Goal: Task Accomplishment & Management: Manage account settings

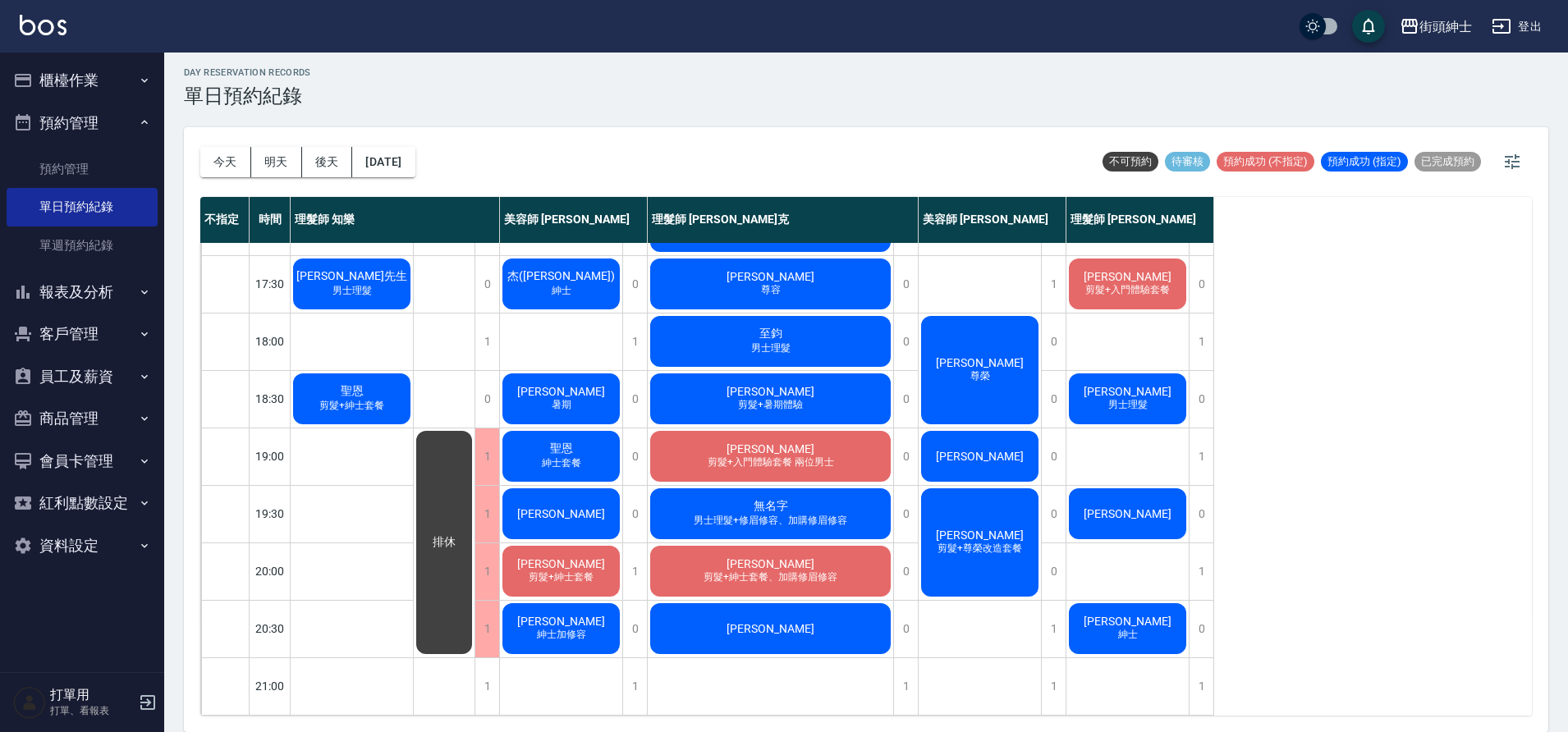
scroll to position [747, 0]
click at [227, 163] on button "今天" at bounding box center [225, 161] width 51 height 30
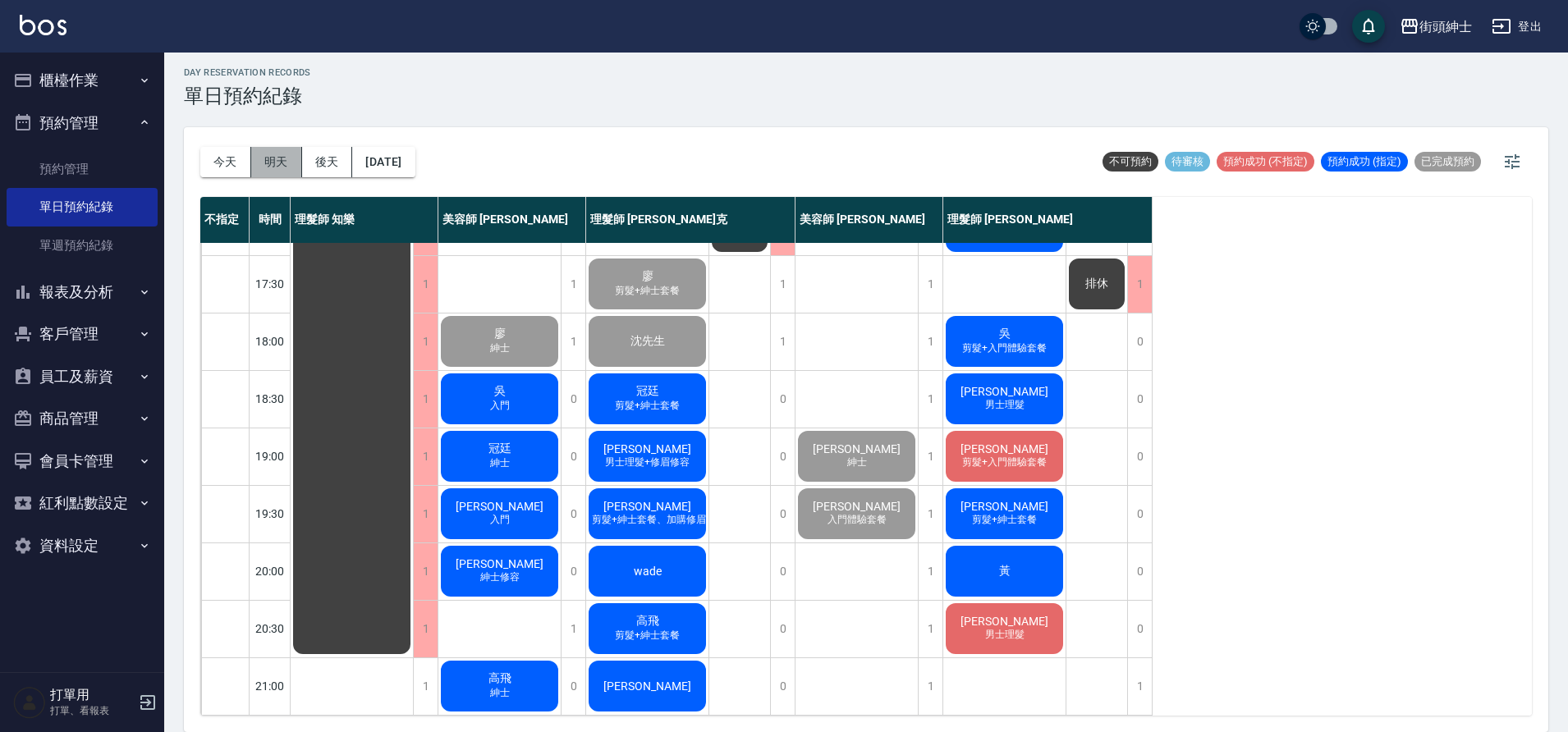
click at [281, 166] on button "明天" at bounding box center [276, 161] width 51 height 30
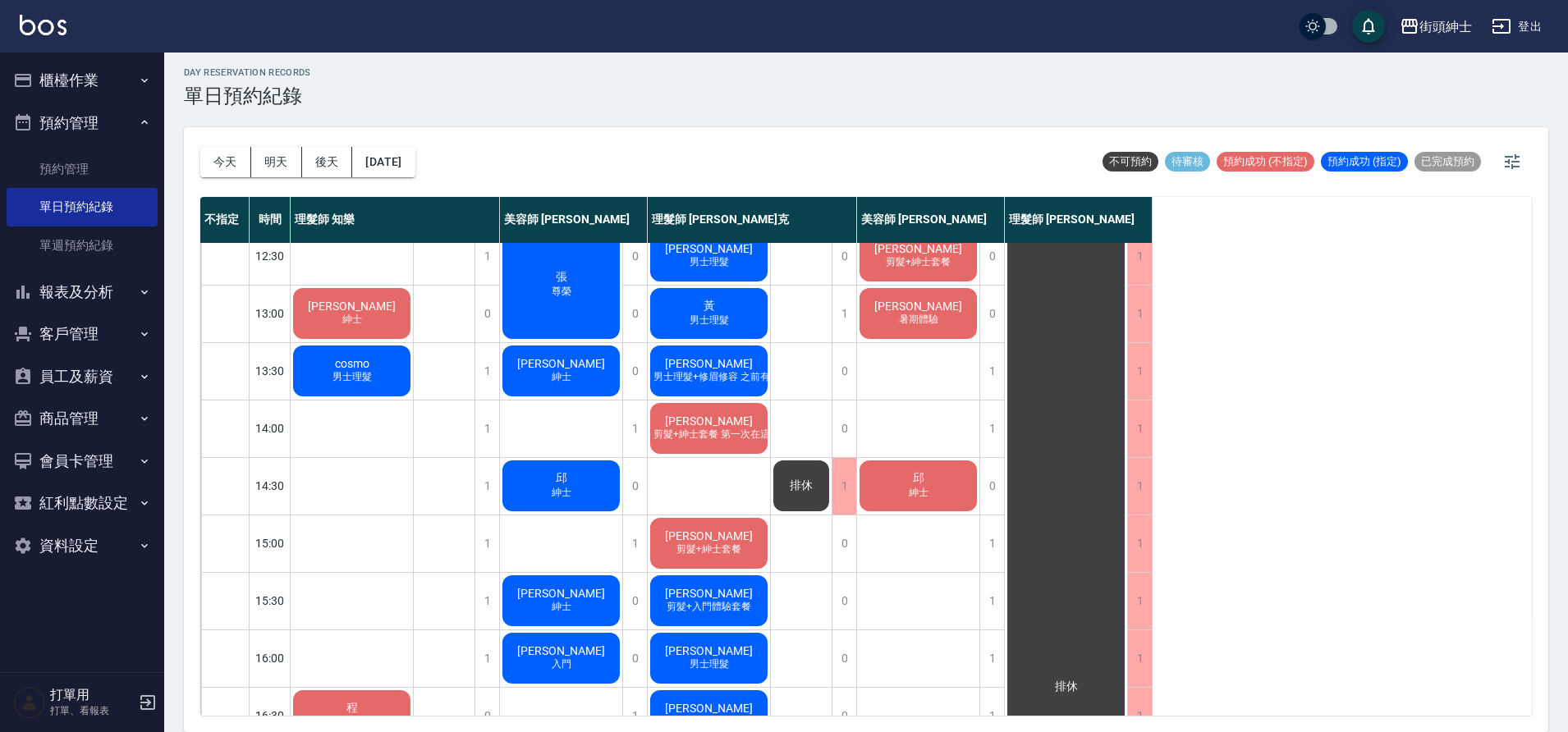
scroll to position [46, 0]
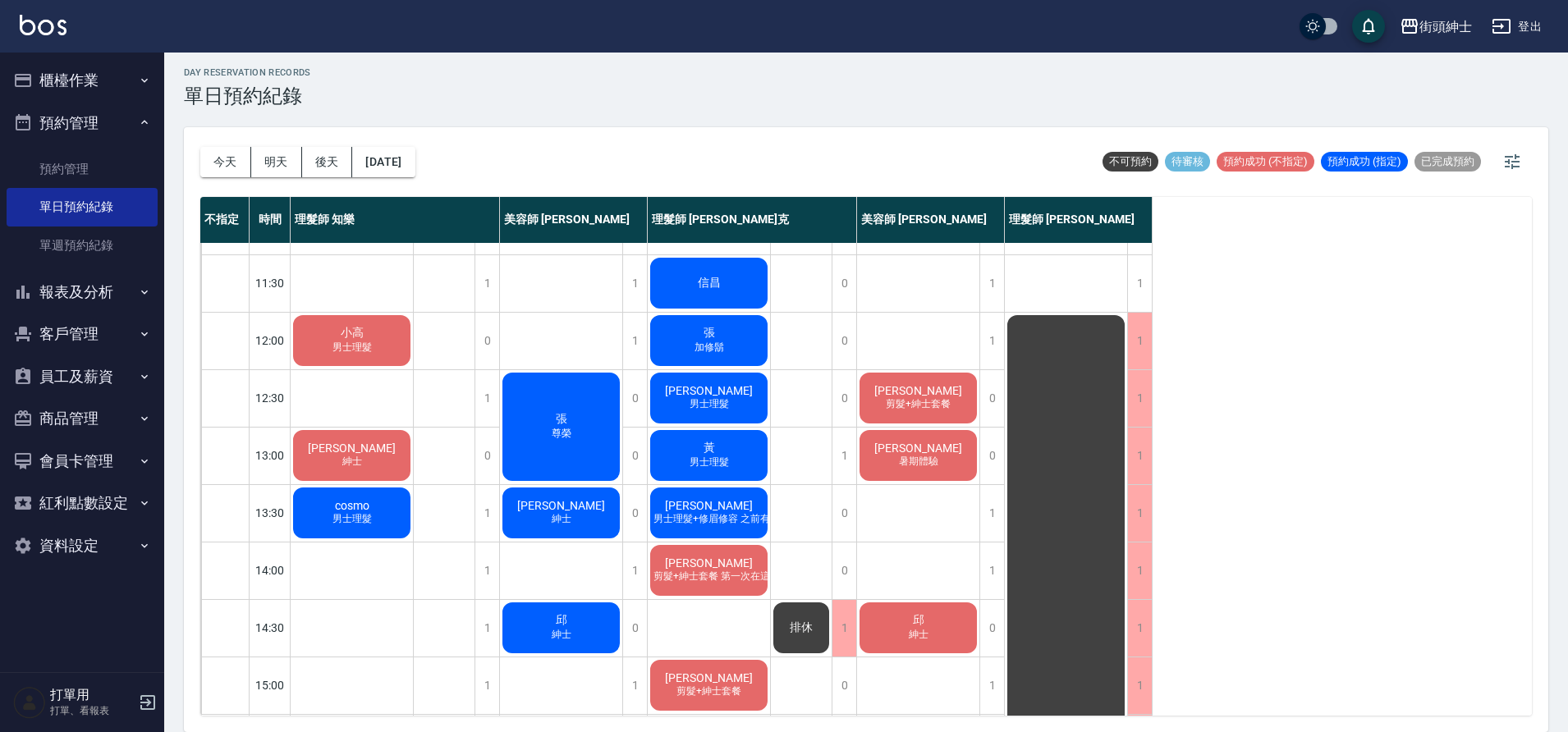
click at [752, 454] on div "黃 男士理髮" at bounding box center [709, 455] width 123 height 56
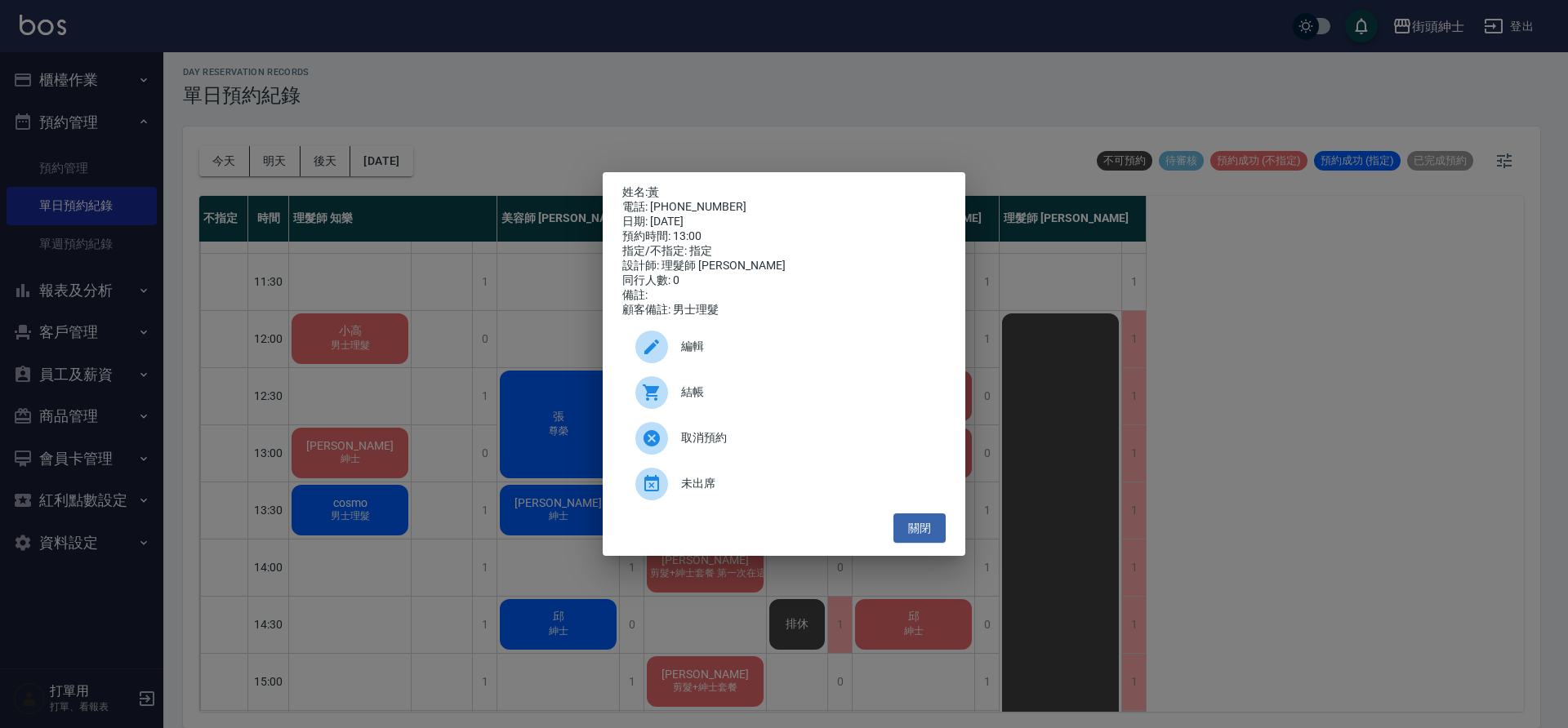
click at [732, 352] on span "編輯" at bounding box center [807, 347] width 252 height 17
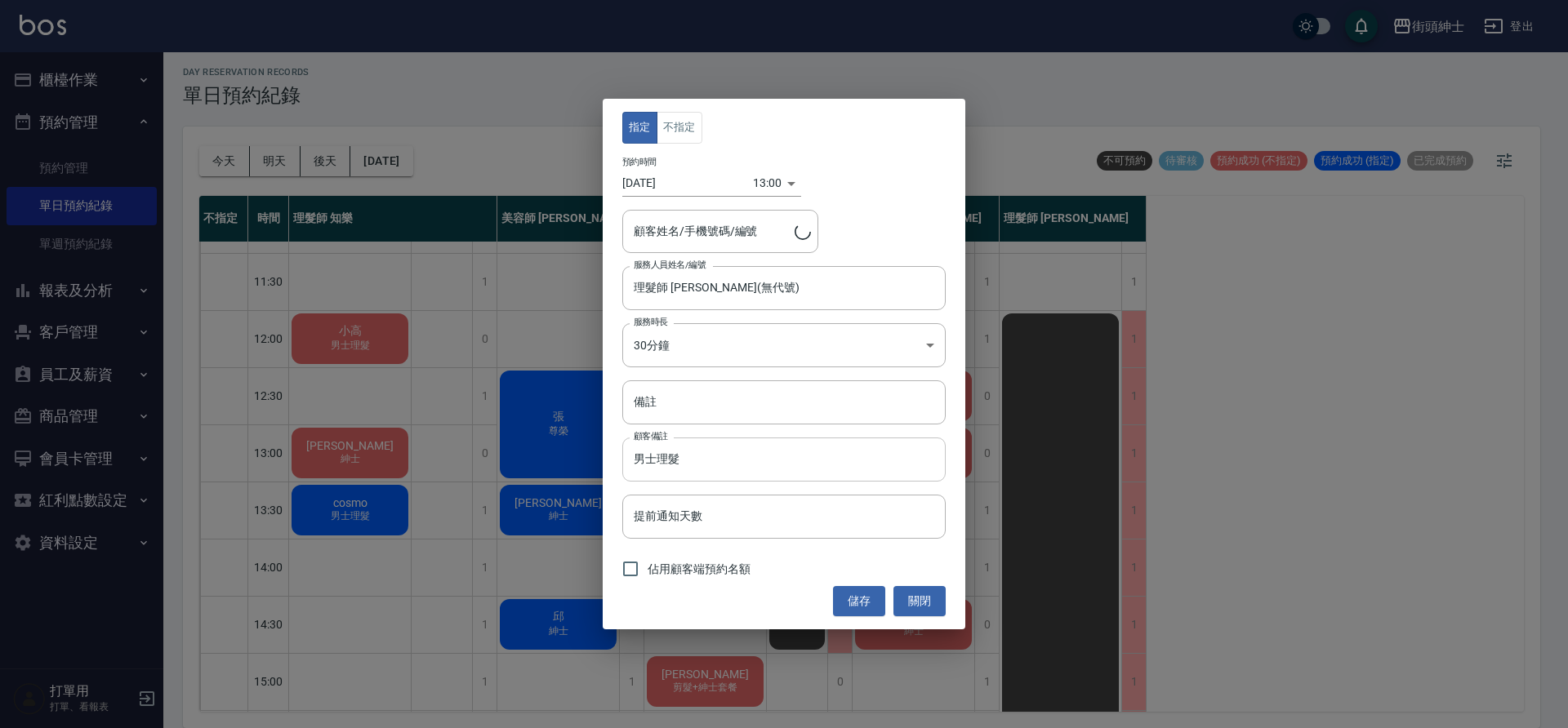
type input "黃/0911581006"
click at [628, 574] on input "佔用顧客端預約名額" at bounding box center [630, 569] width 34 height 34
checkbox input "true"
click at [867, 606] on button "儲存" at bounding box center [859, 601] width 52 height 30
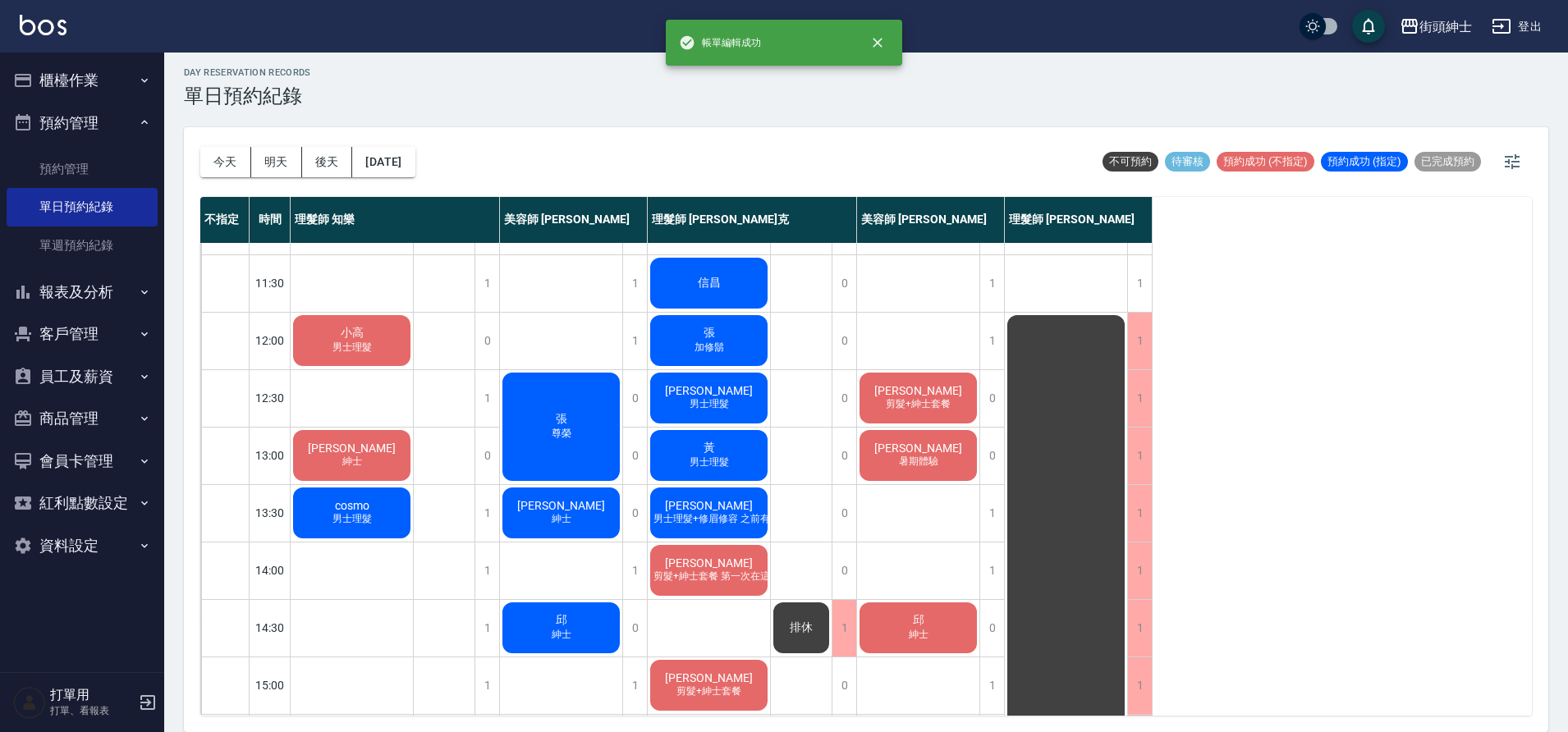
click at [369, 508] on span "cosmo" at bounding box center [352, 505] width 41 height 13
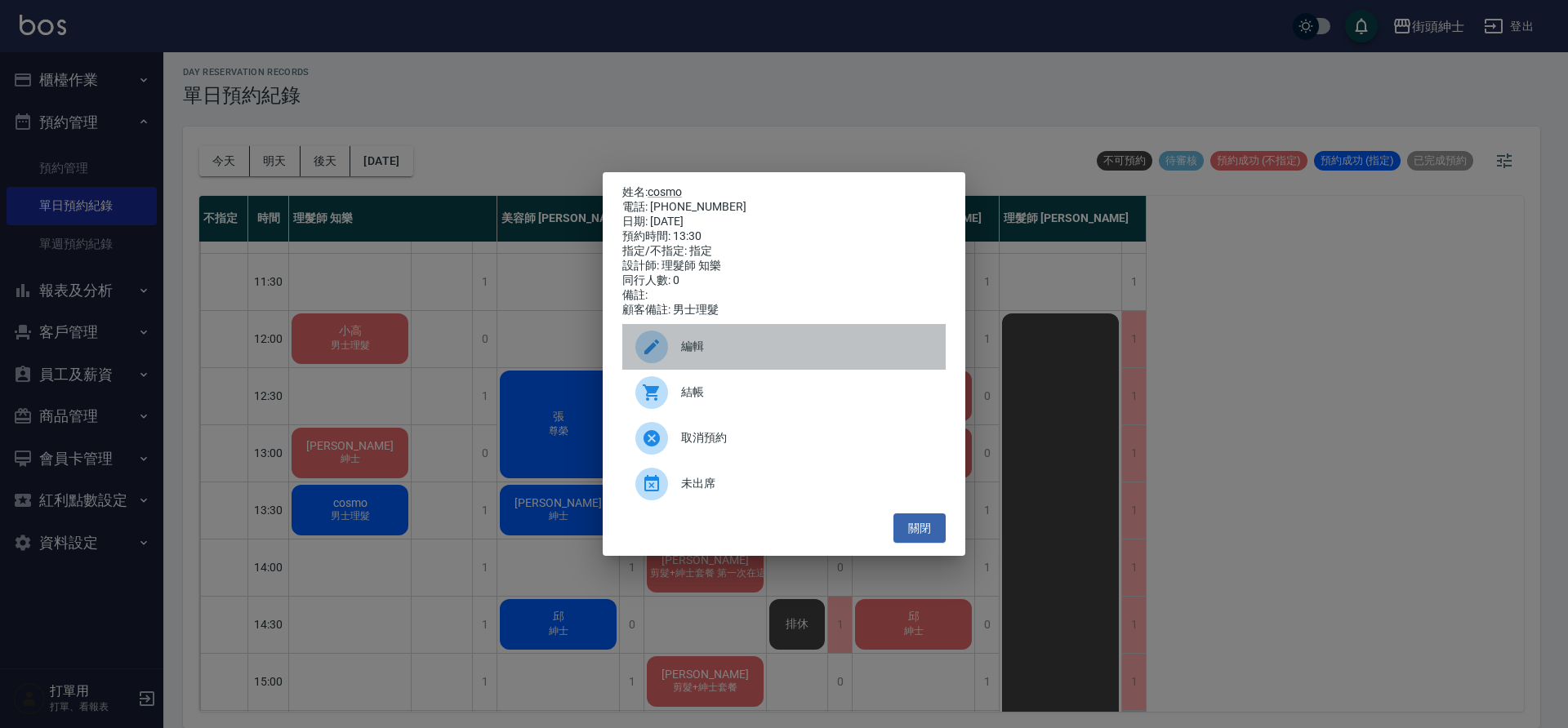
click at [716, 346] on span "編輯" at bounding box center [807, 347] width 252 height 17
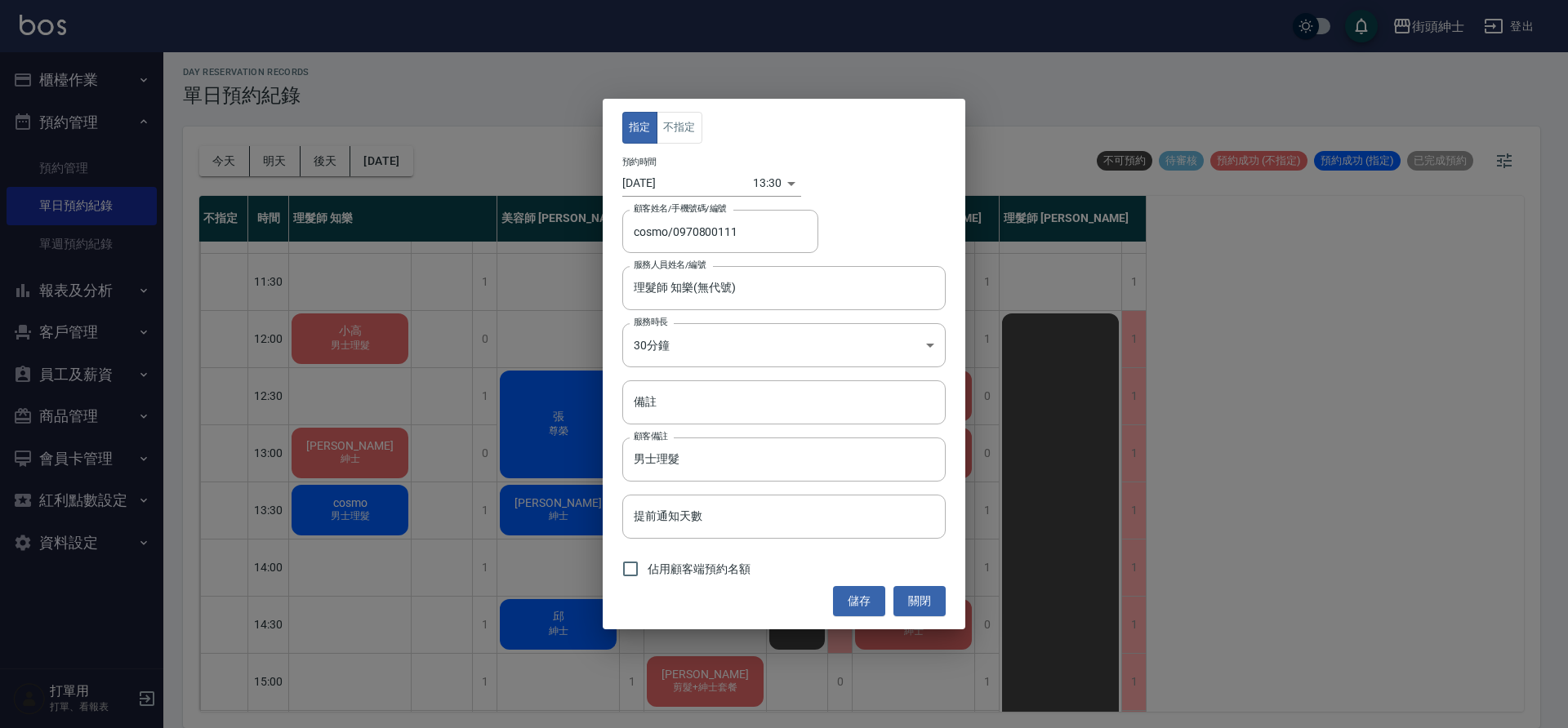
drag, startPoint x: 633, startPoint y: 566, endPoint x: 774, endPoint y: 592, distance: 143.4
click at [634, 566] on input "佔用顧客端預約名額" at bounding box center [630, 569] width 34 height 34
checkbox input "true"
click at [860, 605] on button "儲存" at bounding box center [859, 601] width 52 height 30
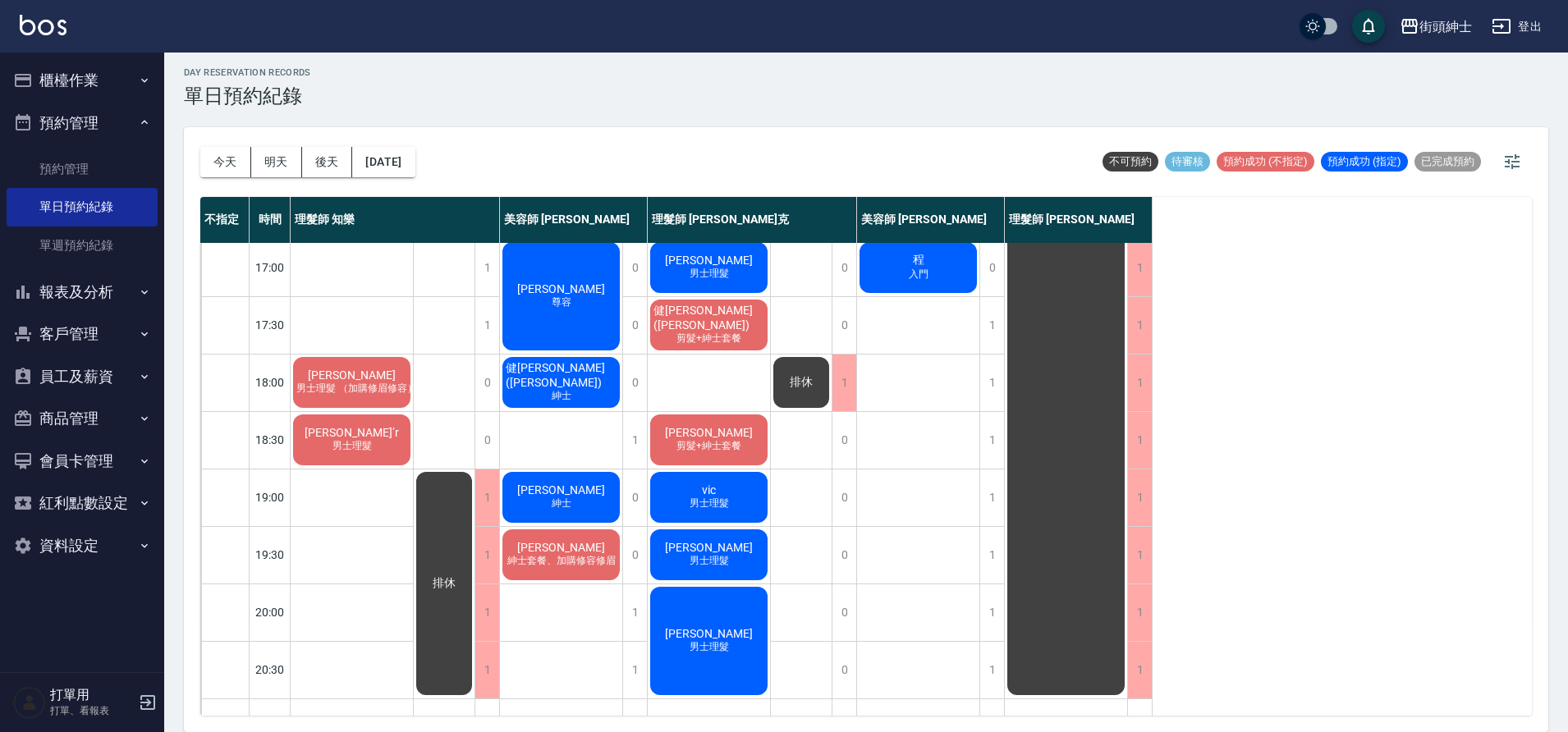
scroll to position [747, 0]
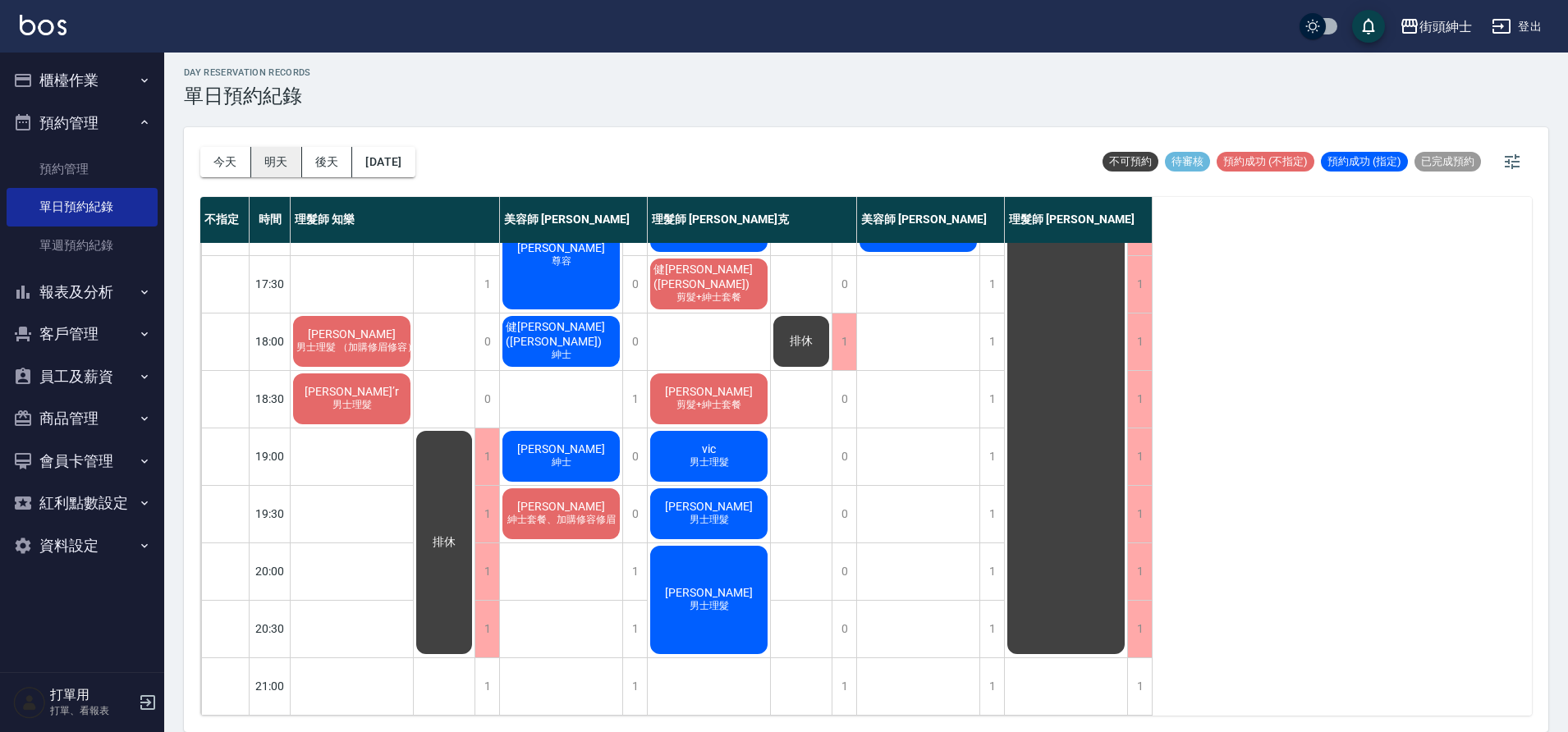
click at [275, 161] on button "明天" at bounding box center [276, 161] width 51 height 30
click at [329, 164] on button "後天" at bounding box center [327, 161] width 51 height 30
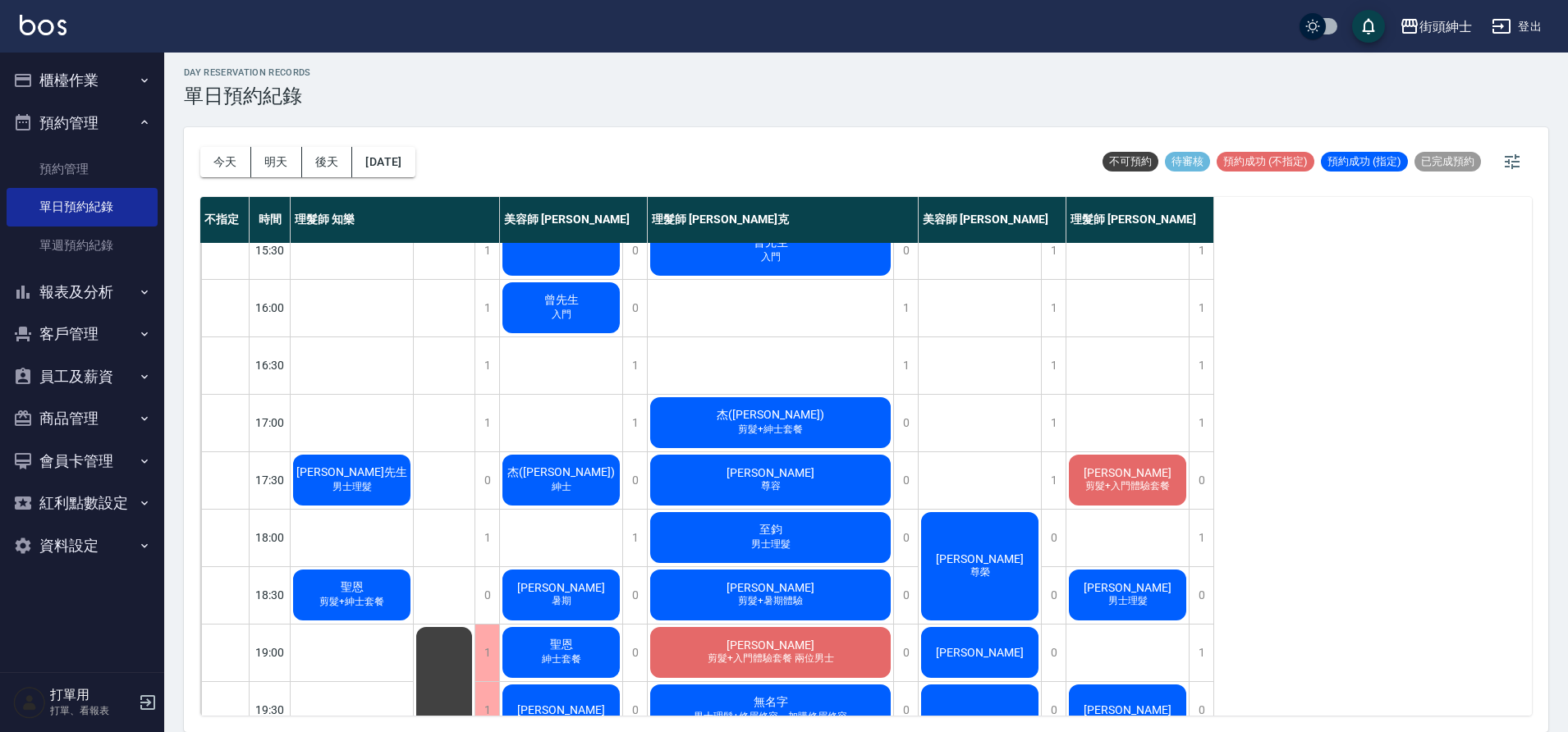
scroll to position [537, 0]
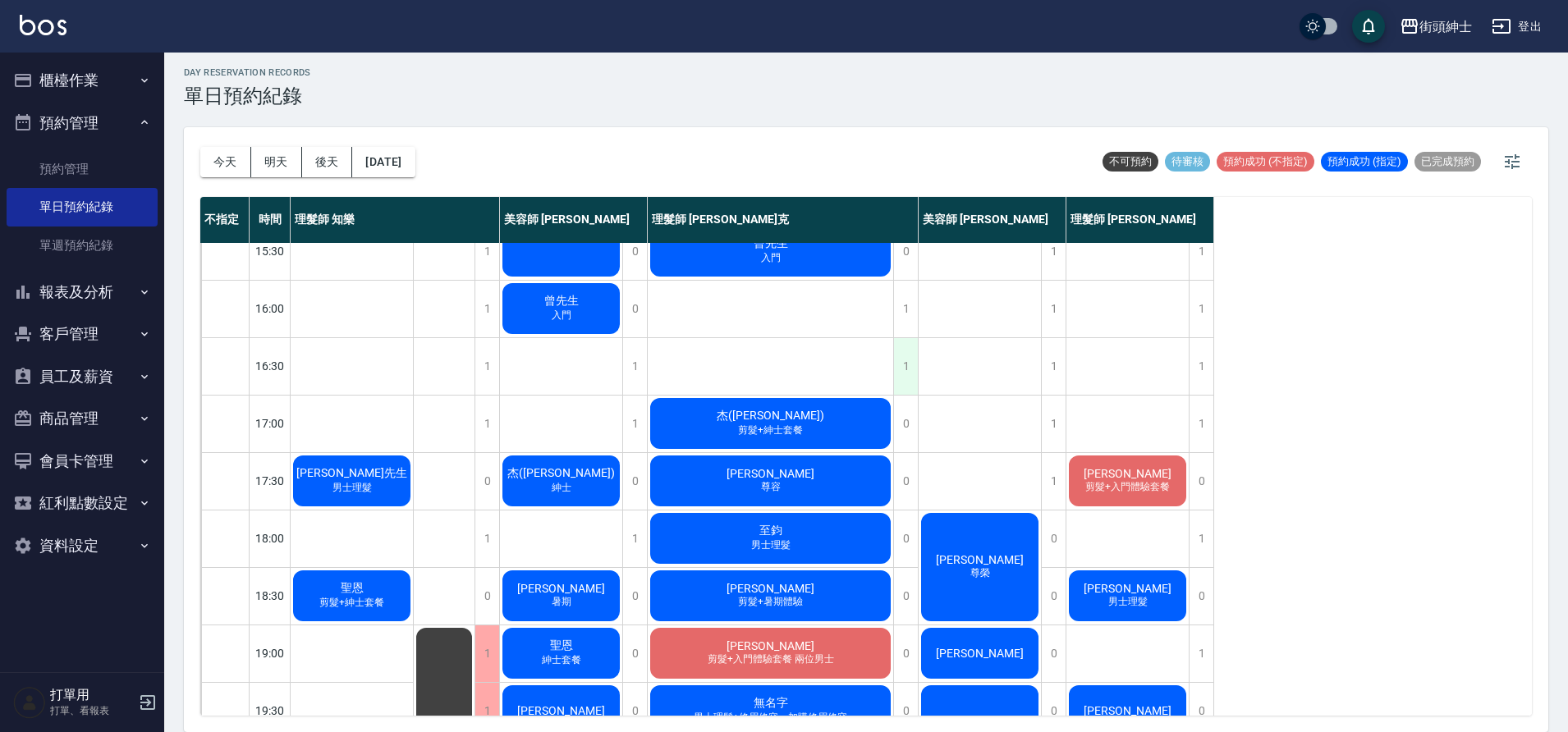
click at [899, 378] on div "1" at bounding box center [905, 367] width 25 height 57
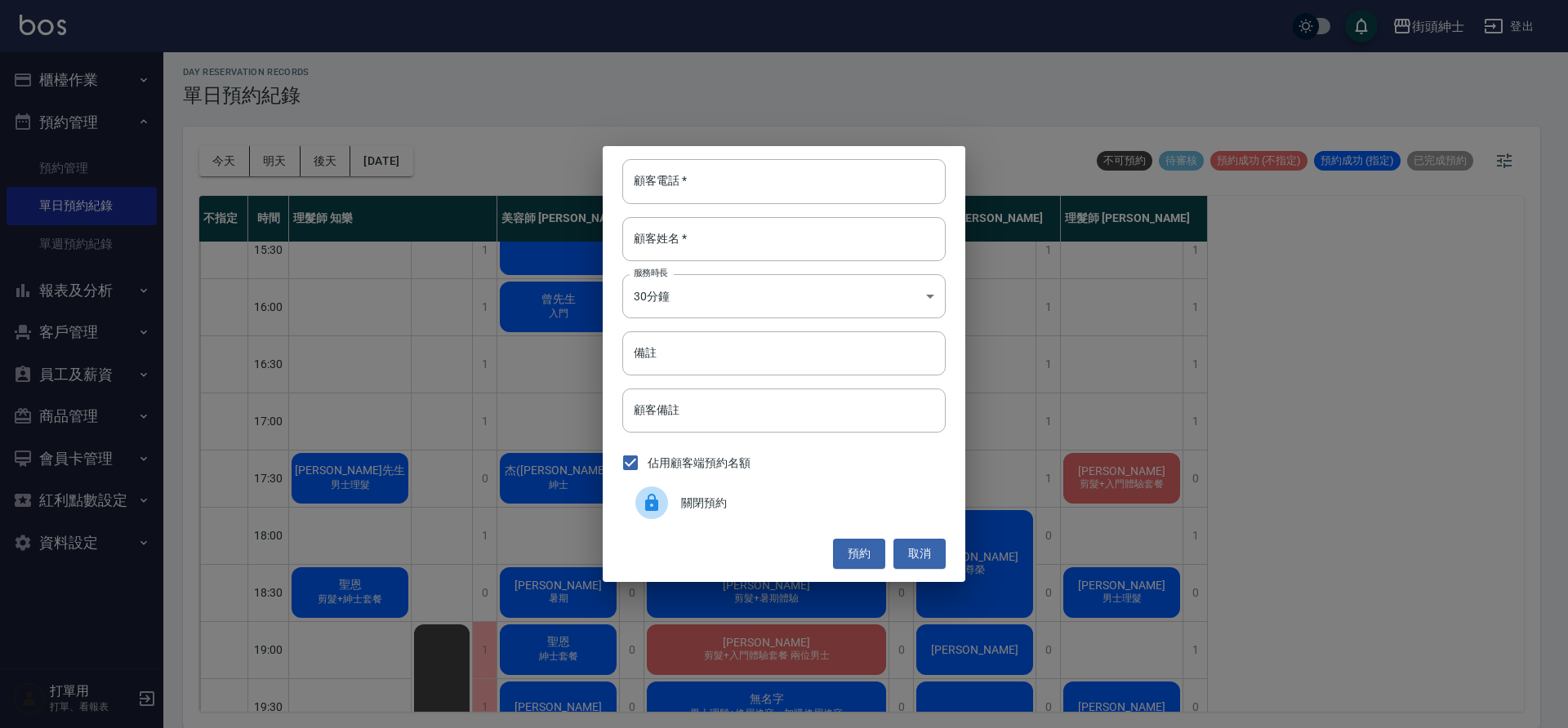
click at [810, 489] on div "關閉預約" at bounding box center [784, 503] width 323 height 46
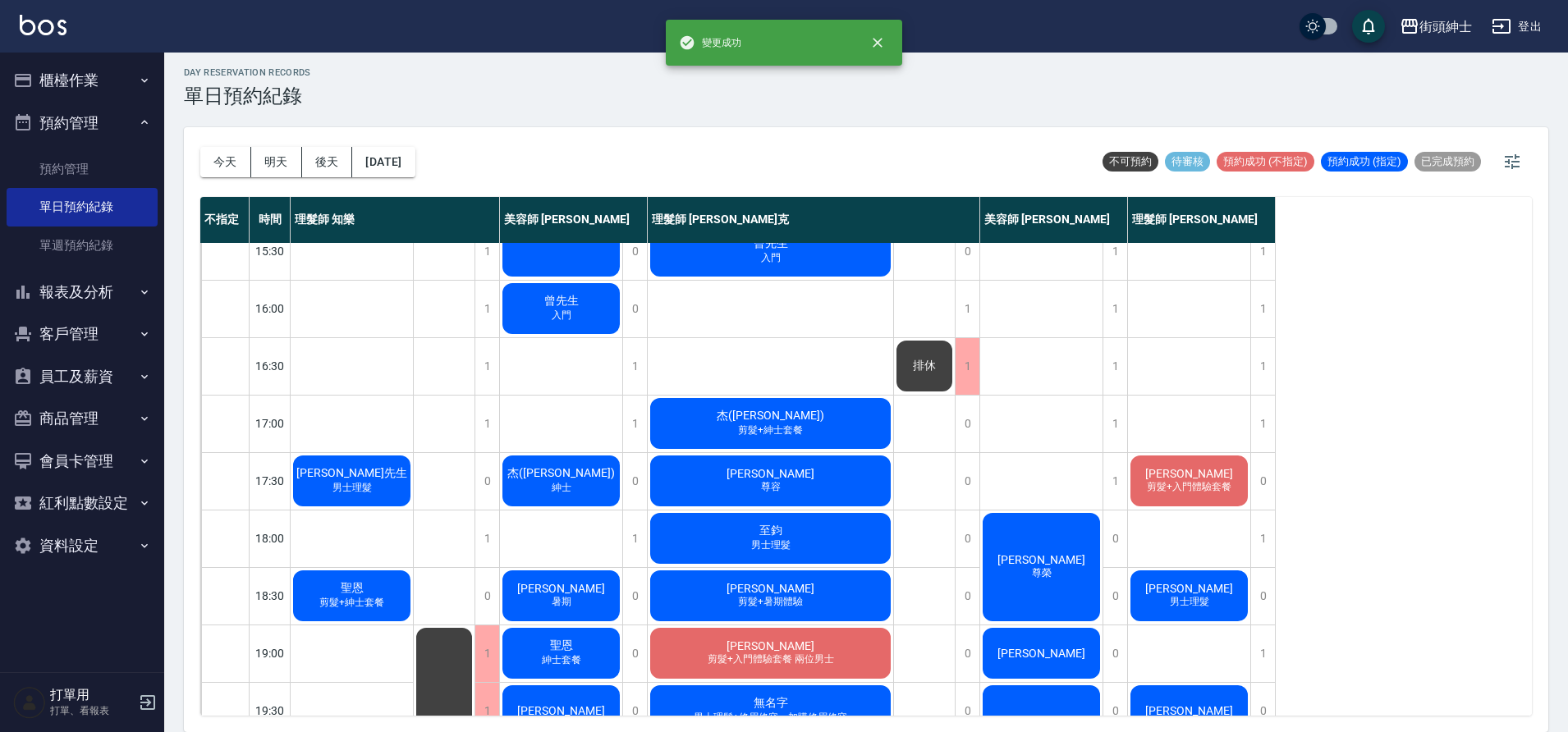
click at [825, 485] on div "George 尊容" at bounding box center [770, 481] width 245 height 56
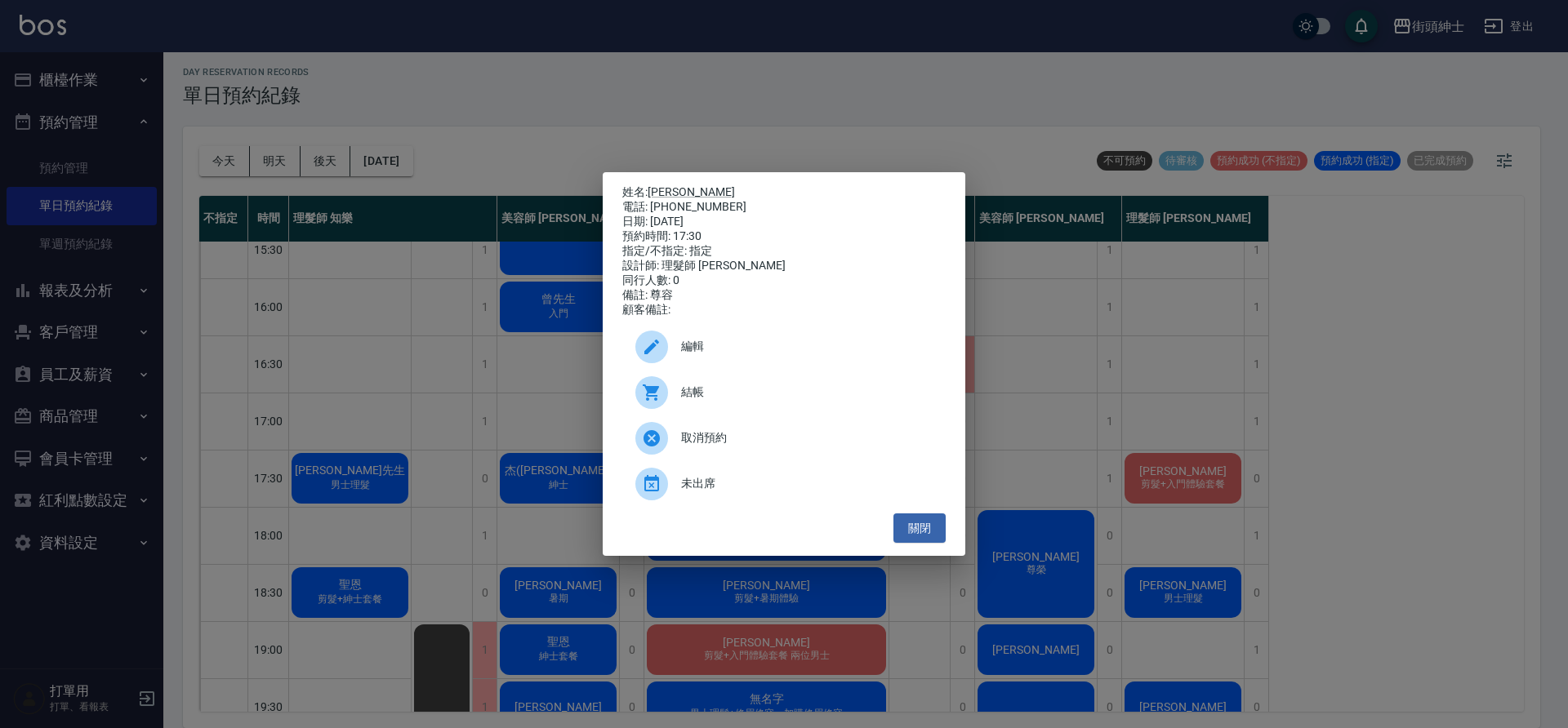
click at [456, 286] on div "姓名: George 電話: 0911897342 日期: 2025/09/12 預約時間: 17:30 指定/不指定: 指定 設計師: 理髮師 Vic 維克…" at bounding box center [784, 364] width 1568 height 728
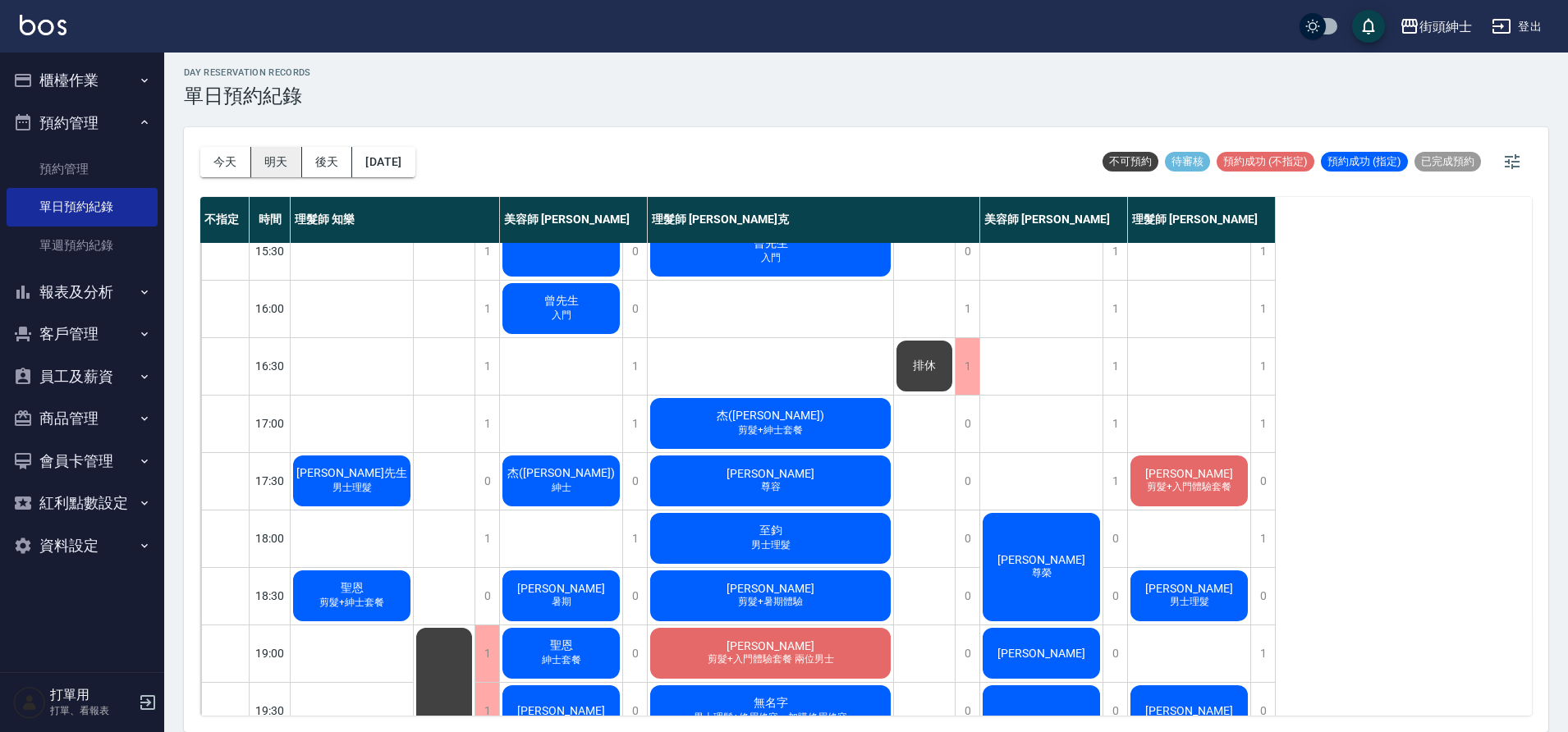
click at [260, 166] on button "明天" at bounding box center [276, 161] width 51 height 30
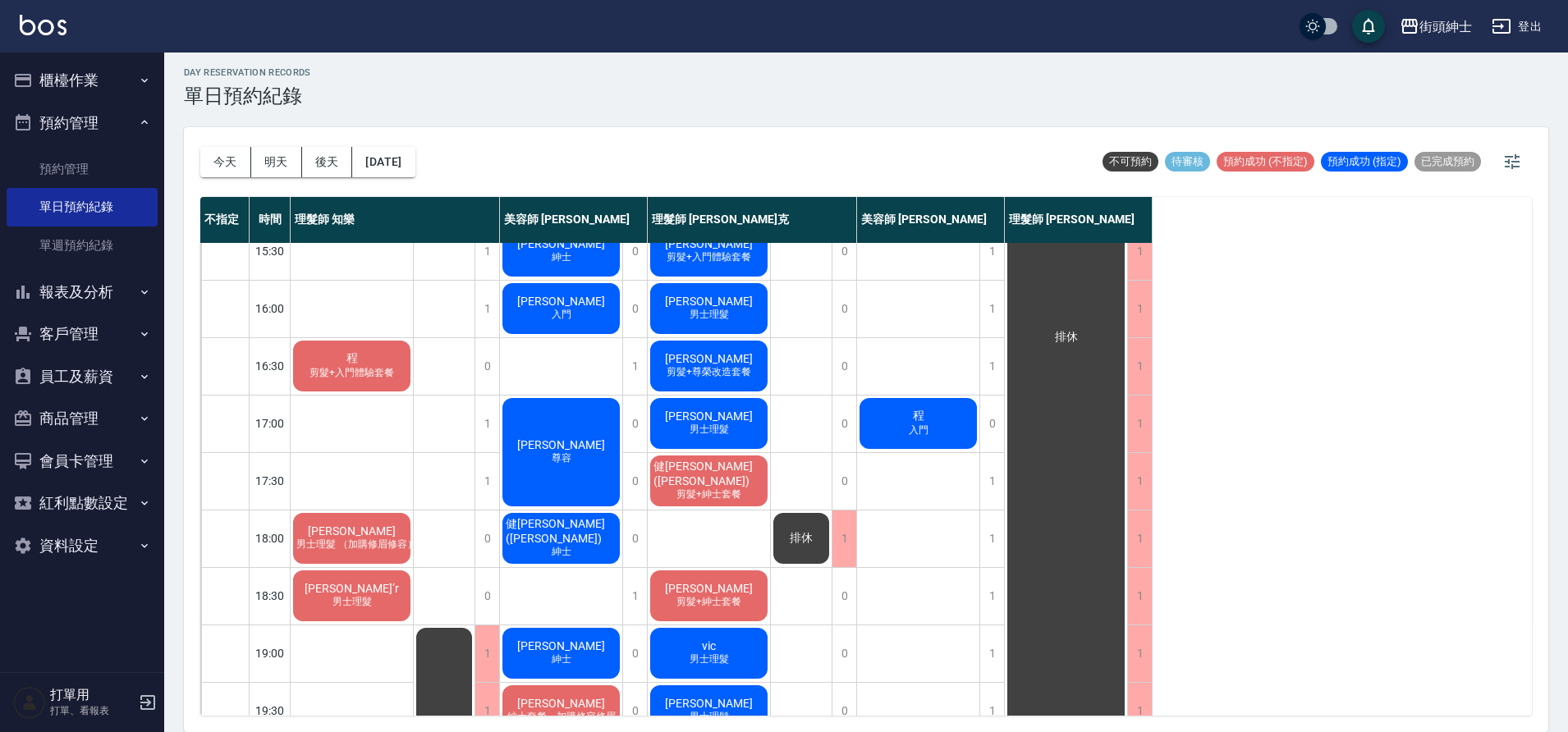
click at [719, 362] on span "George" at bounding box center [709, 358] width 94 height 13
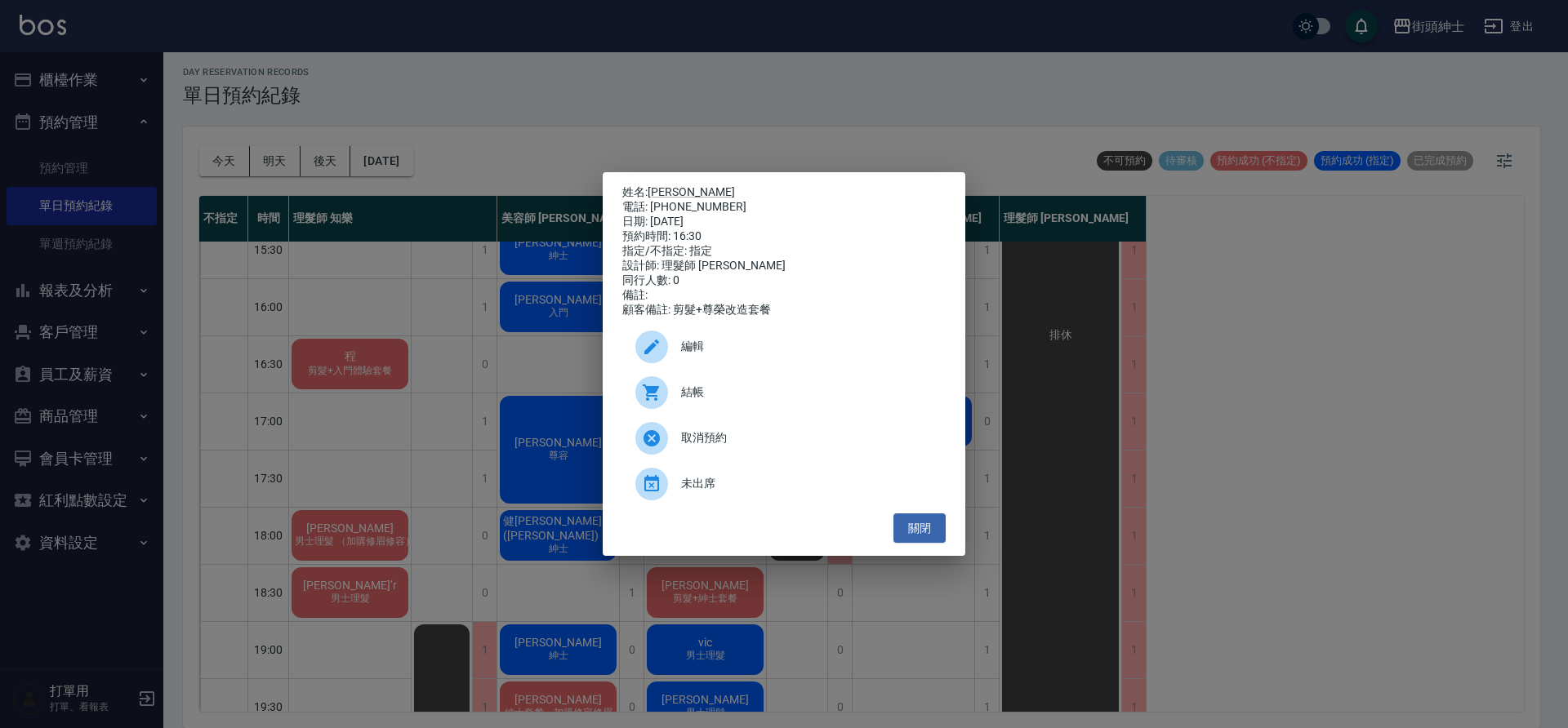
drag, startPoint x: 515, startPoint y: 390, endPoint x: 266, endPoint y: 107, distance: 376.9
click at [515, 389] on div "姓名: George 電話: 0911897342 日期: 2025/09/11 預約時間: 16:30 指定/不指定: 指定 設計師: 理髮師 Vic 維克…" at bounding box center [784, 364] width 1568 height 728
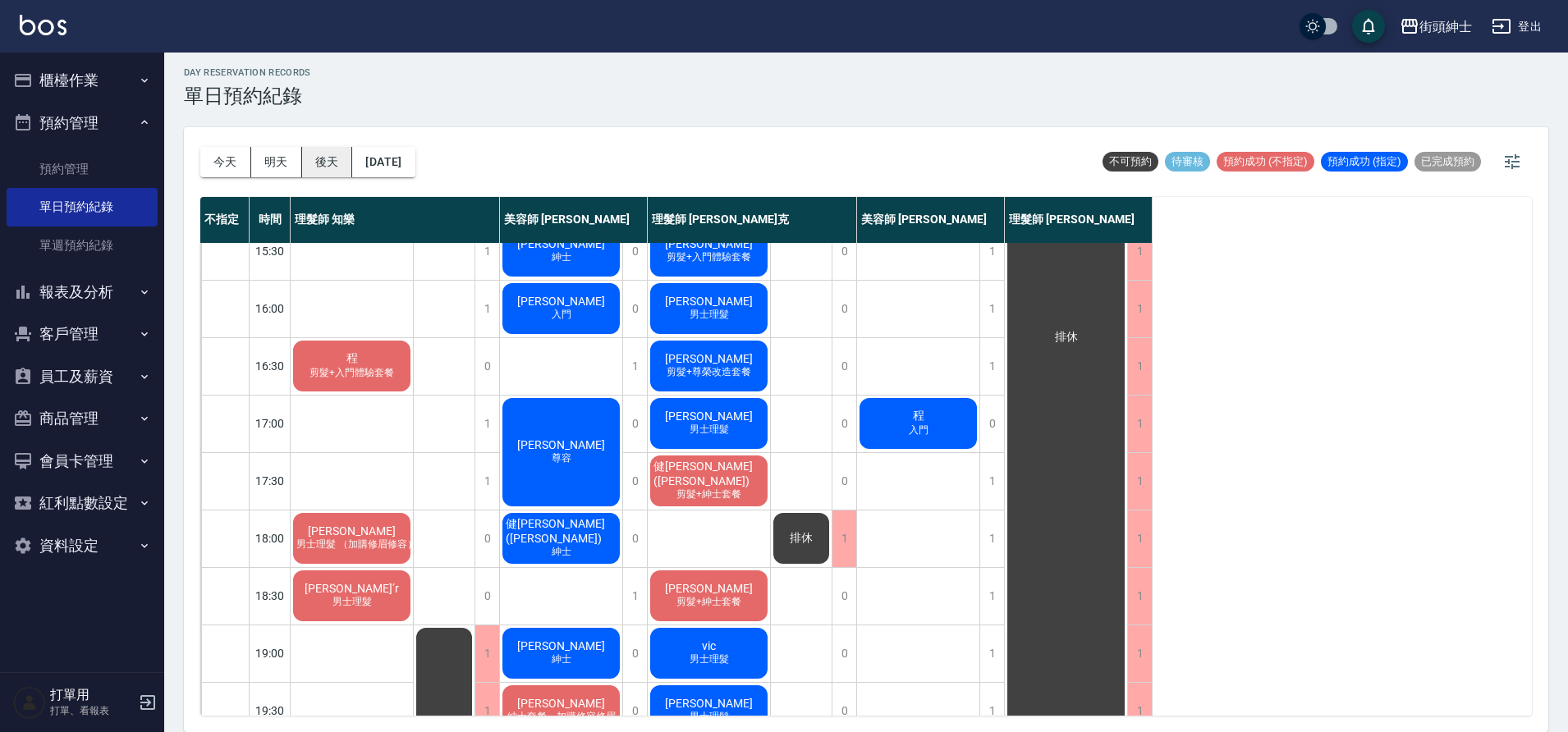
click at [320, 164] on button "後天" at bounding box center [327, 161] width 51 height 30
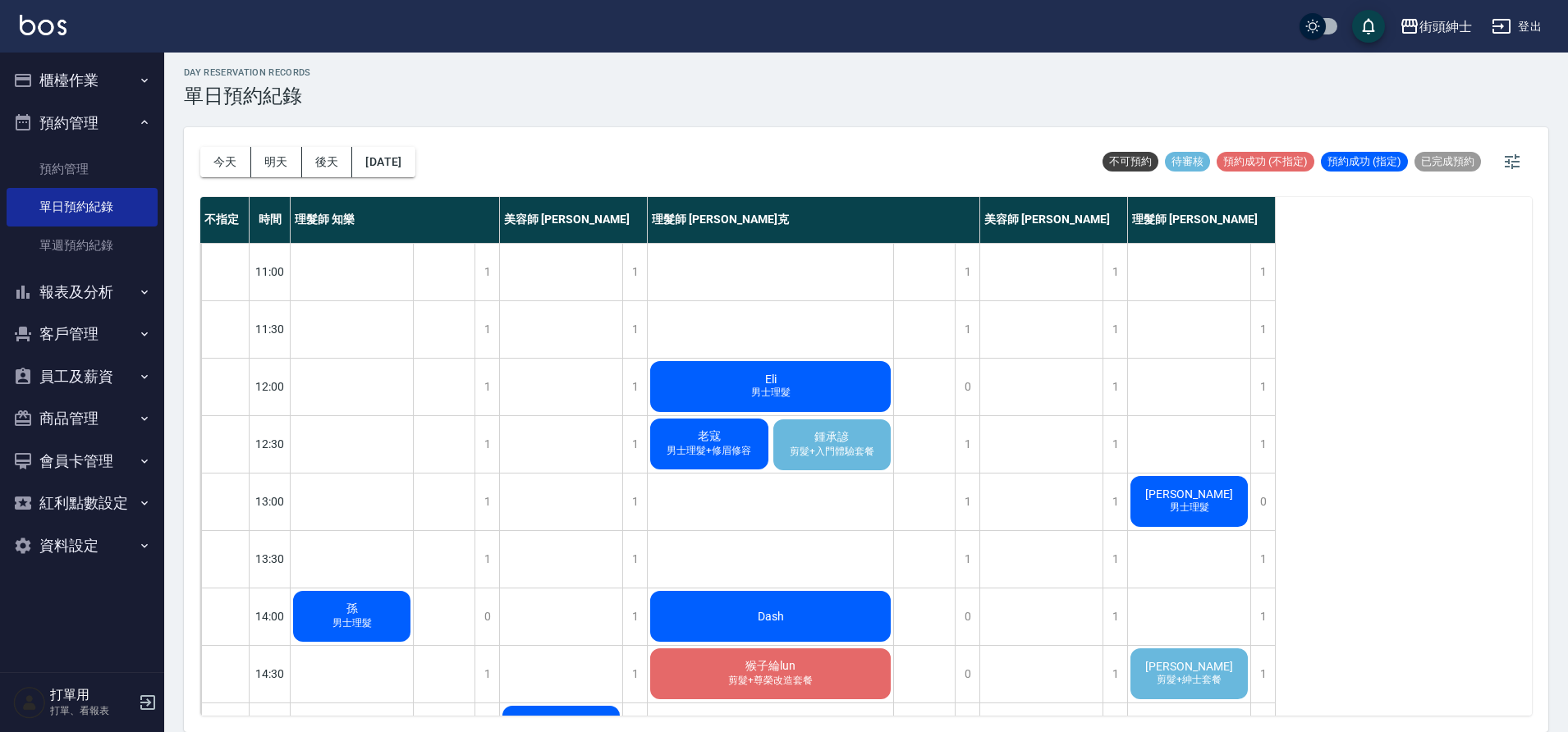
click at [840, 442] on span "鍾承諺" at bounding box center [831, 437] width 41 height 15
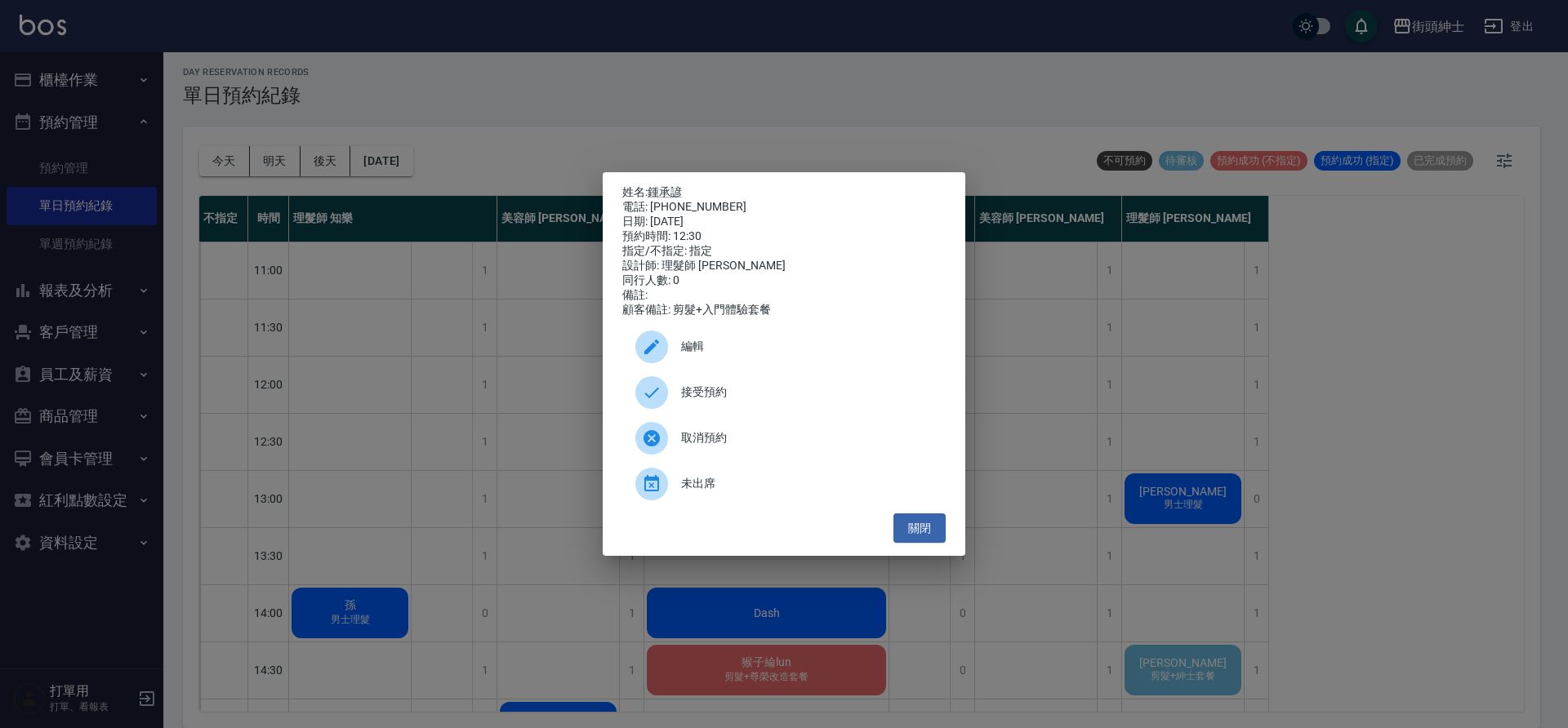
click at [778, 392] on span "接受預約" at bounding box center [807, 392] width 252 height 17
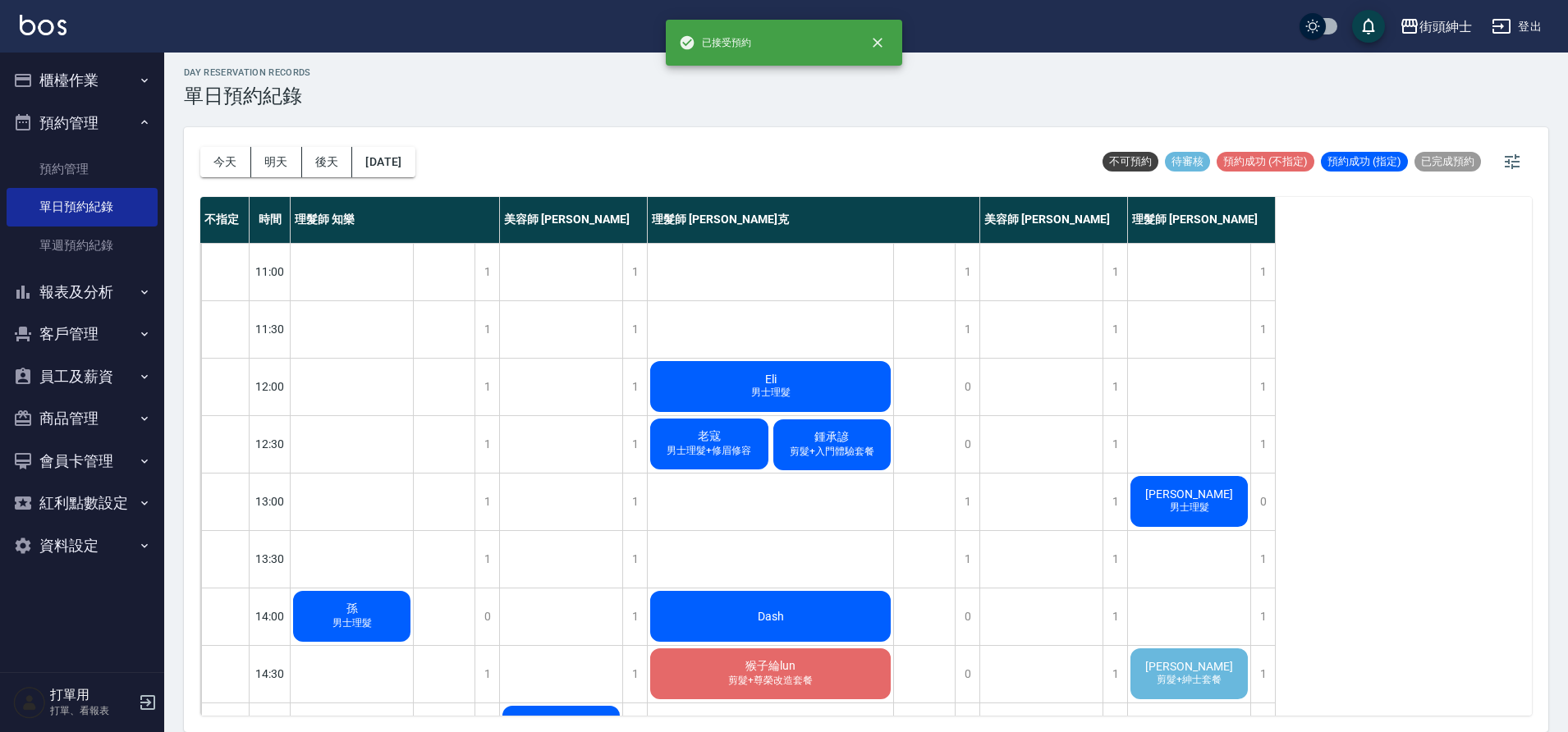
click at [846, 448] on span "剪髮+入門體驗套餐" at bounding box center [832, 452] width 91 height 14
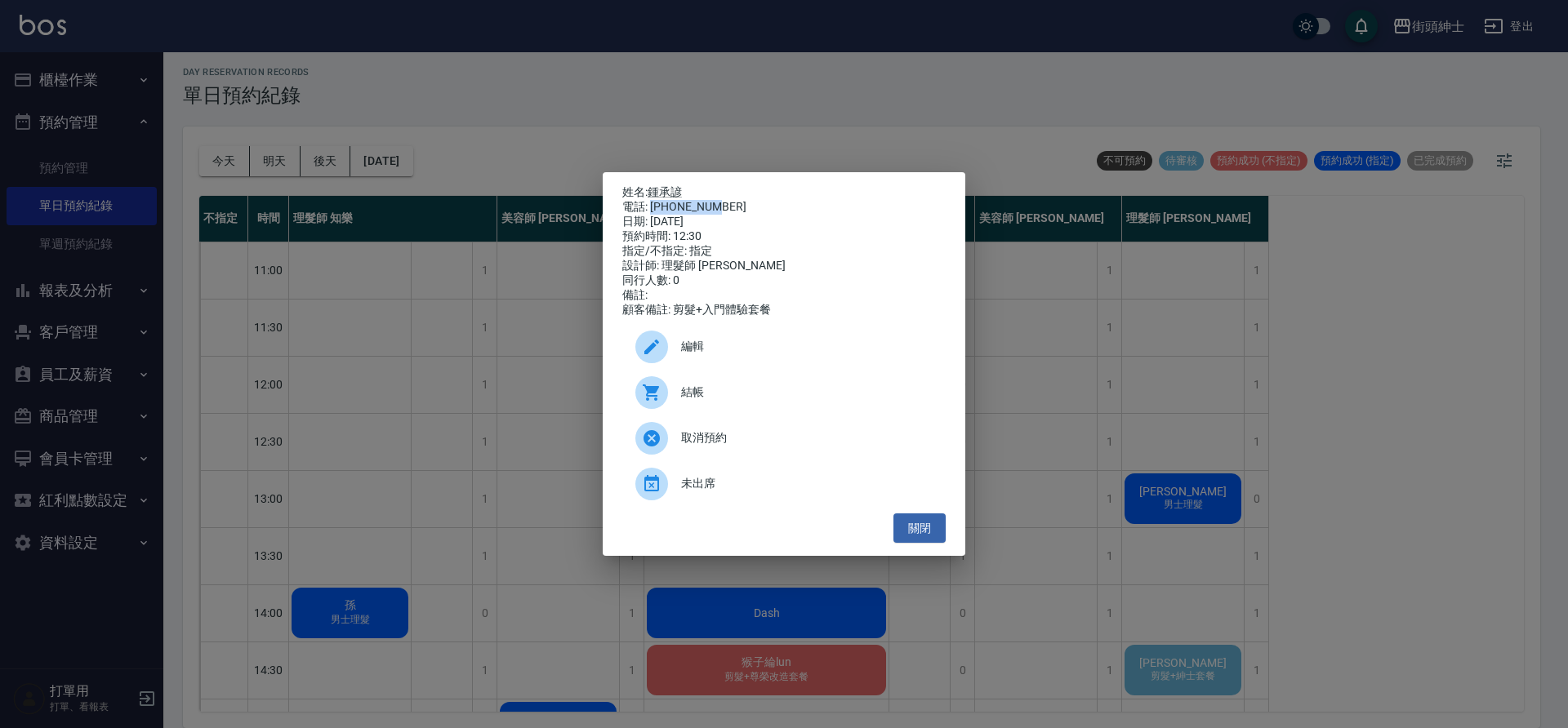
drag, startPoint x: 653, startPoint y: 201, endPoint x: 718, endPoint y: 204, distance: 65.1
click at [718, 204] on div "電話: 0907206323" at bounding box center [784, 207] width 323 height 14
copy div "0907206323"
click at [507, 383] on div "姓名: 鍾承諺 電話: 0907206323 日期: 2025/09/12 預約時間: 12:30 指定/不指定: 指定 設計師: 理髮師 Vic 維克 同行…" at bounding box center [784, 364] width 1568 height 728
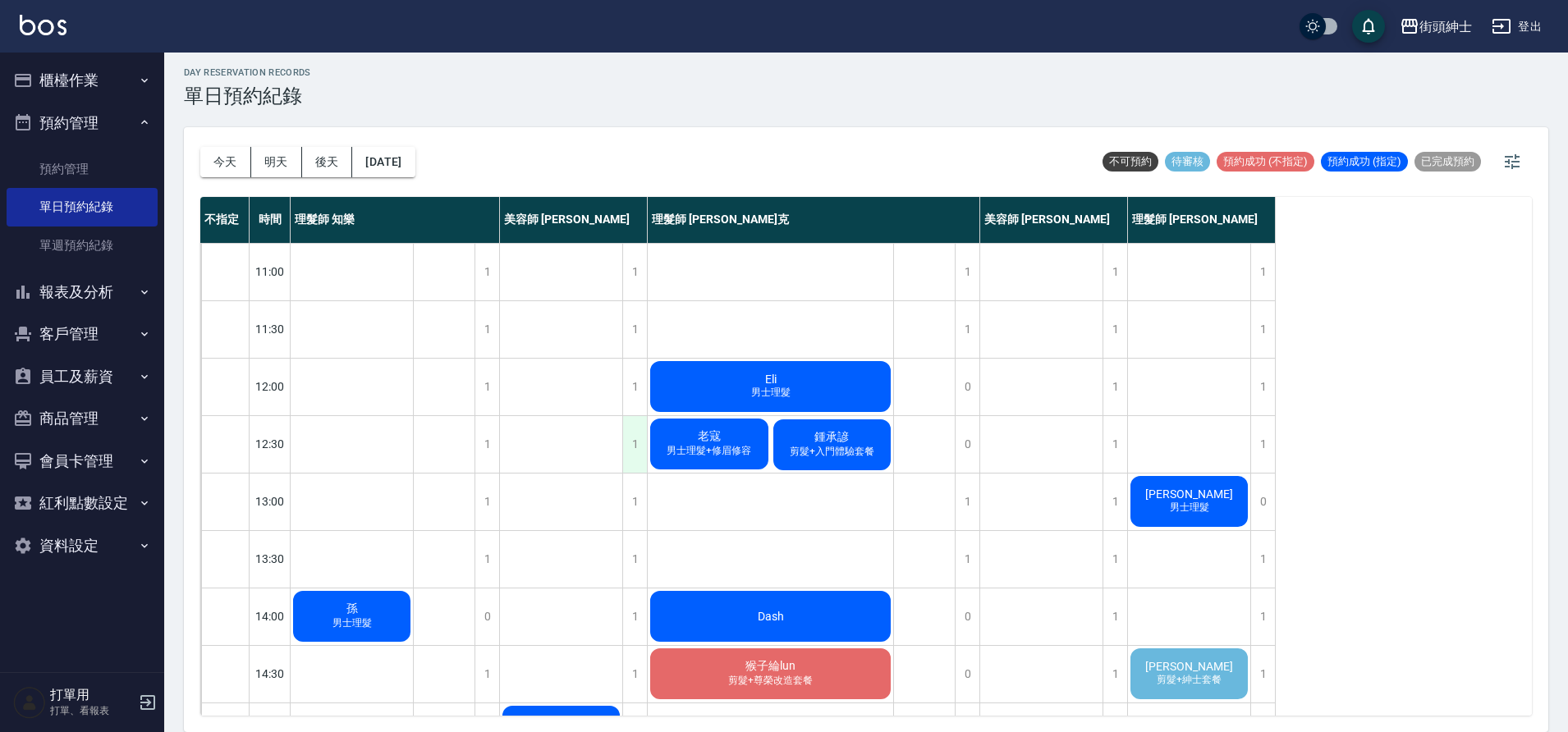
click at [631, 446] on div "1" at bounding box center [634, 445] width 25 height 57
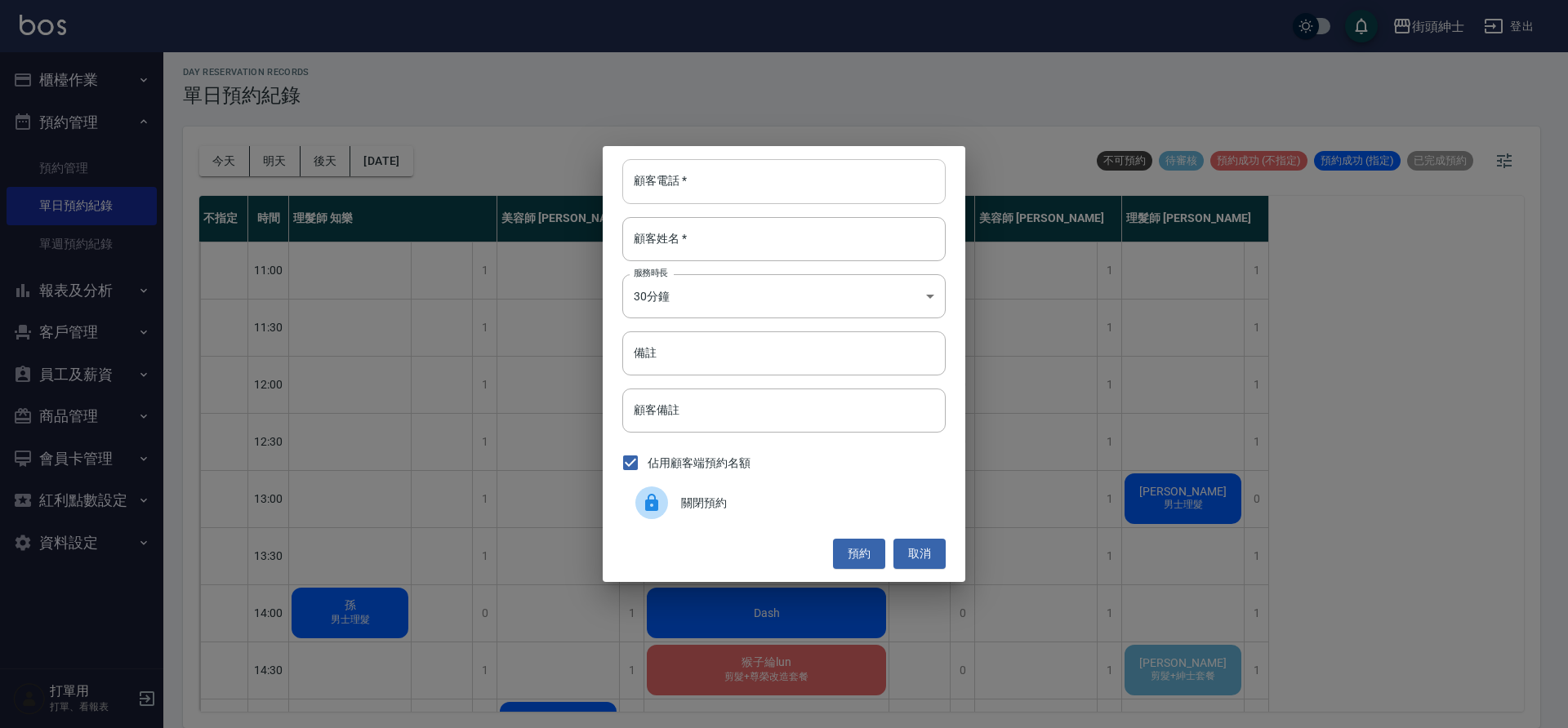
click at [732, 179] on input "顧客電話   *" at bounding box center [784, 182] width 323 height 44
paste input "0907206323"
type input "0907206323"
click at [865, 248] on input "顧客姓名   *" at bounding box center [784, 240] width 323 height 44
type input "０"
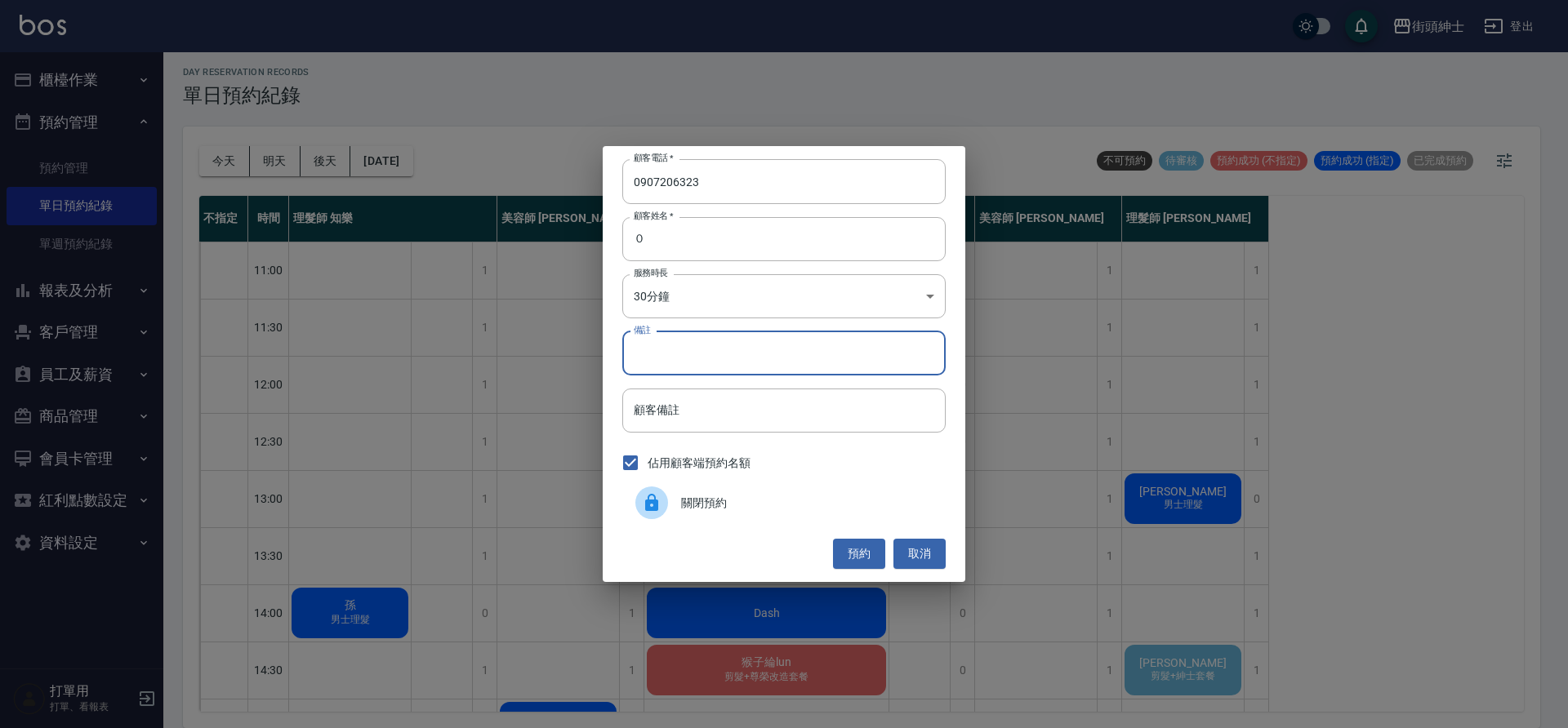
click at [814, 362] on input "備註" at bounding box center [784, 354] width 323 height 44
type input "入門"
click at [865, 553] on button "預約" at bounding box center [859, 553] width 52 height 30
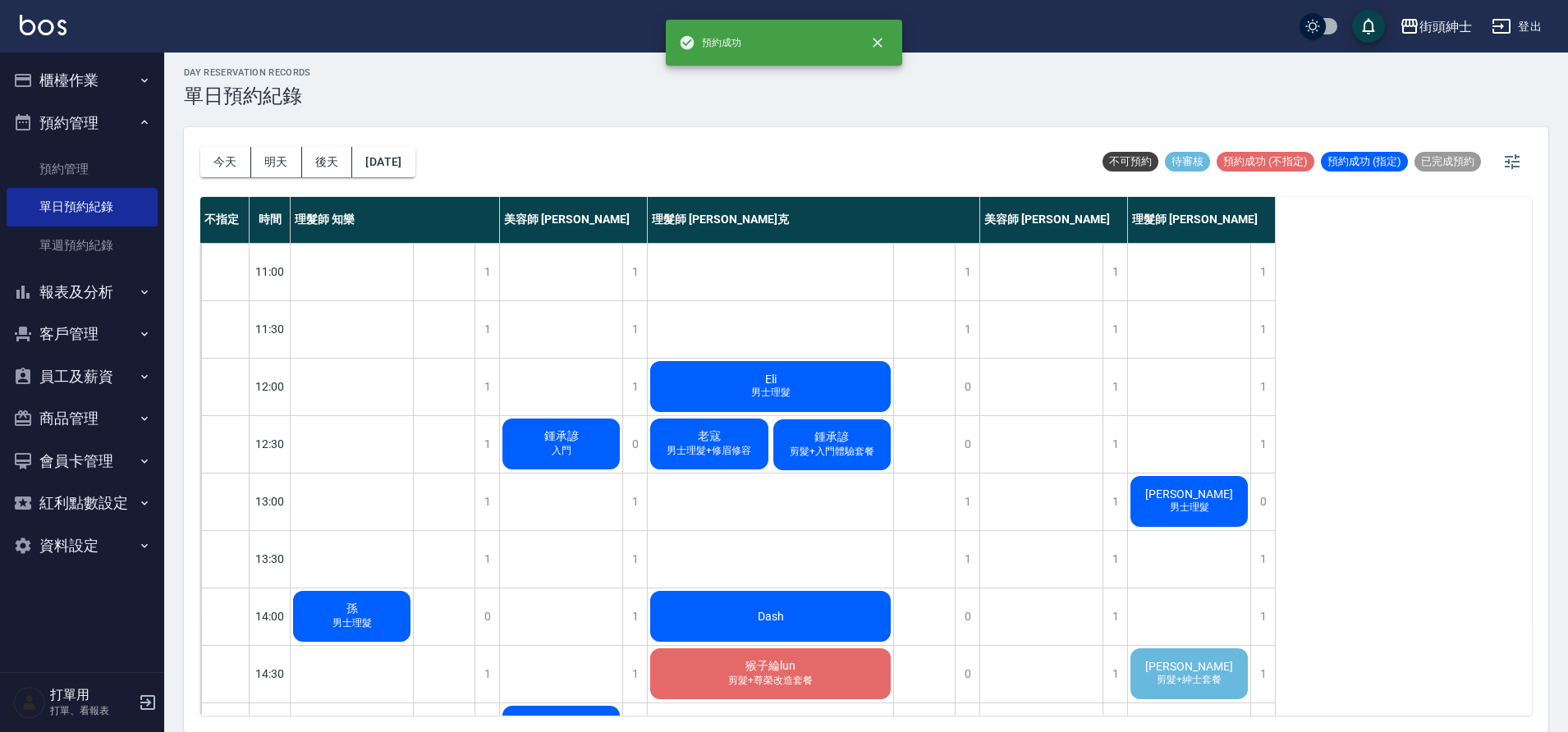
click at [850, 459] on div "鍾承諺 剪髮+入門體驗套餐" at bounding box center [832, 445] width 123 height 56
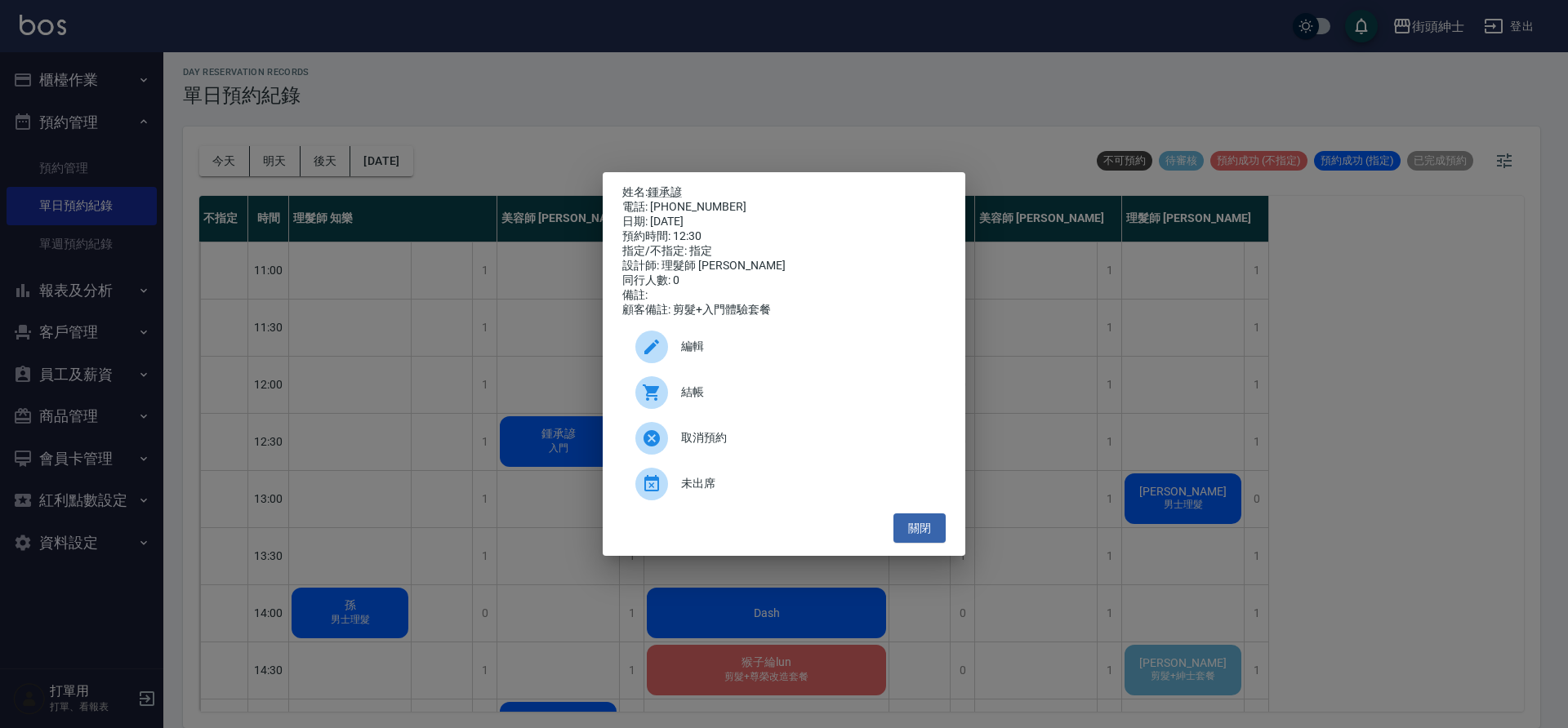
click at [761, 344] on div "編輯" at bounding box center [784, 347] width 323 height 46
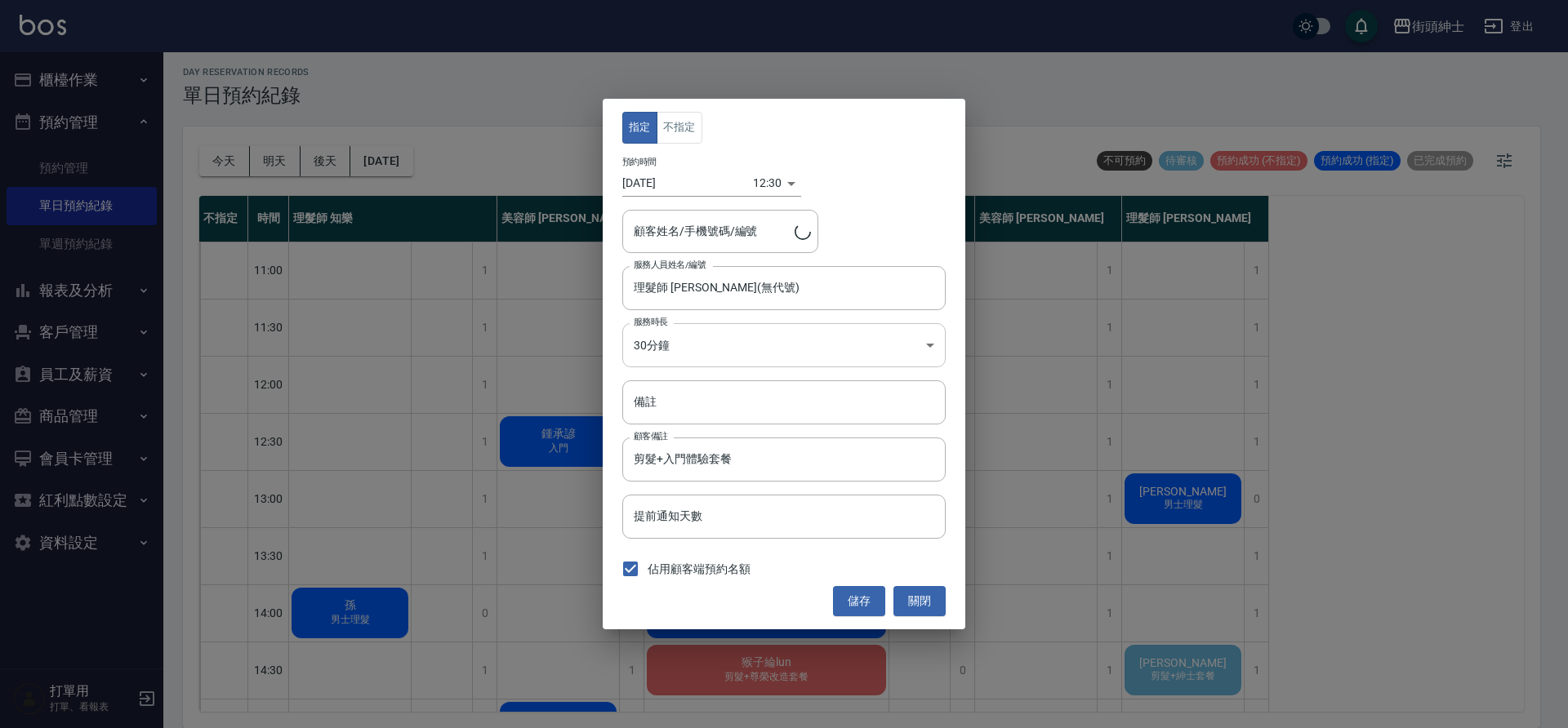
type input "鍾承諺/0907206323"
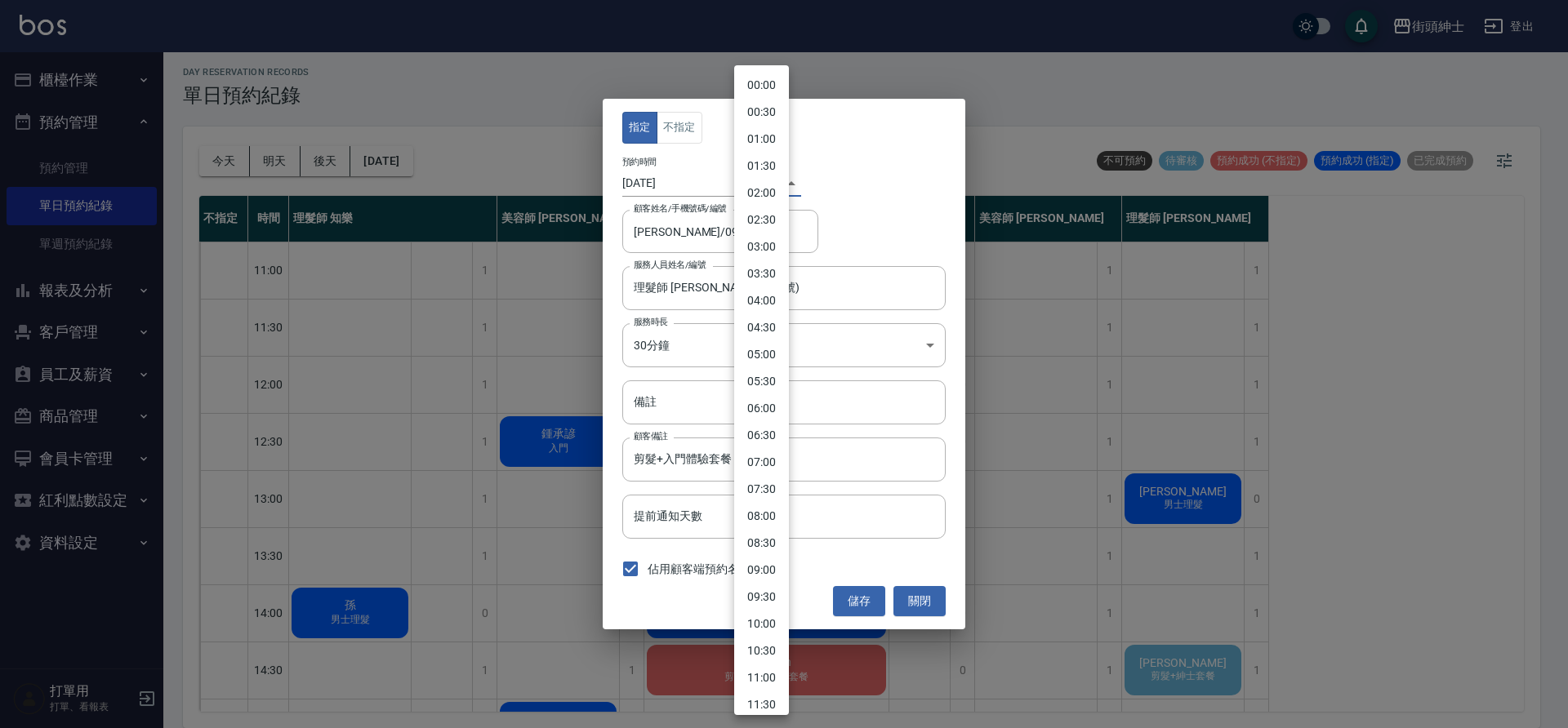
click at [766, 176] on body "街頭紳士 登出 櫃檯作業 打帳單 帳單列表 營業儀表板 現金收支登錄 材料自購登錄 每日結帳 排班表 現場電腦打卡 預約管理 預約管理 單日預約紀錄 單週預約…" at bounding box center [784, 361] width 1568 height 733
click at [765, 438] on li "13:30" at bounding box center [761, 444] width 55 height 27
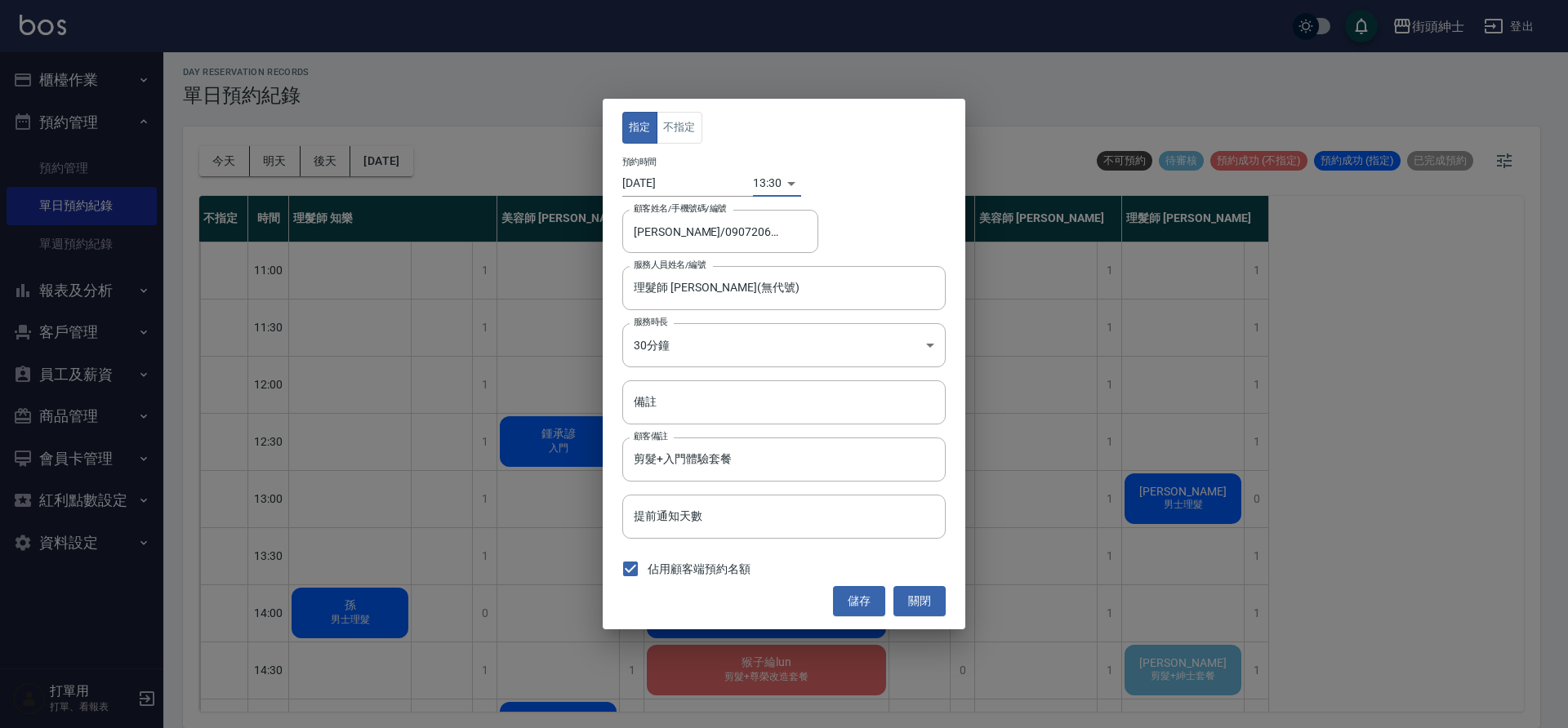
click at [764, 187] on body "街頭紳士 登出 櫃檯作業 打帳單 帳單列表 營業儀表板 現金收支登錄 材料自購登錄 每日結帳 排班表 現場電腦打卡 預約管理 預約管理 單日預約紀錄 單週預約…" at bounding box center [784, 361] width 1568 height 733
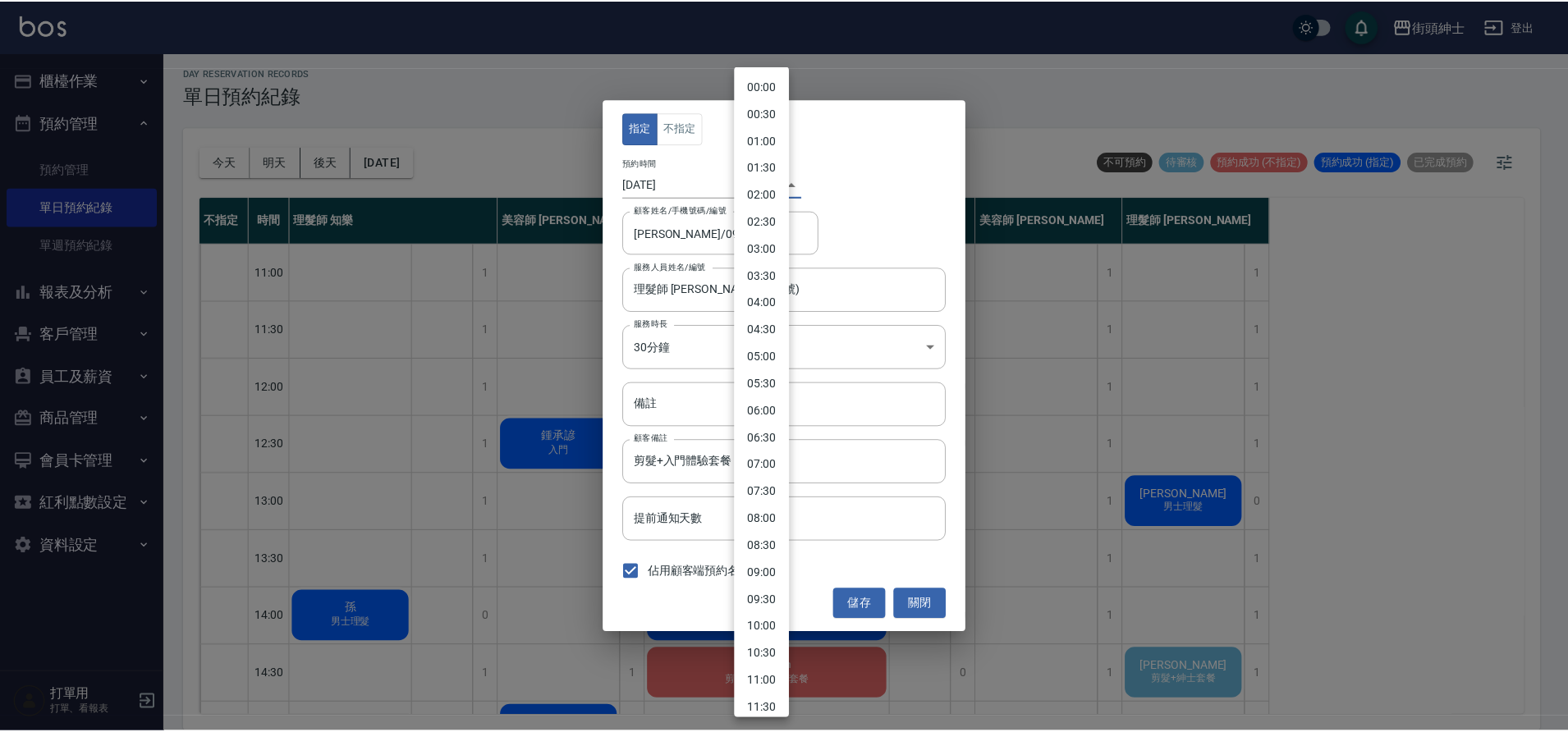
scroll to position [425, 0]
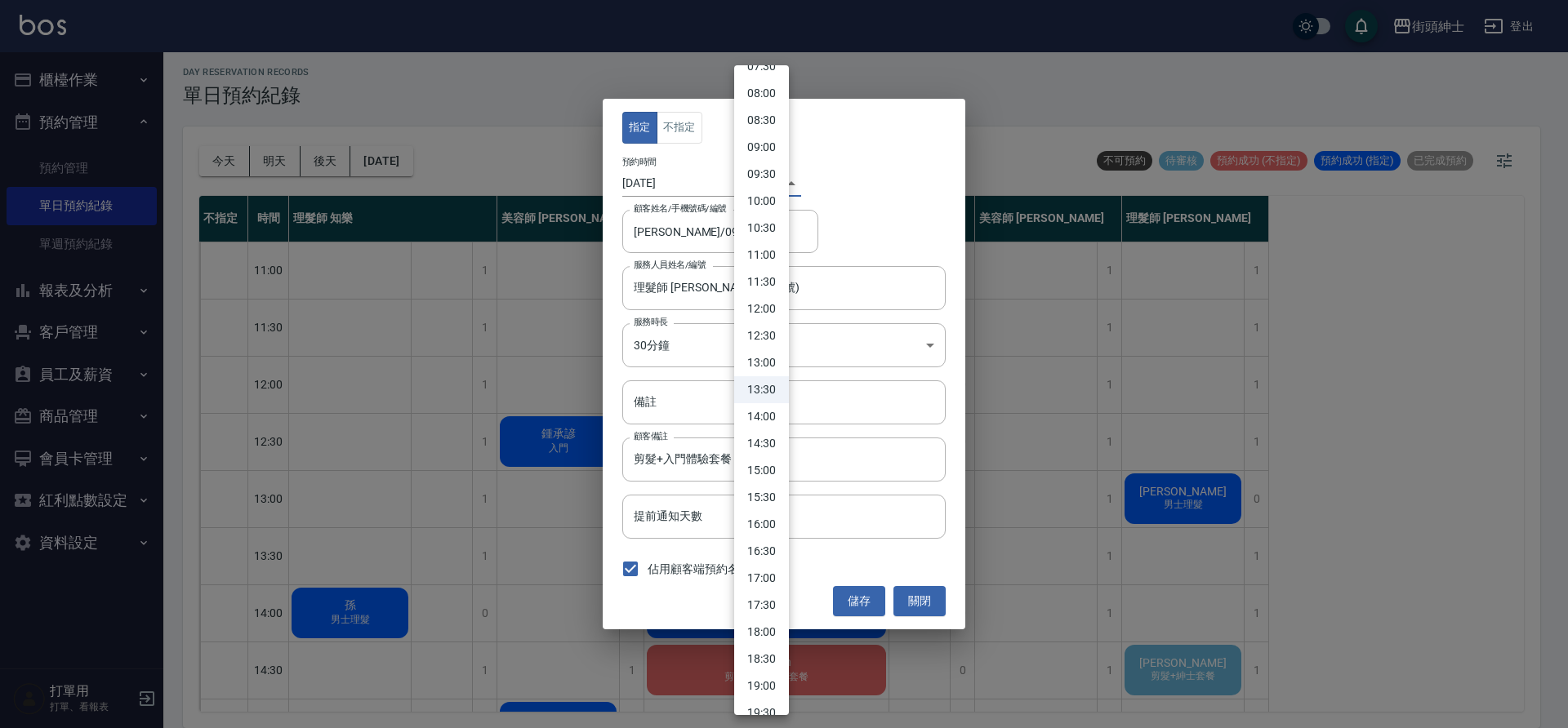
click at [765, 369] on li "13:00" at bounding box center [761, 363] width 55 height 27
type input "1757653200000"
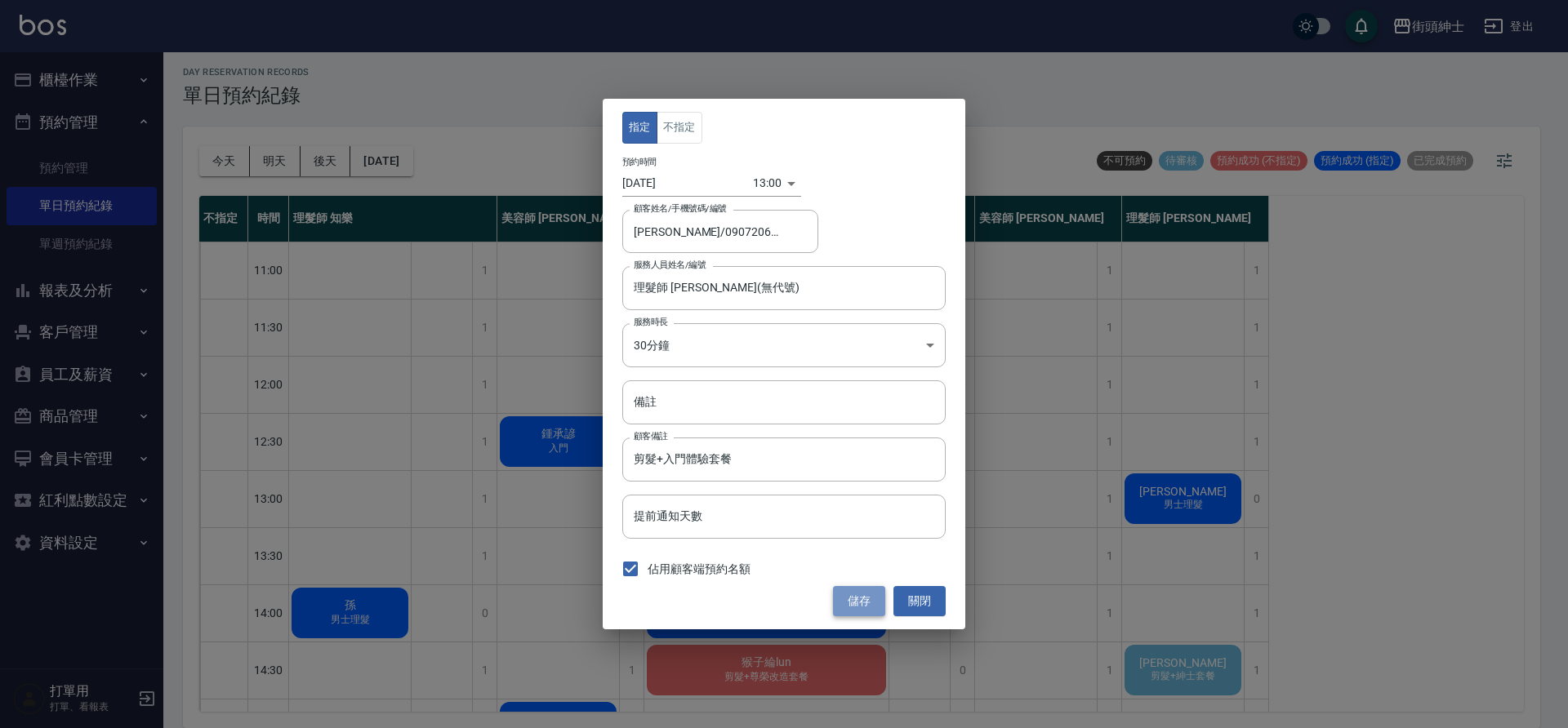
click at [858, 597] on button "儲存" at bounding box center [859, 601] width 52 height 30
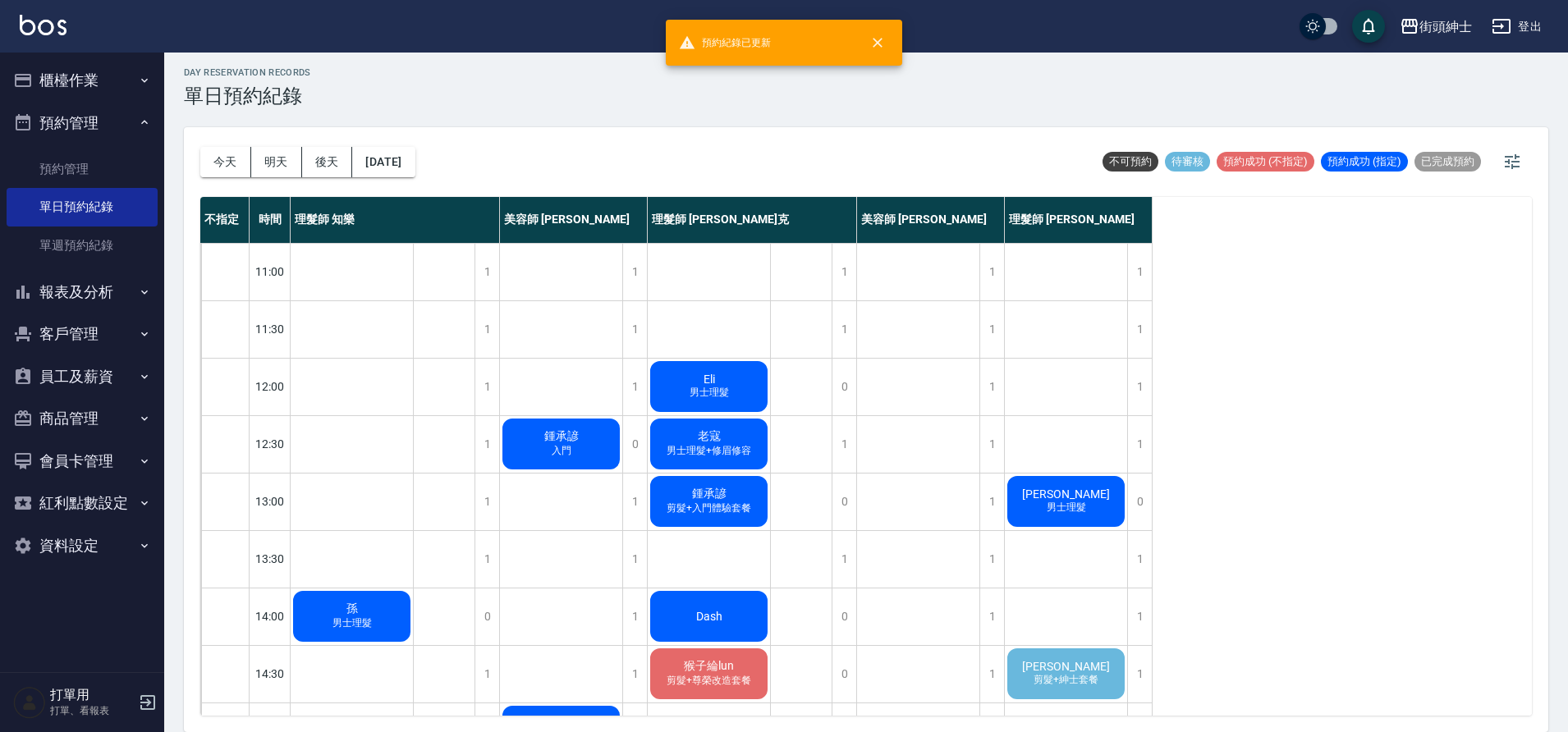
click at [715, 438] on span "老寇" at bounding box center [709, 436] width 29 height 15
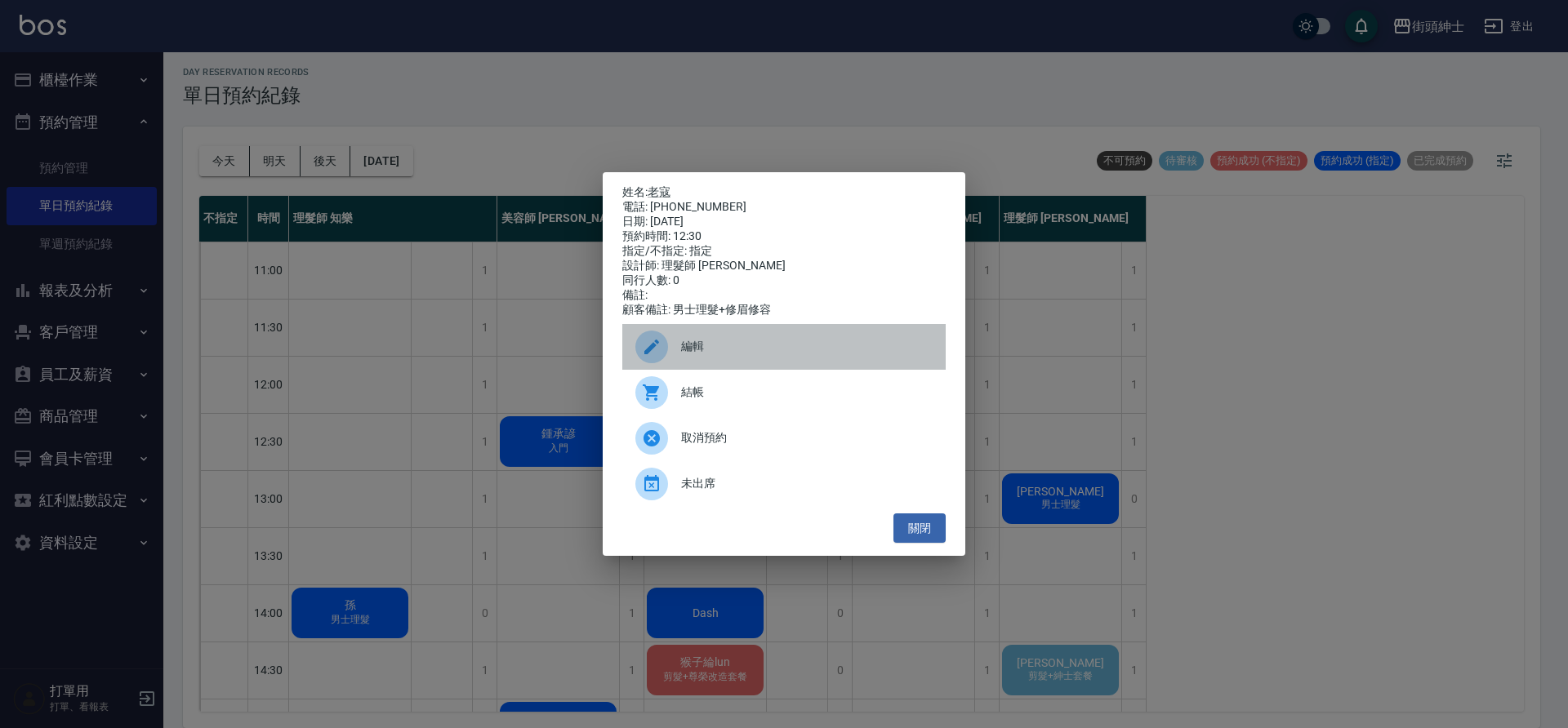
click at [726, 349] on span "編輯" at bounding box center [807, 347] width 252 height 17
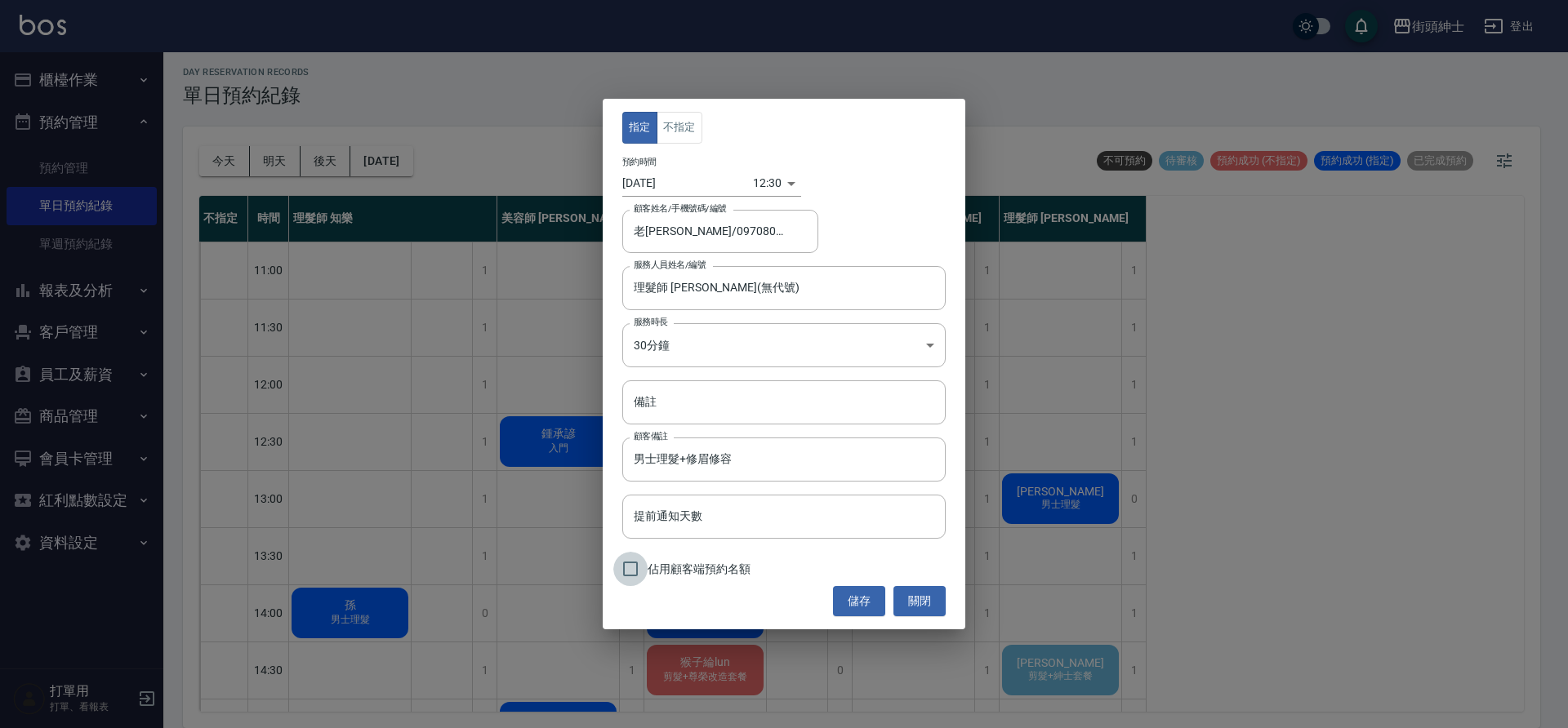
drag, startPoint x: 645, startPoint y: 565, endPoint x: 725, endPoint y: 560, distance: 80.2
click at [645, 565] on input "佔用顧客端預約名額" at bounding box center [630, 569] width 34 height 34
checkbox input "true"
click at [858, 610] on button "儲存" at bounding box center [859, 601] width 52 height 30
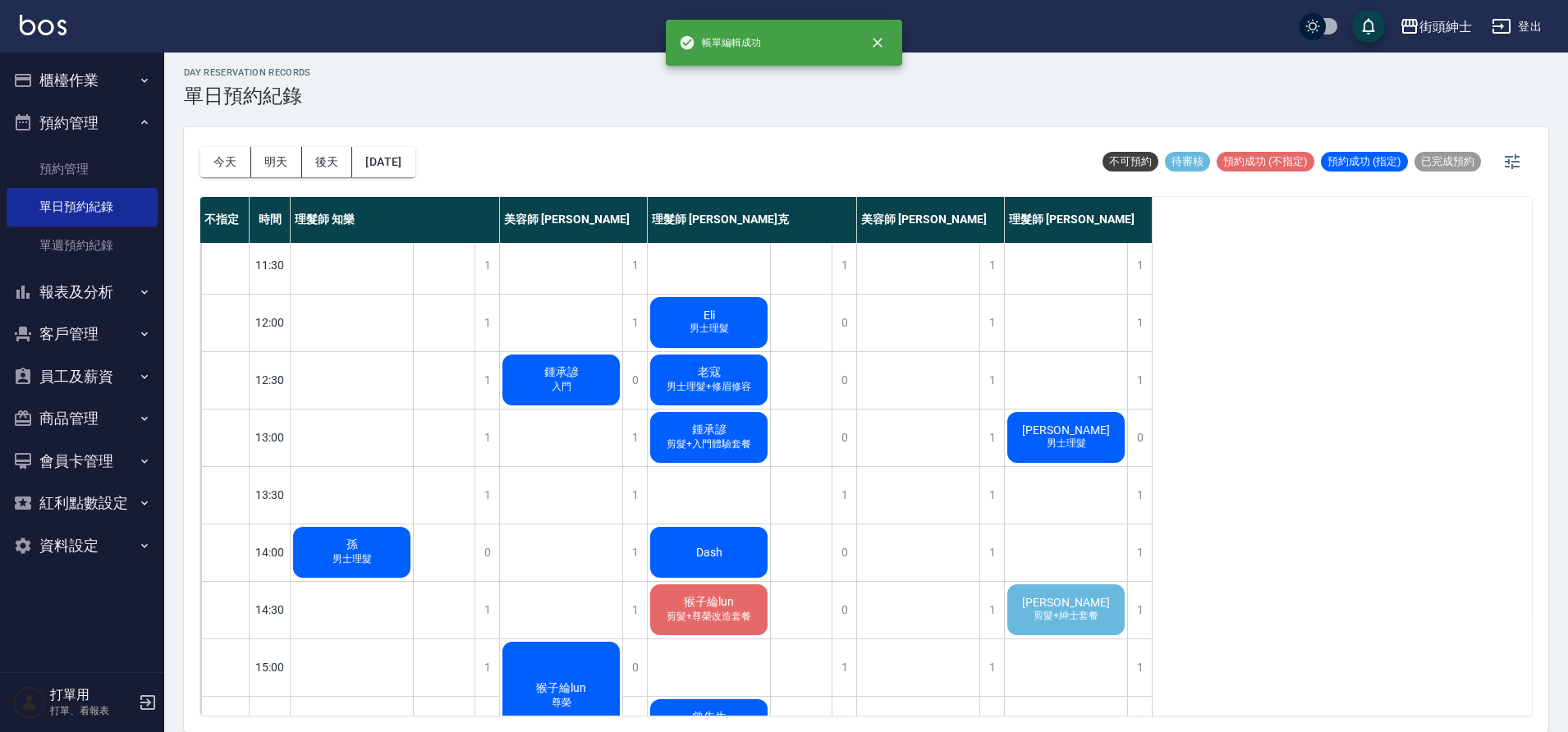
scroll to position [206, 0]
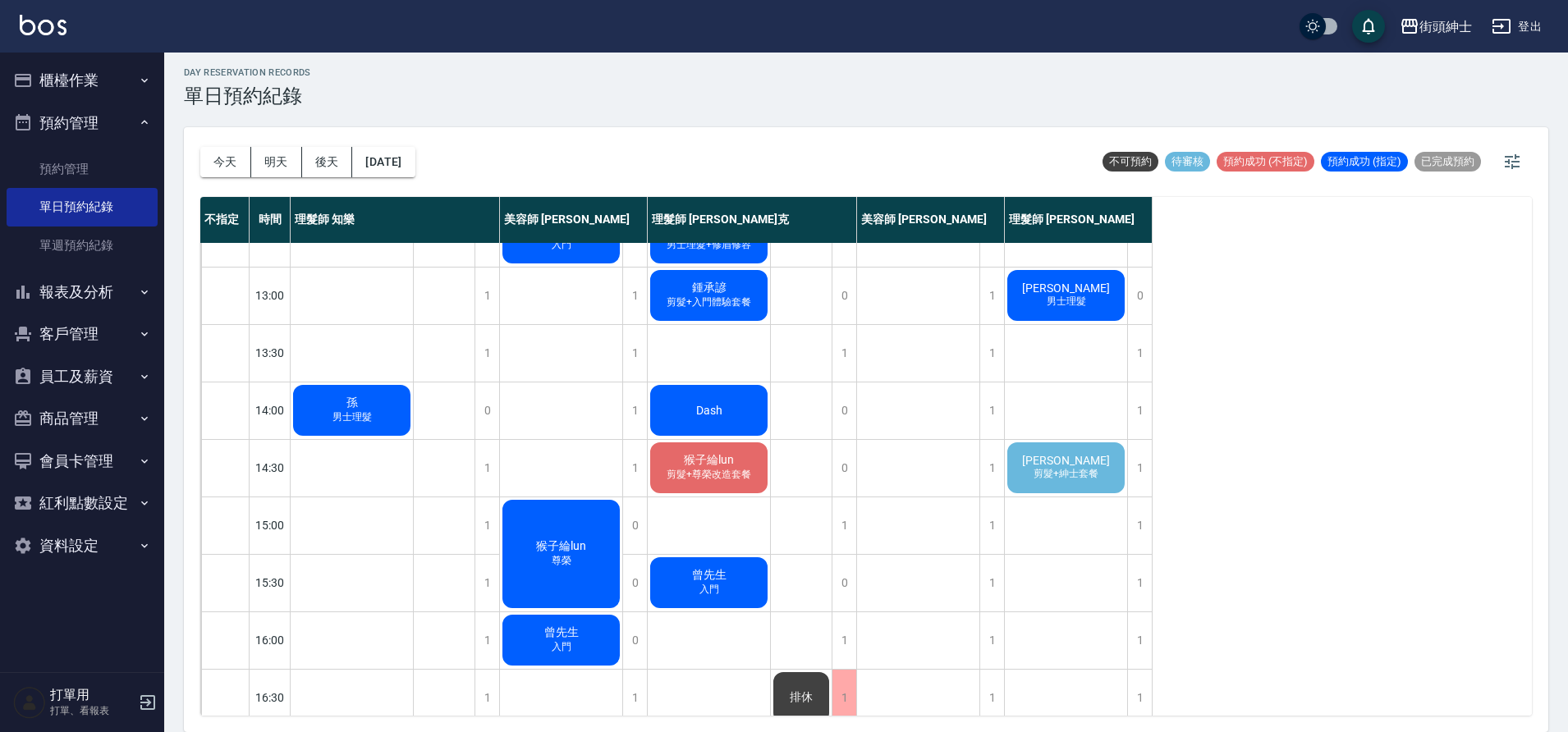
click at [1067, 471] on span "剪髮+紳士套餐" at bounding box center [1065, 474] width 71 height 14
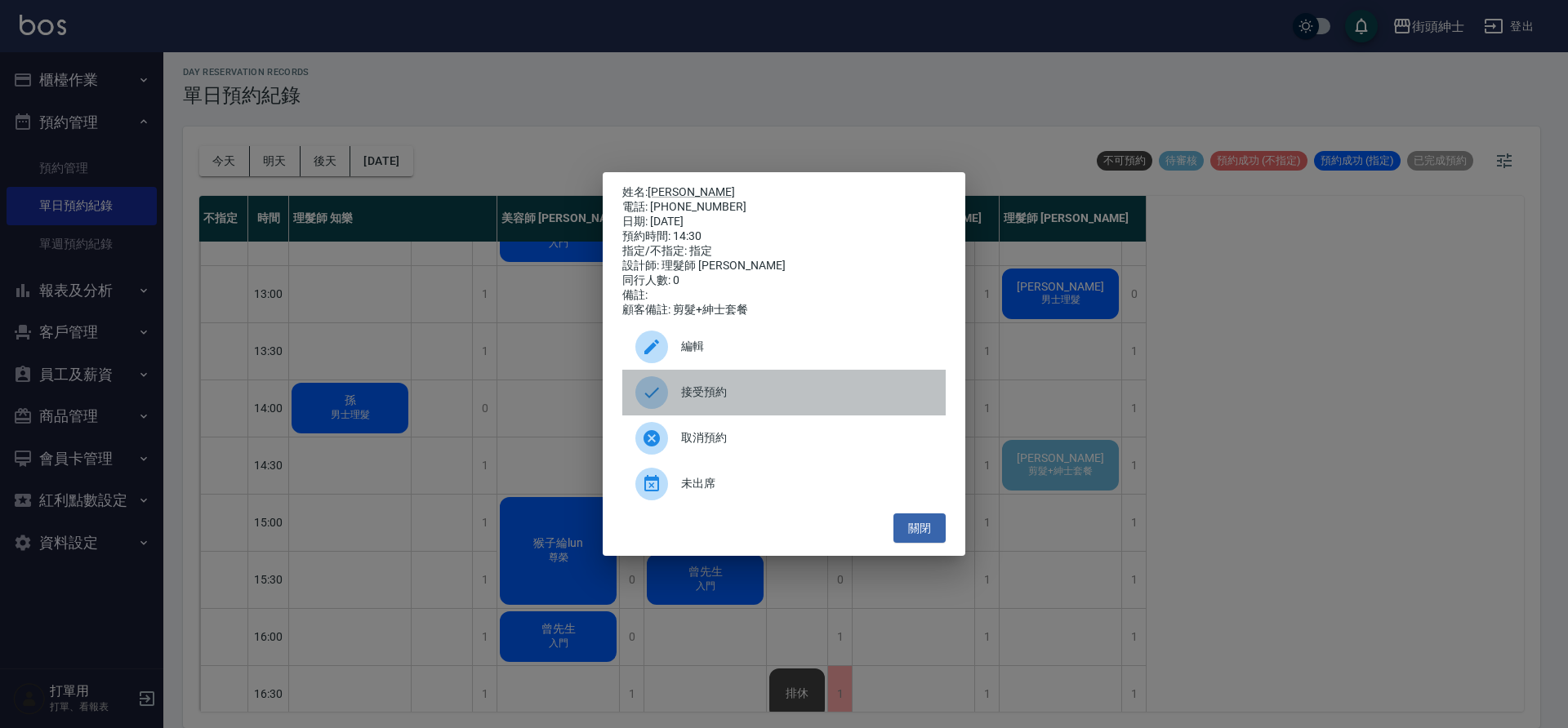
click at [698, 416] on div "接受預約" at bounding box center [784, 393] width 323 height 46
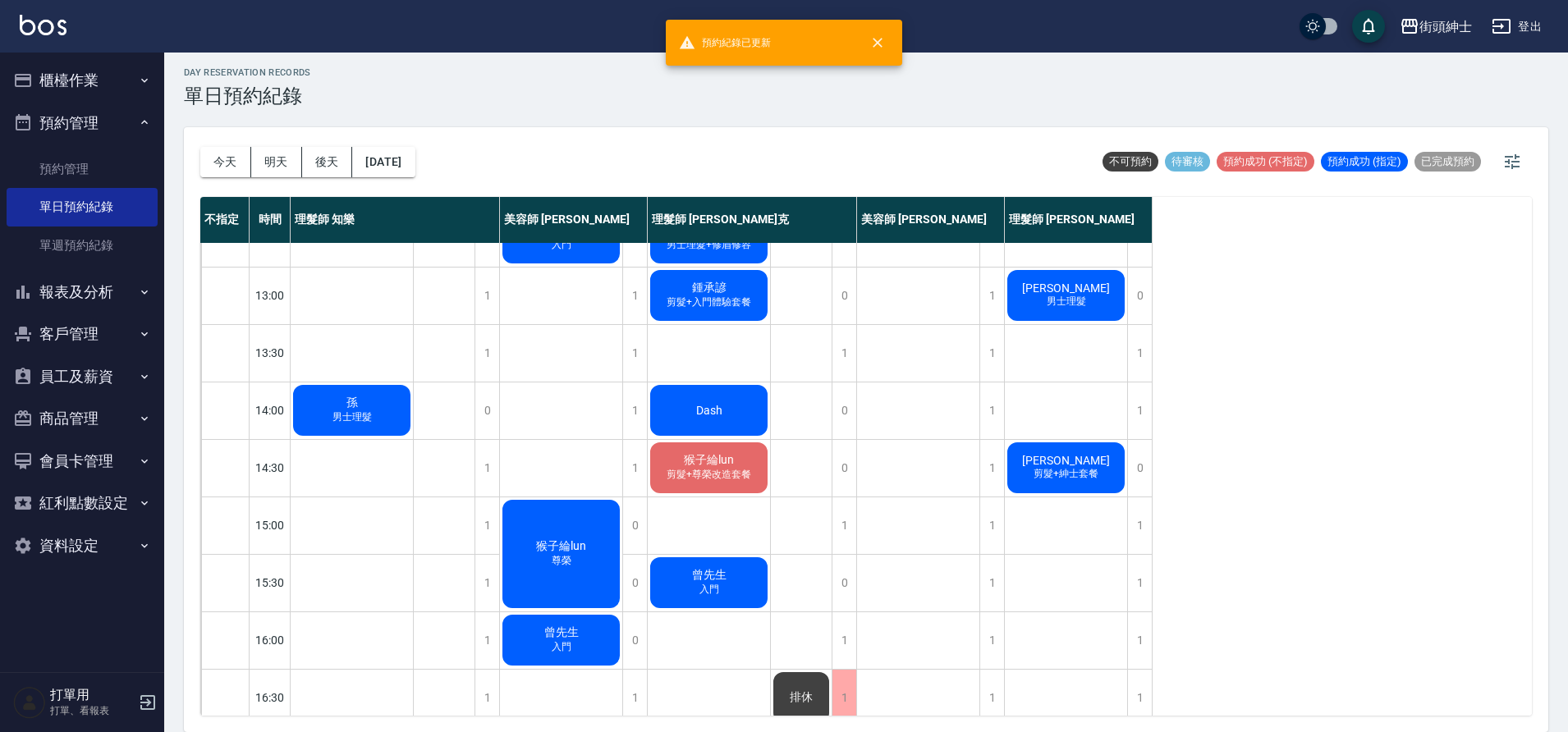
click at [1058, 467] on span "詹良凱" at bounding box center [1066, 460] width 94 height 13
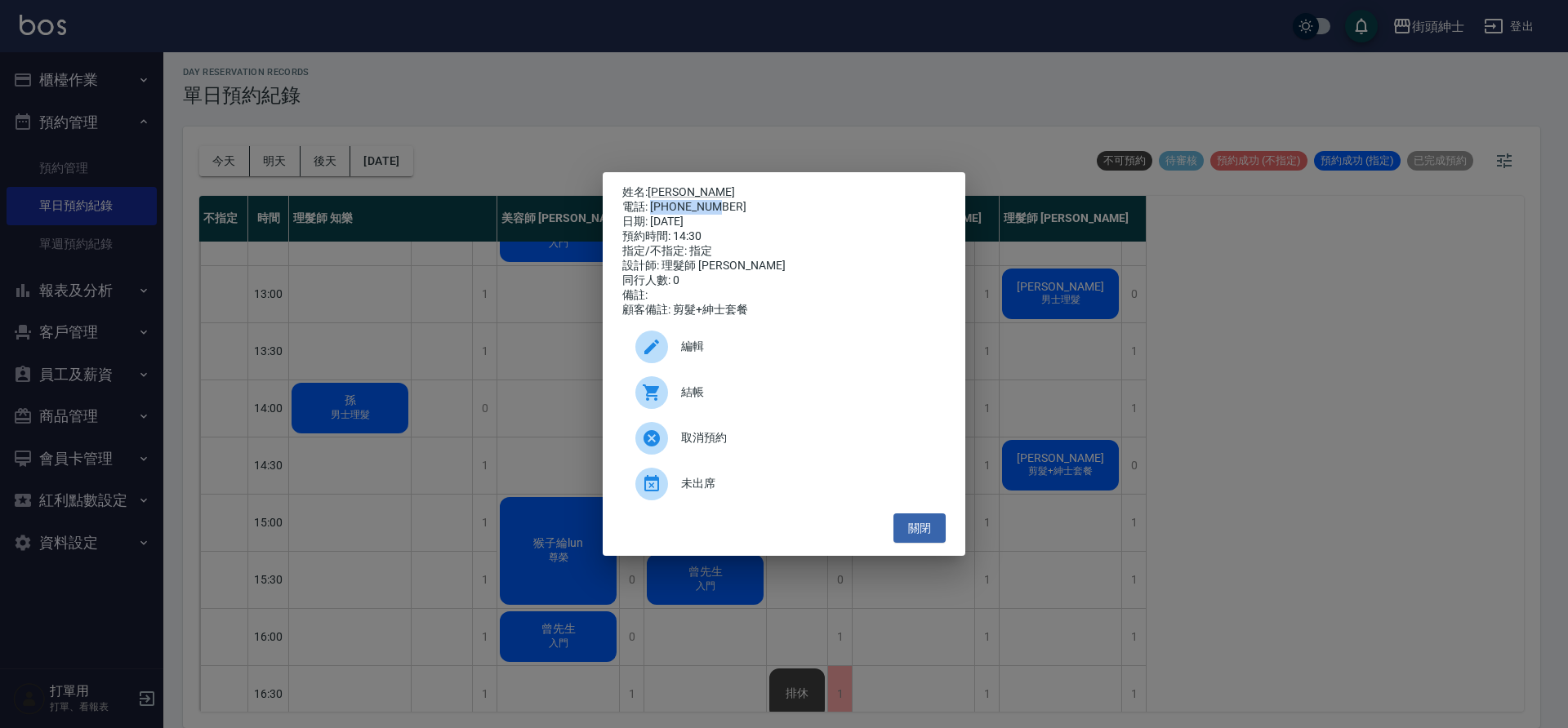
drag, startPoint x: 652, startPoint y: 204, endPoint x: 728, endPoint y: 200, distance: 76.1
click at [728, 200] on div "電話: 0955001523" at bounding box center [784, 207] width 323 height 14
copy div "0955001523"
click at [468, 327] on div "姓名: 詹良凱 電話: 0955001523 日期: 2025/09/12 預約時間: 14:30 指定/不指定: 指定 設計師: 理髮師 eric 同行人數…" at bounding box center [784, 364] width 1568 height 728
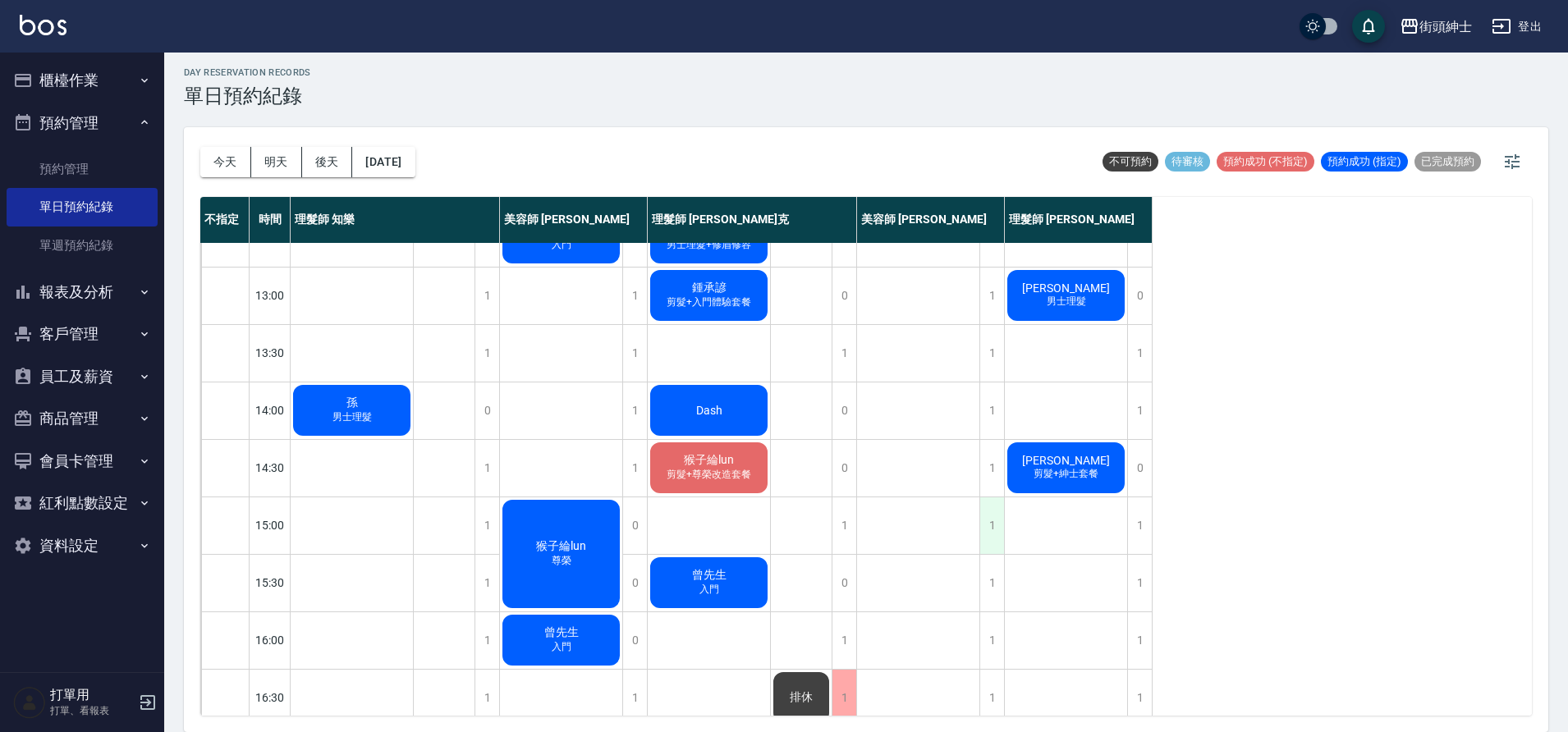
click at [993, 526] on div "1" at bounding box center [991, 526] width 25 height 57
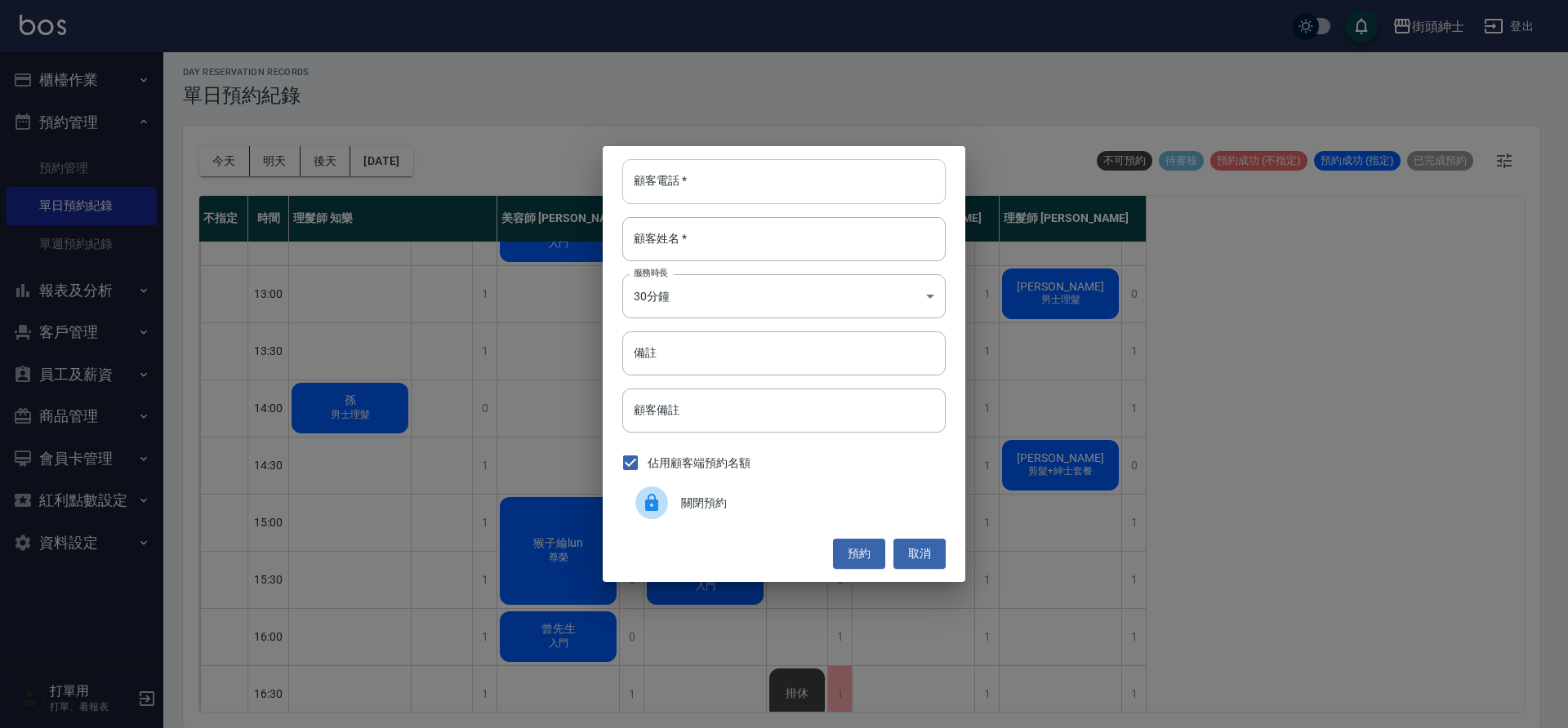
click at [821, 179] on input "顧客電話   *" at bounding box center [784, 182] width 323 height 44
paste input "0955001523"
type input "0955001523"
click at [706, 240] on input "顧客姓名   *" at bounding box center [784, 240] width 323 height 44
type input "０"
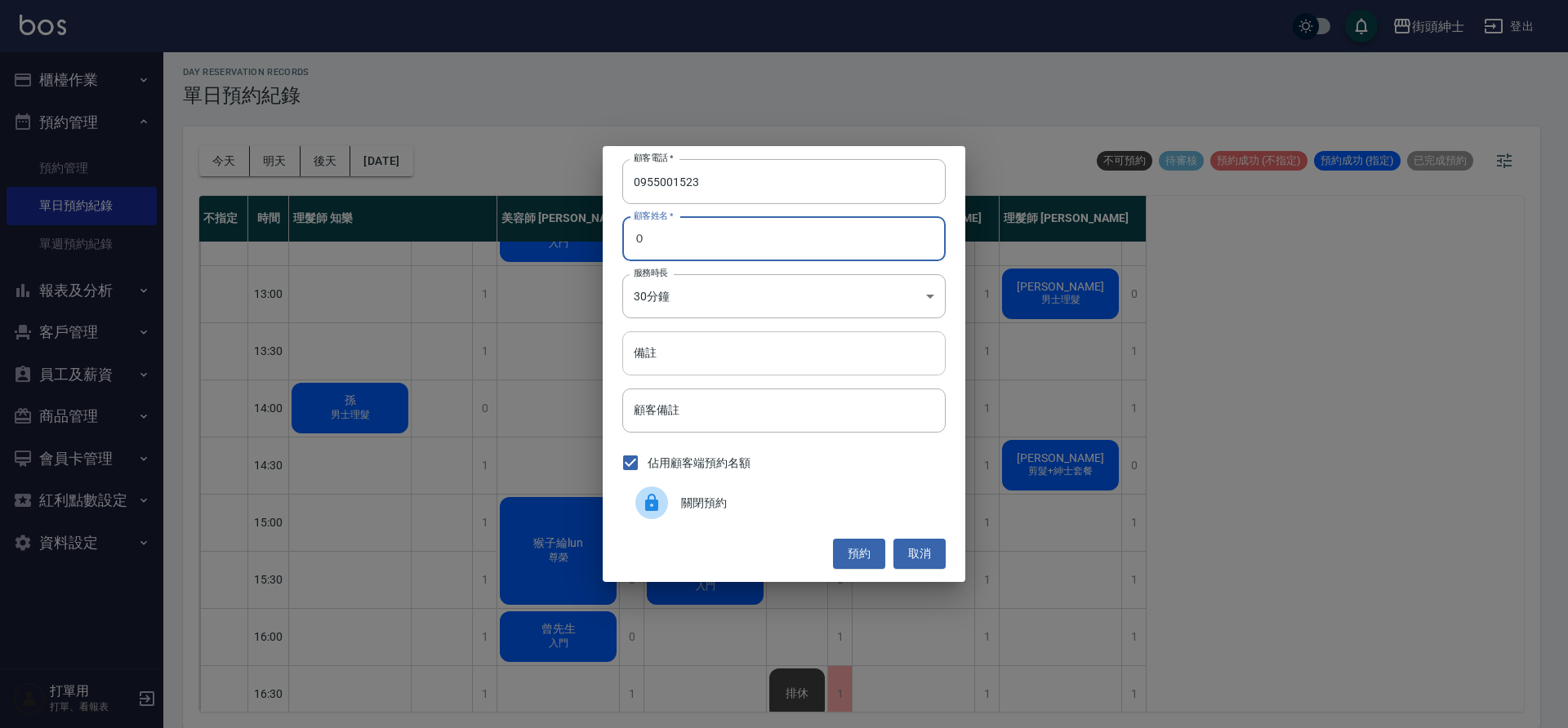
click at [715, 356] on input "備註" at bounding box center [784, 354] width 323 height 44
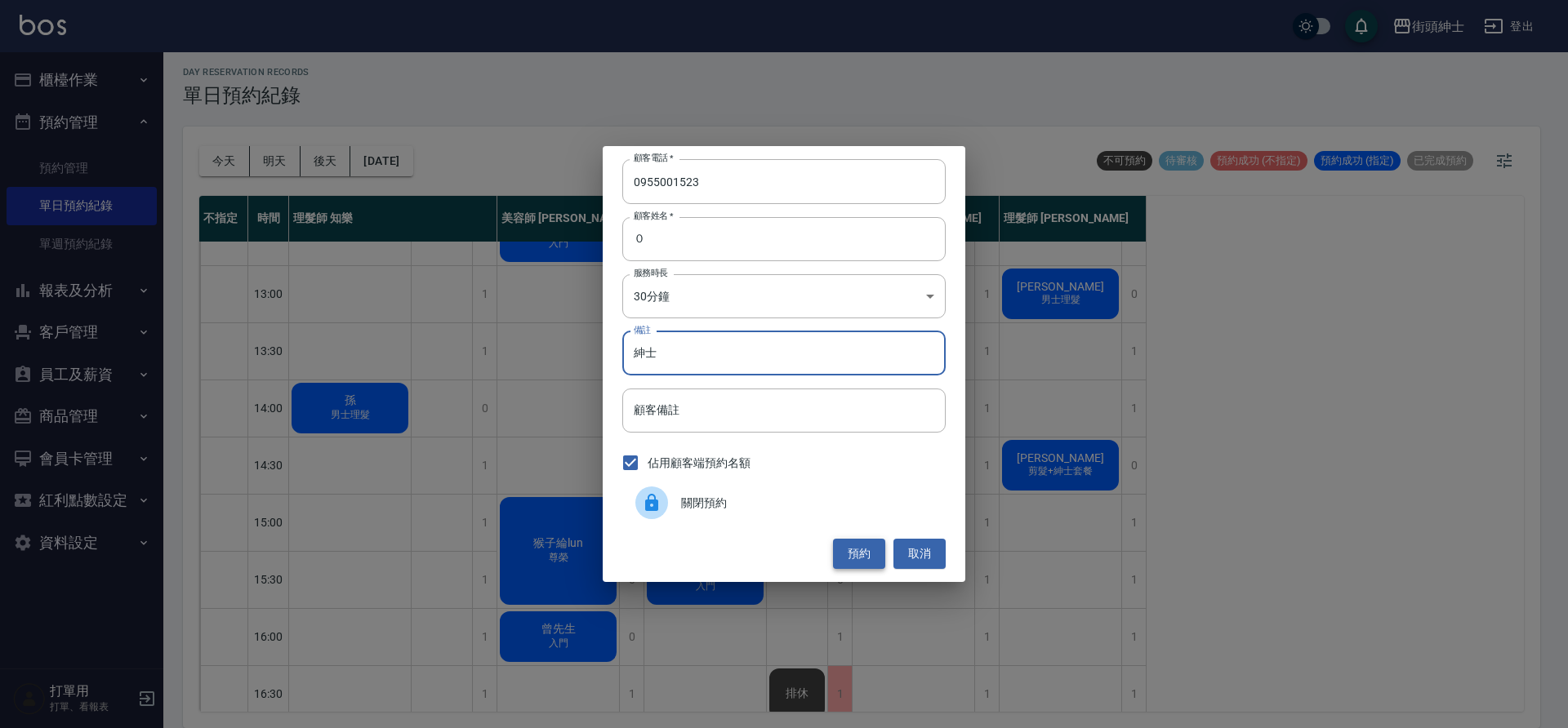
type input "紳士"
click at [853, 550] on button "預約" at bounding box center [859, 553] width 52 height 30
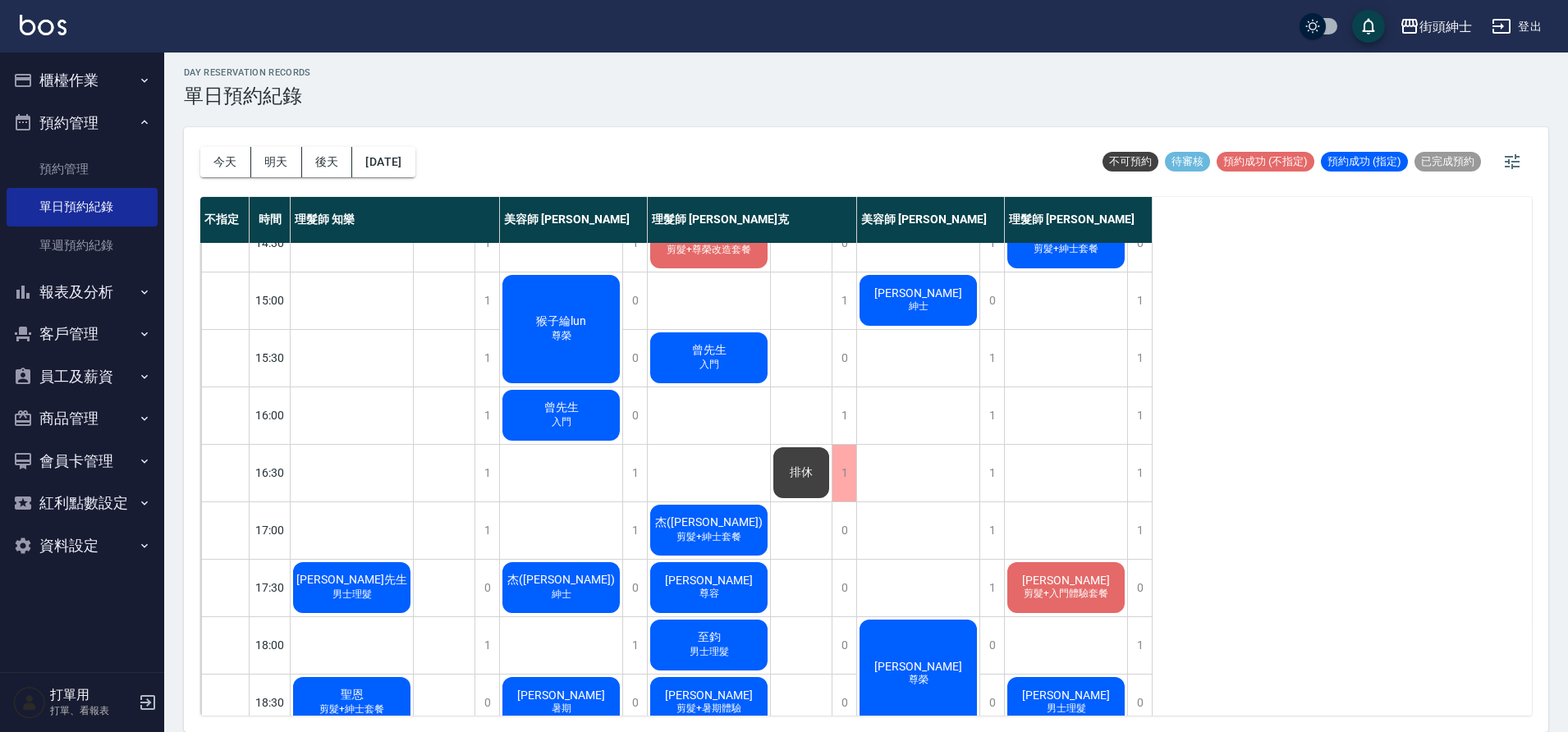
scroll to position [747, 0]
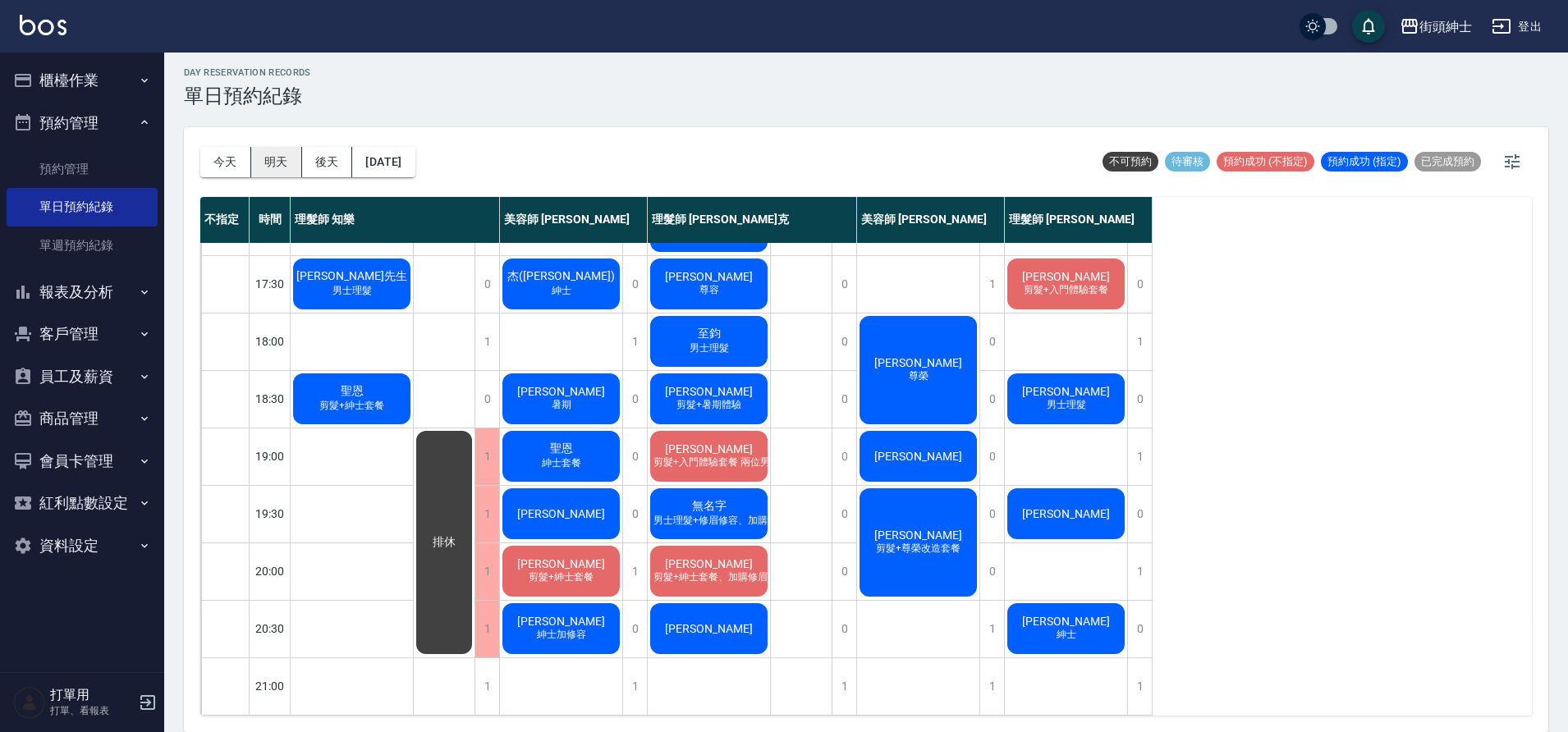
click at [268, 162] on button "明天" at bounding box center [276, 161] width 51 height 30
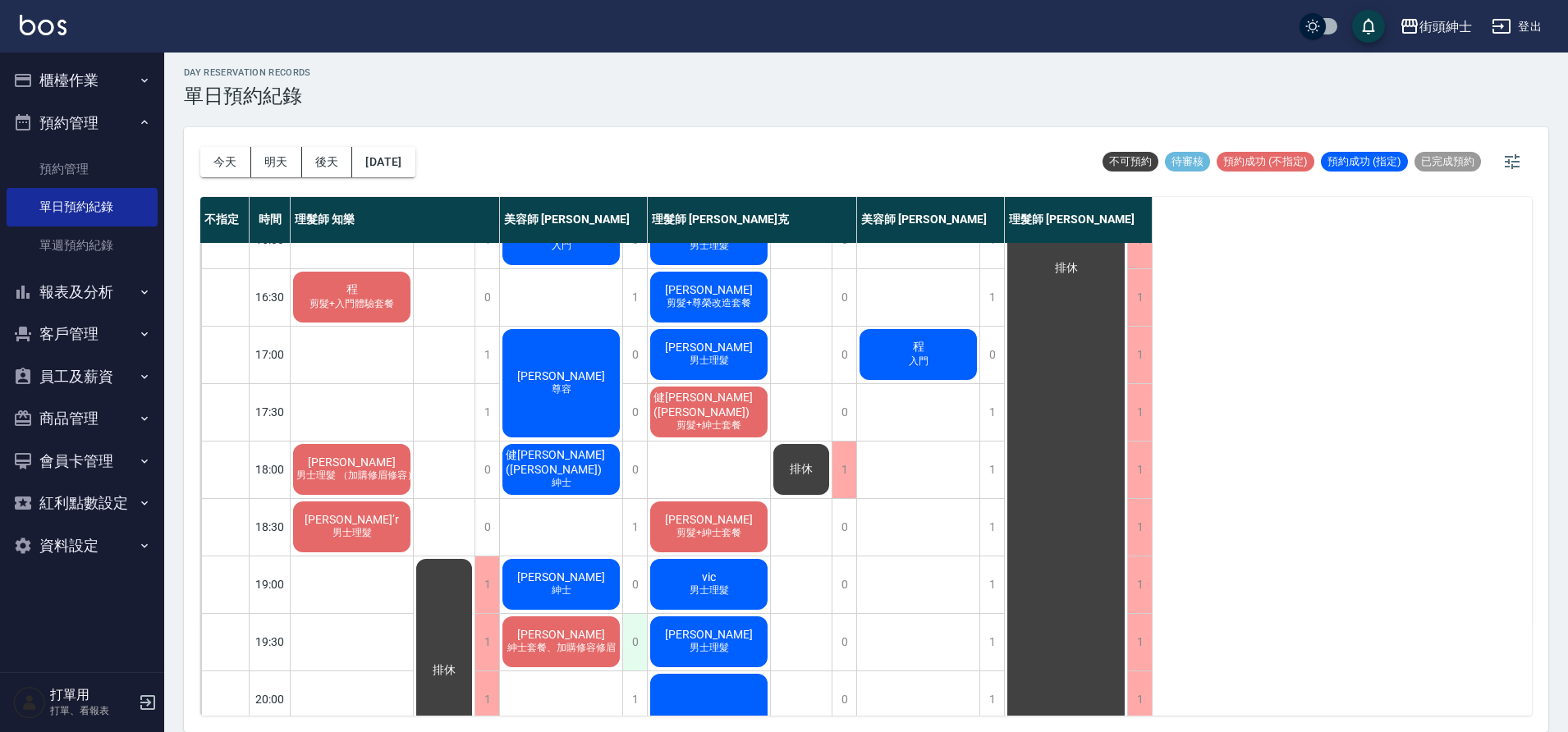
scroll to position [403, 0]
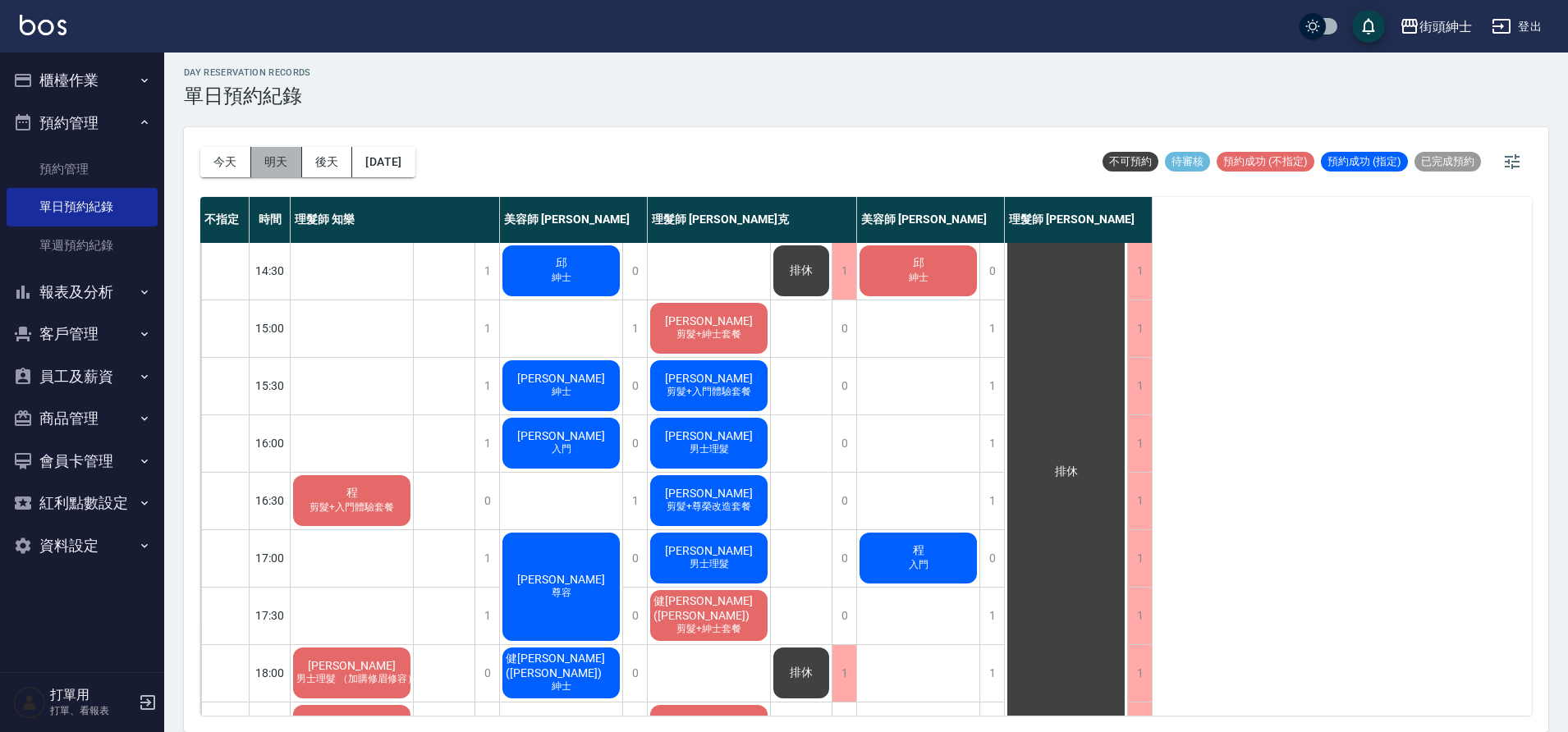
click at [279, 176] on button "明天" at bounding box center [276, 161] width 51 height 30
drag, startPoint x: 276, startPoint y: 165, endPoint x: 304, endPoint y: 173, distance: 29.1
click at [277, 166] on button "明天" at bounding box center [276, 161] width 51 height 30
click at [316, 169] on button "後天" at bounding box center [327, 161] width 51 height 30
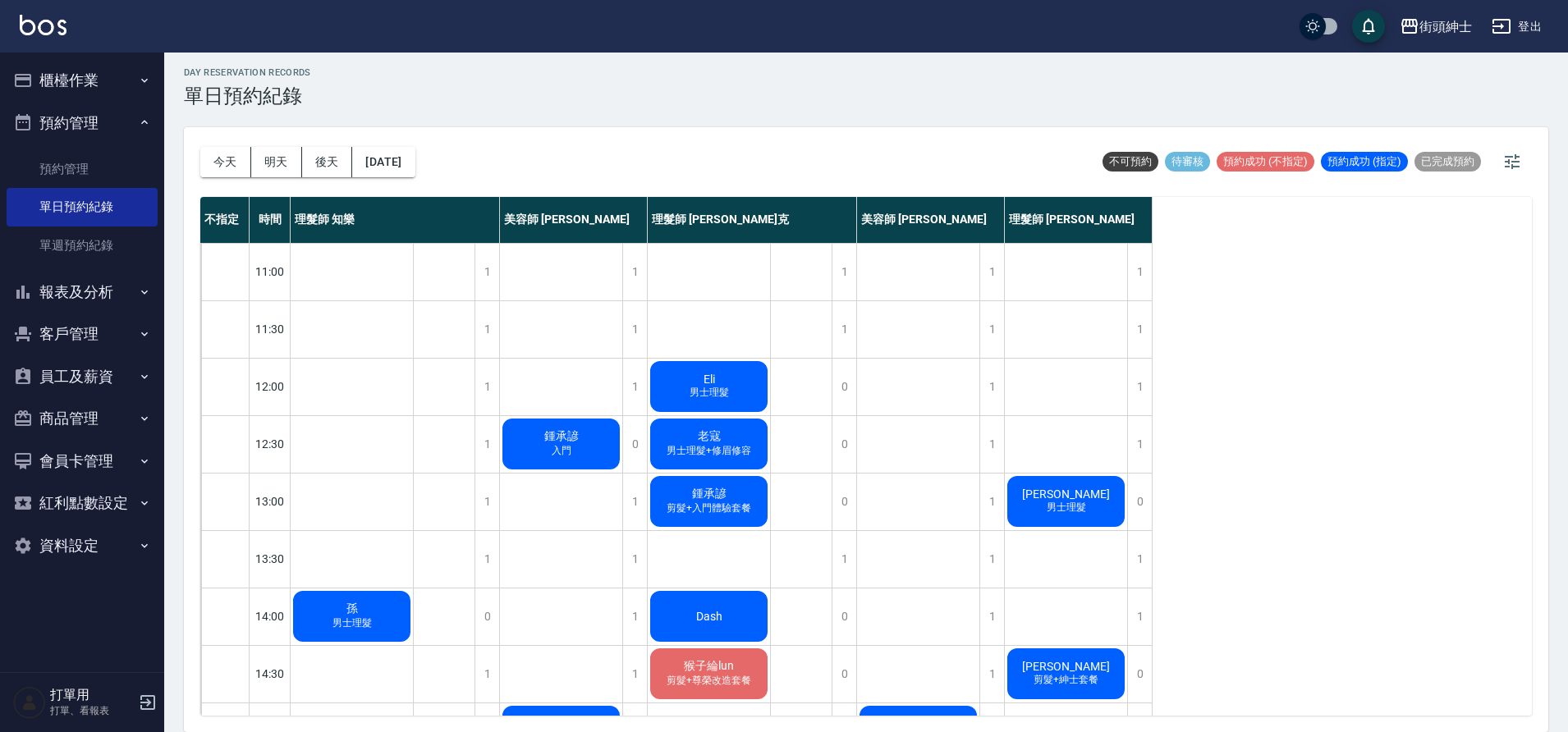
click at [750, 444] on span "男士理髮+修眉修容" at bounding box center [709, 451] width 91 height 14
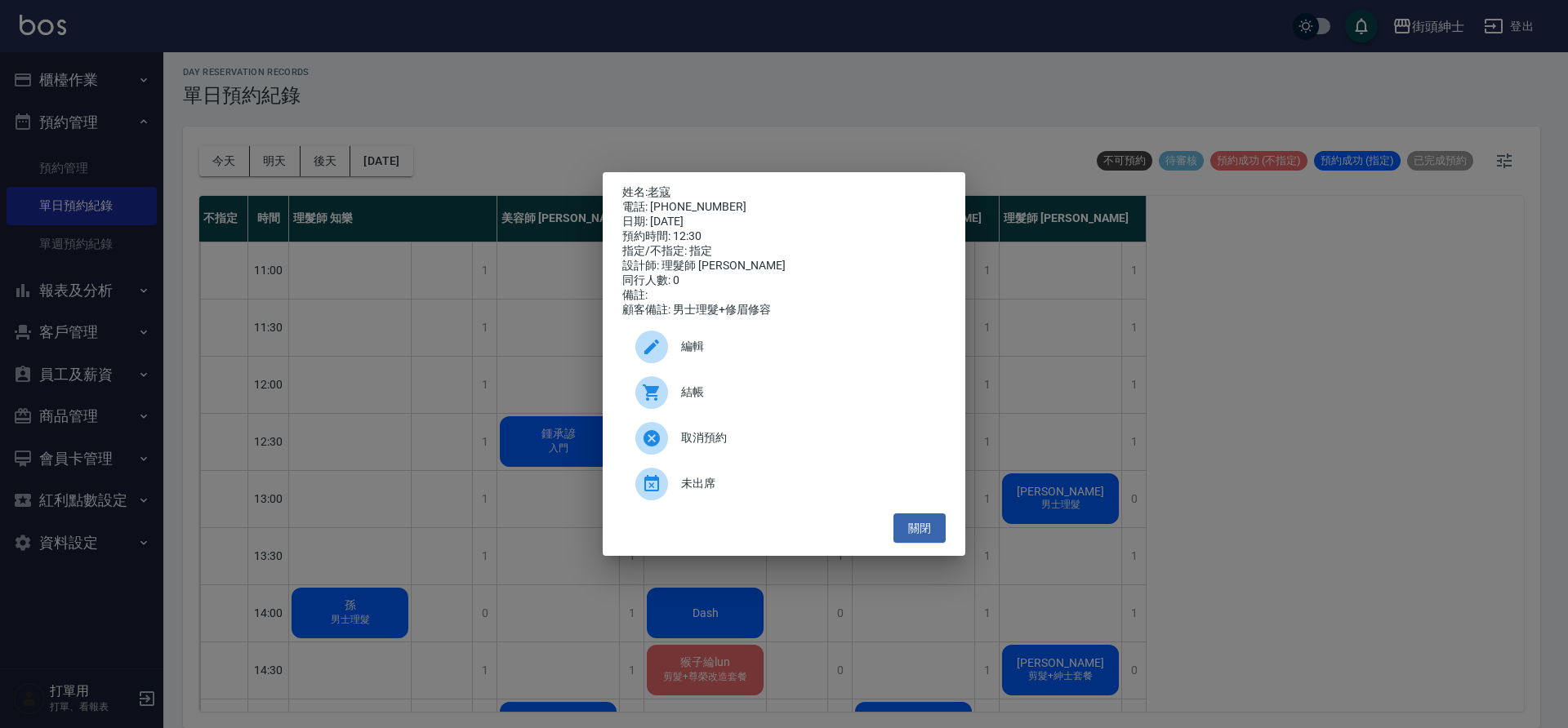
click at [420, 378] on div "姓名: 老寇 電話: 0970808499 日期: 2025/09/12 預約時間: 12:30 指定/不指定: 指定 設計師: 理髮師 Vic 維克 同行人…" at bounding box center [784, 364] width 1568 height 728
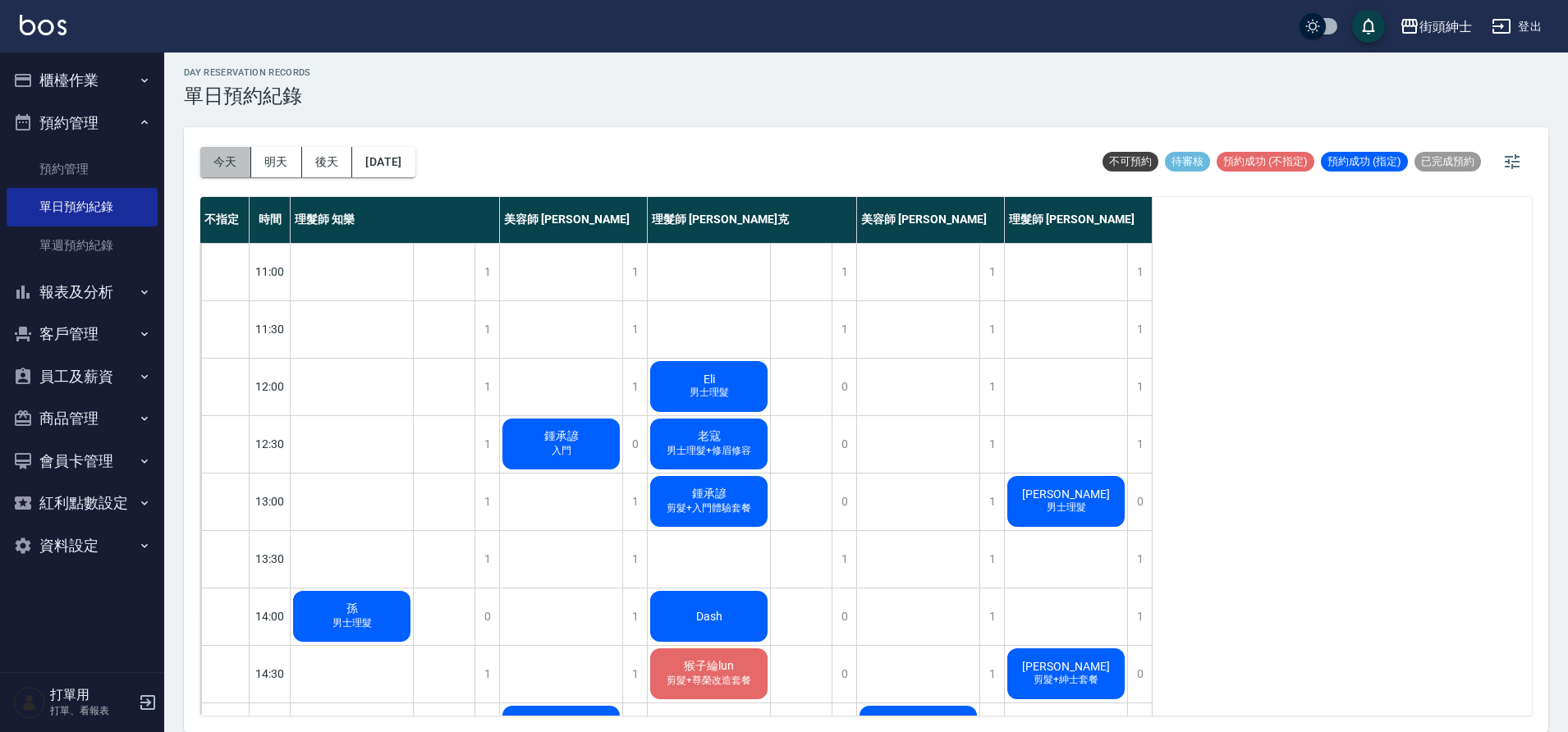
drag, startPoint x: 214, startPoint y: 162, endPoint x: 263, endPoint y: 142, distance: 52.9
click at [216, 162] on button "今天" at bounding box center [225, 161] width 51 height 30
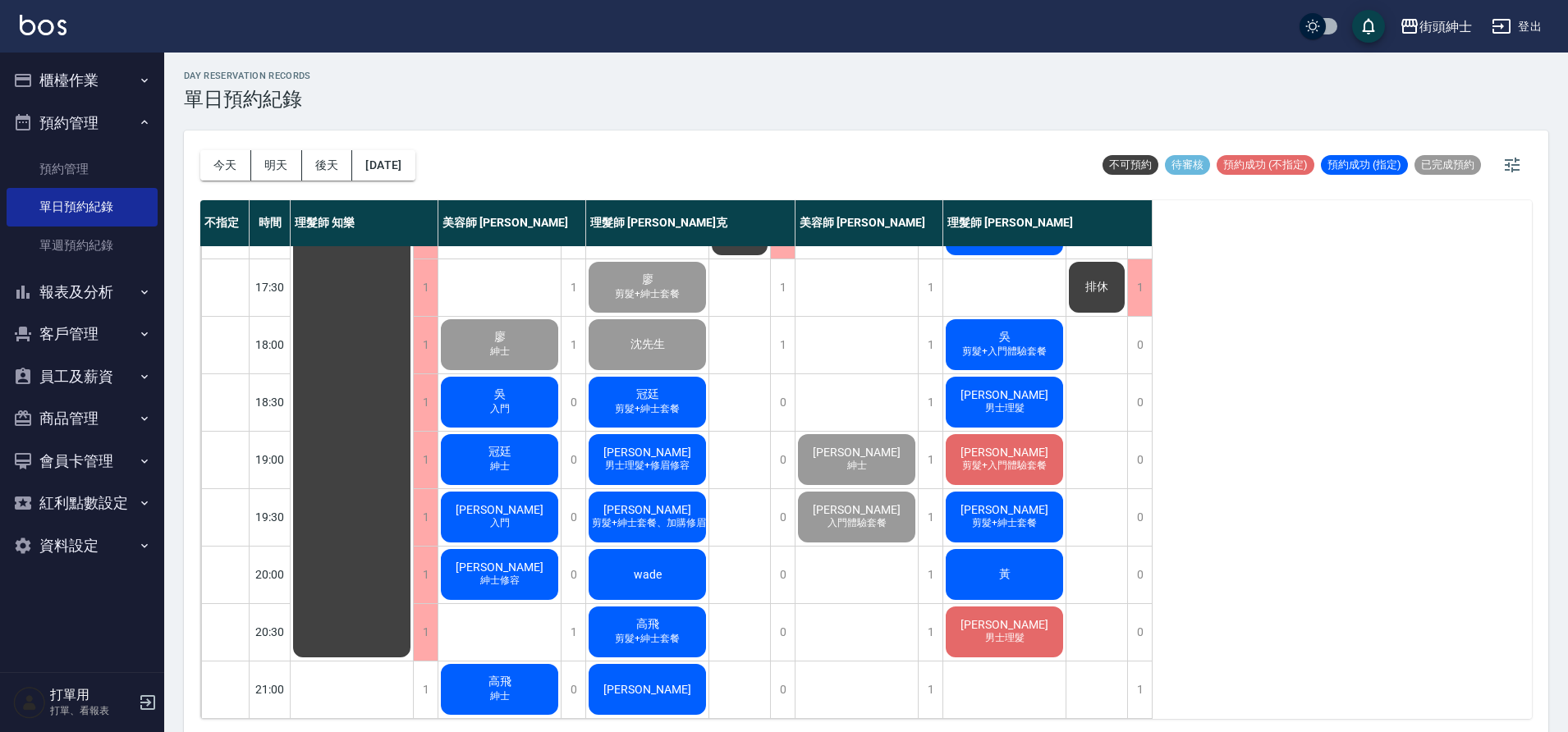
scroll to position [5, 0]
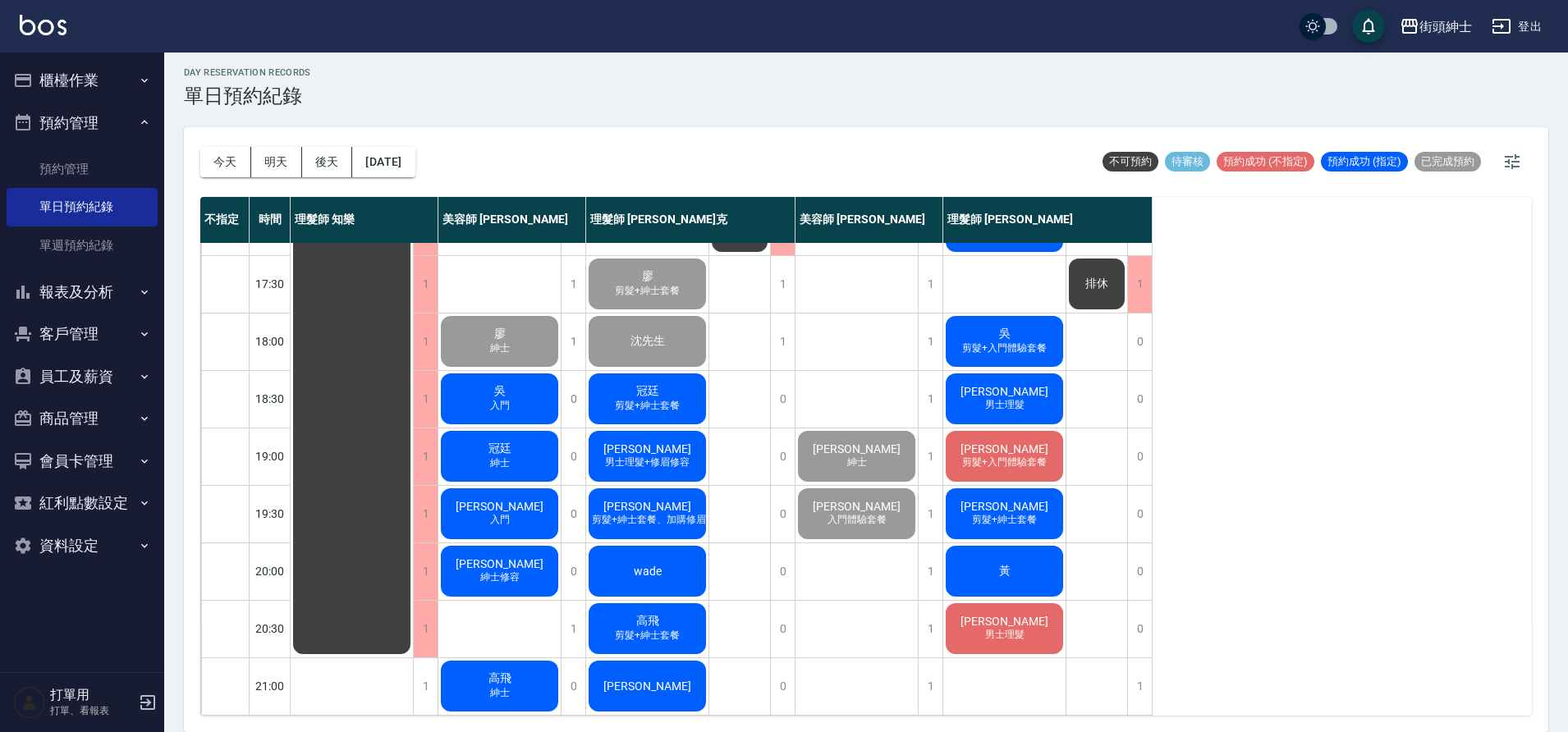
click at [541, 389] on div "吳 入門" at bounding box center [500, 399] width 123 height 56
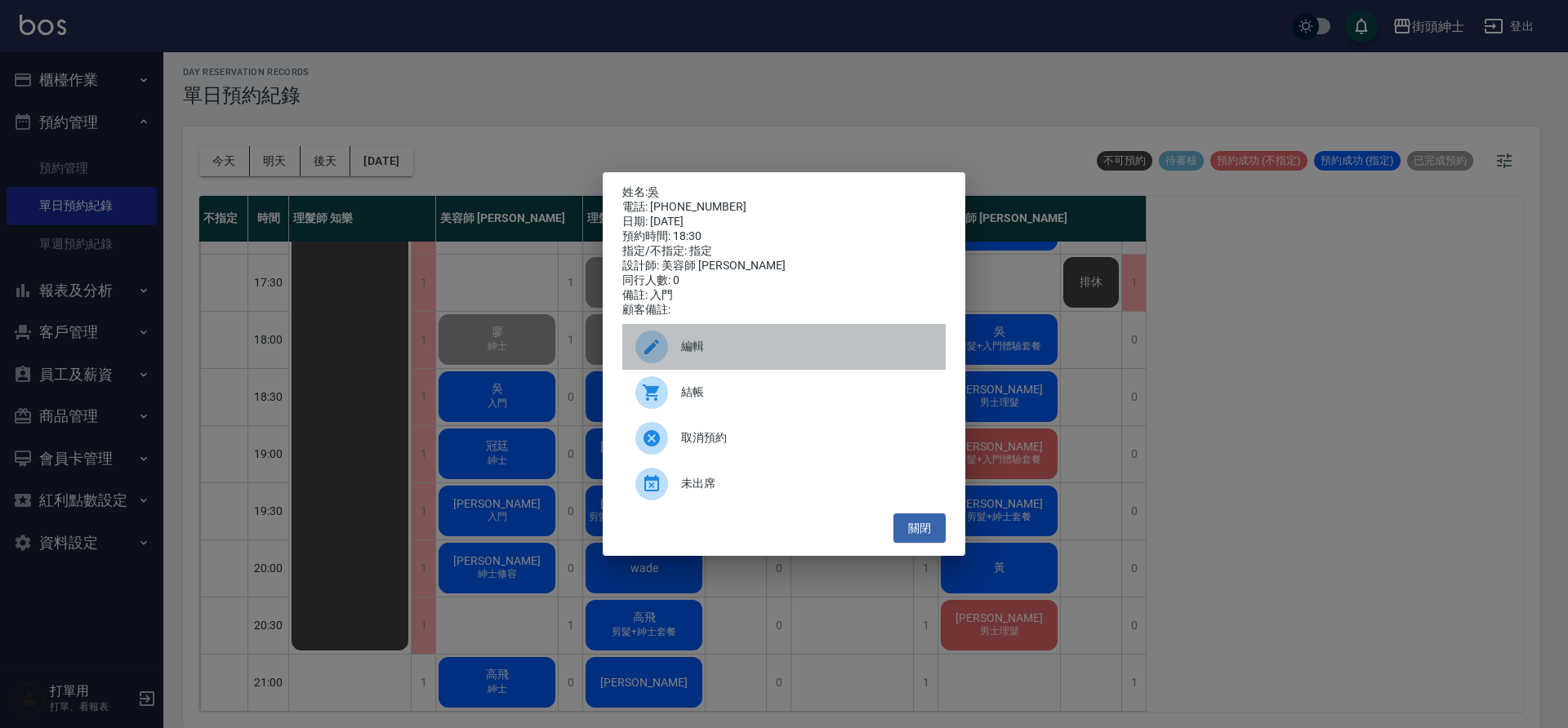
click at [712, 364] on div "編輯" at bounding box center [784, 347] width 323 height 46
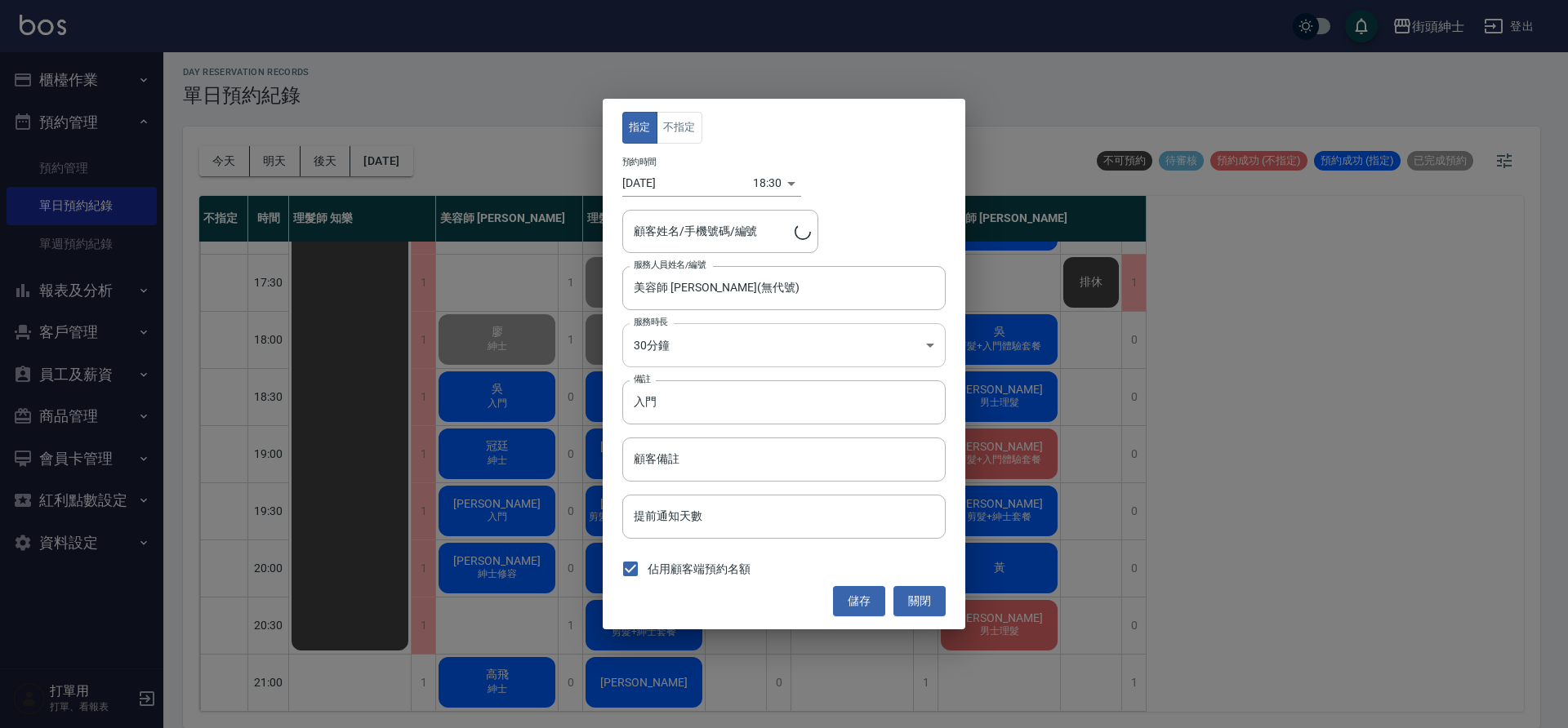
type input "吳/0910866479"
click at [697, 398] on input "入門" at bounding box center [784, 402] width 323 height 44
type input "入門升紳士"
click at [856, 604] on button "儲存" at bounding box center [859, 601] width 52 height 30
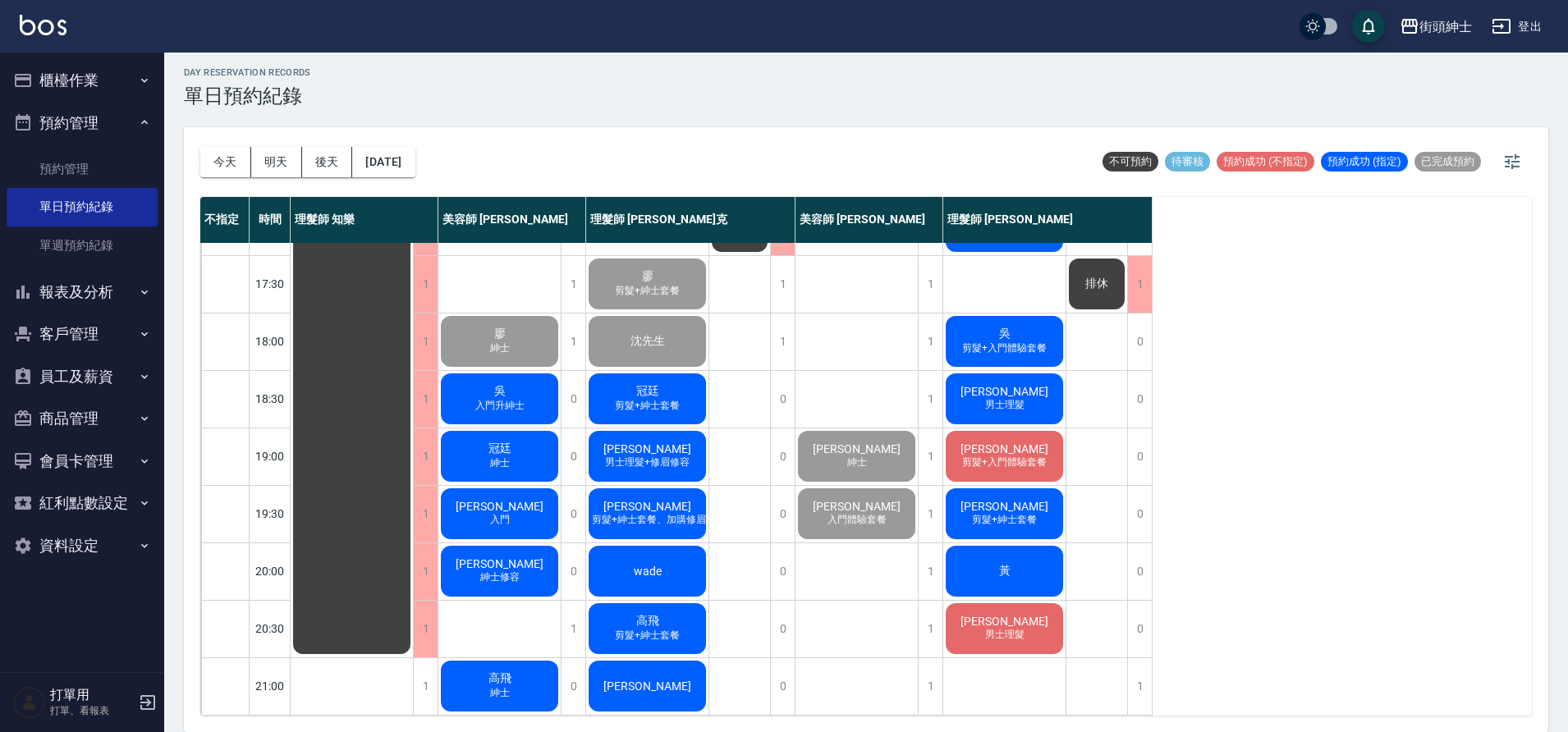
click at [493, 457] on span "紳士" at bounding box center [500, 464] width 27 height 14
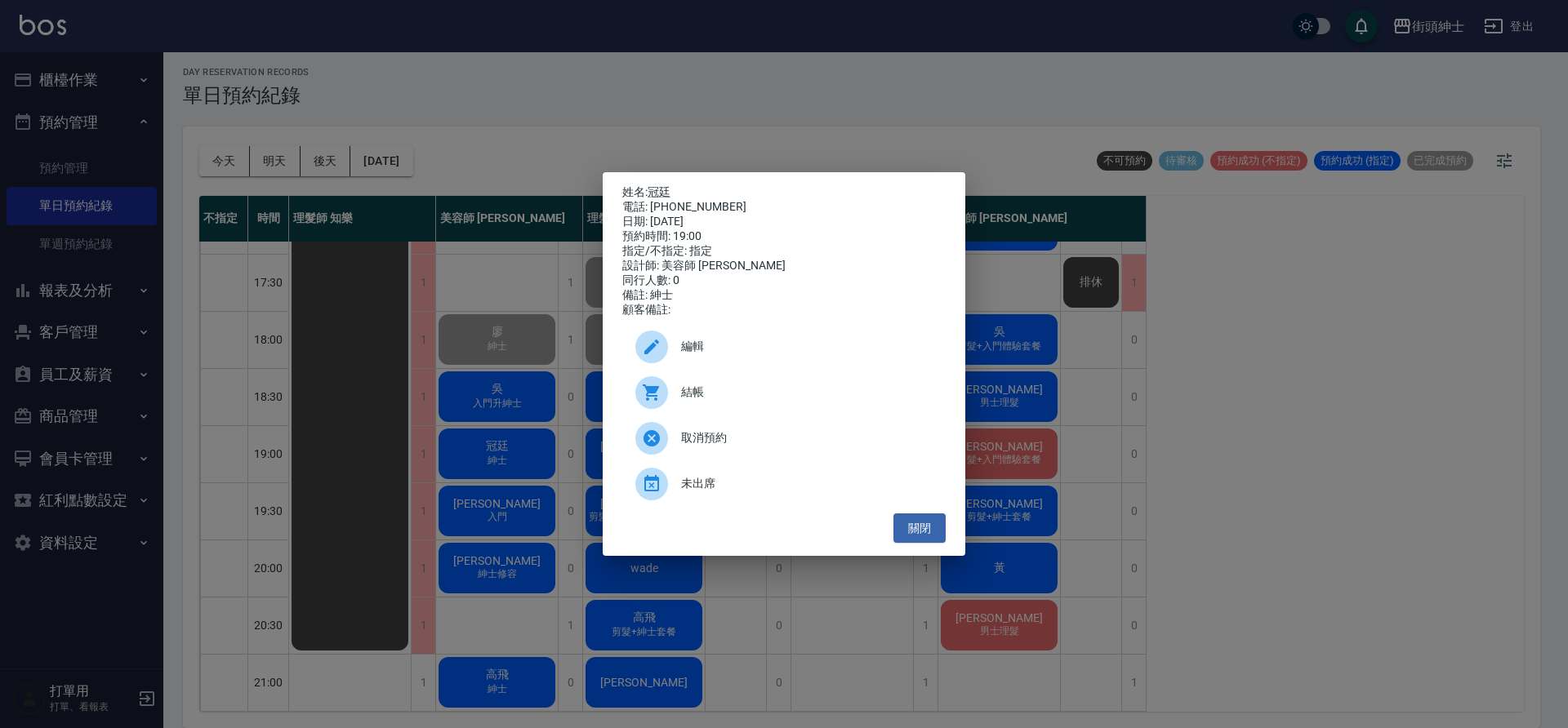
click at [786, 355] on span "編輯" at bounding box center [807, 347] width 252 height 17
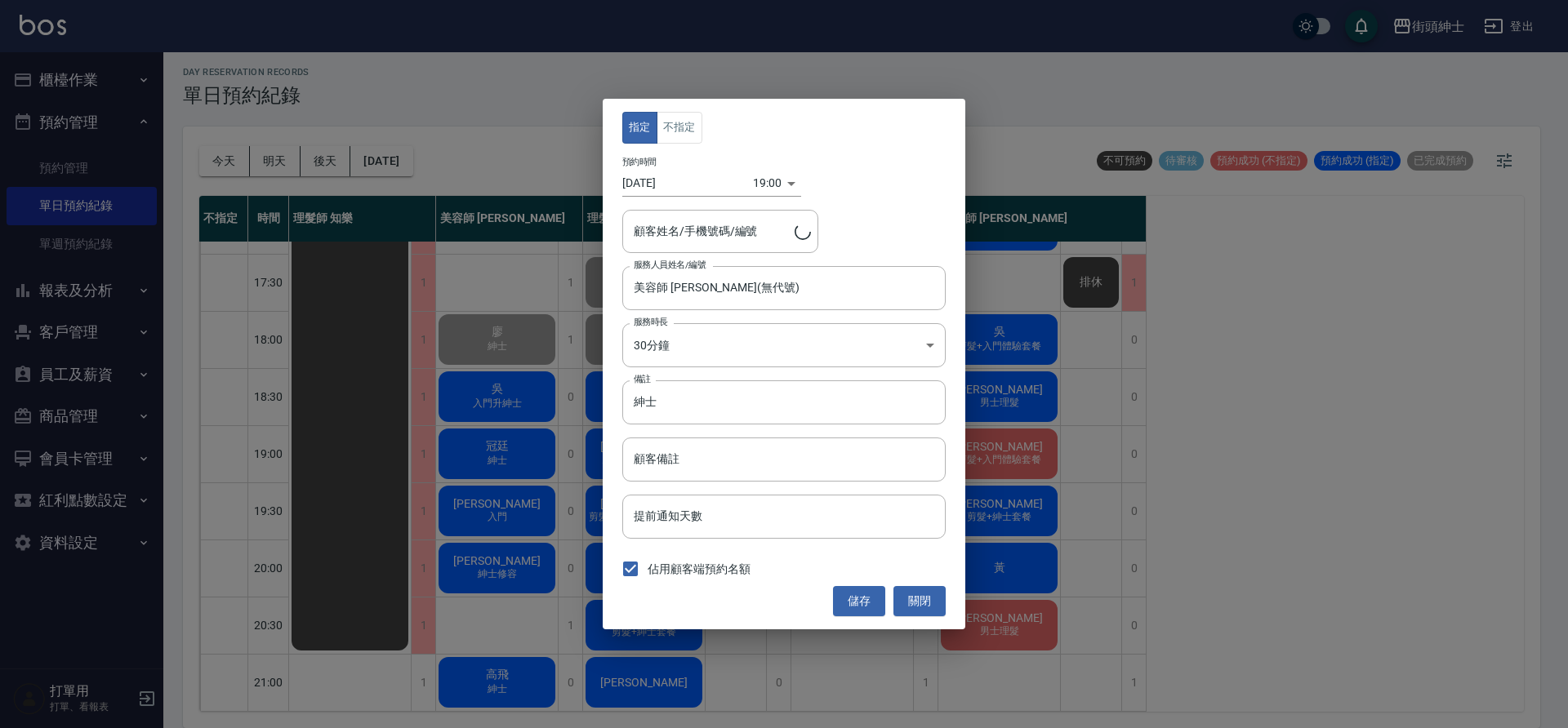
type input "冠廷/0970132401"
click at [728, 402] on input "紳士" at bounding box center [784, 402] width 323 height 44
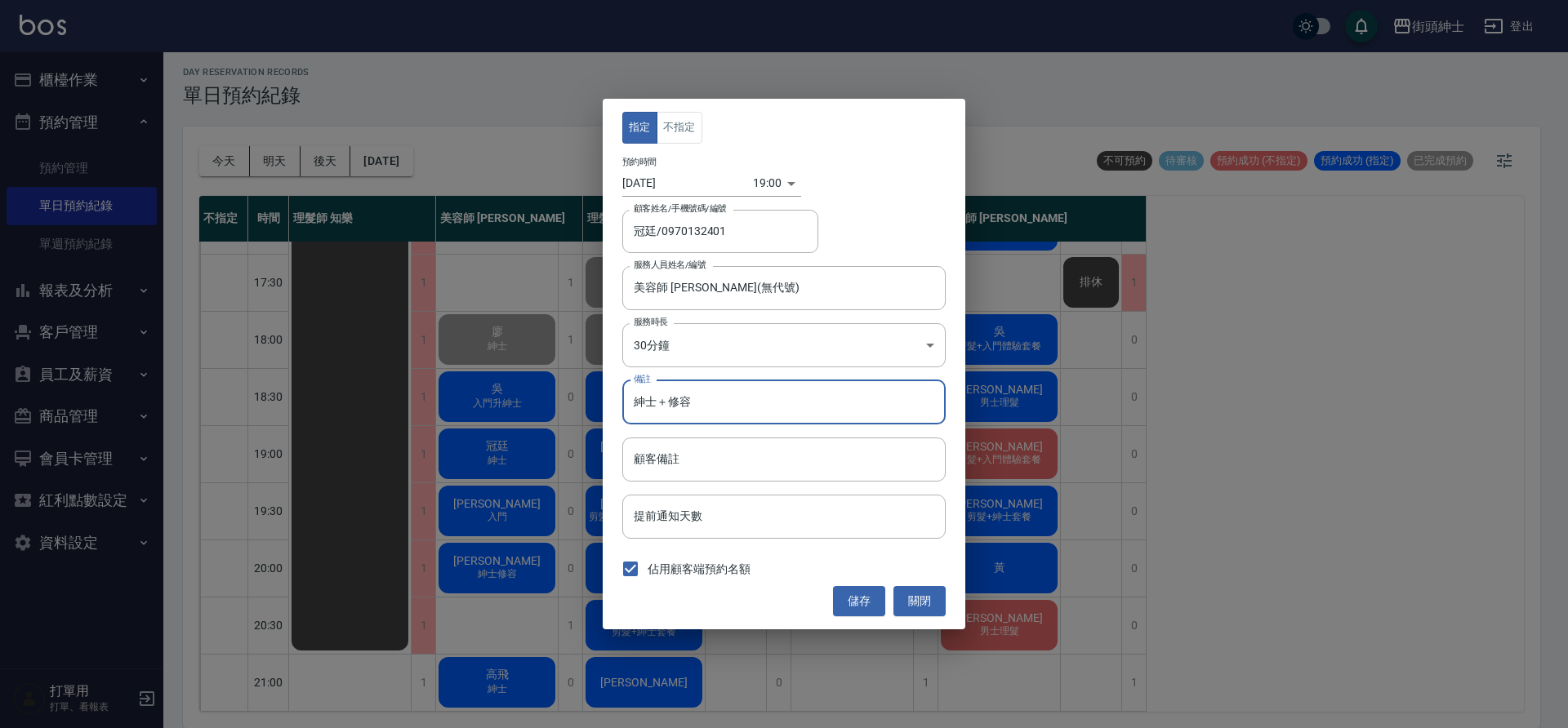
type input "紳士＋修容"
click at [859, 608] on button "儲存" at bounding box center [859, 601] width 52 height 30
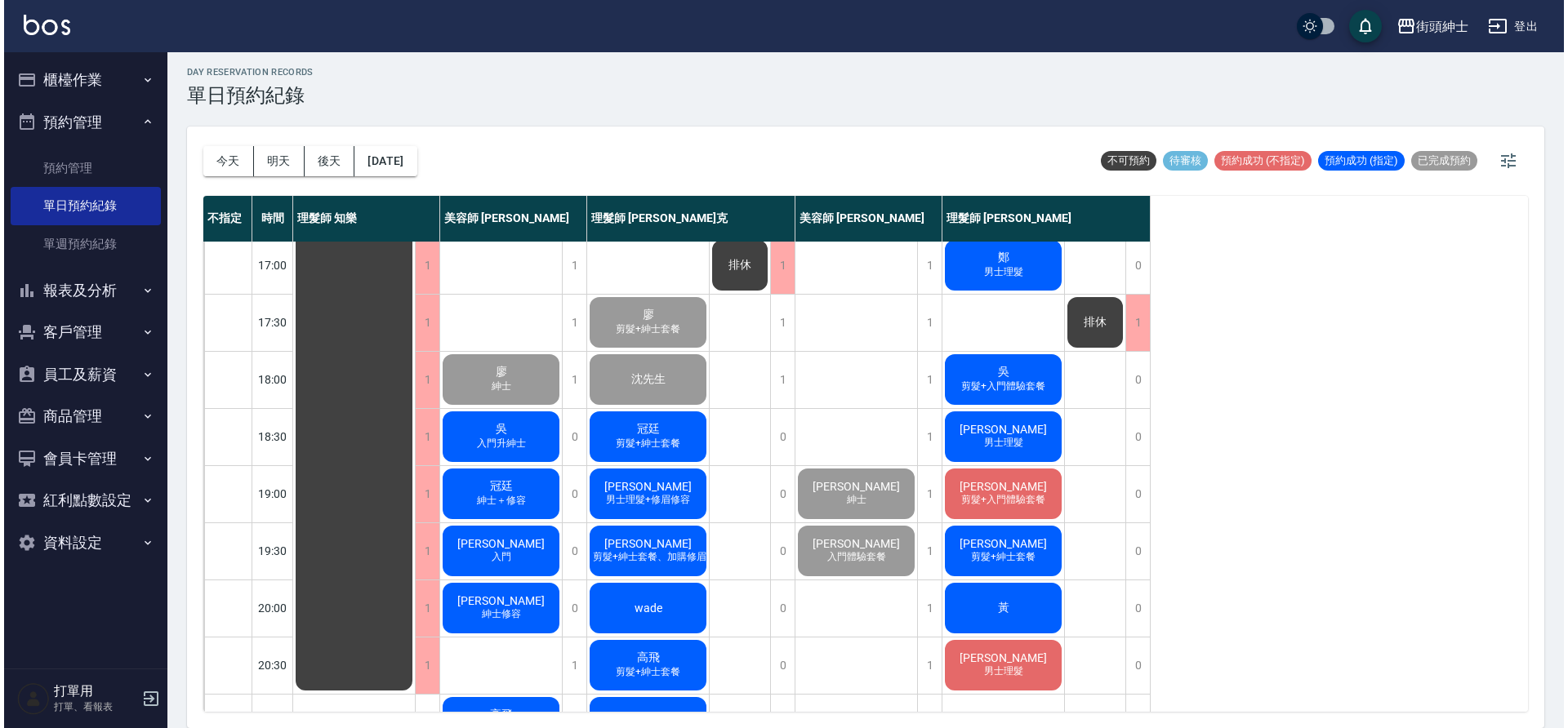
scroll to position [699, 0]
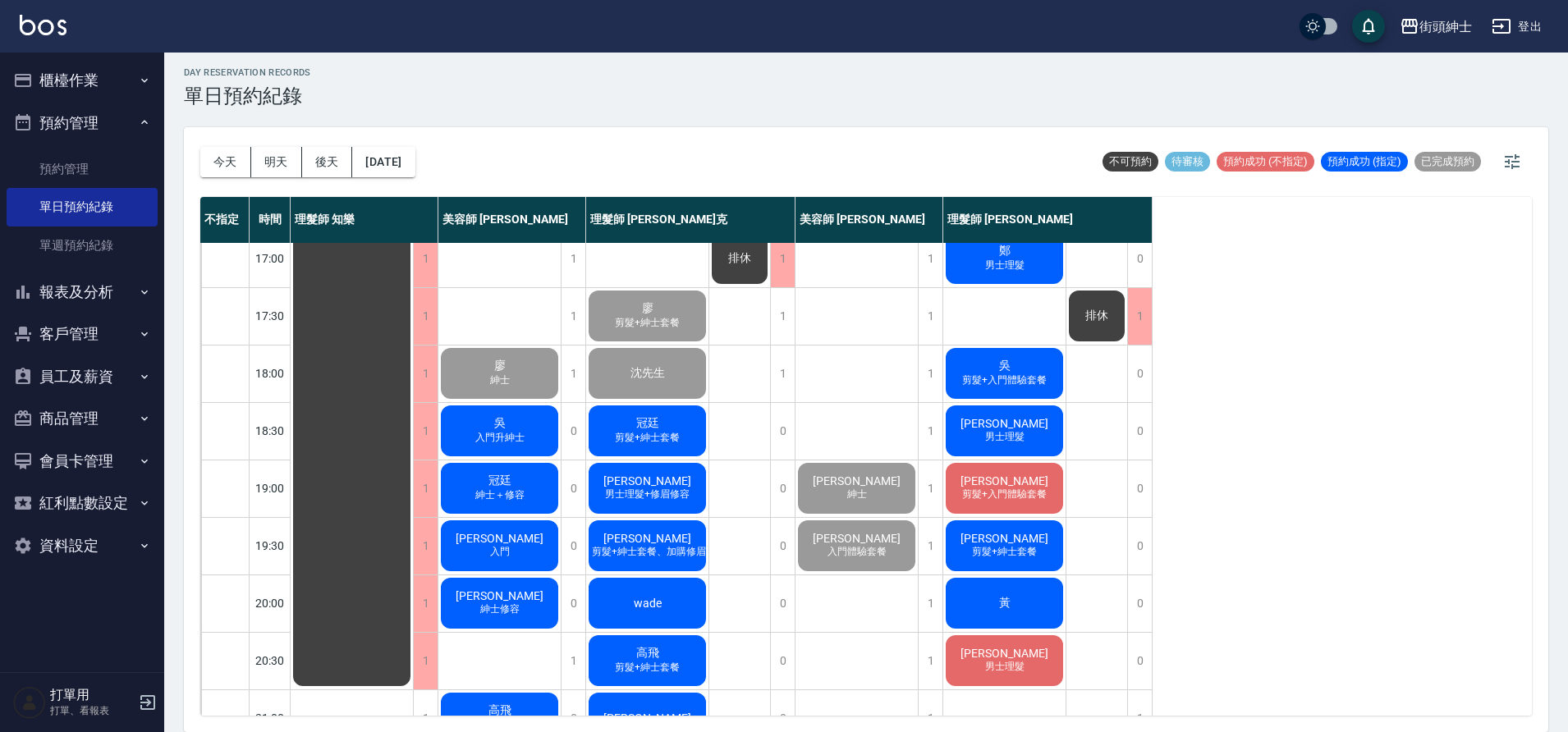
click at [470, 430] on div "吳 入門升紳士" at bounding box center [500, 430] width 123 height 56
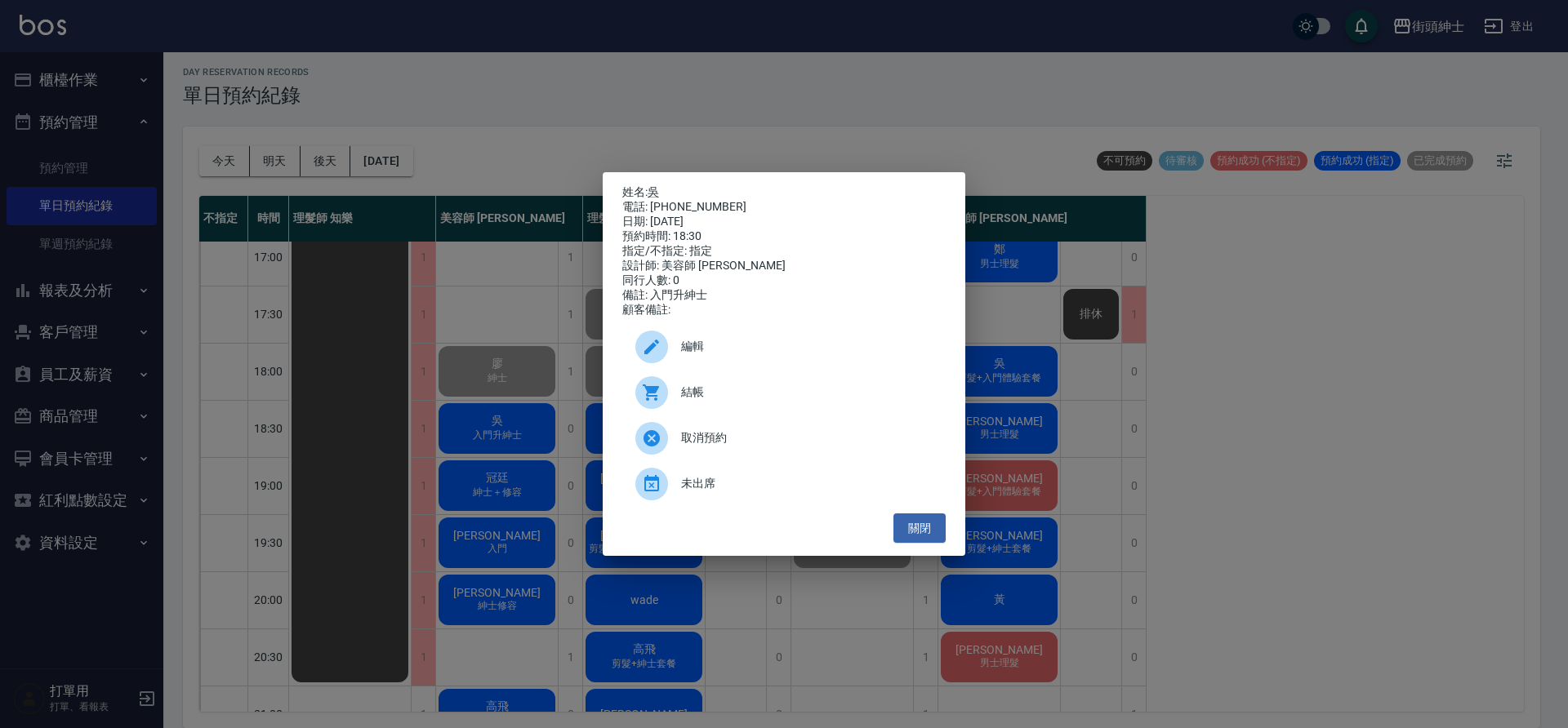
click at [766, 396] on span "結帳" at bounding box center [807, 392] width 252 height 17
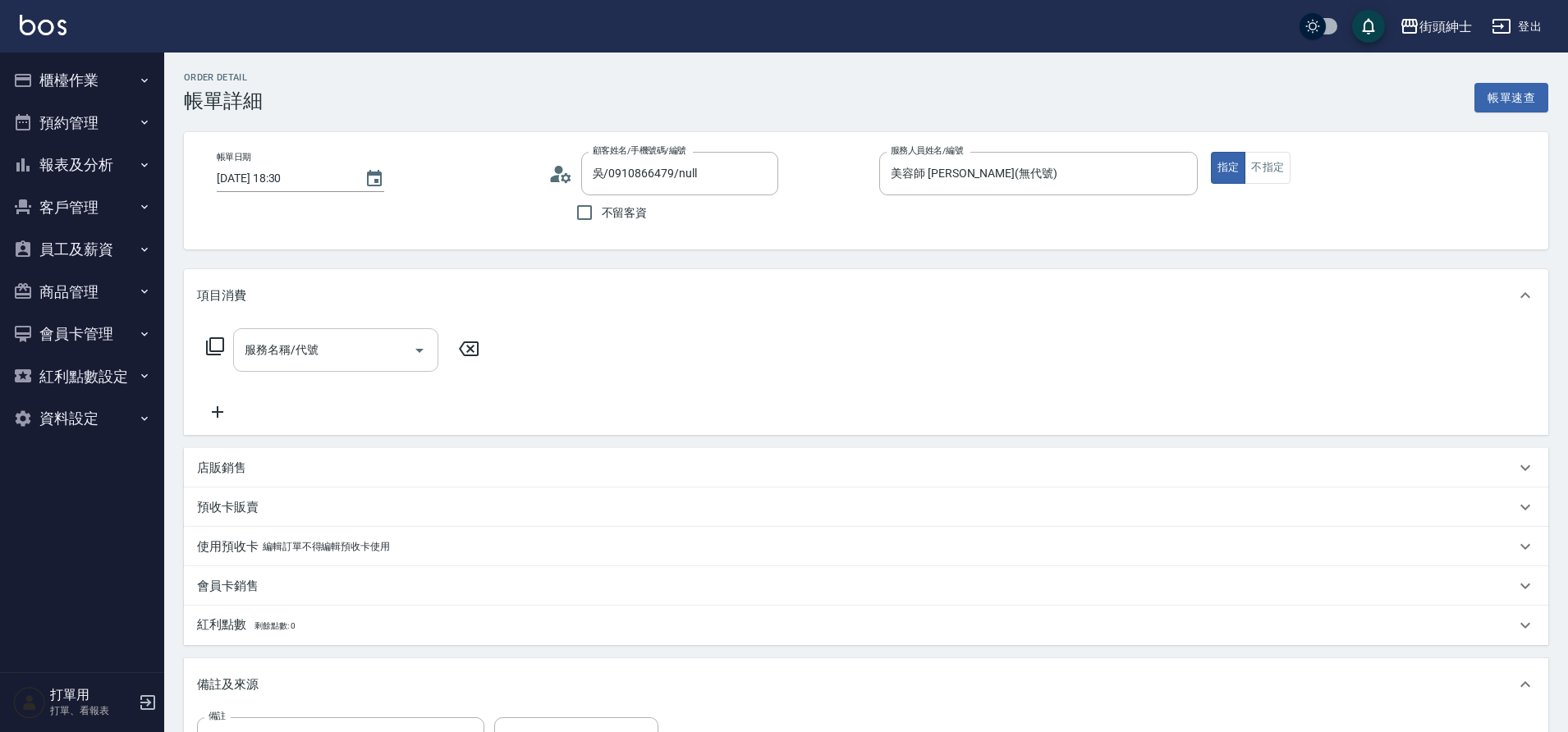
click at [368, 360] on input "服務名稱/代號" at bounding box center [324, 351] width 166 height 29
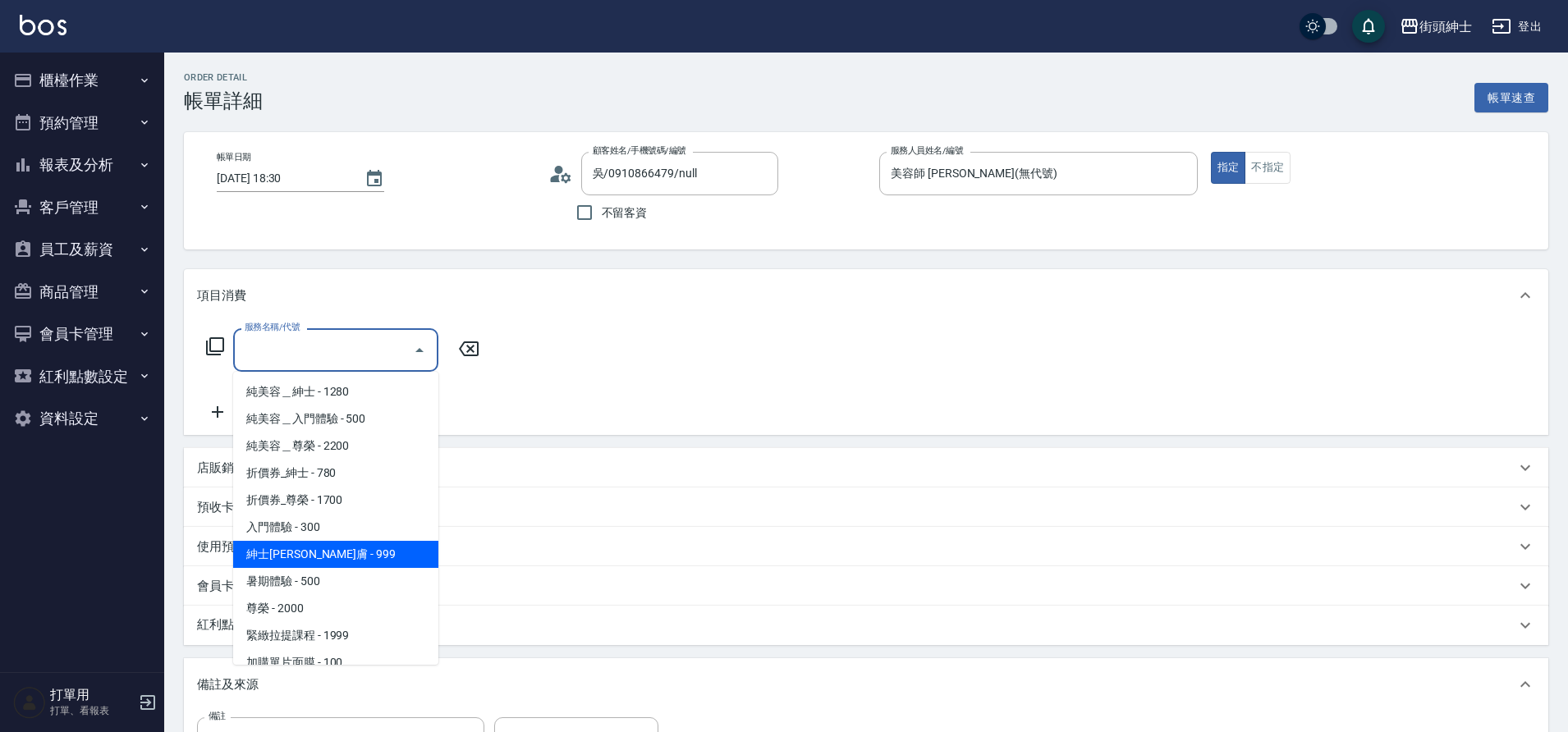
click at [332, 552] on span "紳士[PERSON_NAME]膚 - 999" at bounding box center [335, 555] width 205 height 27
type input "紳士全效煥膚"
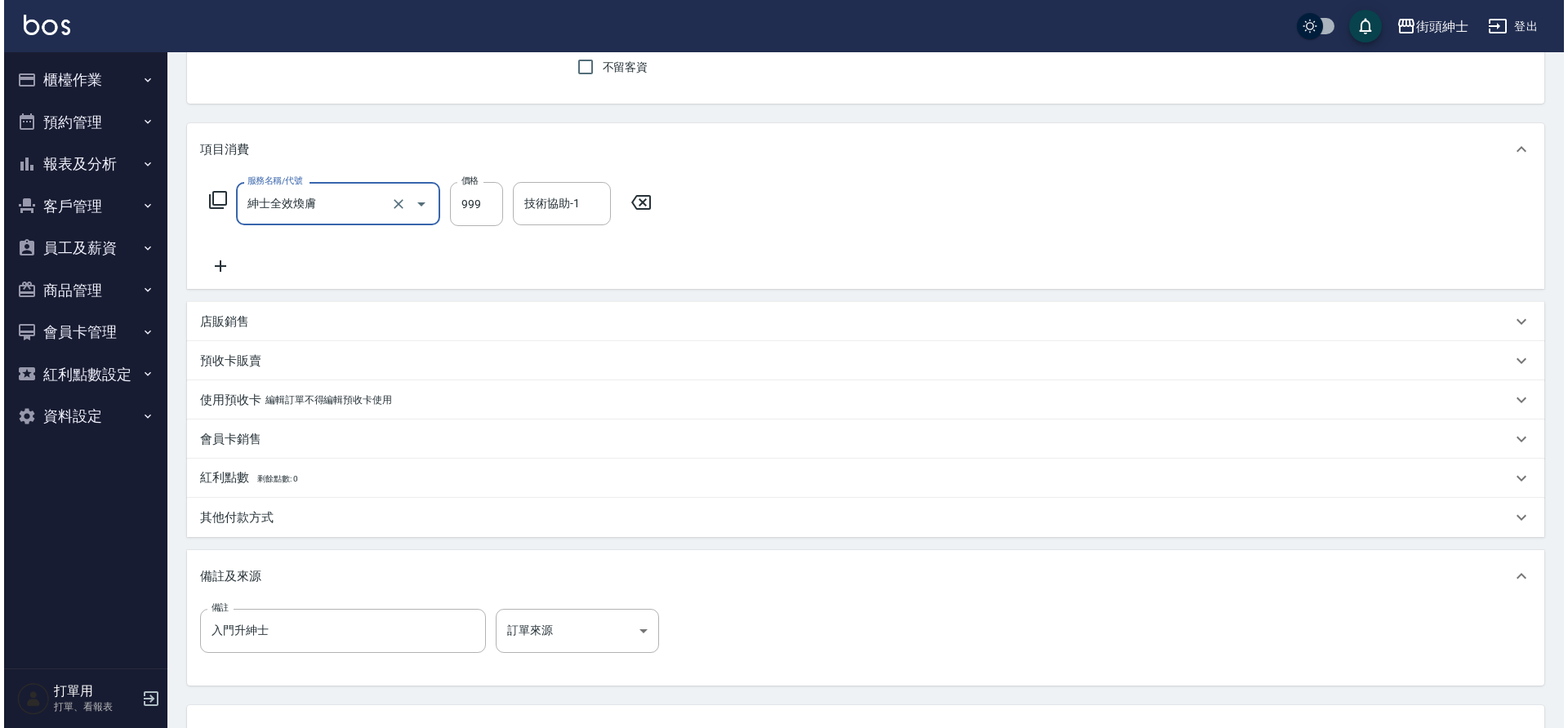
scroll to position [279, 0]
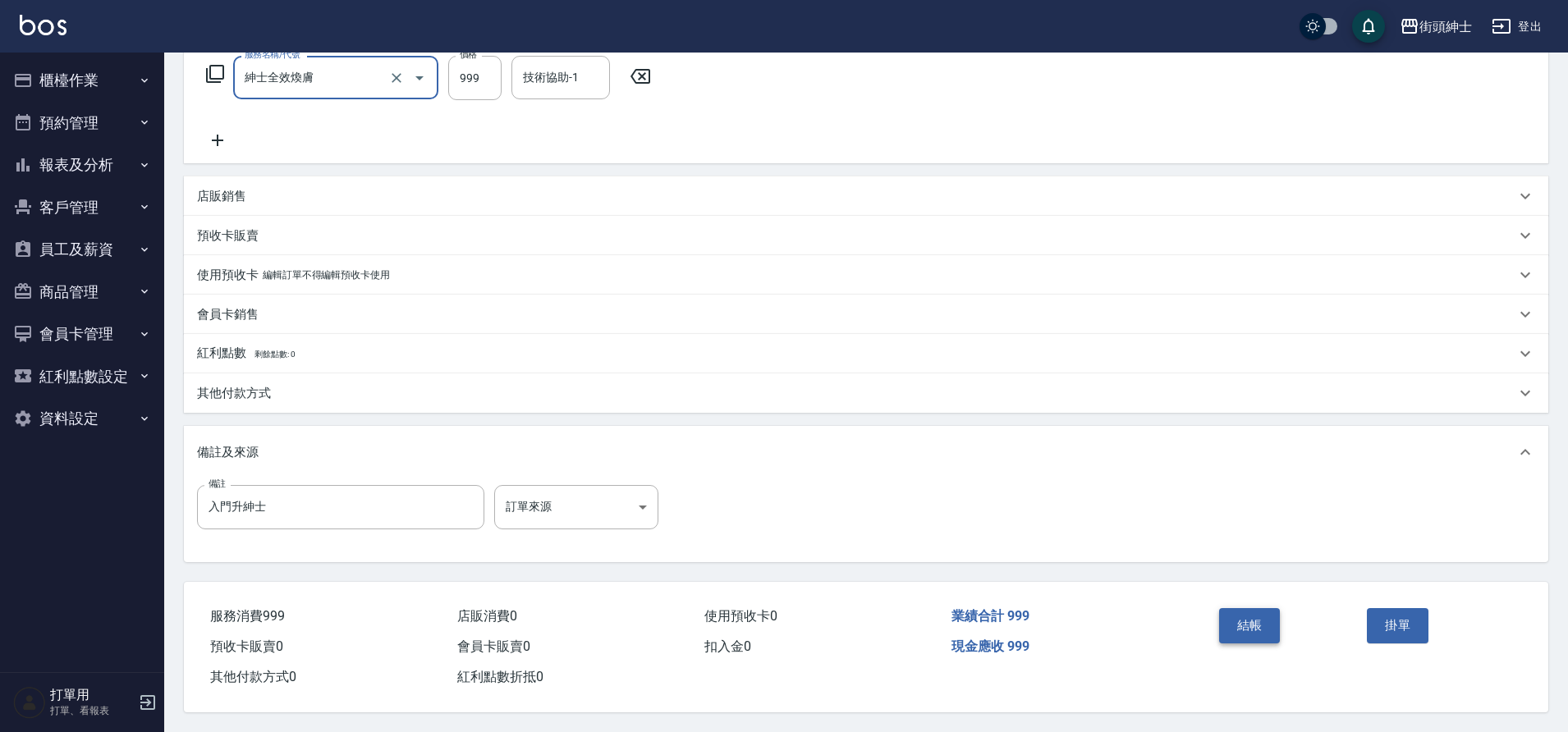
click at [1248, 616] on button "結帳" at bounding box center [1250, 626] width 62 height 34
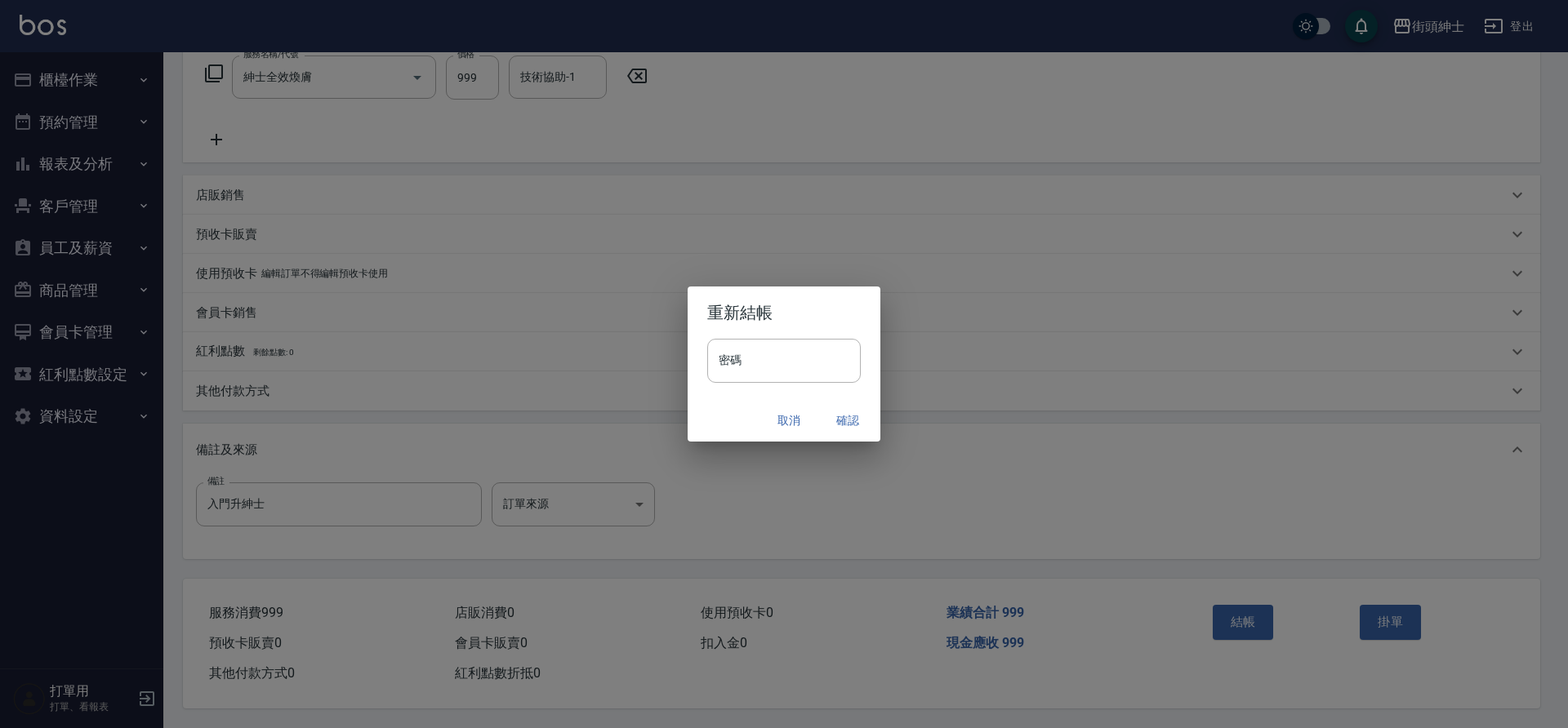
click at [846, 426] on button "確認" at bounding box center [848, 420] width 52 height 30
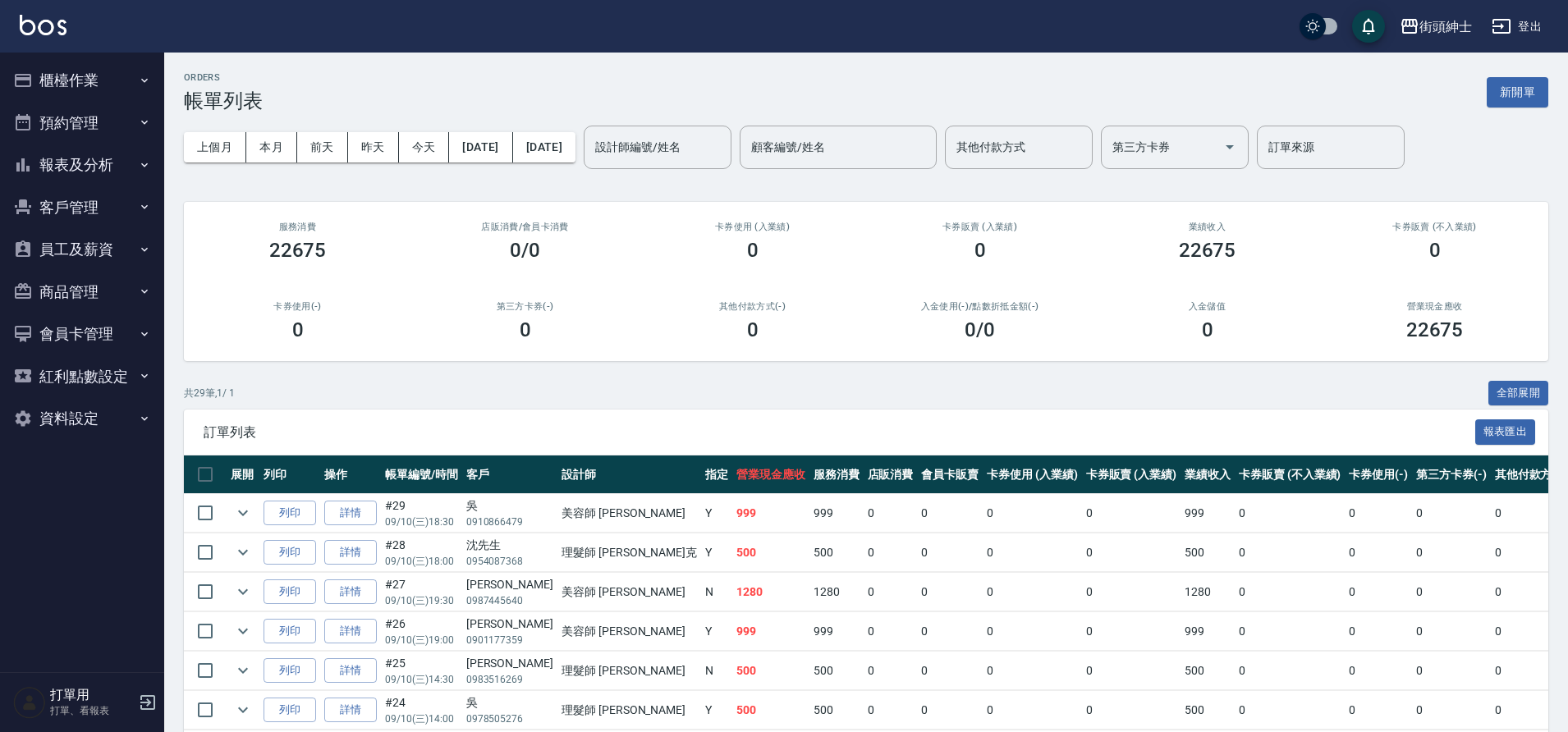
click at [104, 121] on button "預約管理" at bounding box center [82, 123] width 151 height 43
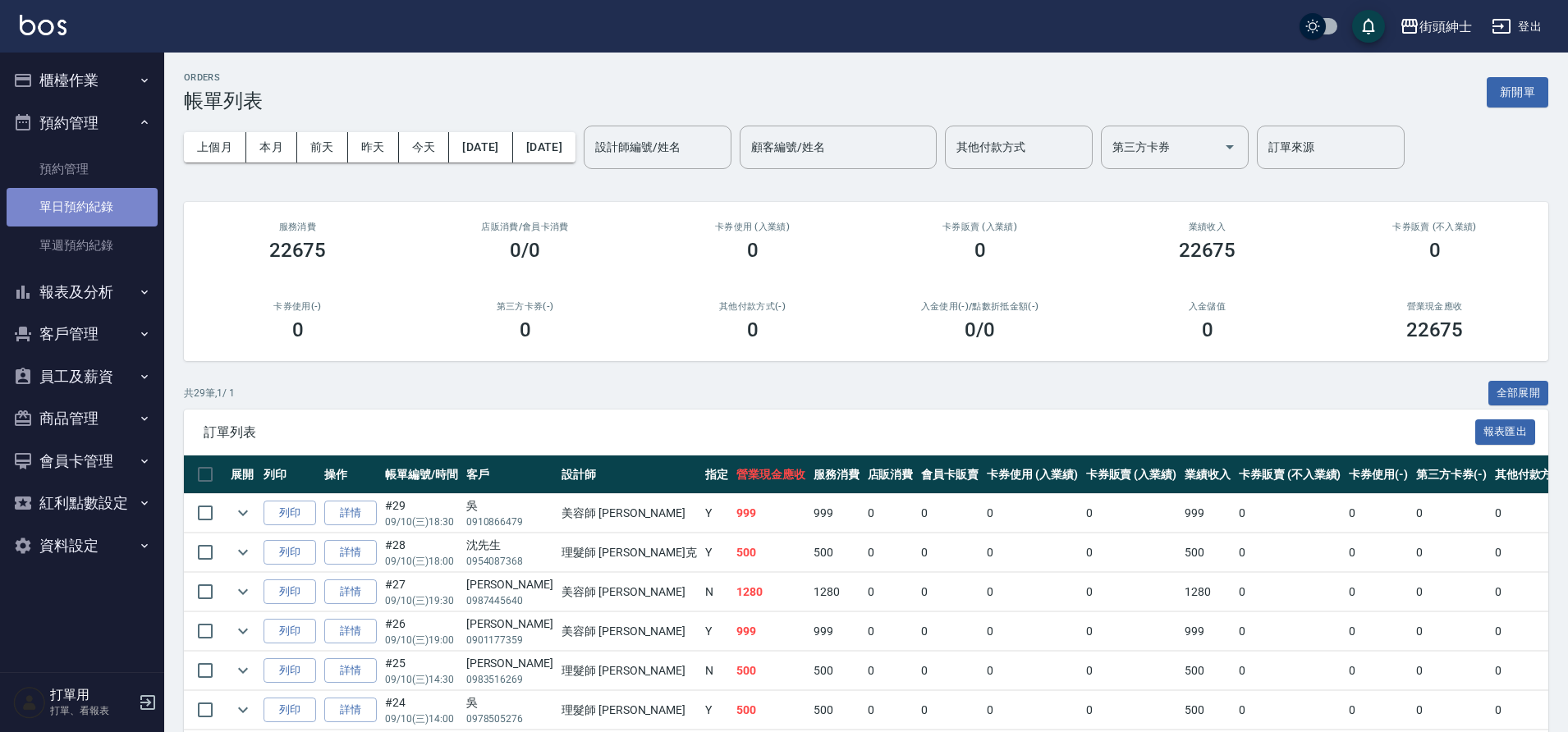
click at [104, 199] on link "單日預約紀錄" at bounding box center [82, 207] width 151 height 38
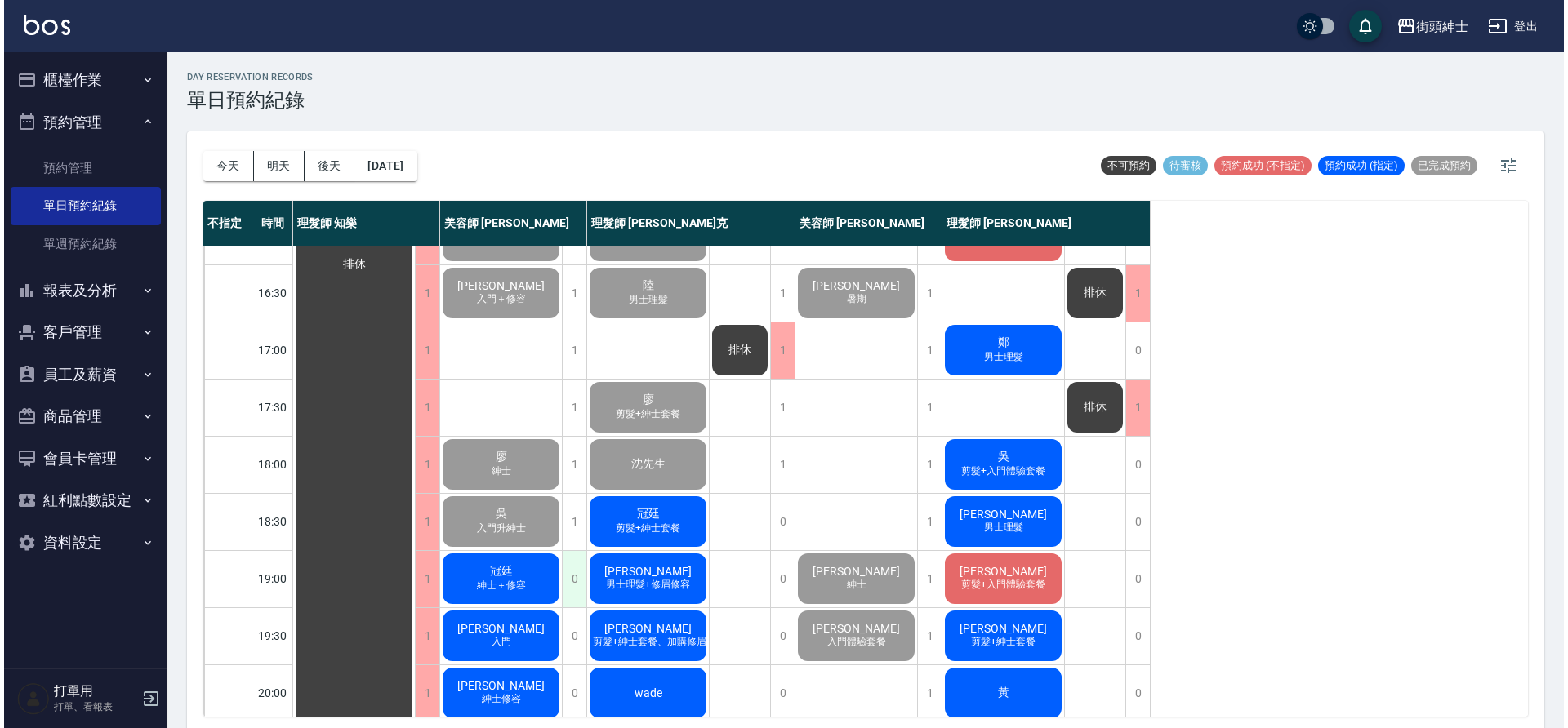
scroll to position [611, 0]
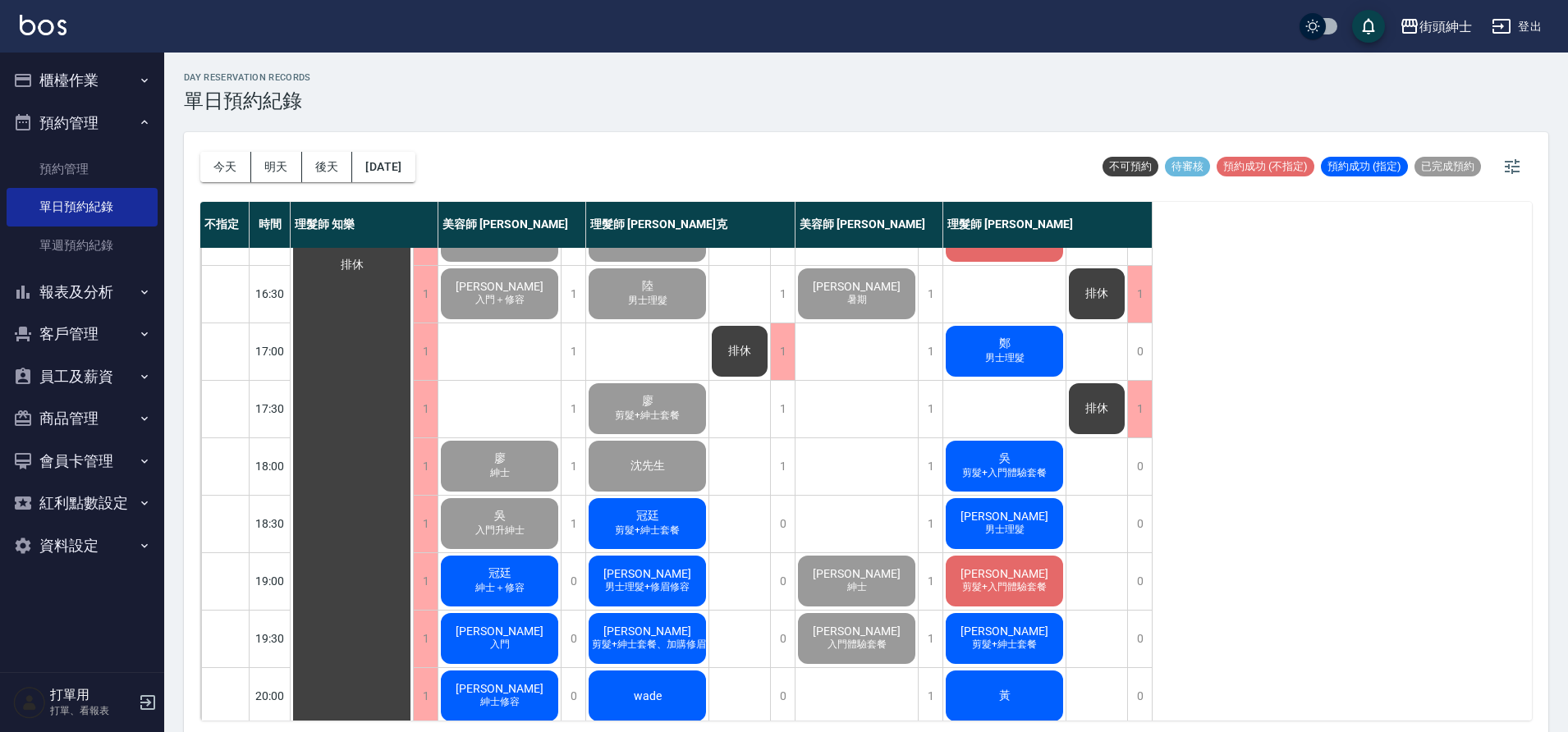
click at [533, 574] on div "冠廷 紳士＋修容" at bounding box center [500, 581] width 123 height 56
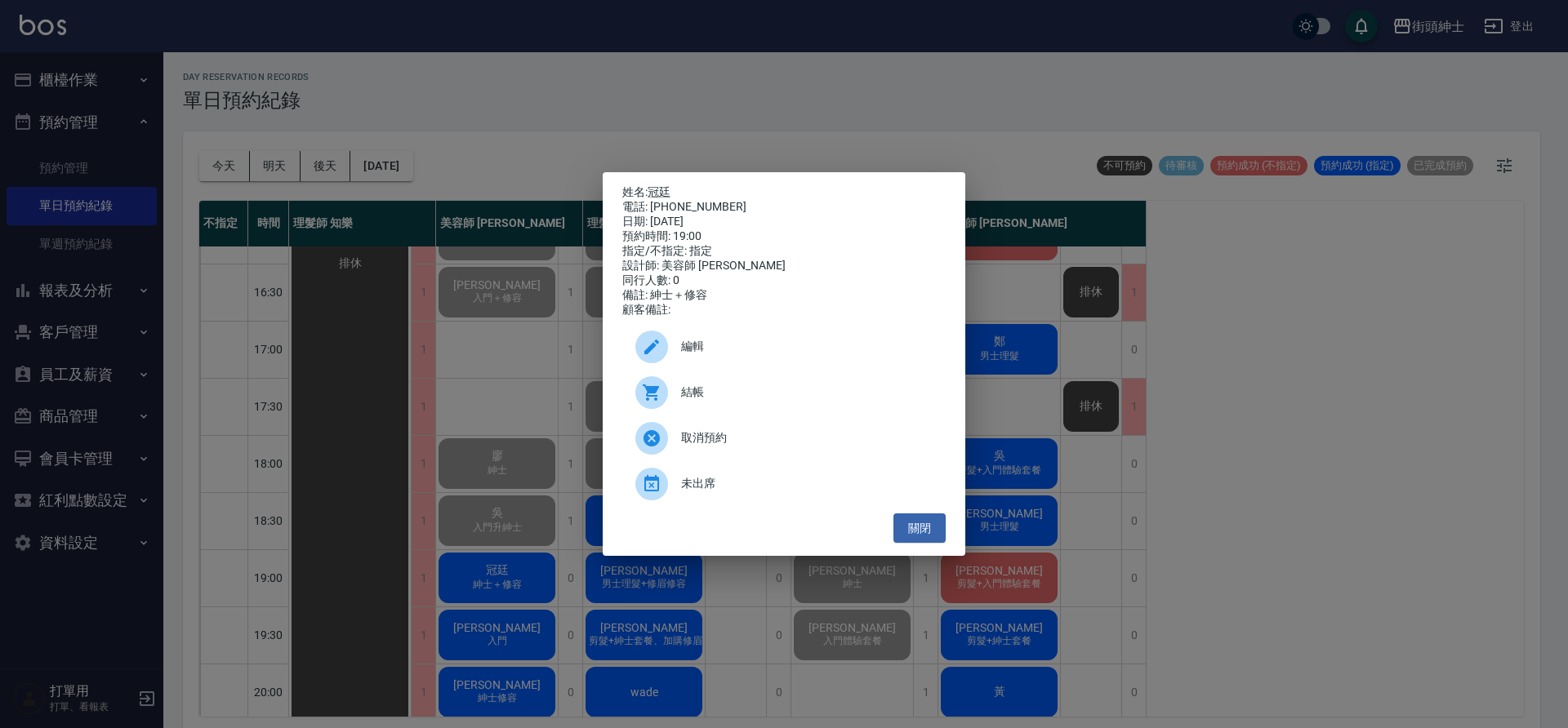
click at [731, 378] on div "結帳" at bounding box center [784, 393] width 323 height 46
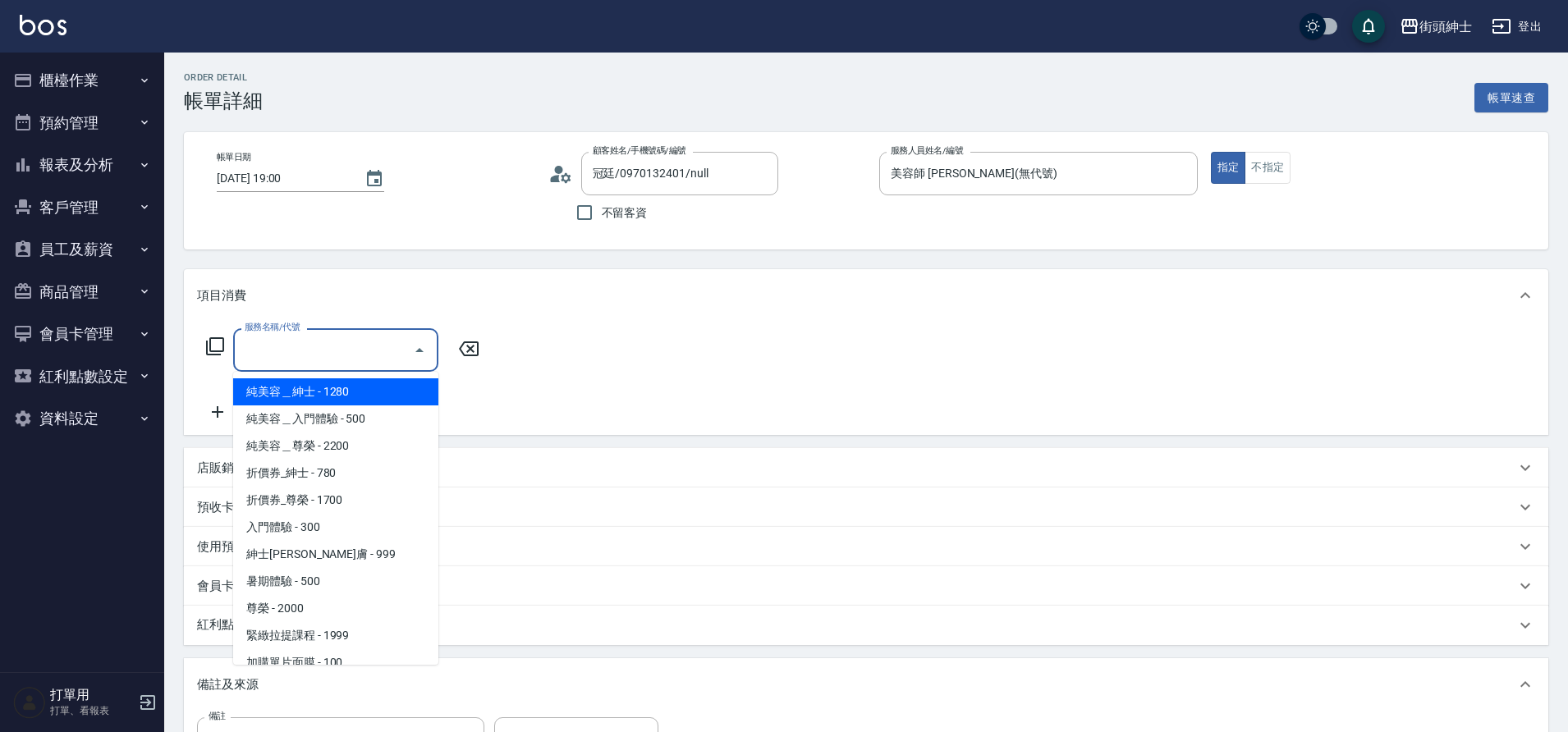
click at [320, 553] on span "紳士[PERSON_NAME]膚 - 999" at bounding box center [335, 555] width 205 height 27
type input "紳士全效煥膚"
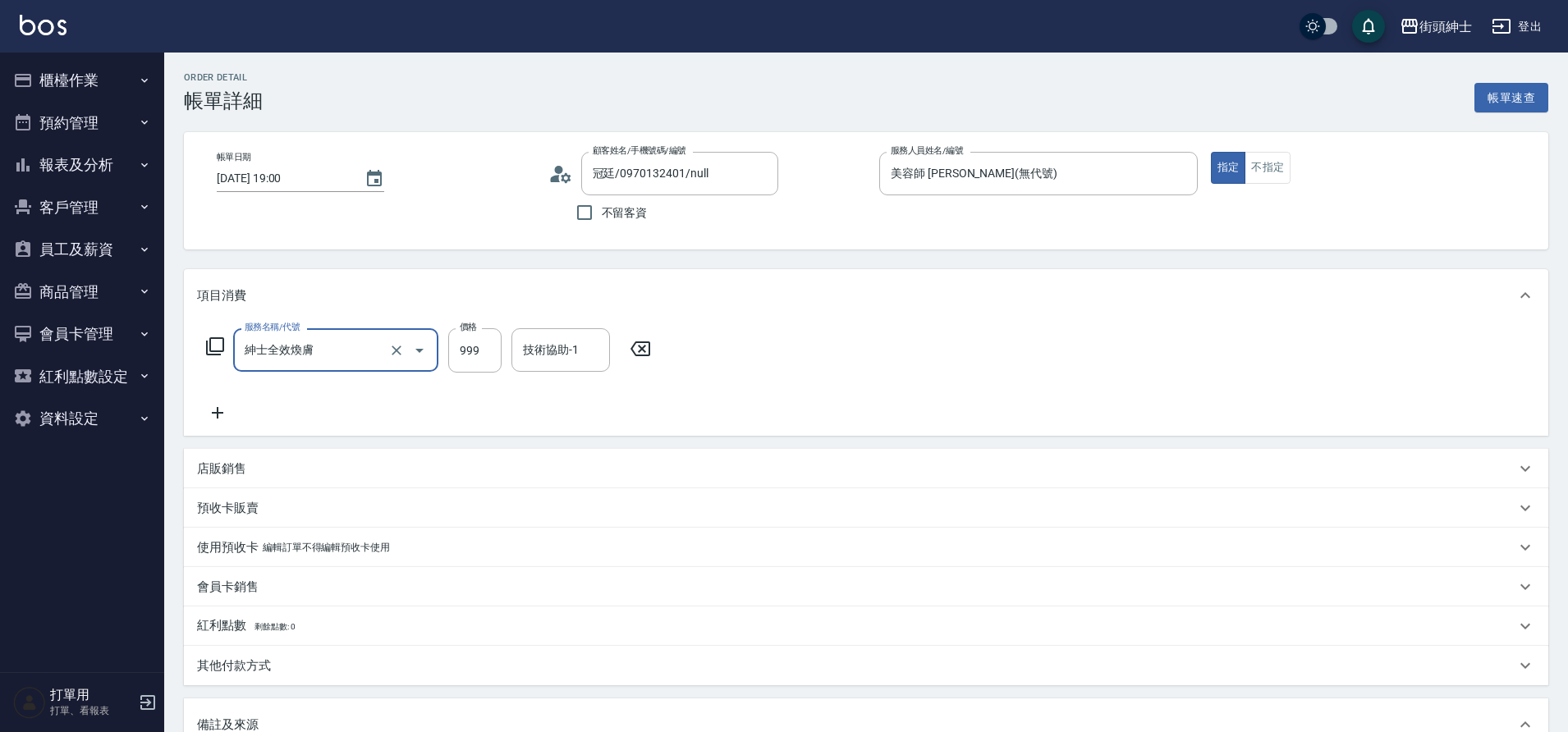
click at [225, 416] on icon at bounding box center [218, 412] width 41 height 20
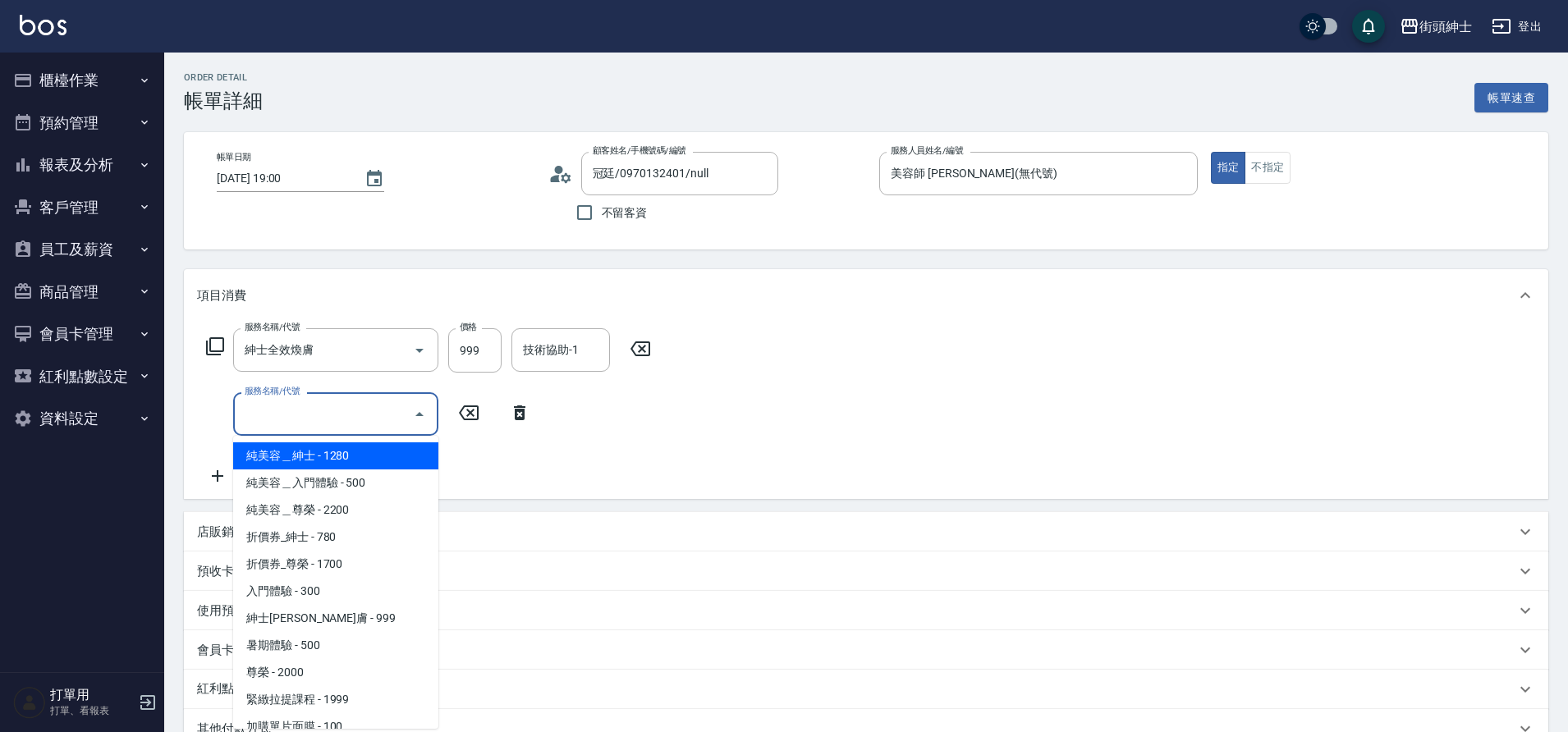
click at [280, 426] on input "服務名稱/代號" at bounding box center [324, 415] width 166 height 29
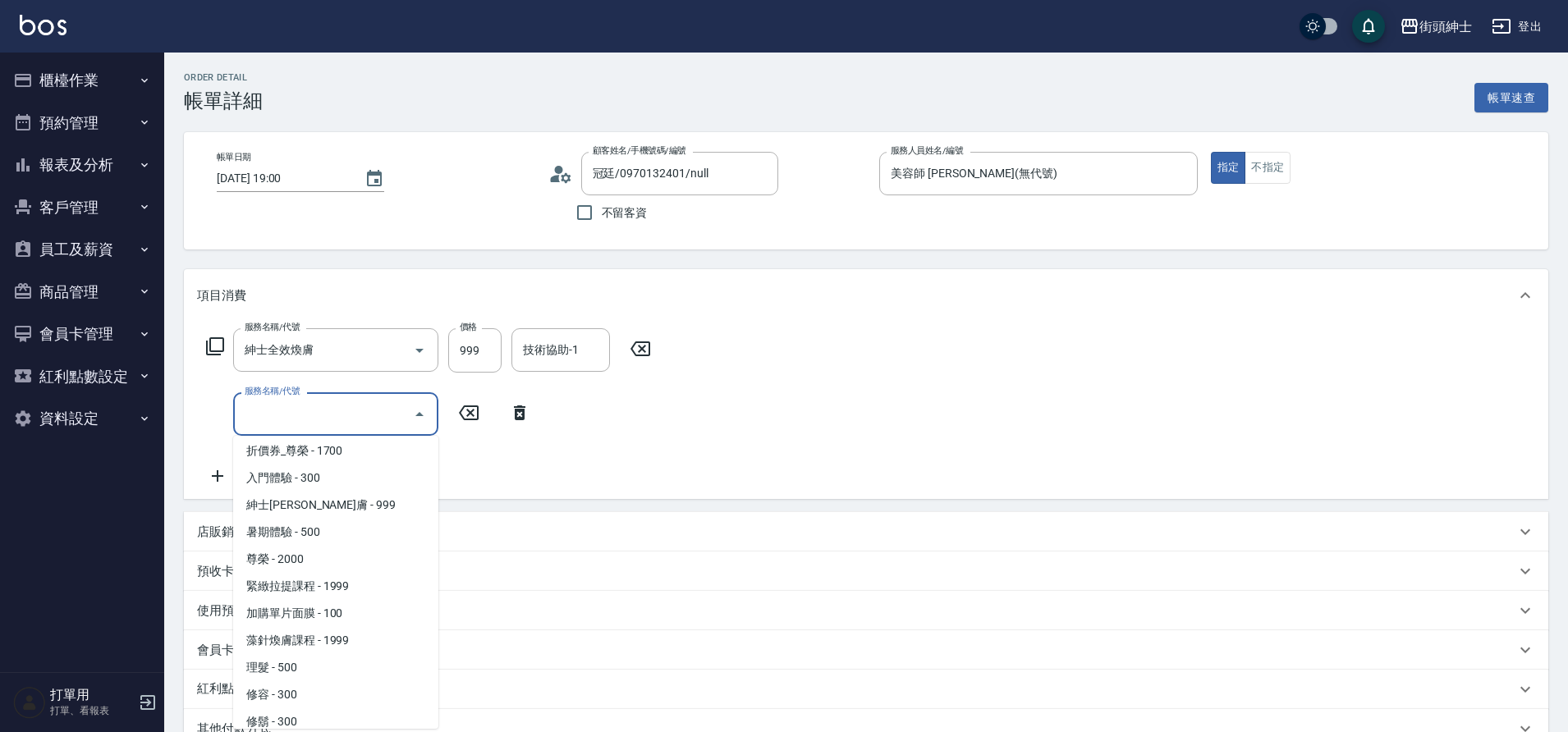
scroll to position [127, 0]
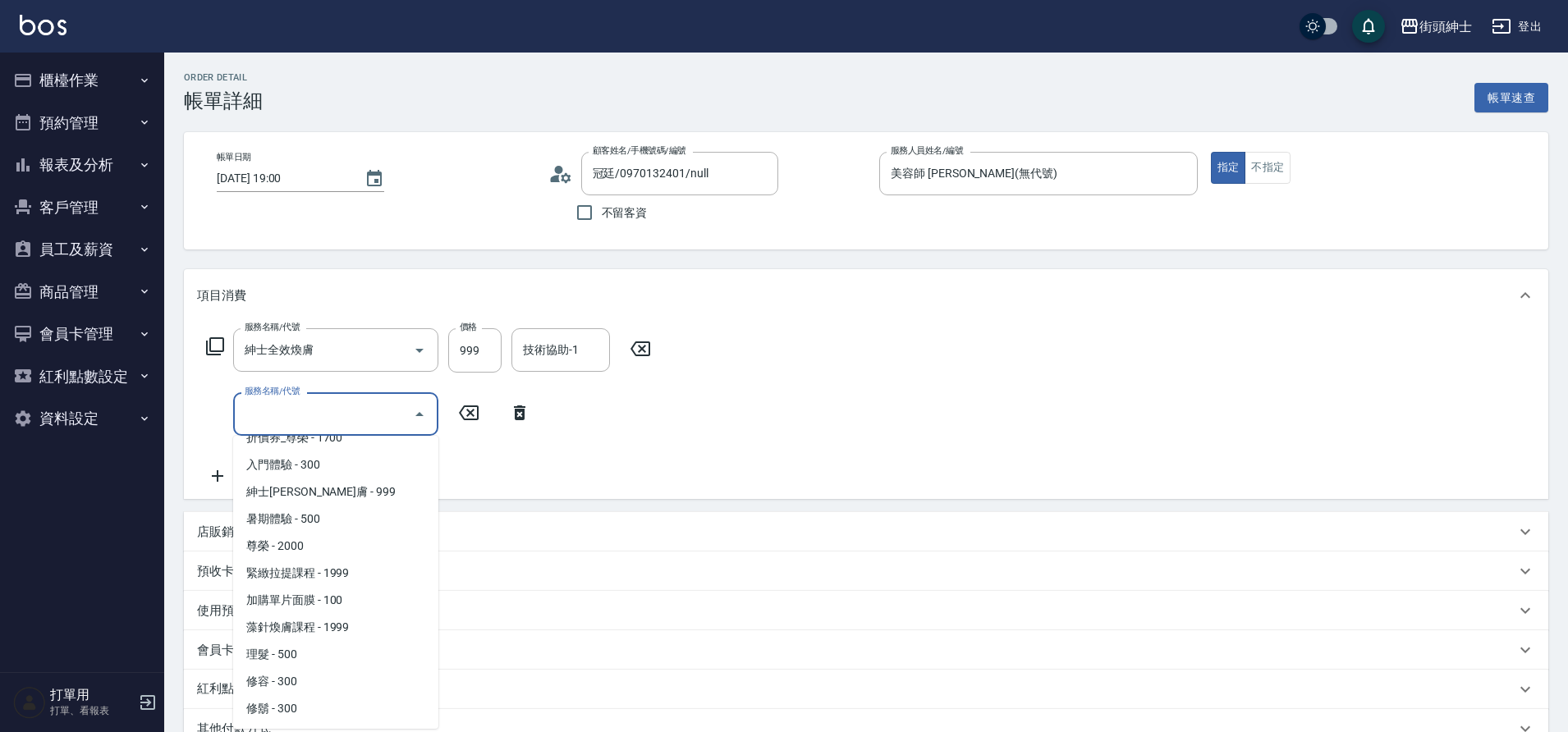
drag, startPoint x: 0, startPoint y: 0, endPoint x: 314, endPoint y: 682, distance: 750.8
click at [314, 682] on span "修容 - 300" at bounding box center [335, 682] width 205 height 27
type input "修容(A03)"
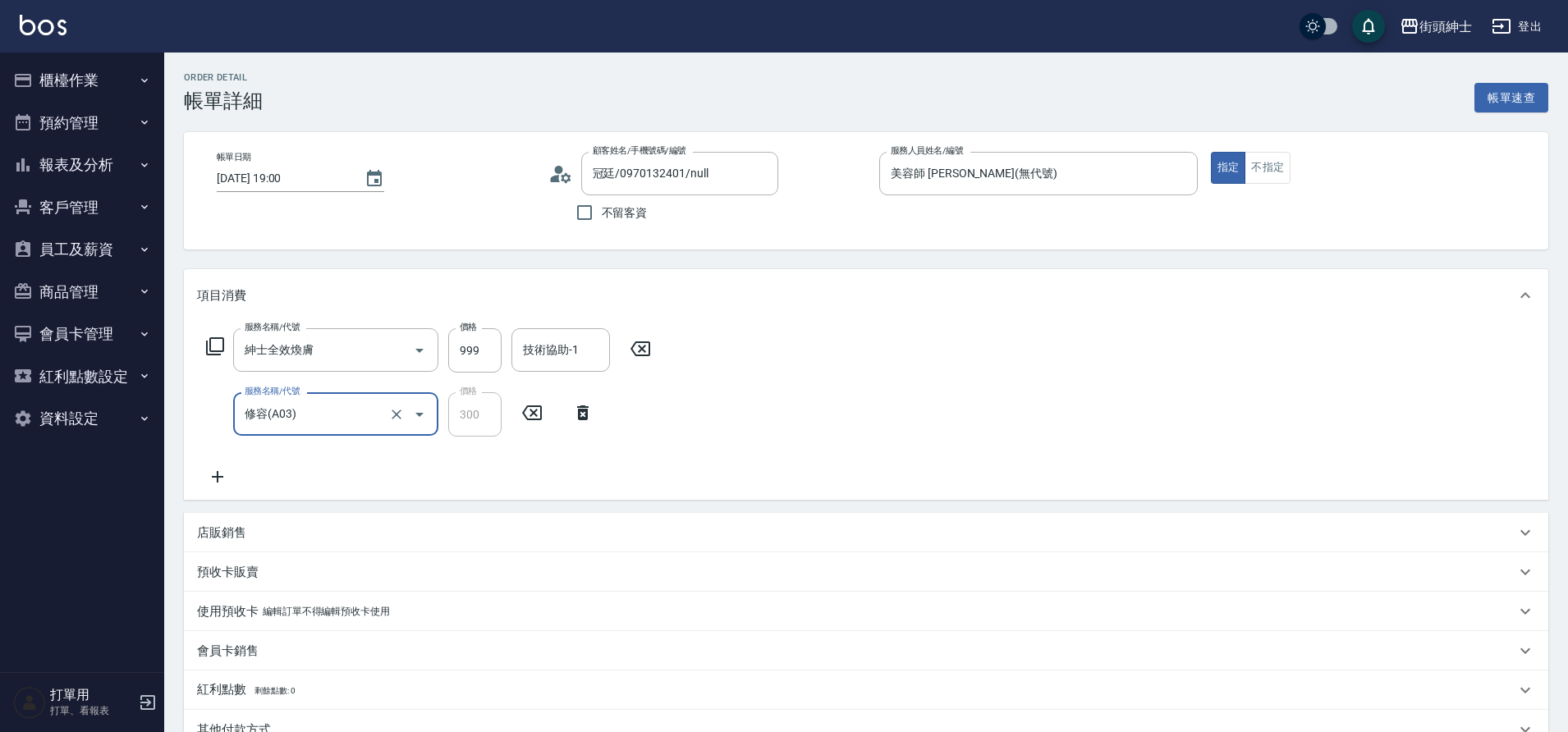
scroll to position [29, 0]
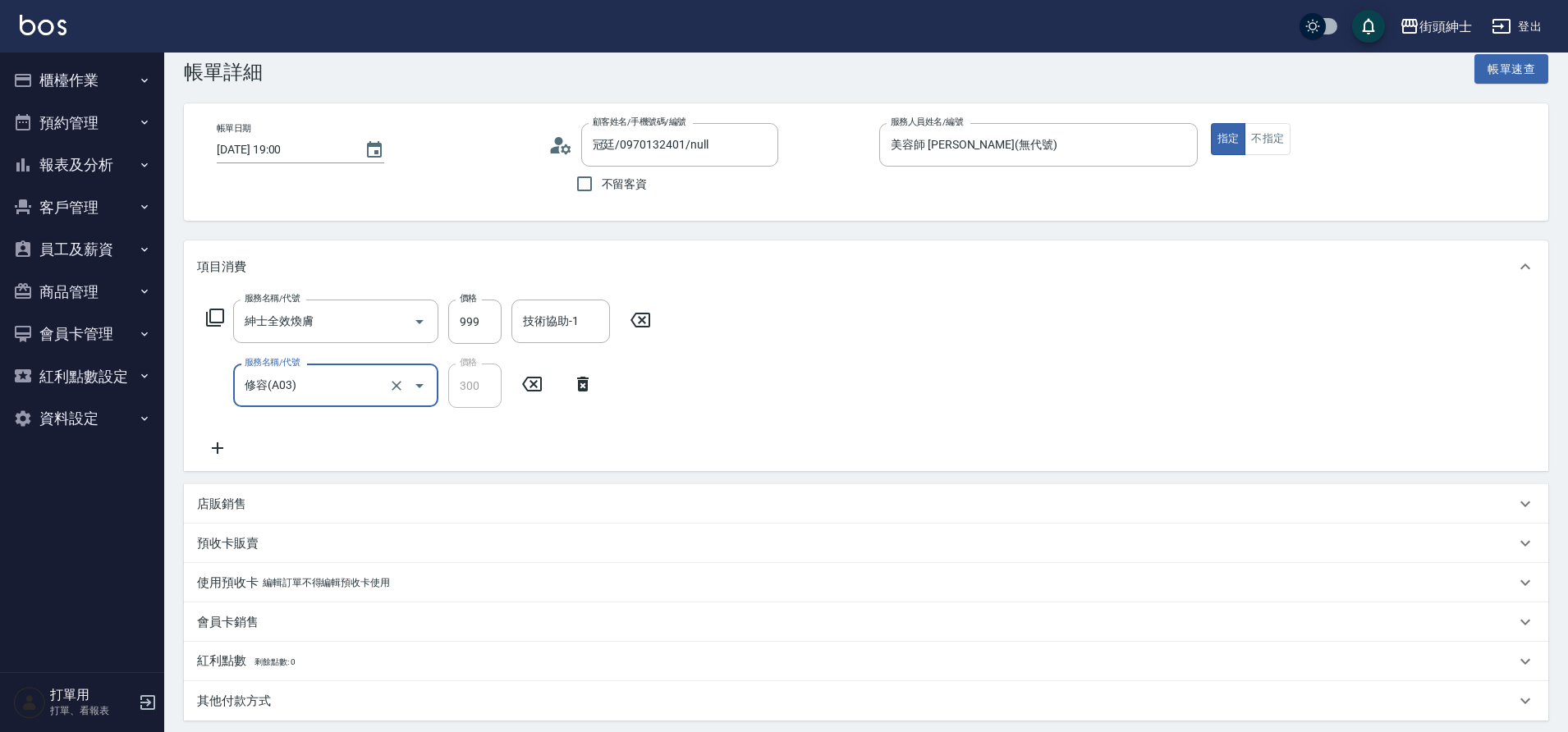
click at [221, 447] on icon at bounding box center [218, 448] width 41 height 20
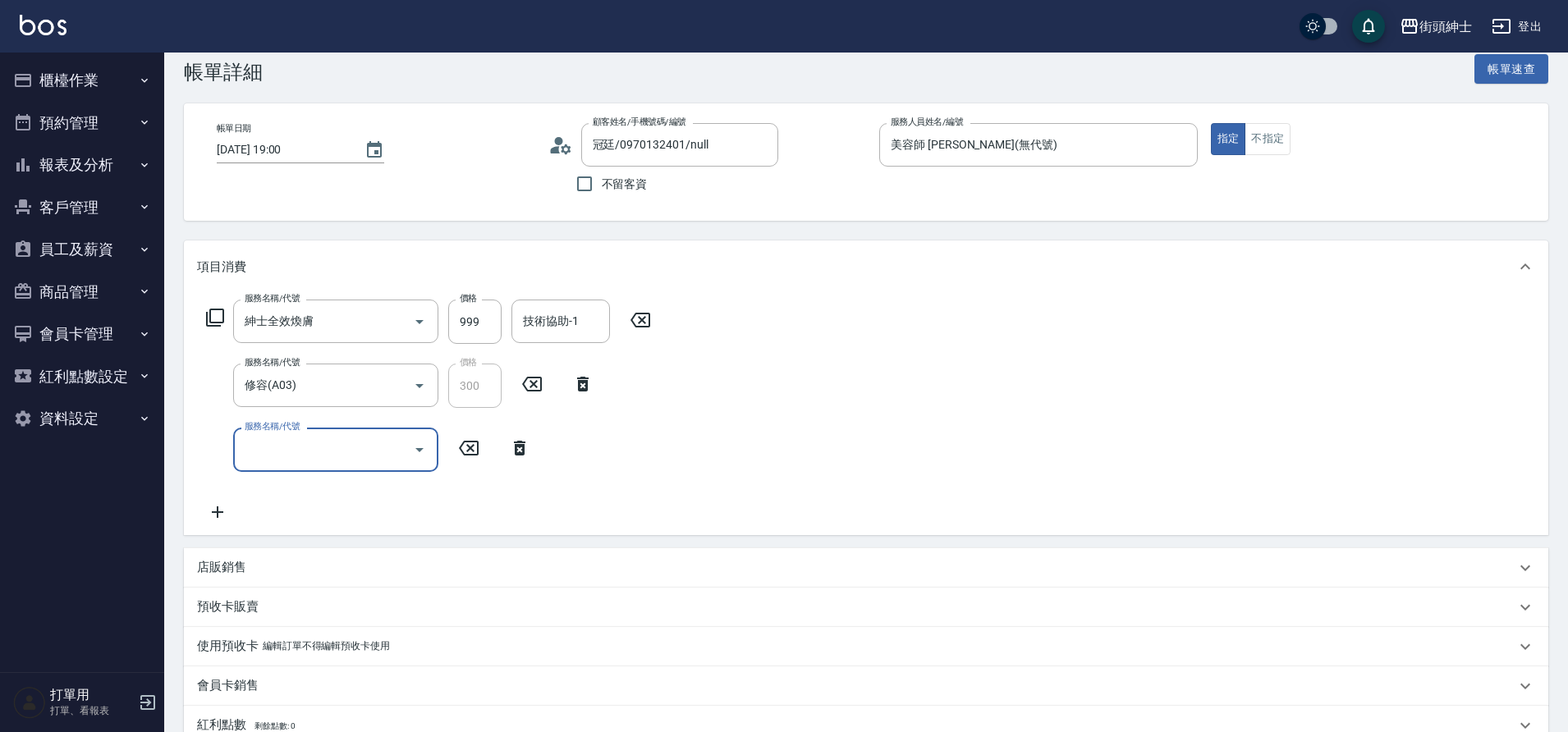
click at [326, 459] on input "服務名稱/代號" at bounding box center [324, 450] width 166 height 29
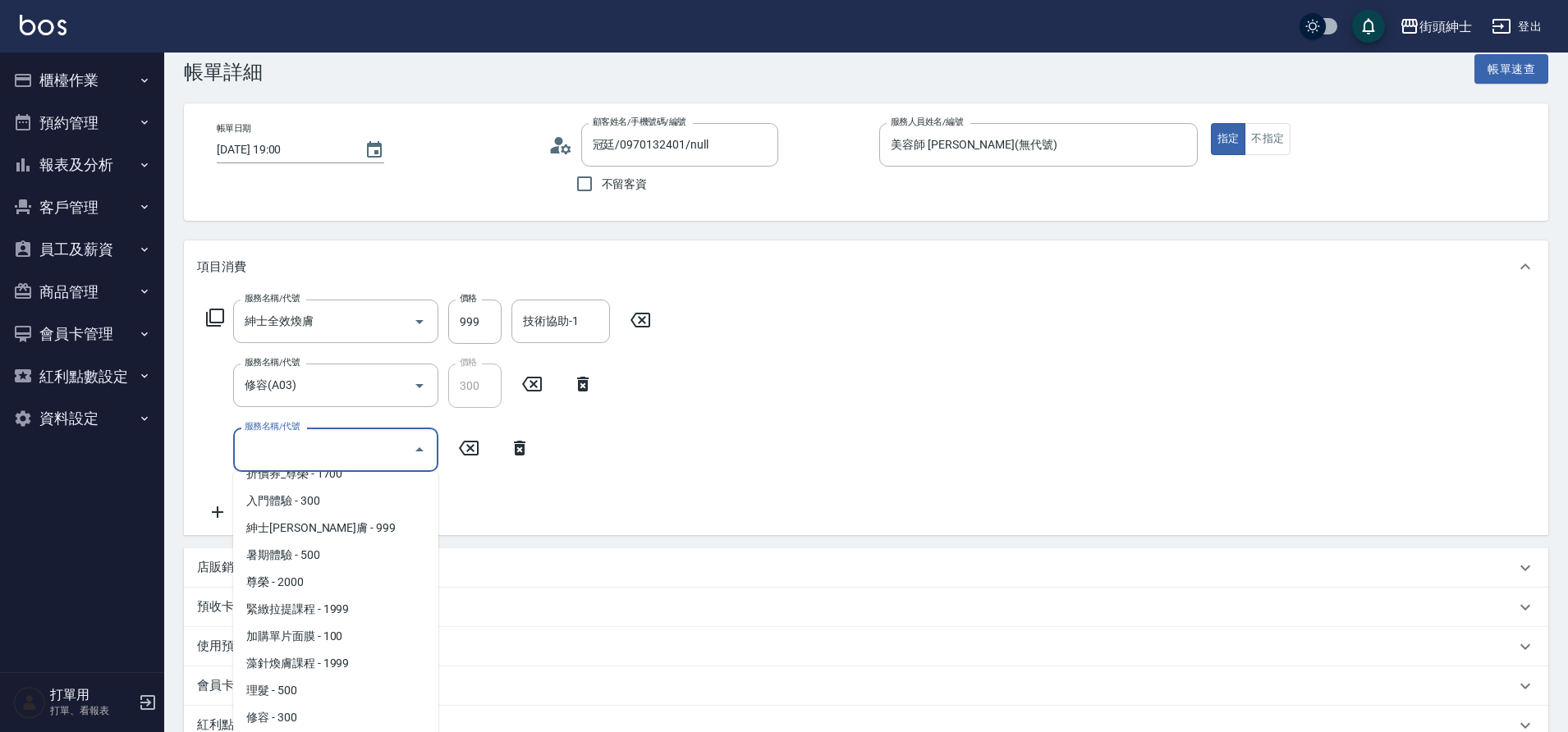
scroll to position [408, 0]
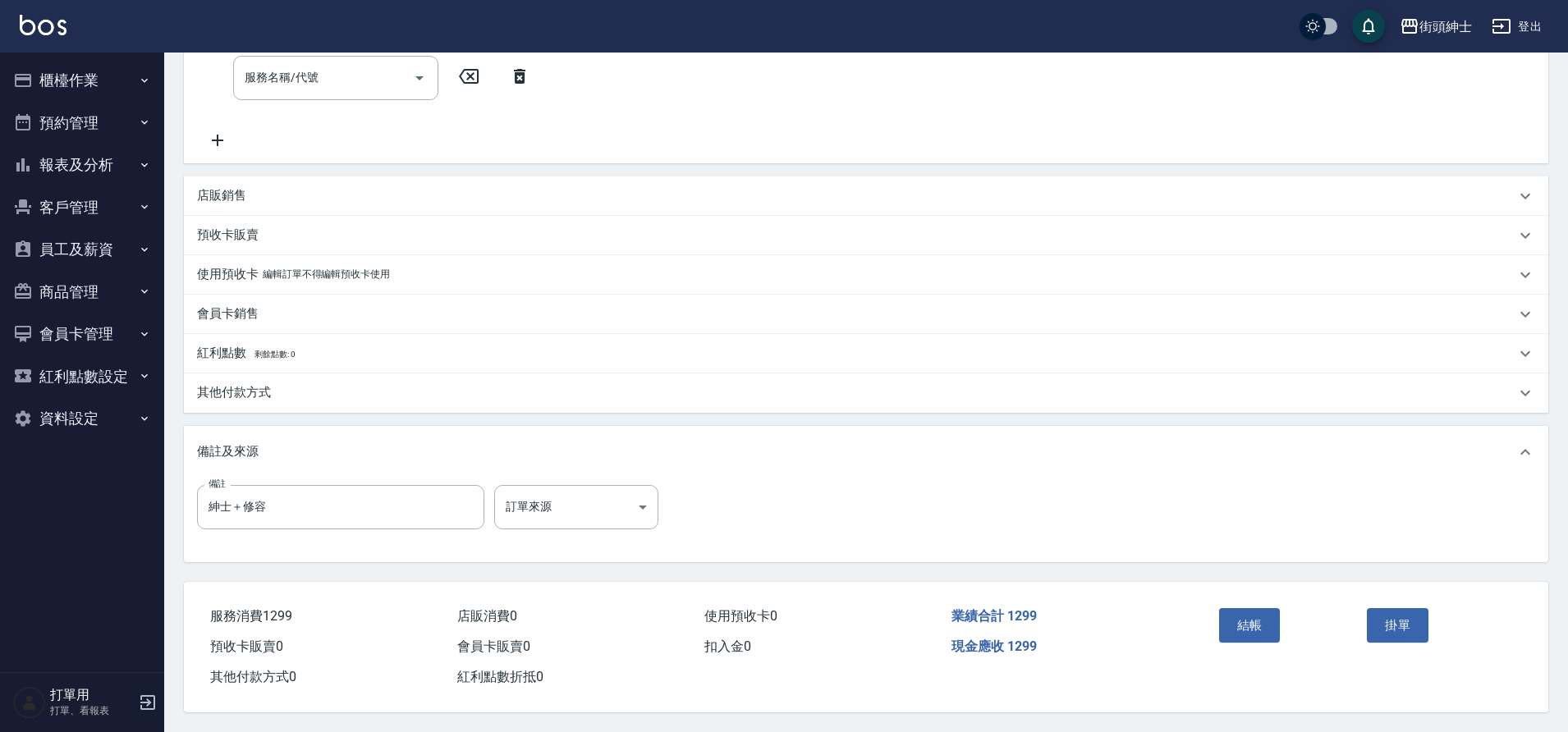
click at [536, 345] on div "紅利點數 剩餘點數: 0" at bounding box center [856, 353] width 1318 height 18
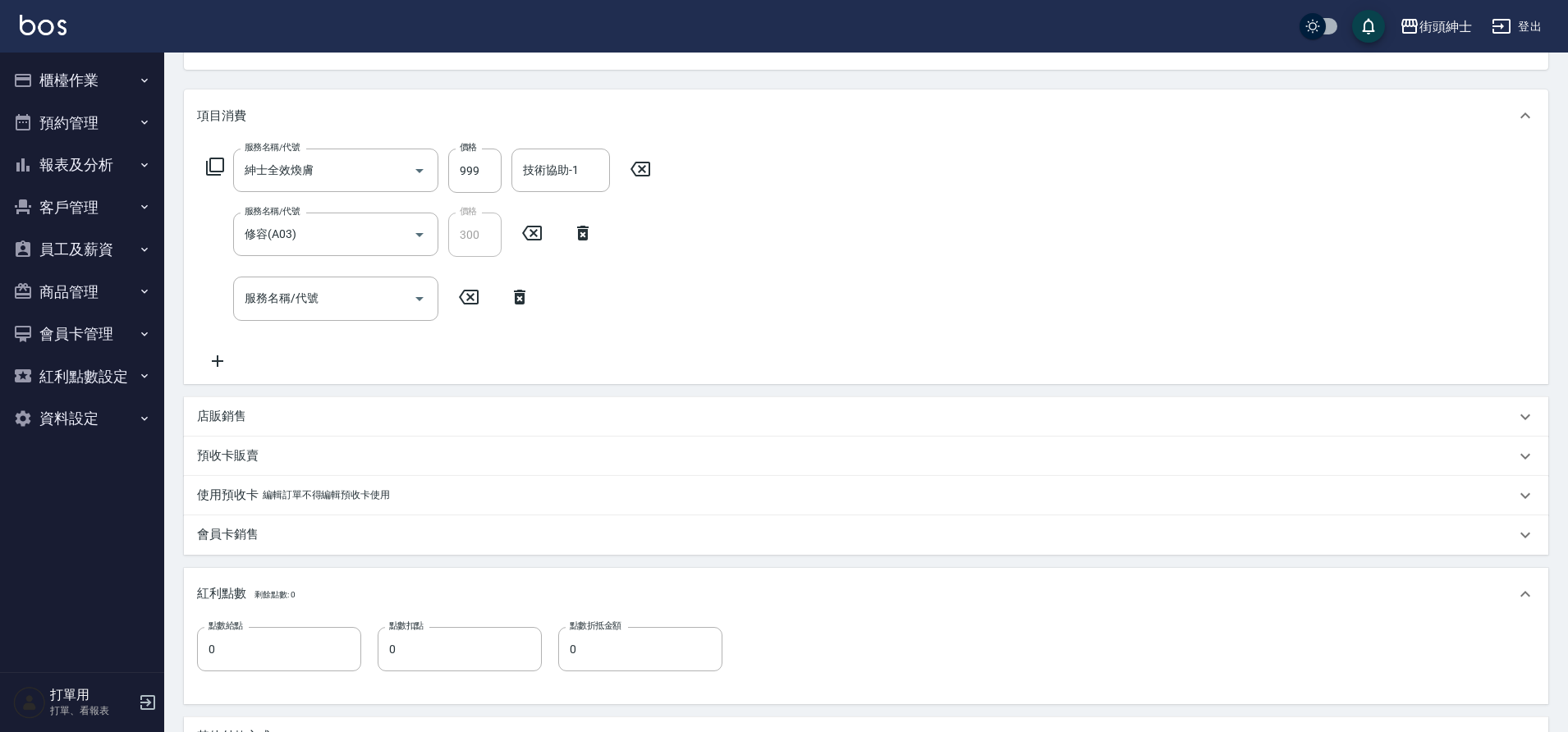
scroll to position [113, 0]
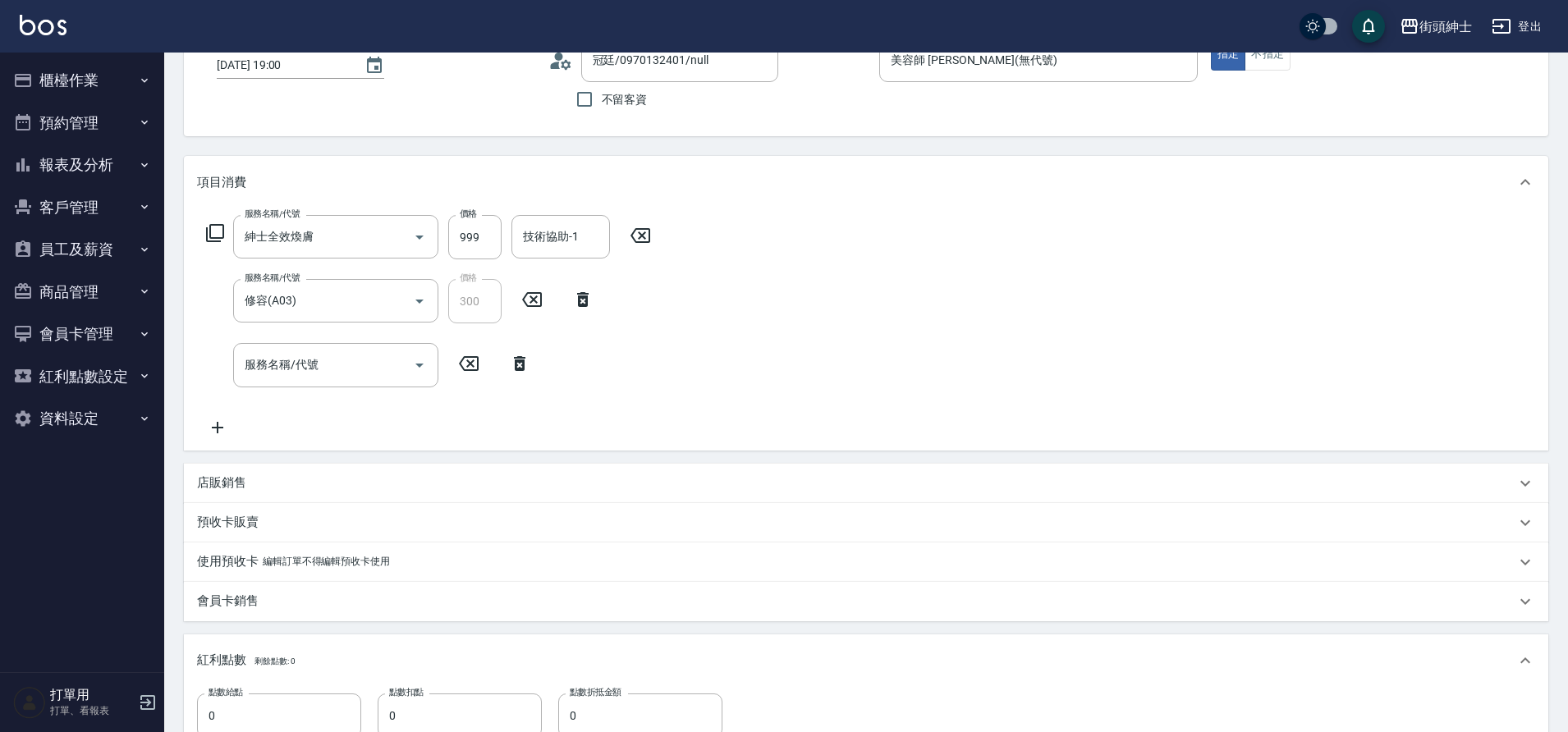
click at [517, 357] on icon at bounding box center [519, 363] width 11 height 15
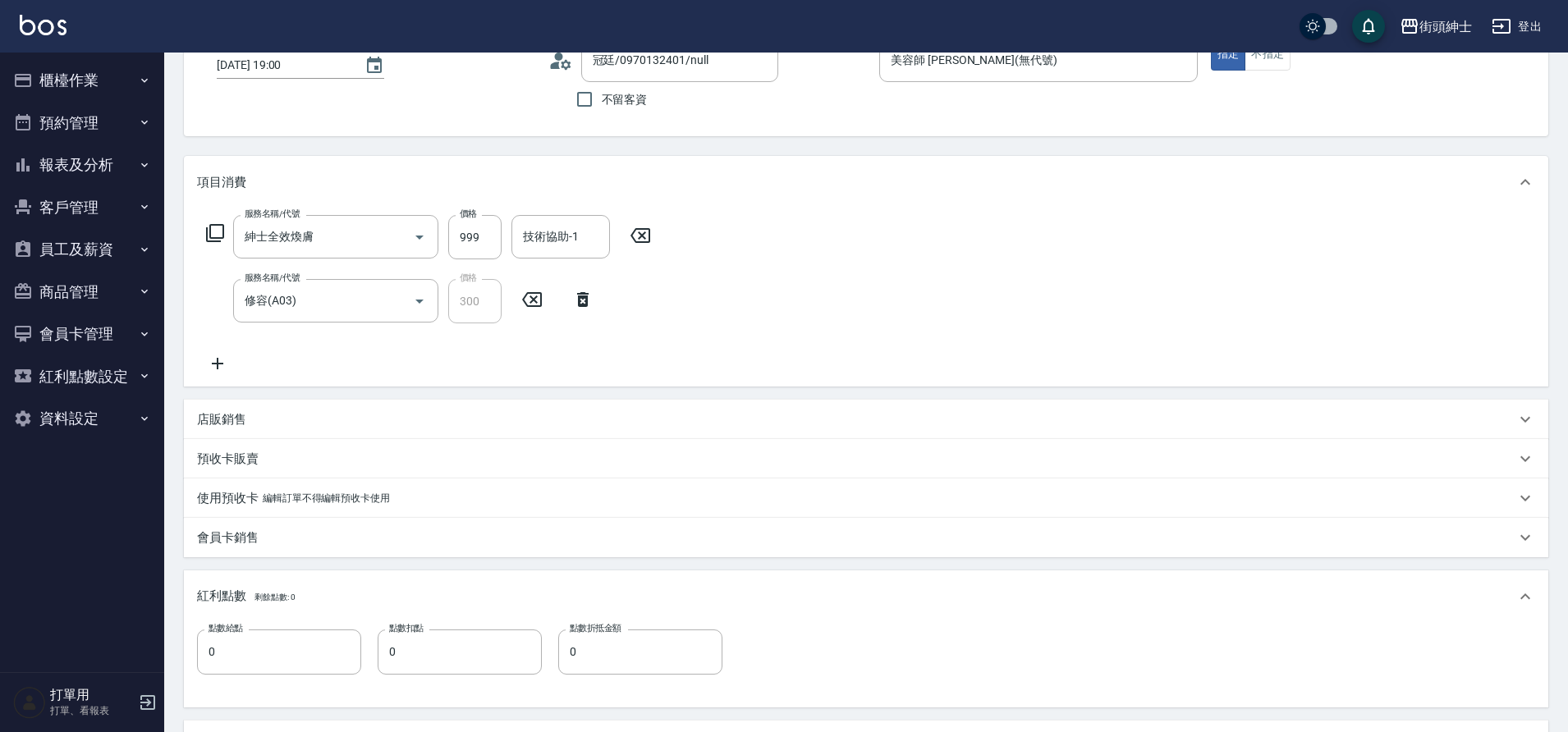
click at [251, 424] on div "店販銷售" at bounding box center [856, 420] width 1318 height 17
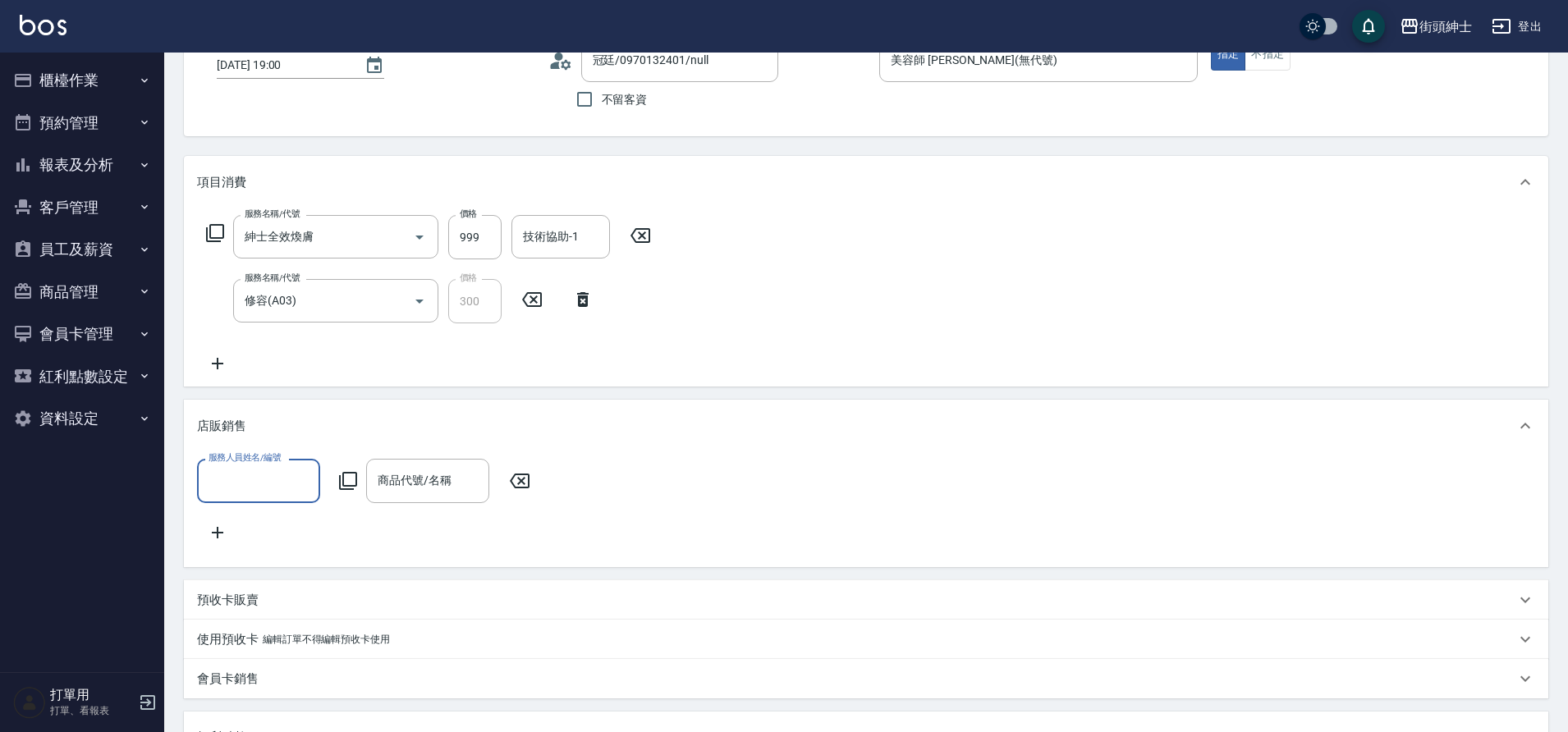
scroll to position [0, 0]
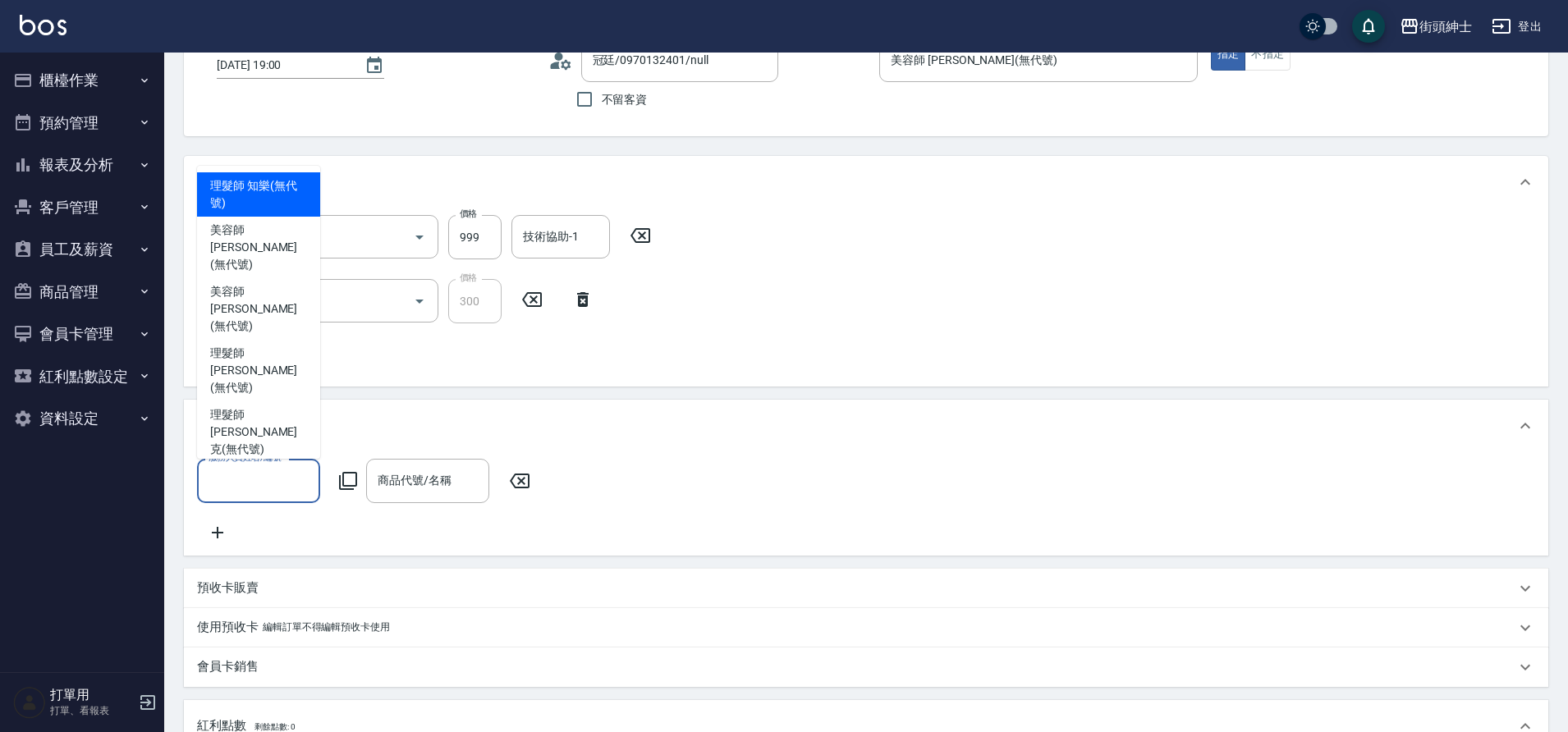
click at [263, 481] on input "服務人員姓名/編號" at bounding box center [259, 481] width 108 height 29
click at [251, 335] on span "美容師 Cherry (無代號)" at bounding box center [258, 309] width 97 height 51
type input "美容師 [PERSON_NAME](無代號)"
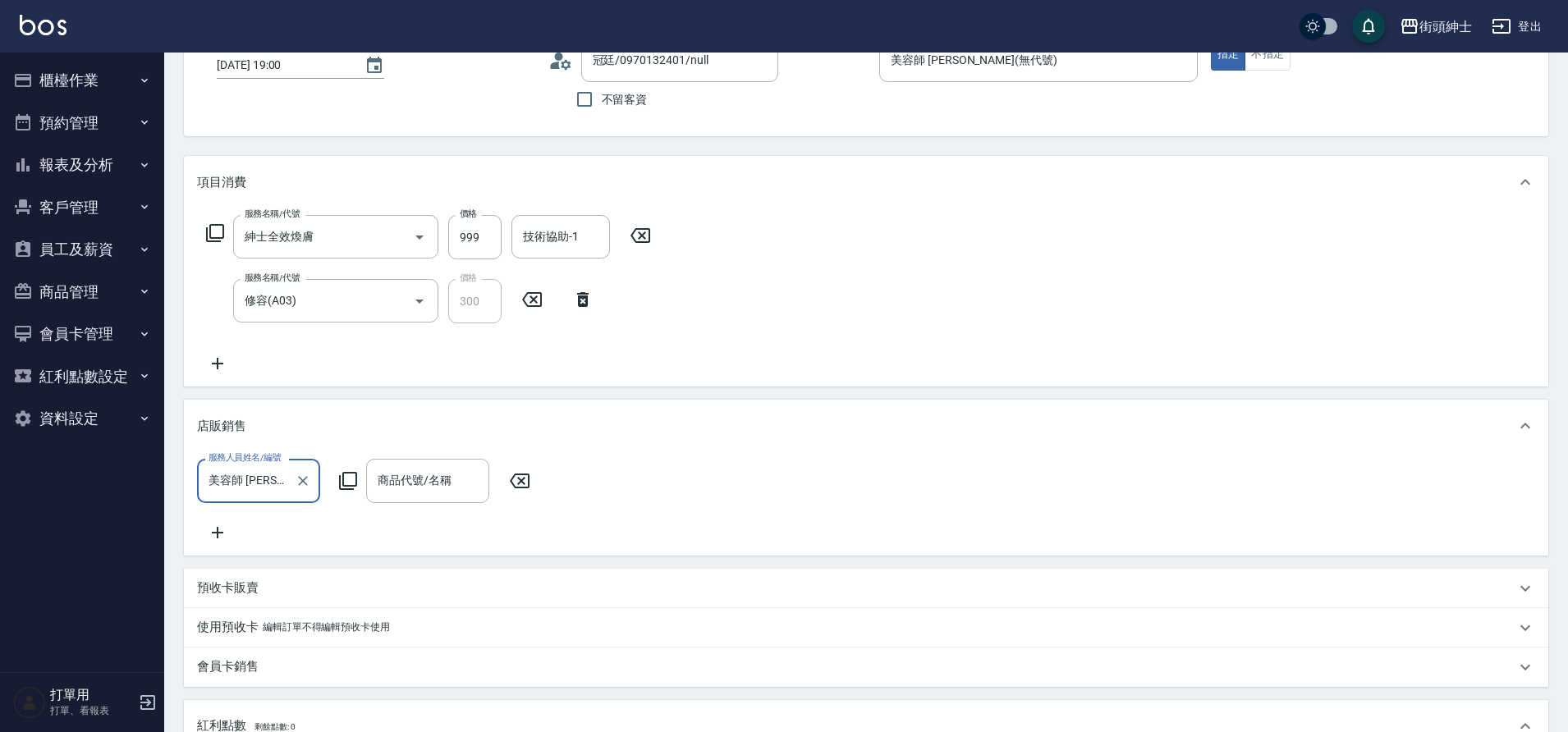
click at [404, 492] on input "商品代號/名稱" at bounding box center [428, 481] width 108 height 29
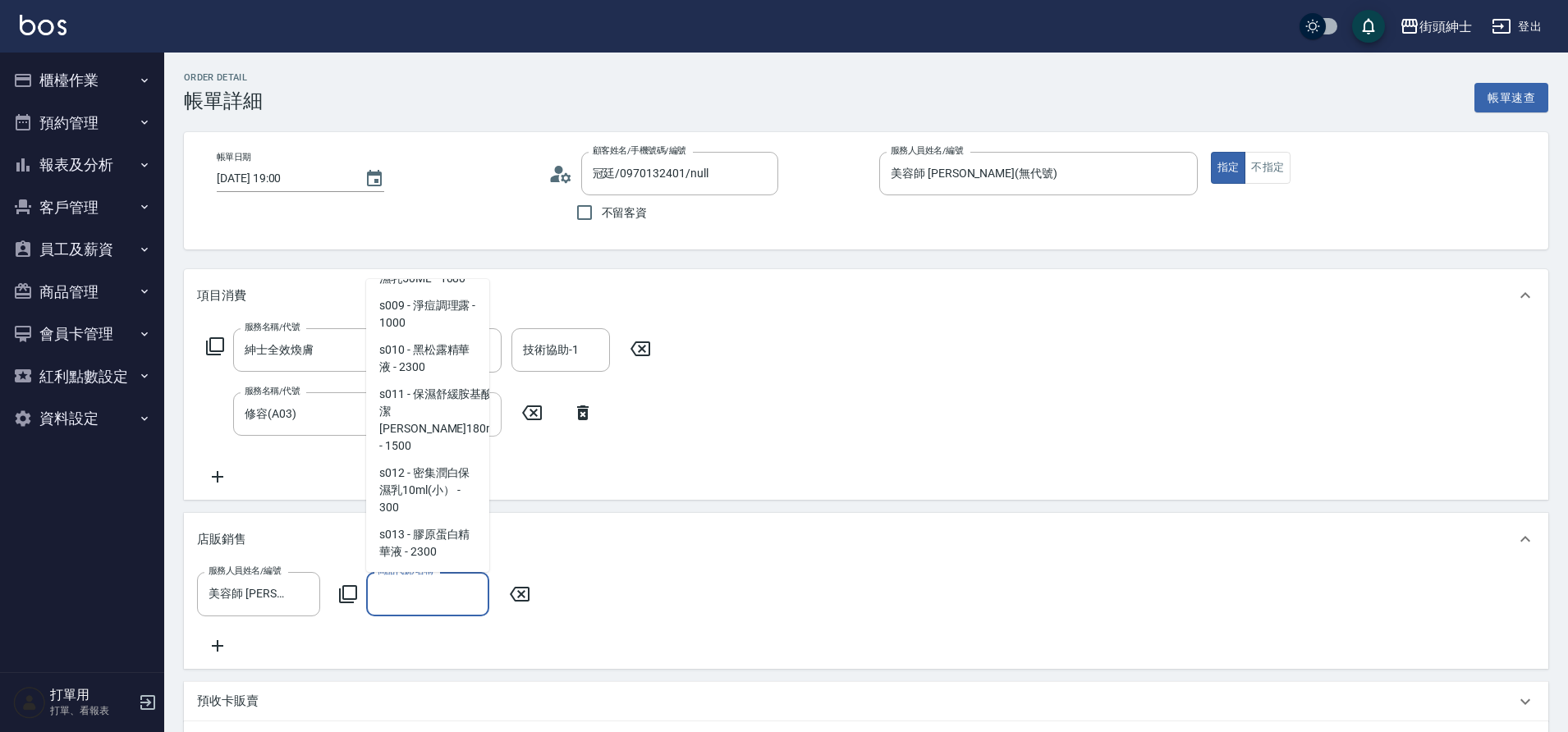
click at [441, 596] on input "商品代號/名稱" at bounding box center [428, 594] width 108 height 29
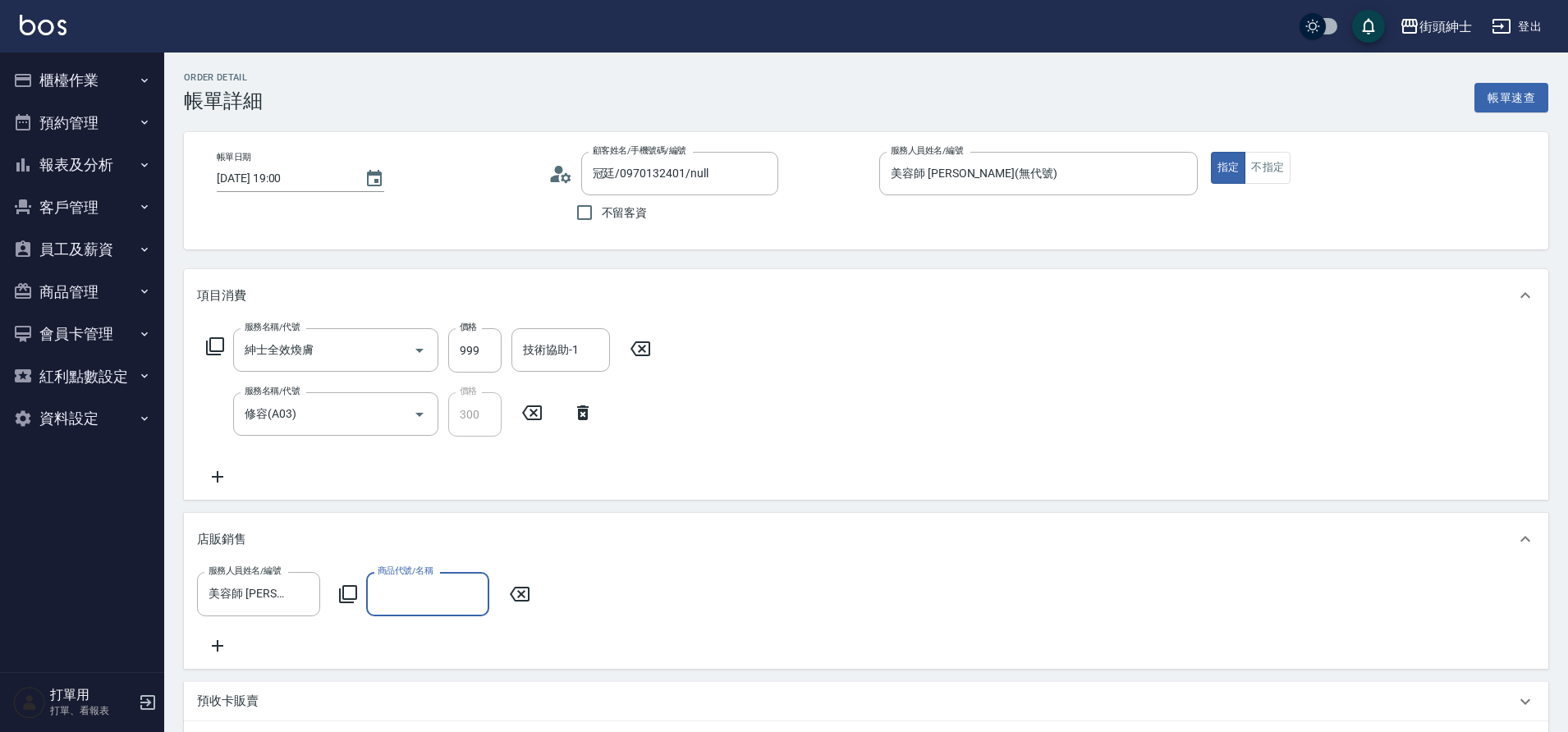
drag, startPoint x: 314, startPoint y: 682, endPoint x: 440, endPoint y: 591, distance: 155.4
click at [440, 591] on input "商品代號/名稱" at bounding box center [428, 594] width 108 height 29
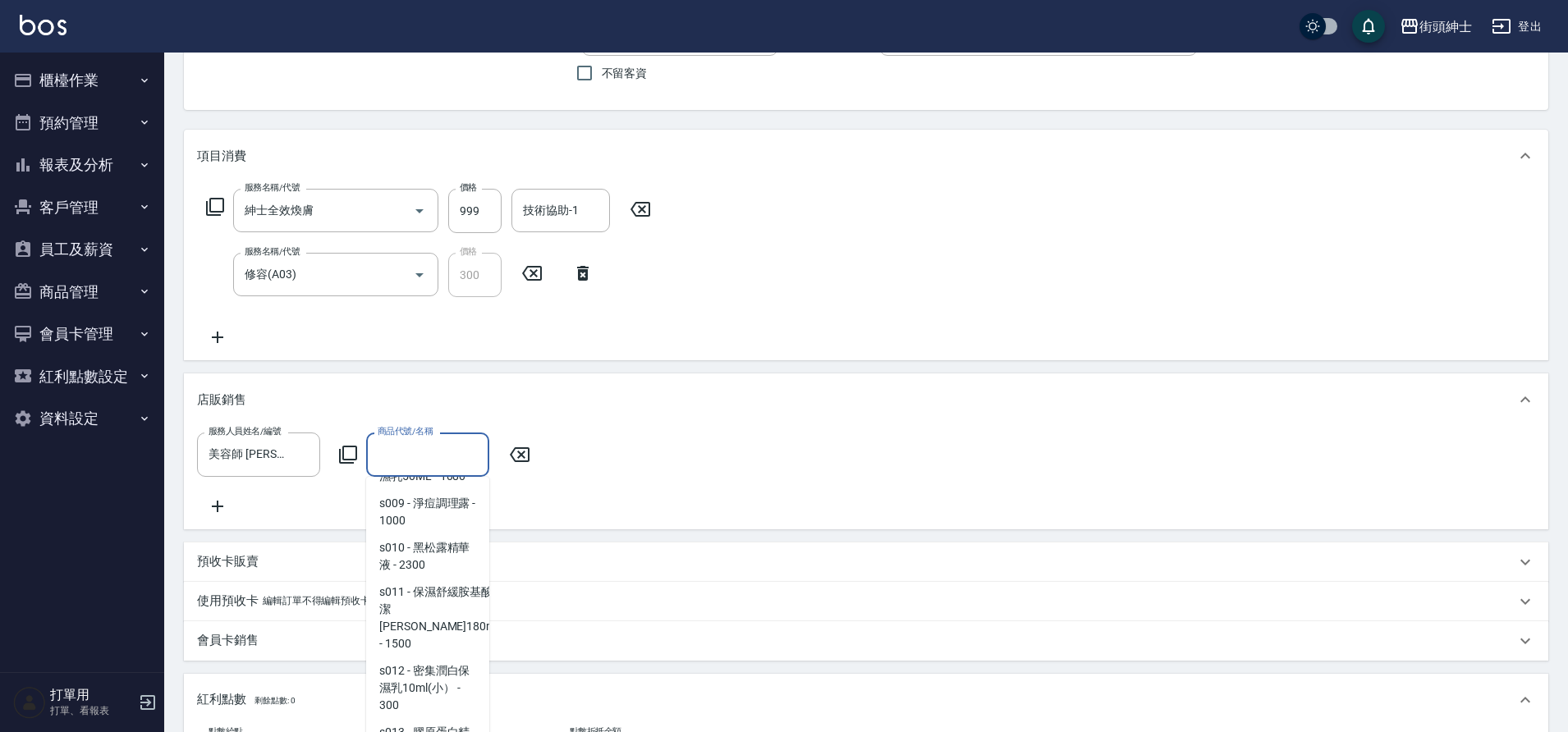
scroll to position [237, 0]
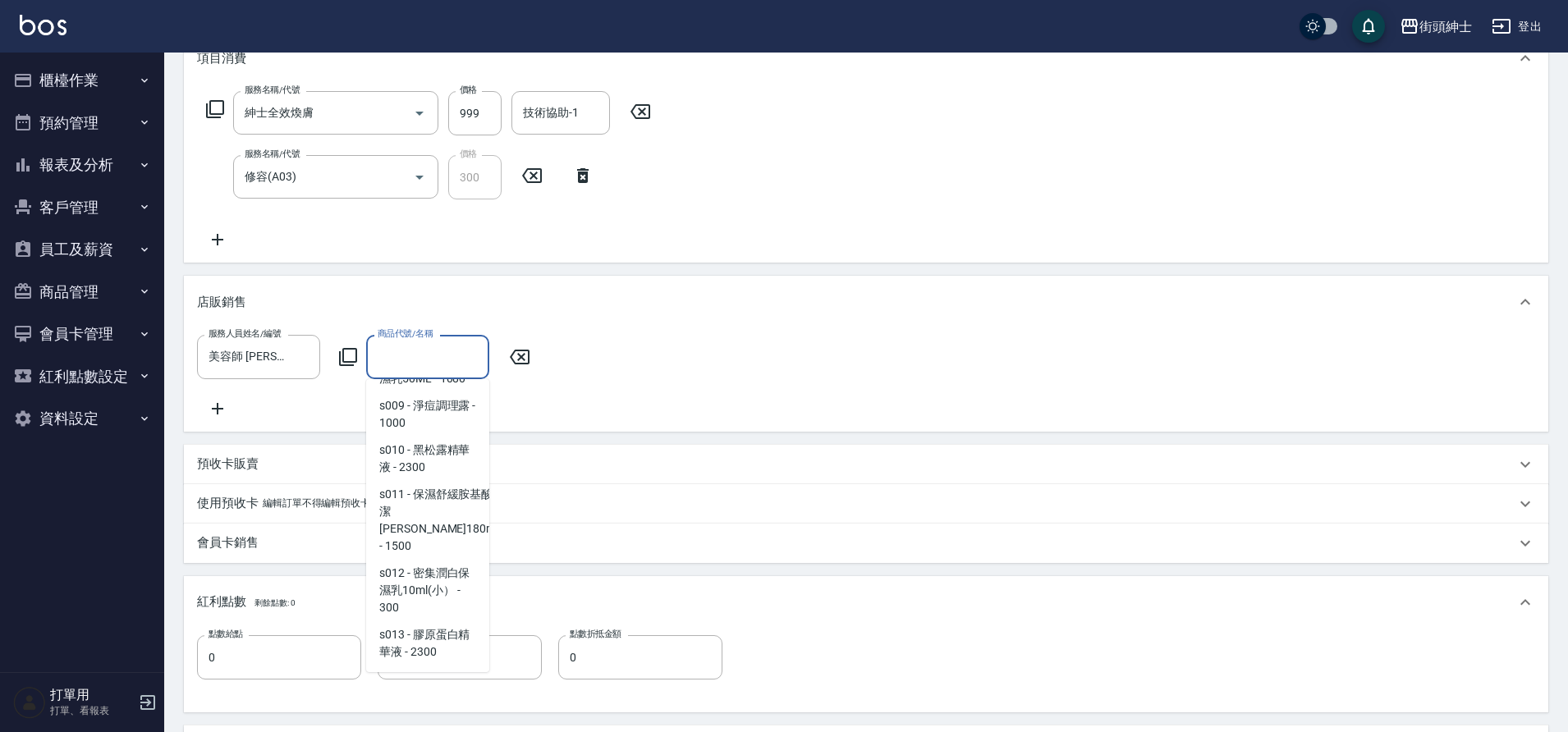
click at [714, 507] on div "使用預收卡 編輯訂單不得編輯預收卡使用" at bounding box center [856, 504] width 1318 height 17
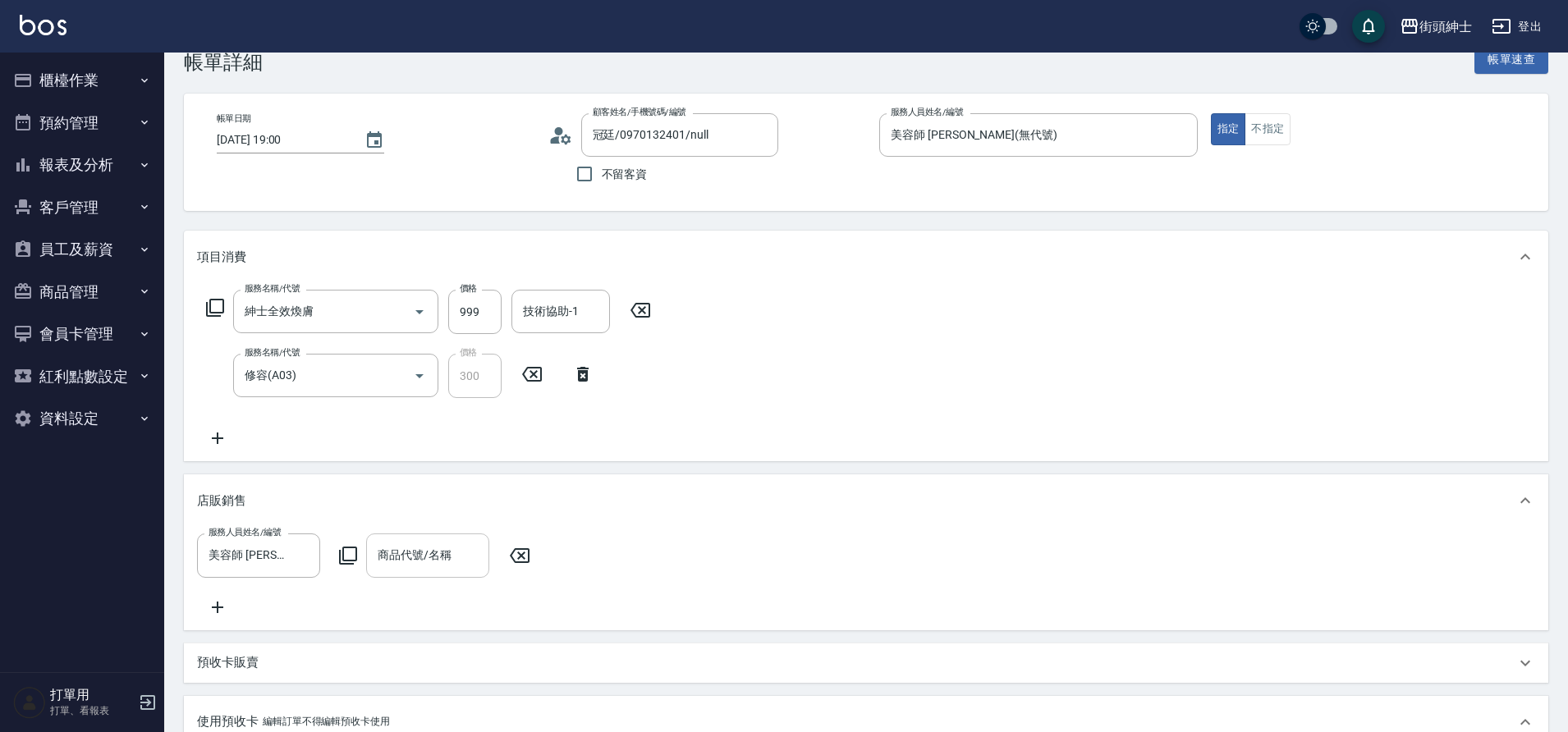
scroll to position [19, 0]
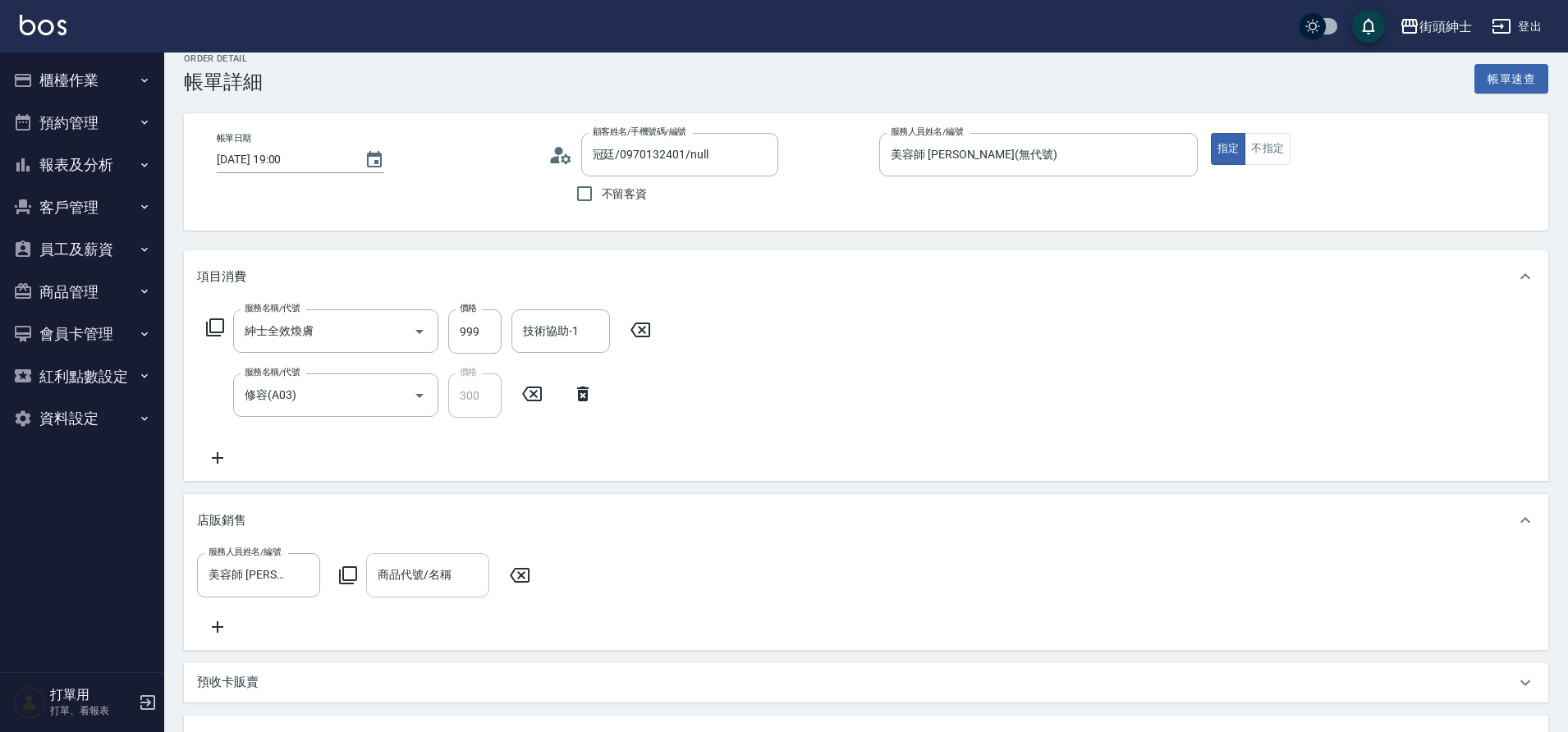
click at [218, 572] on input "美容師 [PERSON_NAME](無代號)" at bounding box center [247, 575] width 84 height 29
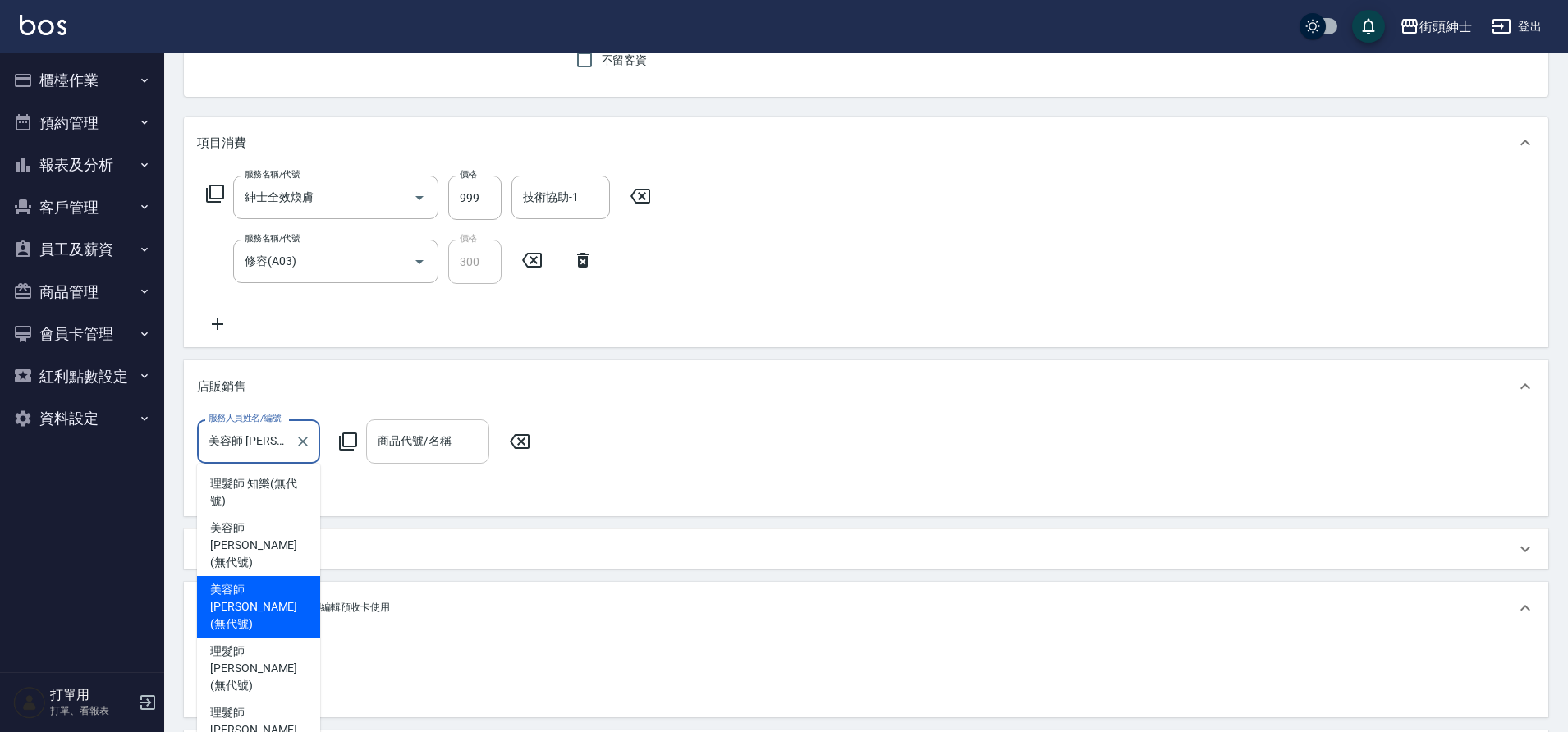
scroll to position [196, 0]
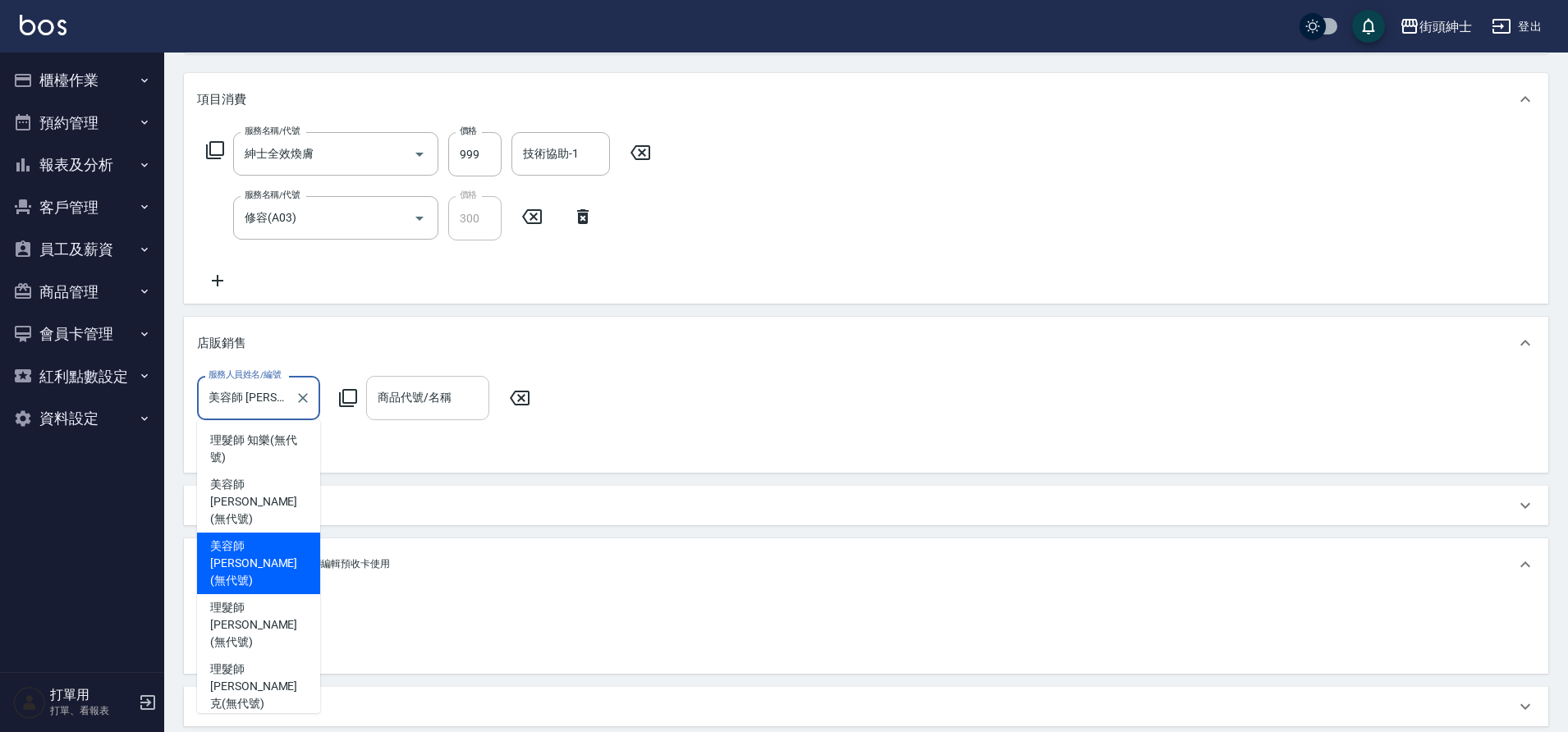
click at [311, 400] on button "Clear" at bounding box center [302, 398] width 23 height 23
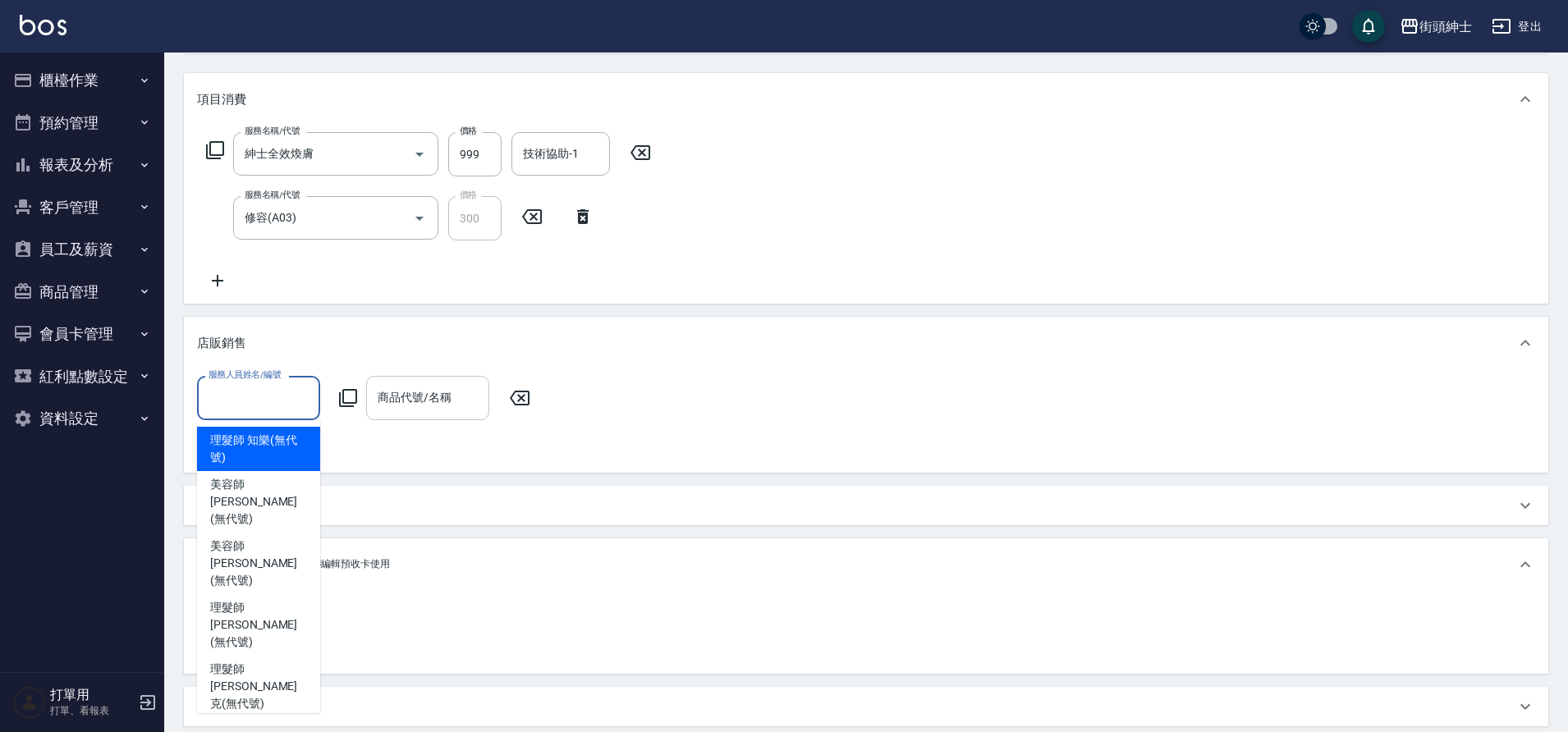
click at [357, 441] on div "服務人員姓名/編號 服務人員姓名/編號 商品代號/名稱 商品代號/名稱" at bounding box center [865, 417] width 1338 height 83
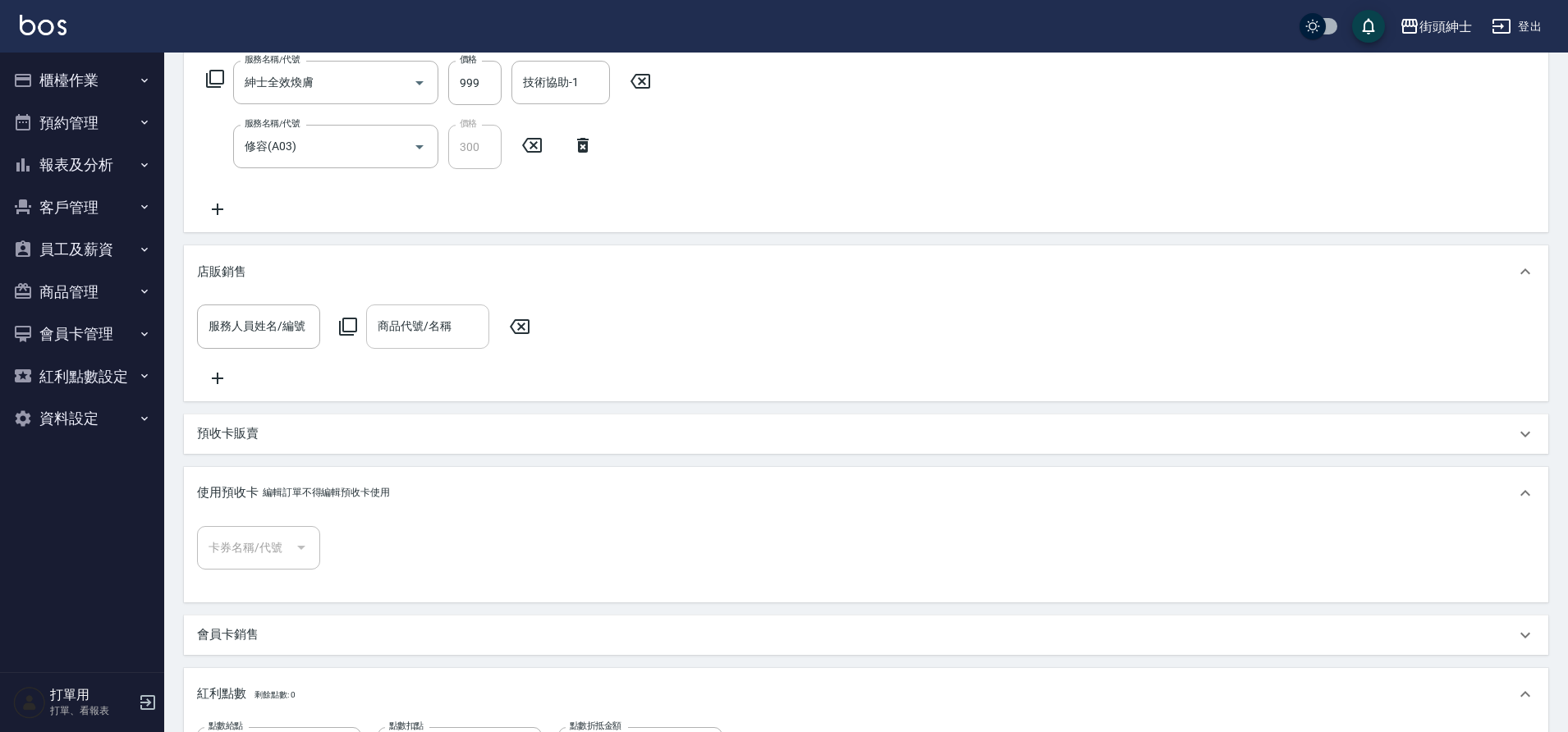
scroll to position [267, 0]
click at [236, 339] on input "服務人員姓名/編號" at bounding box center [259, 327] width 108 height 29
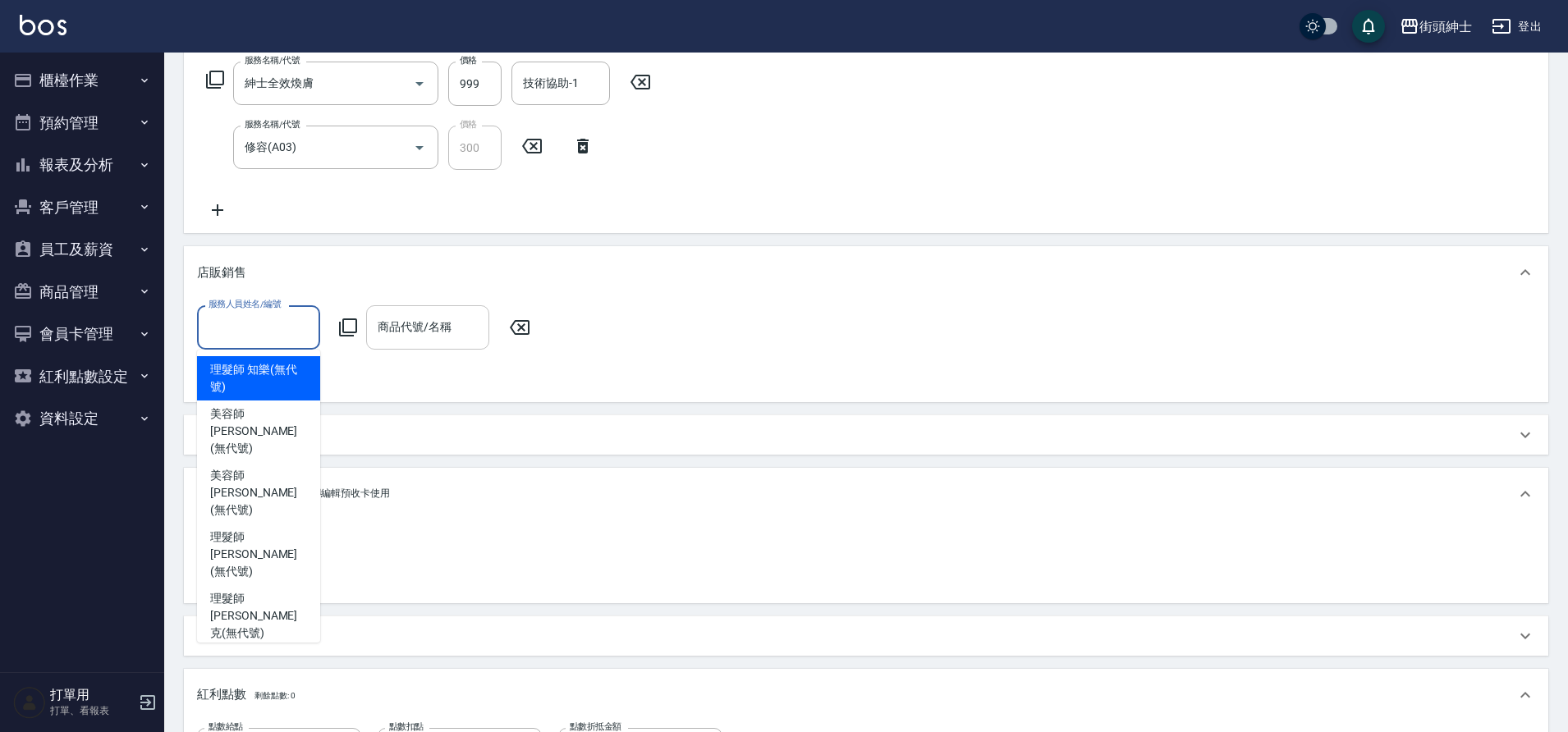
click at [290, 482] on span "美容師 Cherry (無代號)" at bounding box center [258, 493] width 97 height 51
type input "美容師 [PERSON_NAME](無代號)"
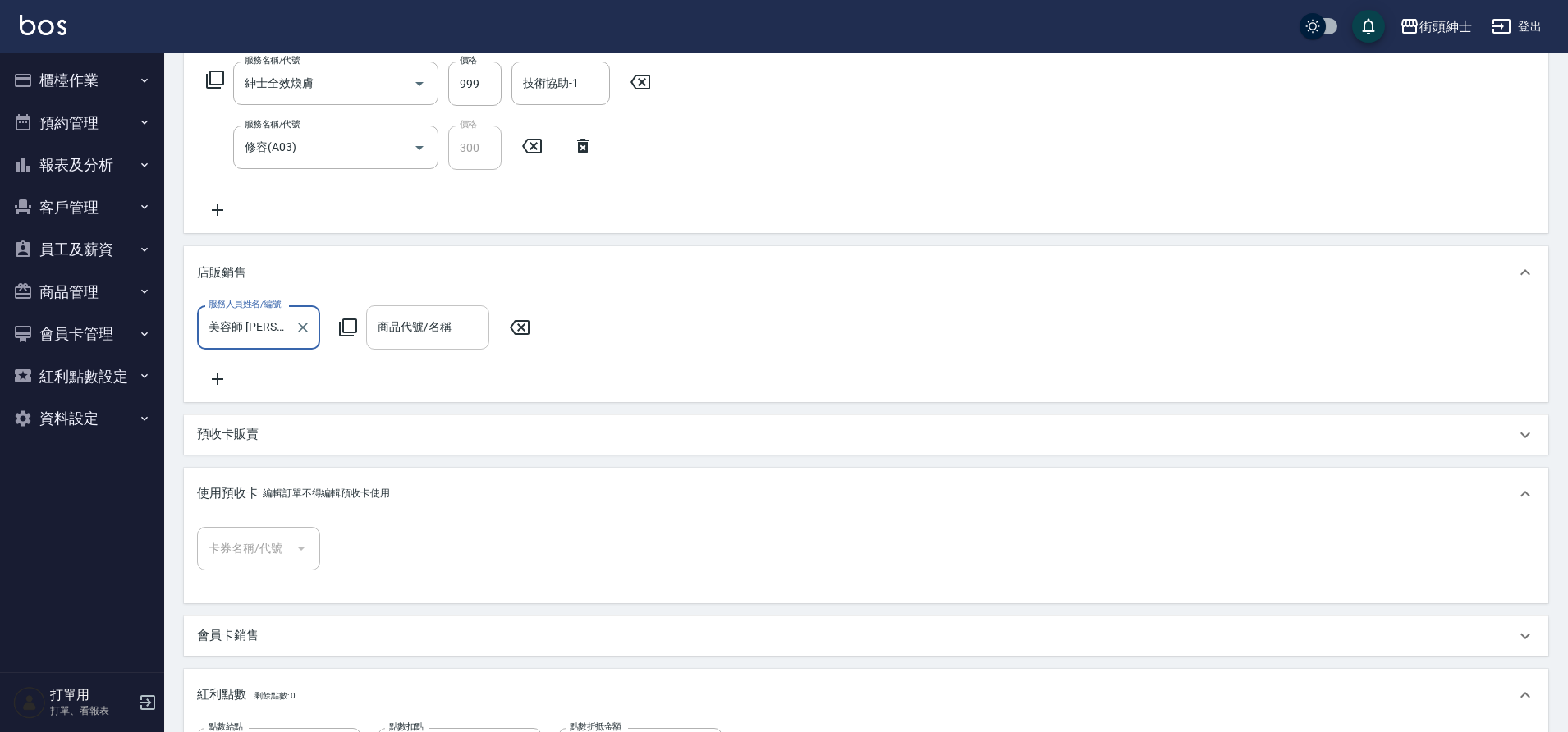
click at [419, 315] on div "商品代號/名稱 商品代號/名稱" at bounding box center [428, 327] width 123 height 44
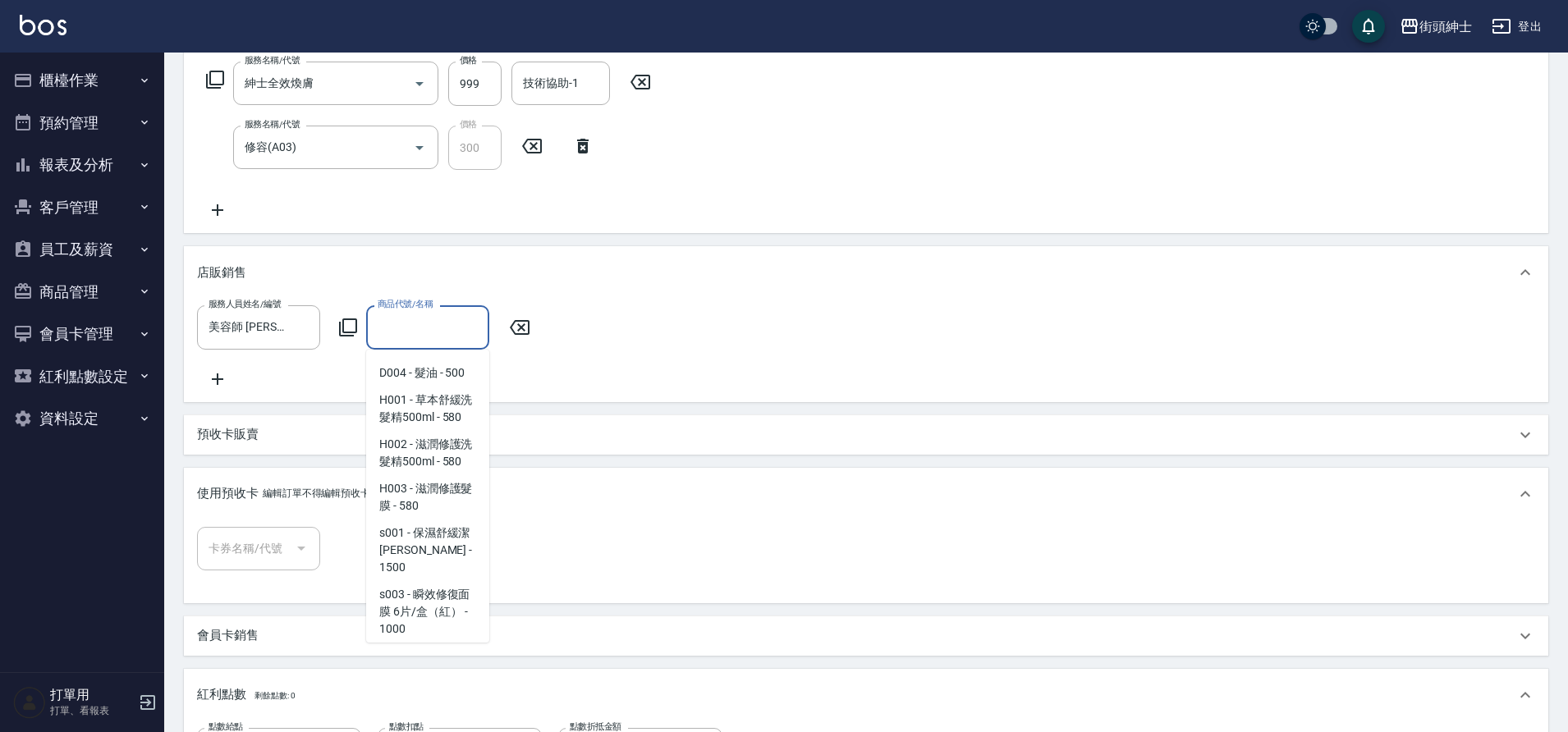
scroll to position [190, 0]
drag, startPoint x: 440, startPoint y: 591, endPoint x: 513, endPoint y: 391, distance: 212.9
click at [513, 391] on div "服務人員姓名/編號 美容師 Cherry(無代號) 服務人員姓名/編號 商品代號/名稱 商品代號/名稱" at bounding box center [866, 351] width 1364 height 103
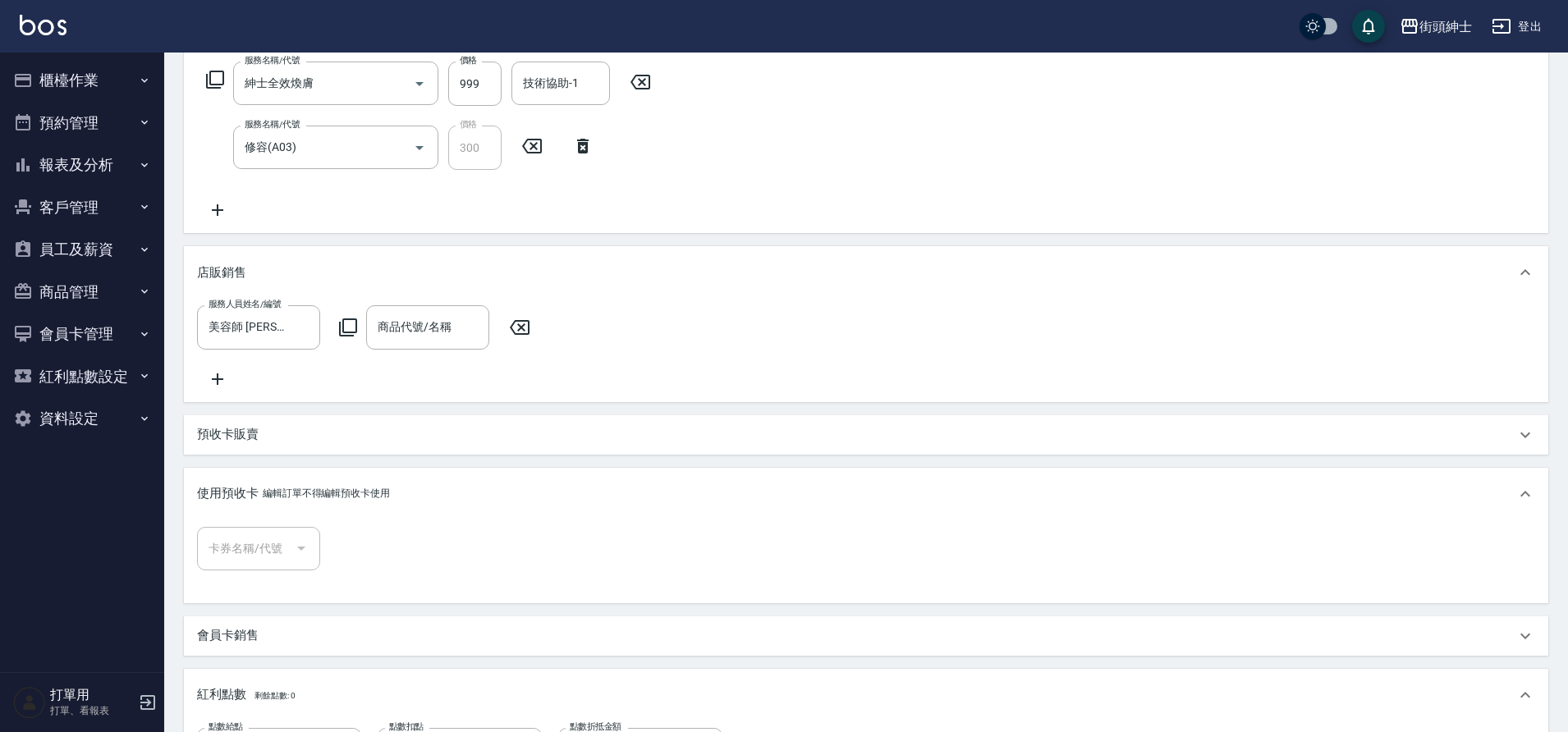
click at [96, 132] on button "預約管理" at bounding box center [82, 123] width 151 height 43
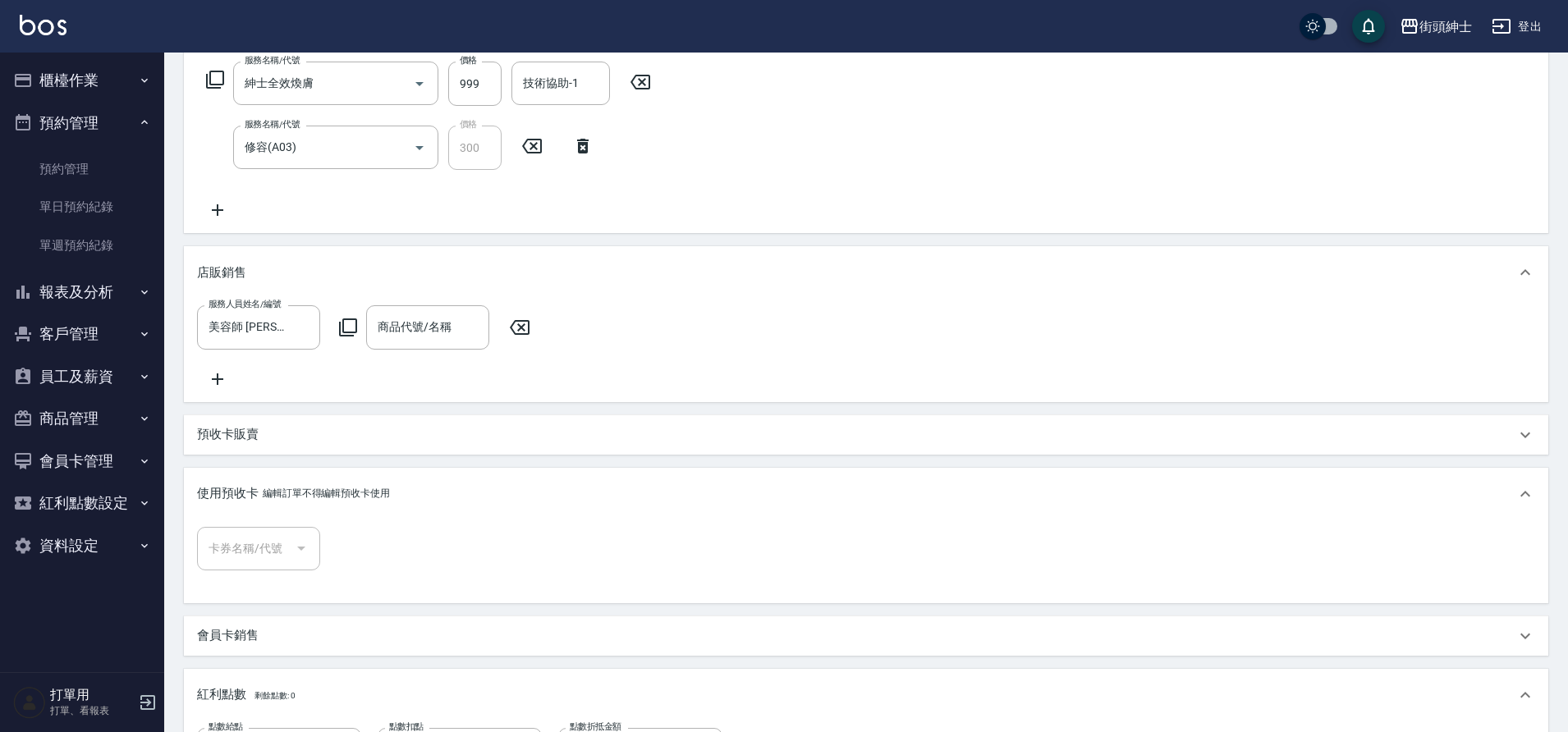
click at [108, 210] on link "單日預約紀錄" at bounding box center [82, 207] width 151 height 38
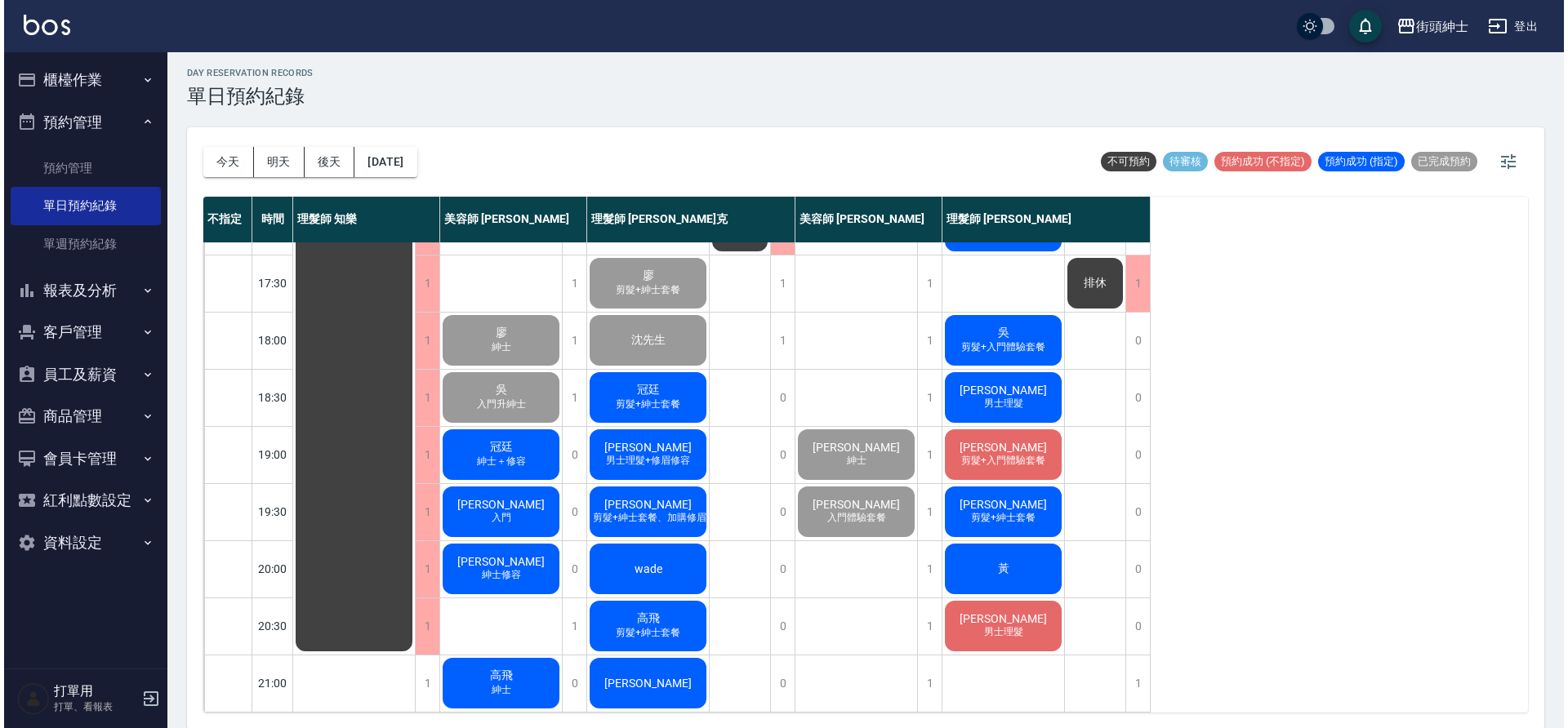
scroll to position [5, 0]
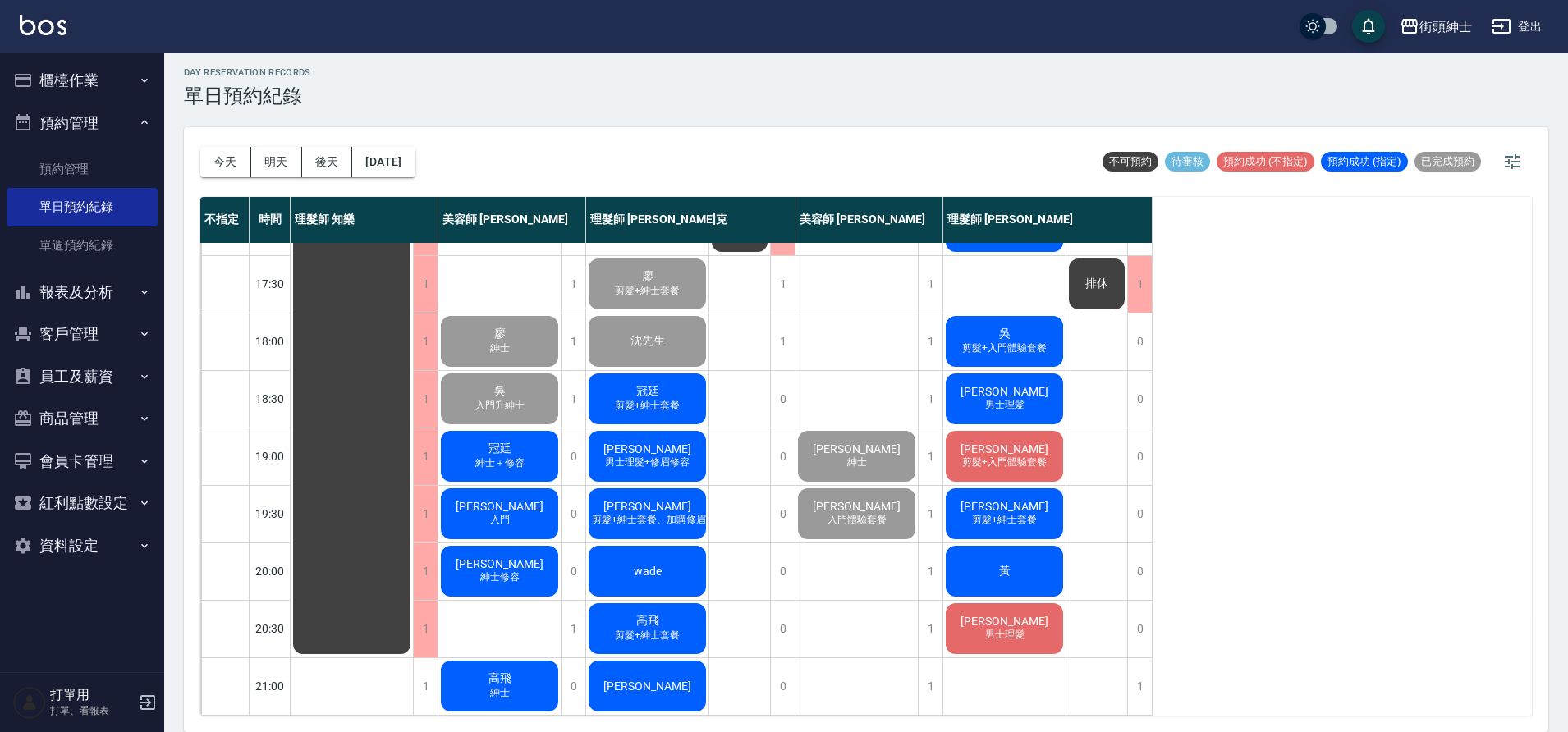
click at [476, 457] on span "紳士＋修容" at bounding box center [500, 464] width 56 height 14
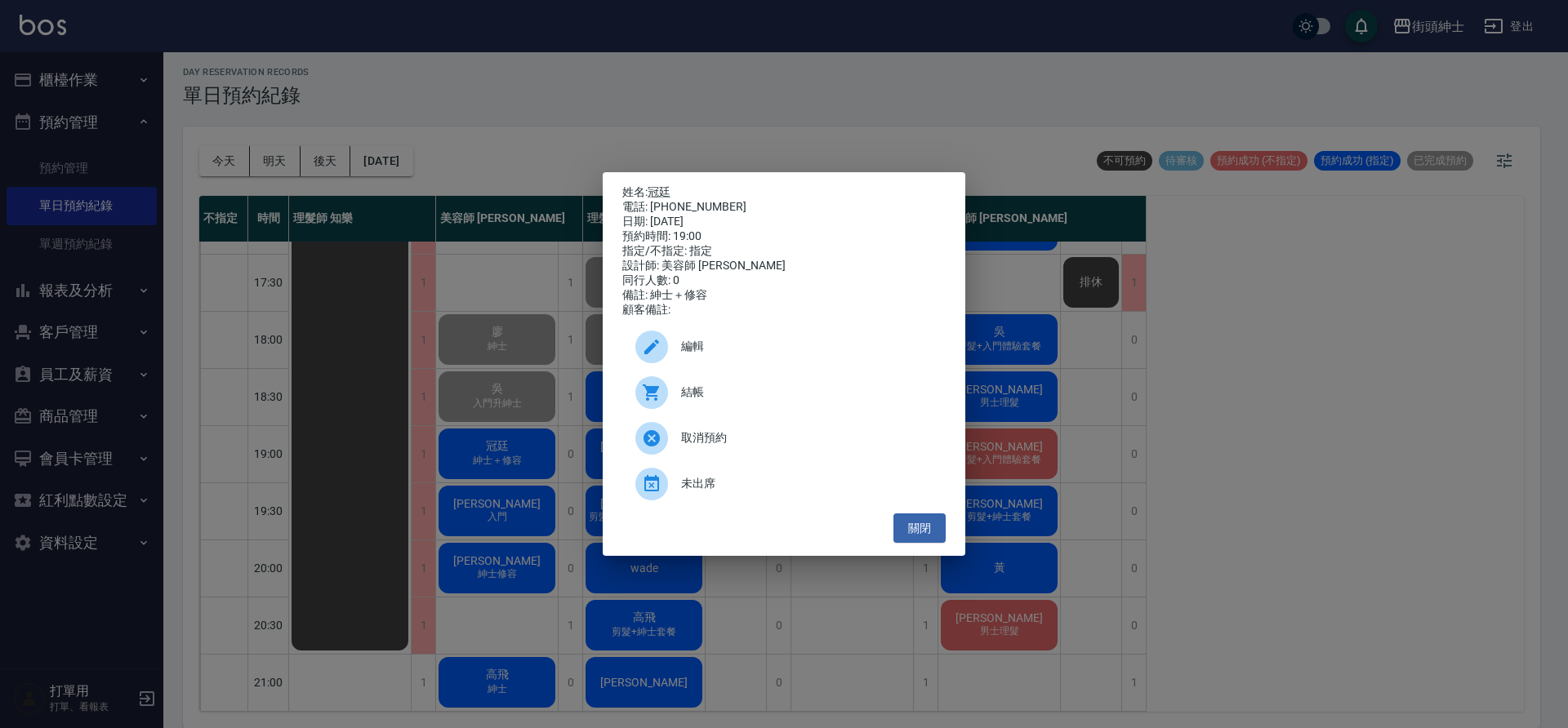
click at [704, 390] on div "結帳" at bounding box center [784, 393] width 323 height 46
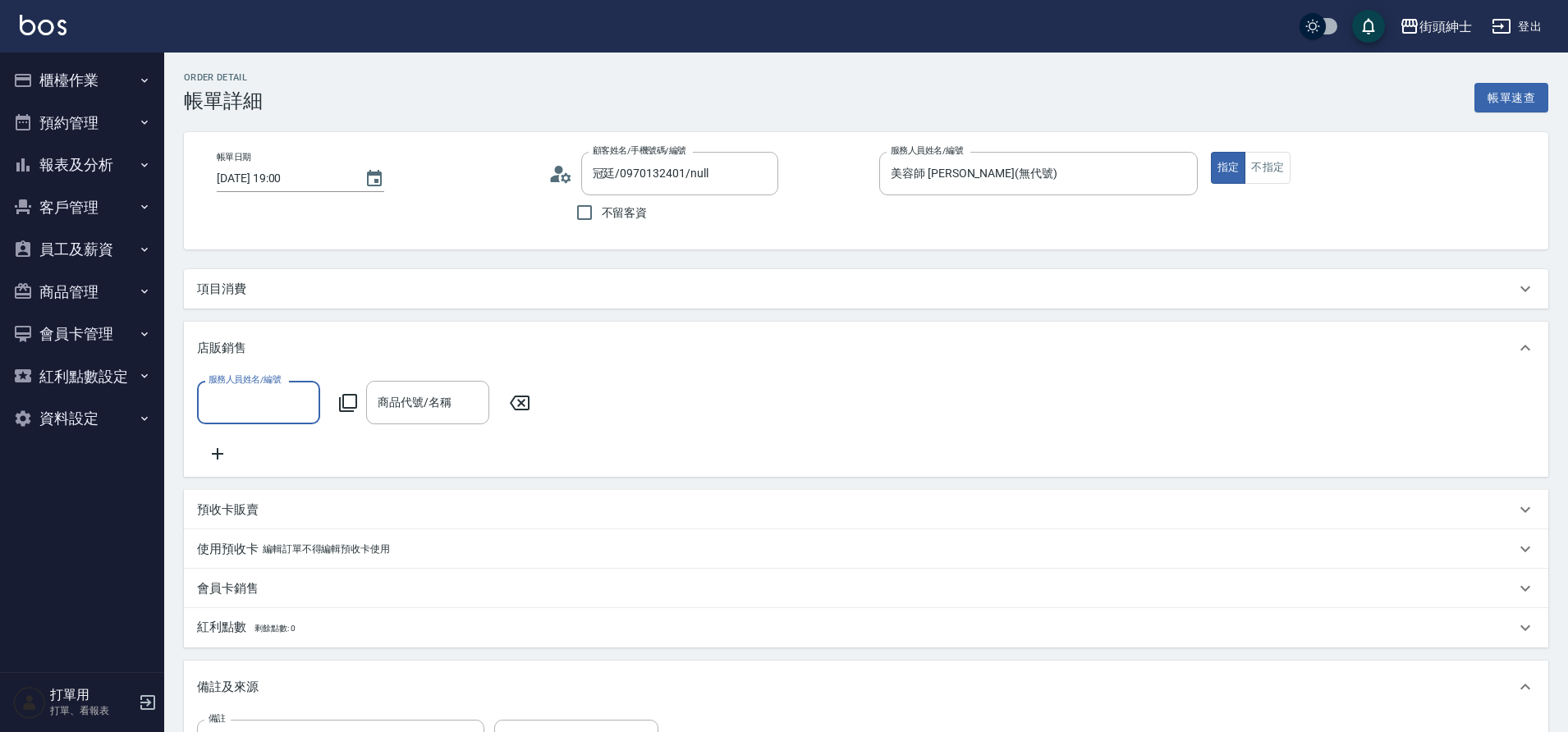
click at [235, 401] on input "服務人員姓名/編號" at bounding box center [259, 403] width 108 height 29
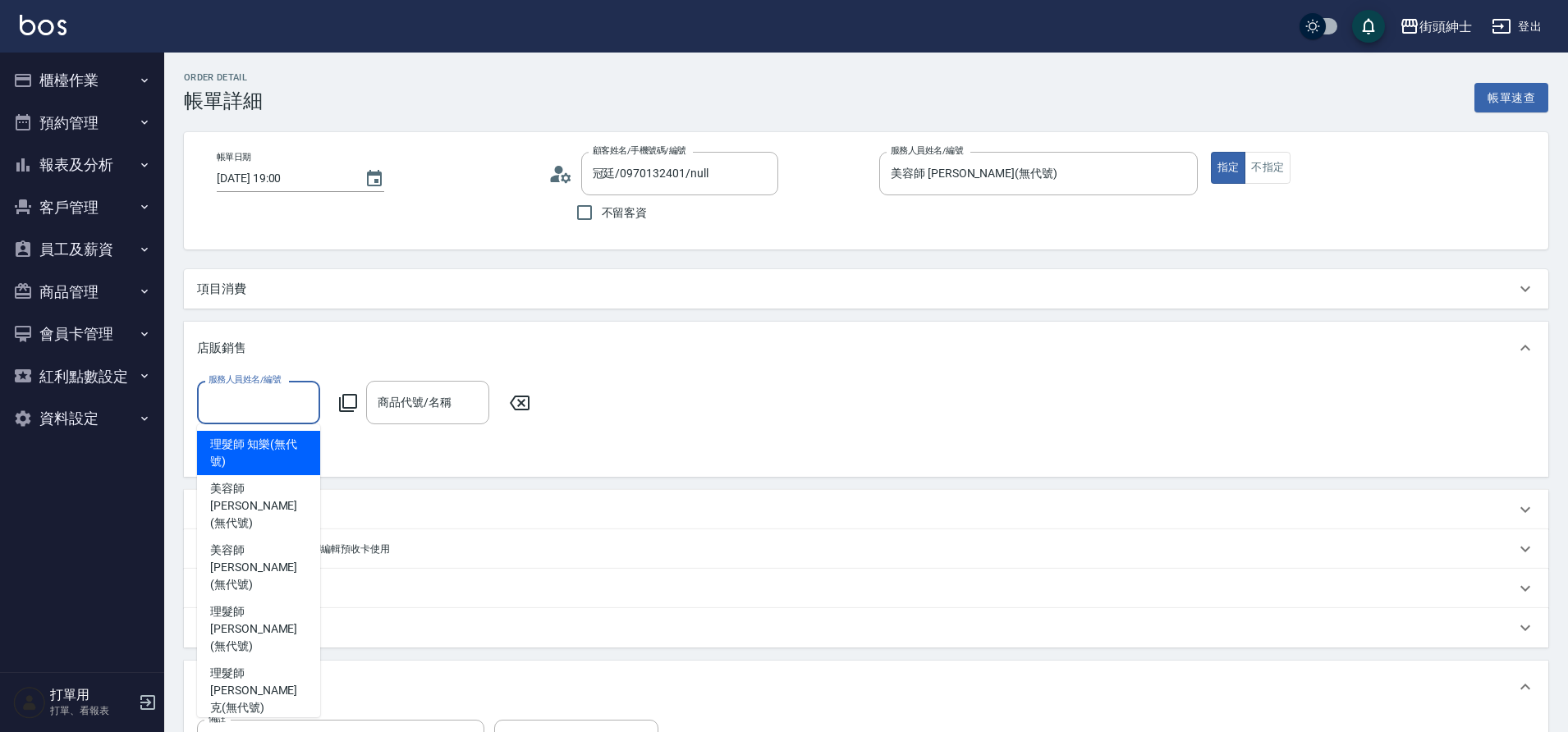
drag, startPoint x: 0, startPoint y: 0, endPoint x: 260, endPoint y: 536, distance: 595.7
click at [260, 542] on span "美容師 Cherry (無代號)" at bounding box center [258, 567] width 97 height 51
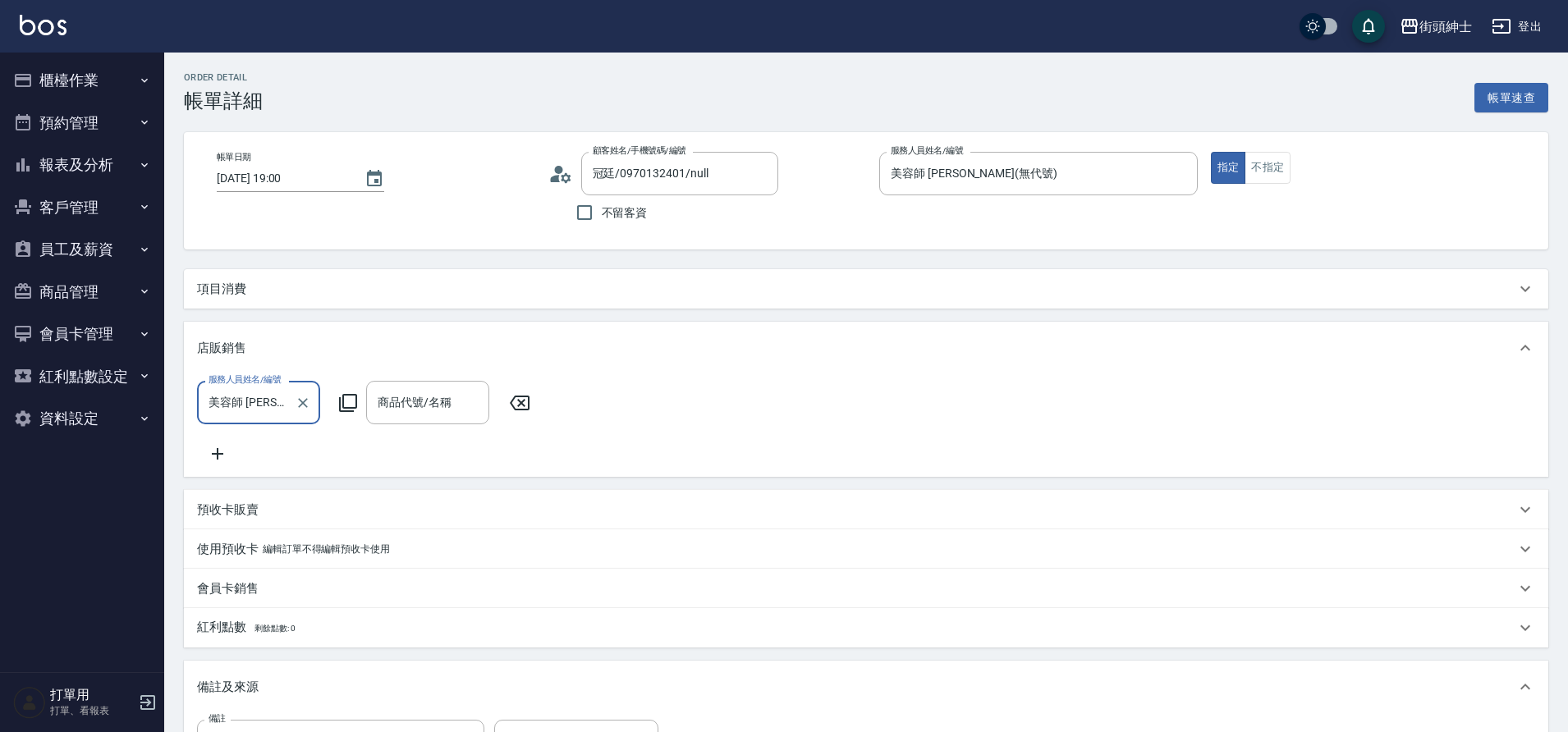
type input "美容師 [PERSON_NAME](無代號)"
click at [376, 405] on input "商品代號/名稱" at bounding box center [428, 403] width 108 height 29
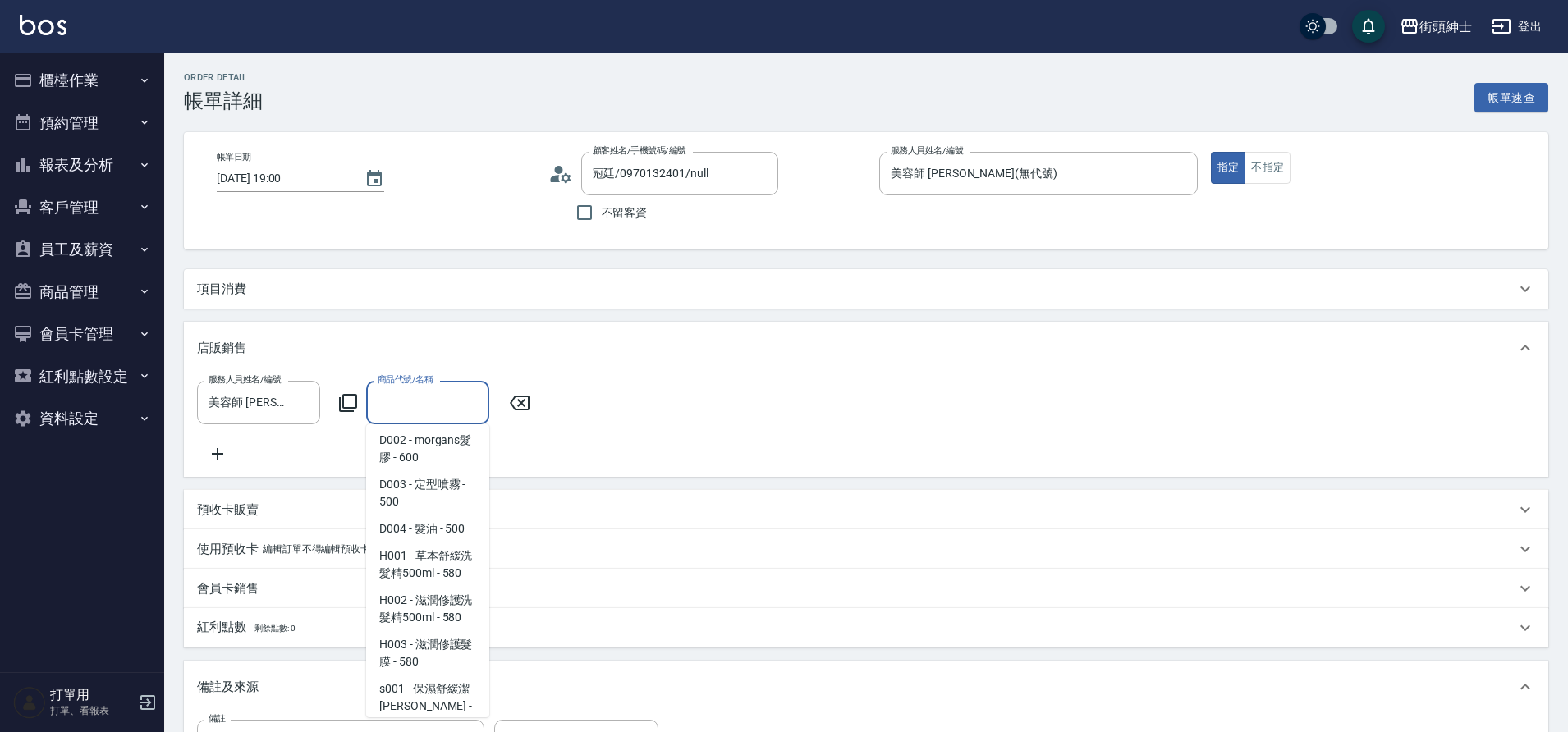
scroll to position [401, 0]
click at [446, 617] on span "s005 - 胜肽植萃外泌體修護面膜 6片/盒（綠） - 600" at bounding box center [428, 600] width 123 height 62
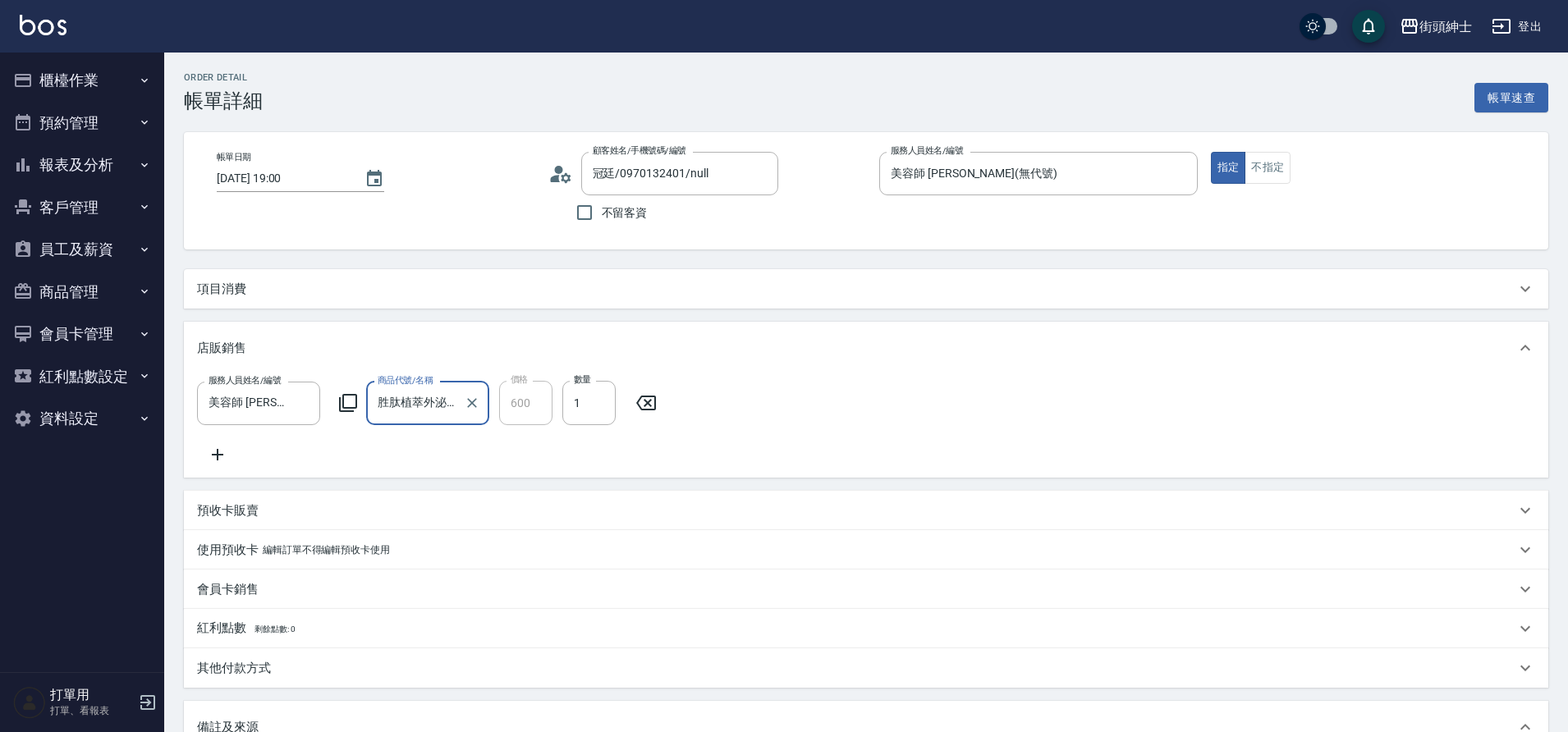
click at [436, 402] on input "胜肽植萃外泌體修護面膜 6片/盒（綠）" at bounding box center [416, 404] width 84 height 29
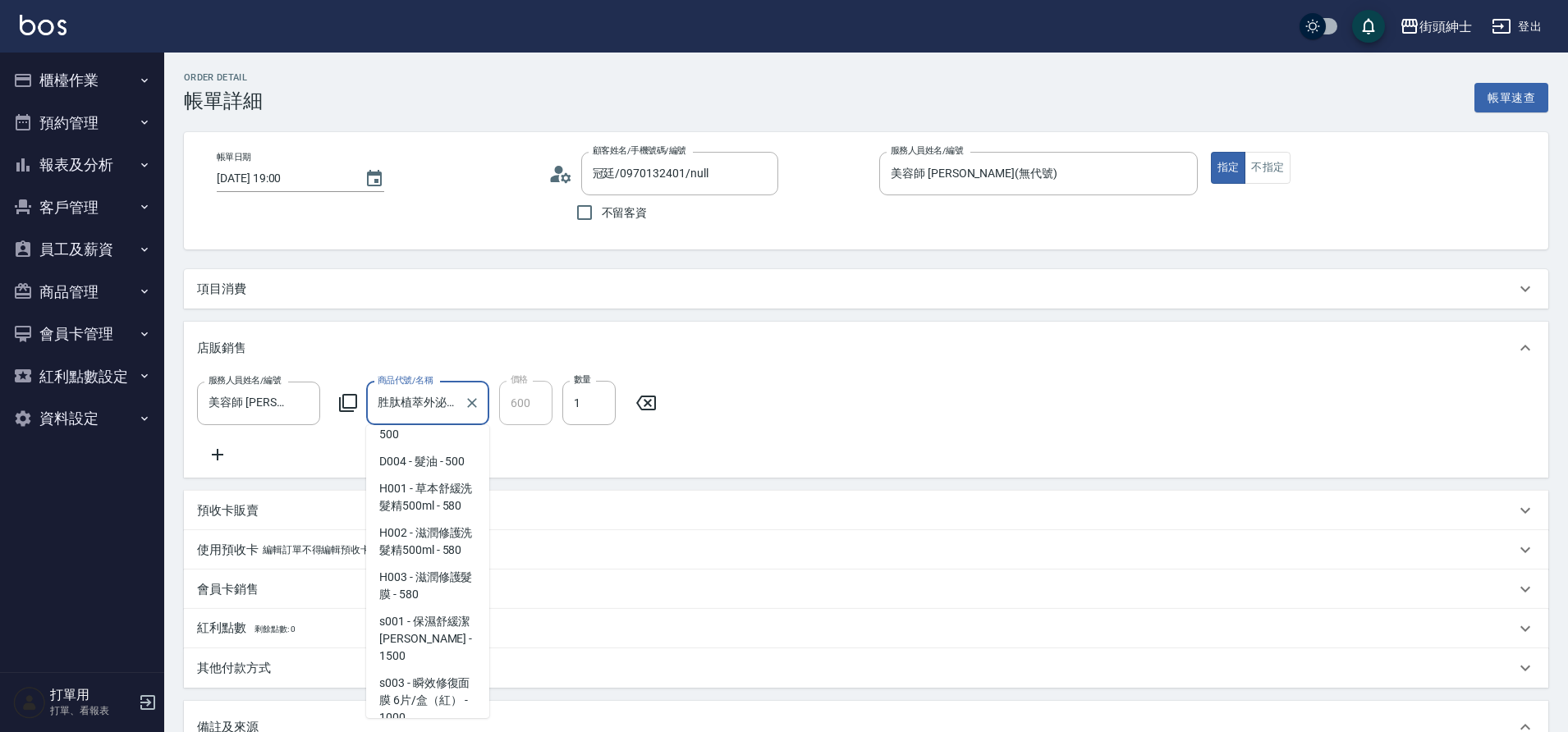
scroll to position [193, 0]
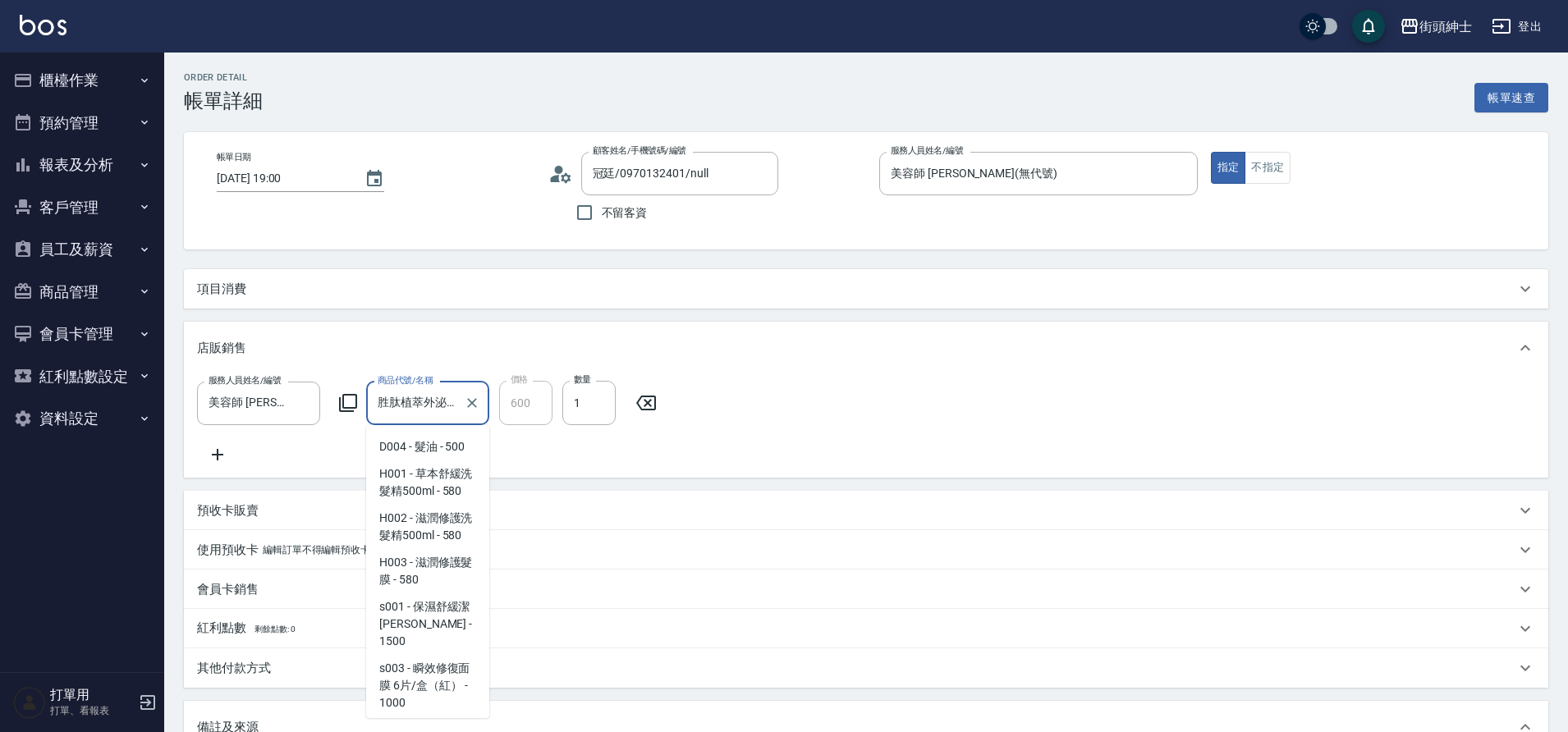
drag, startPoint x: 260, startPoint y: 536, endPoint x: 452, endPoint y: 681, distance: 240.6
click at [452, 681] on span "s003 - 瞬效修復面膜 6片/盒（紅） - 1000" at bounding box center [428, 686] width 123 height 62
type input "瞬效修復面膜 6片/盒（紅）"
type input "1000"
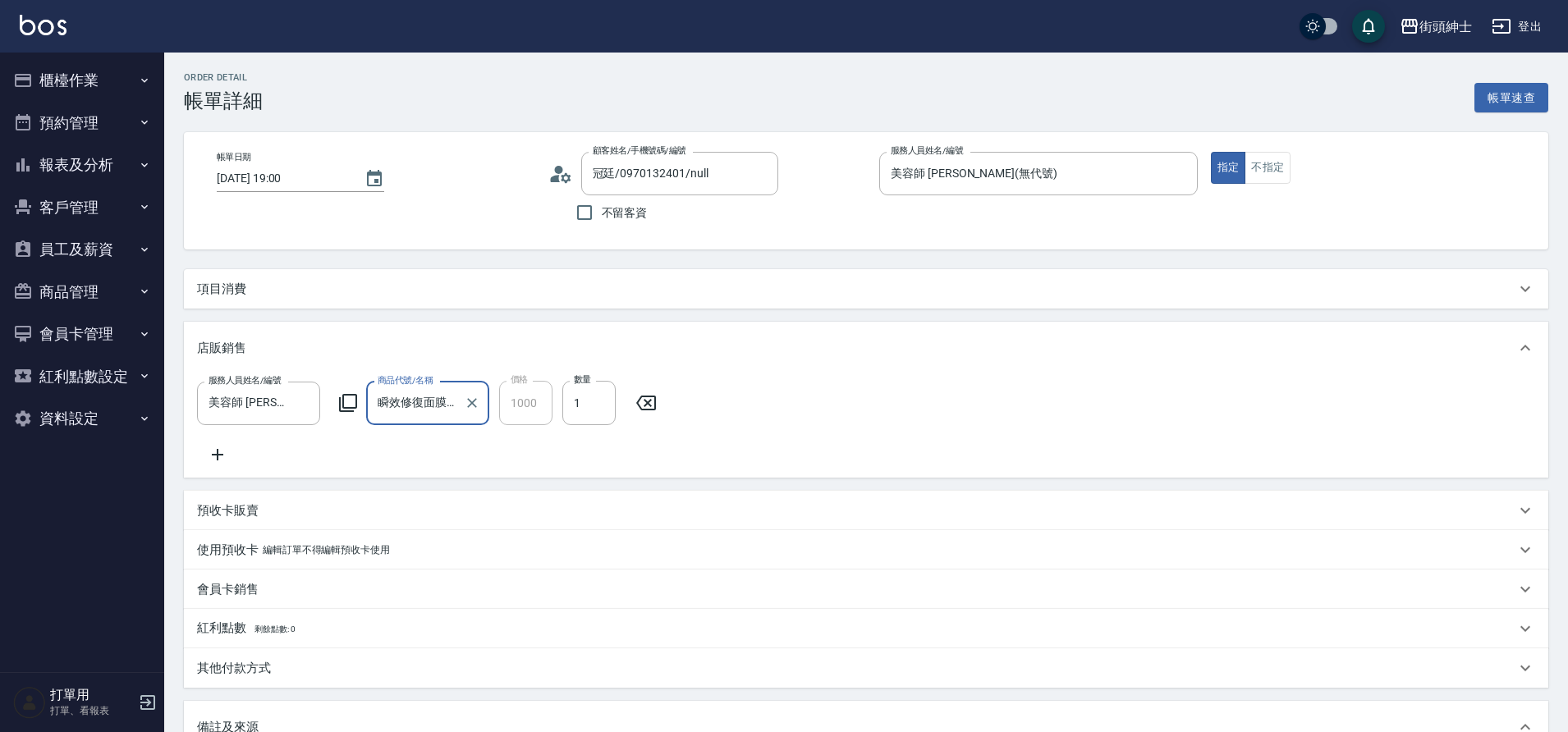
click at [478, 398] on icon "Clear" at bounding box center [471, 403] width 16 height 16
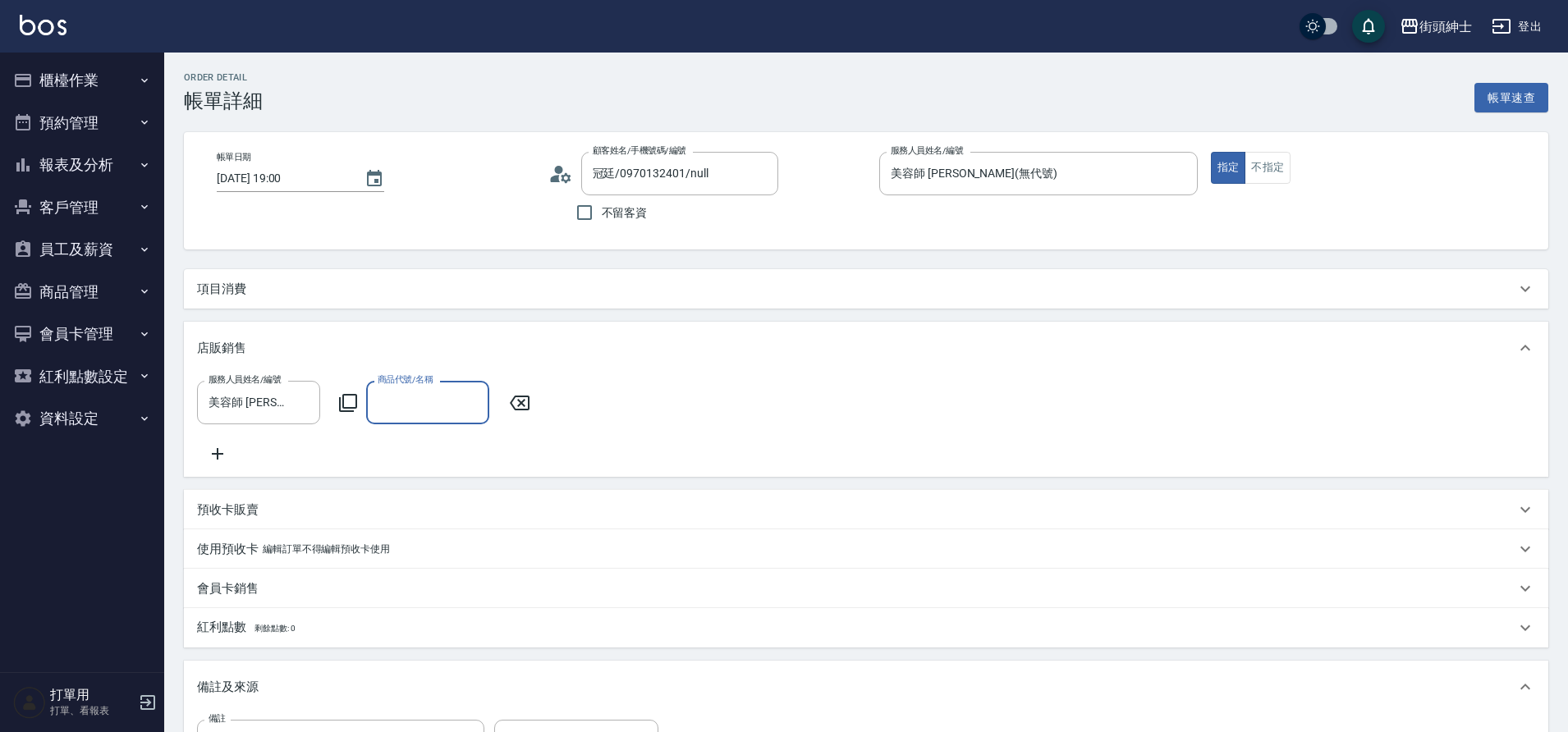
click at [95, 144] on button "報表及分析" at bounding box center [82, 165] width 151 height 43
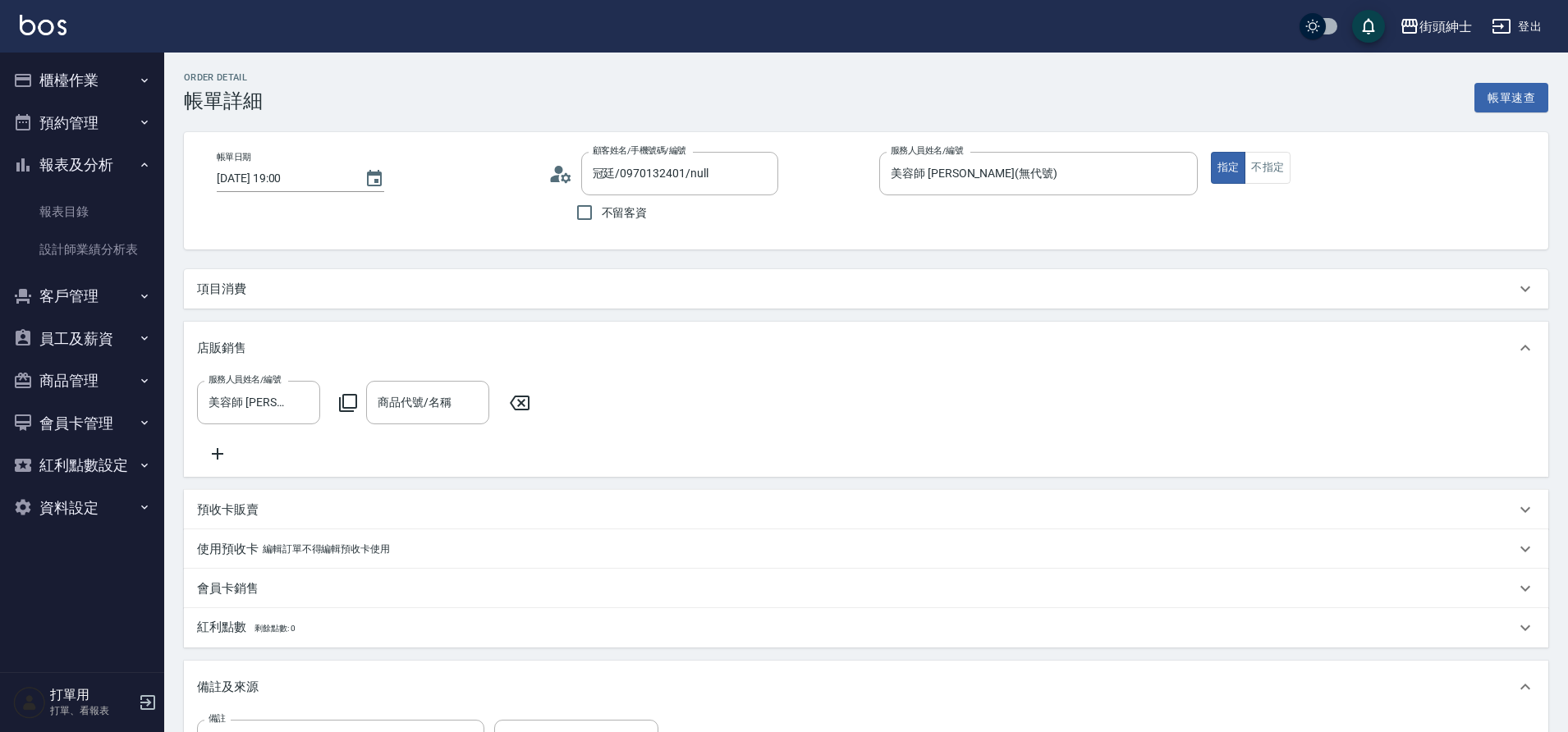
click at [107, 209] on link "報表目錄" at bounding box center [82, 212] width 151 height 38
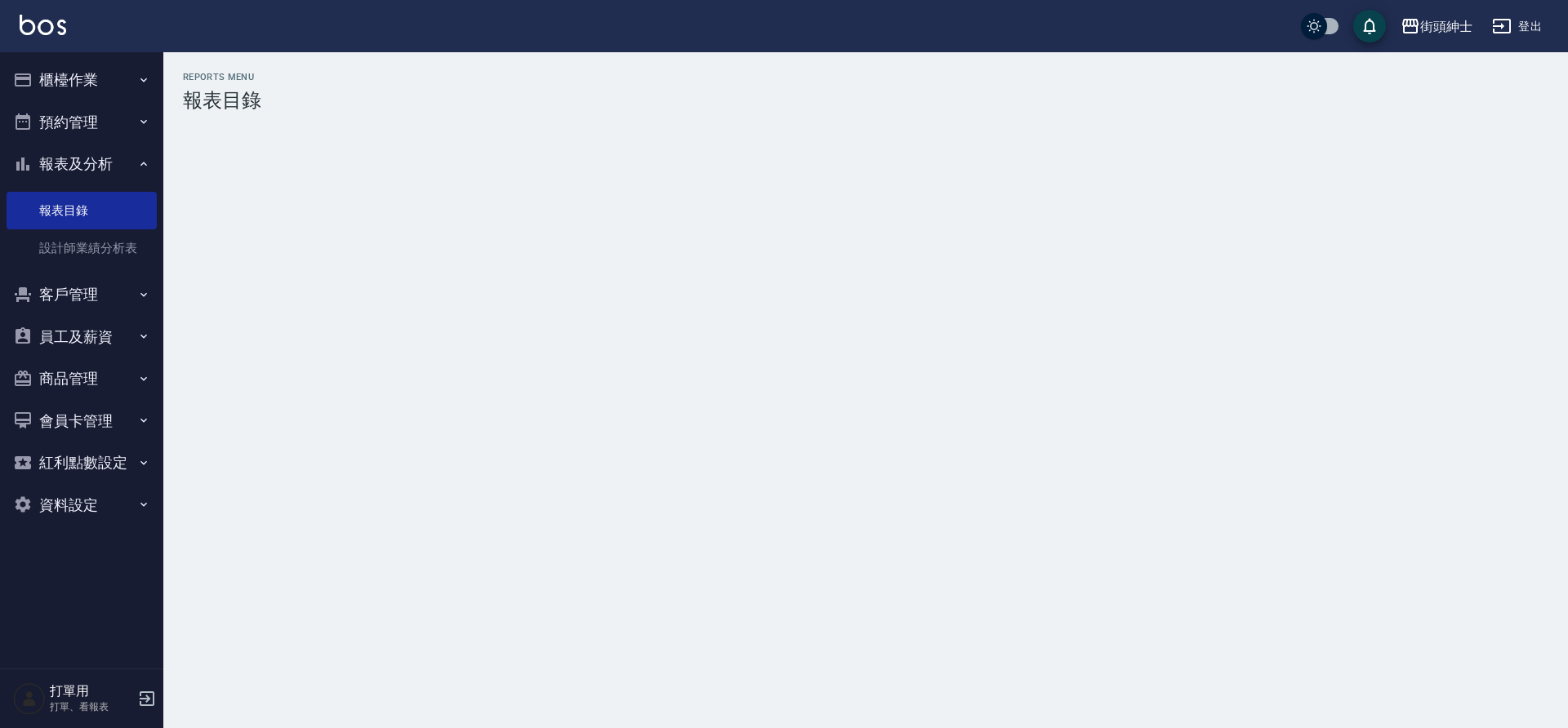
drag, startPoint x: 449, startPoint y: 678, endPoint x: 96, endPoint y: 127, distance: 654.4
click at [96, 127] on button "預約管理" at bounding box center [82, 123] width 150 height 43
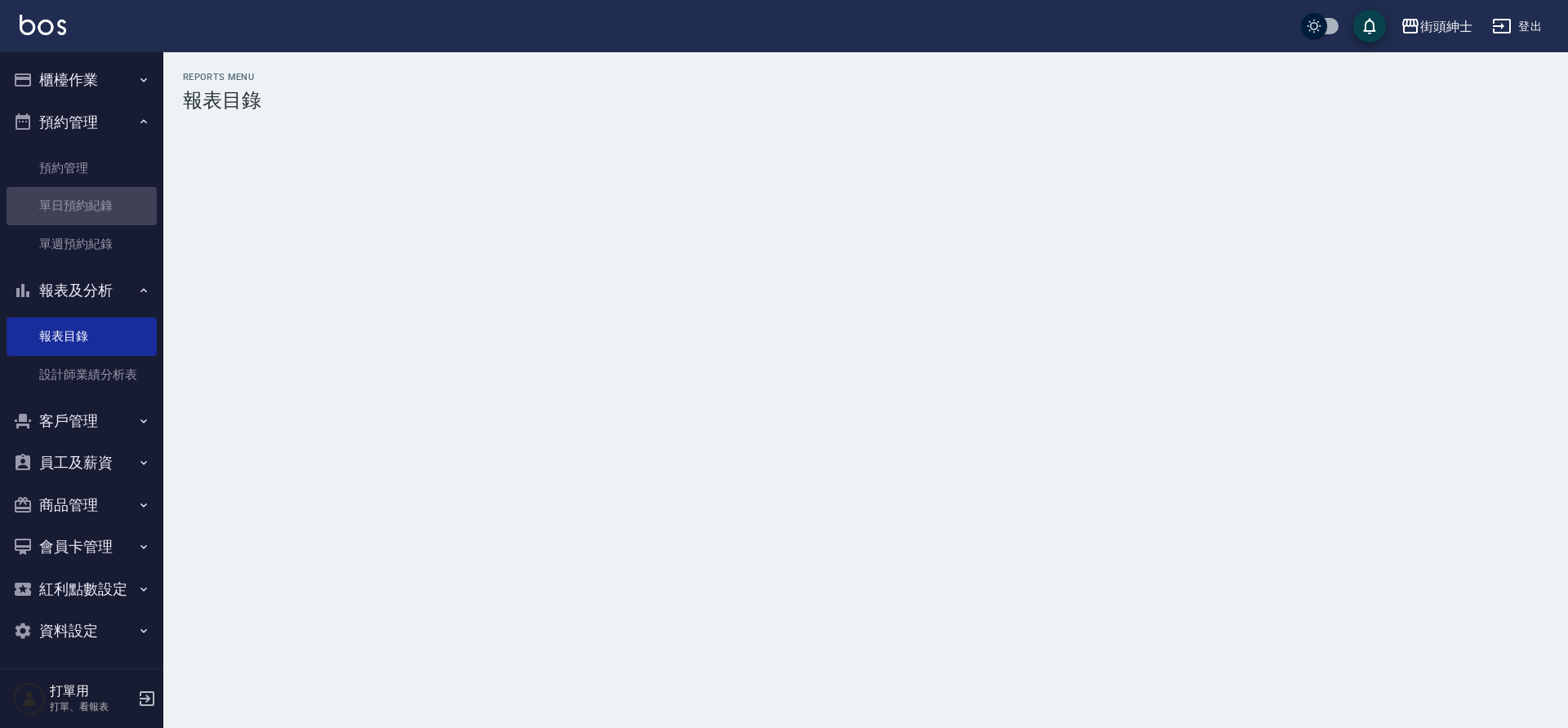
click at [106, 207] on link "單日預約紀錄" at bounding box center [82, 205] width 150 height 38
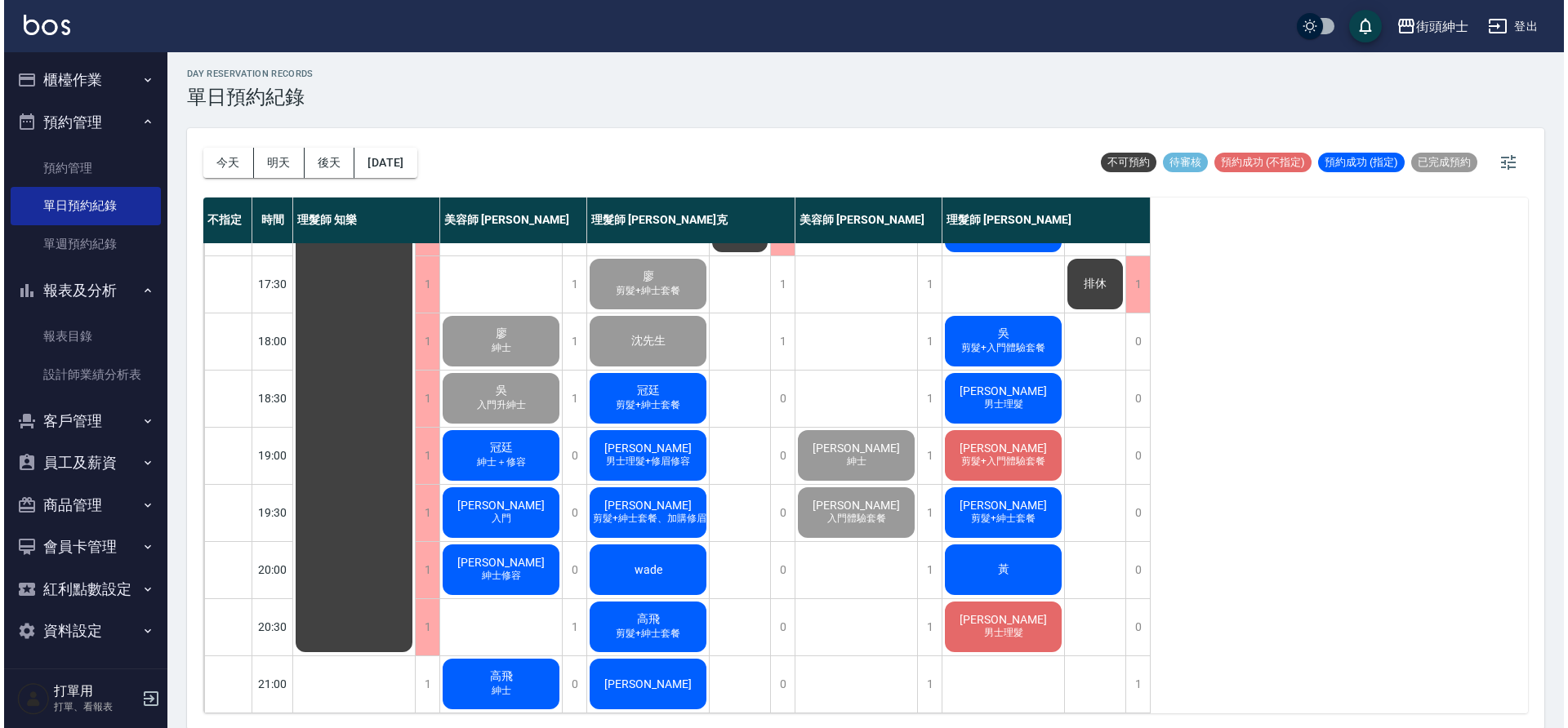
scroll to position [5, 0]
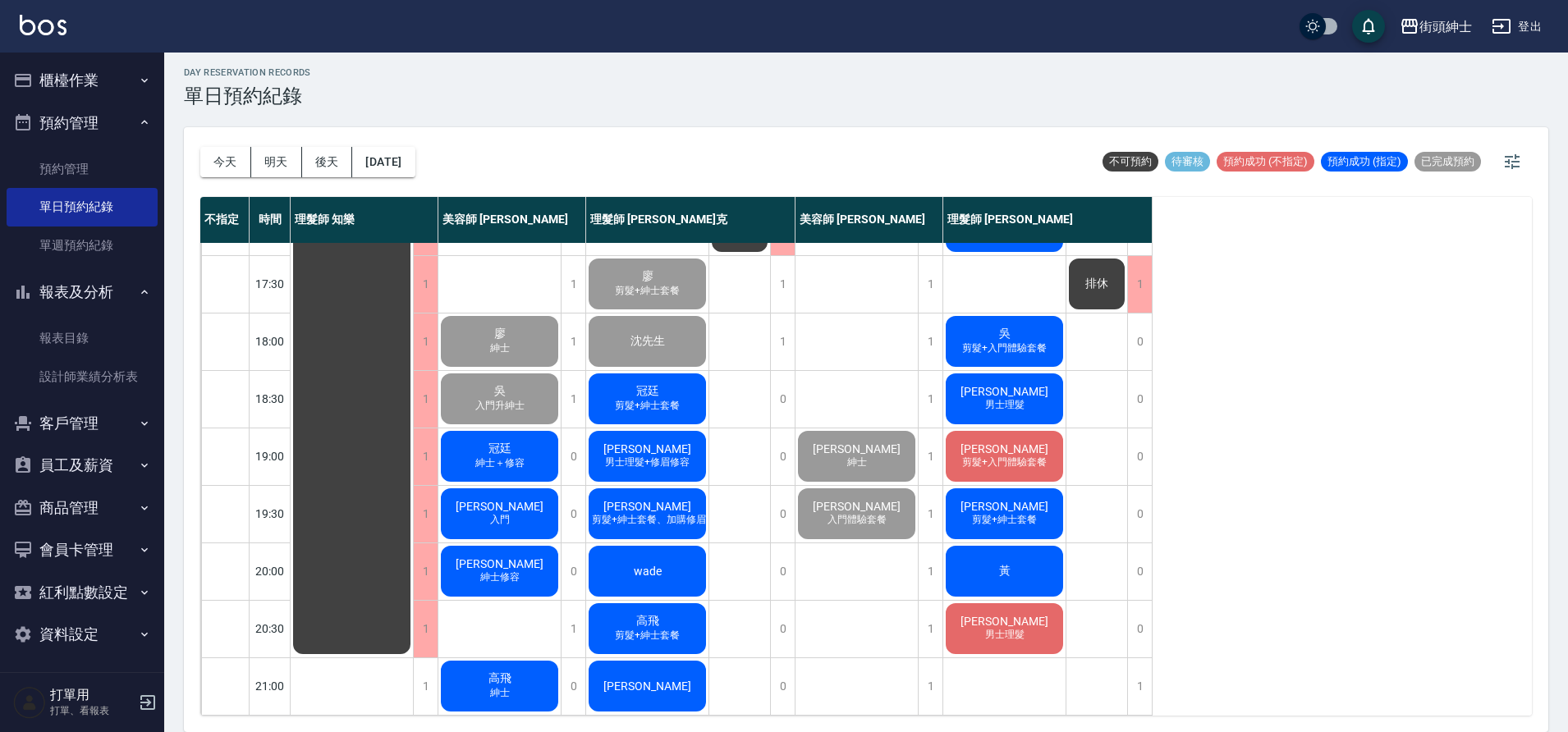
click at [513, 505] on div "彥盛Ray 入門" at bounding box center [500, 513] width 123 height 56
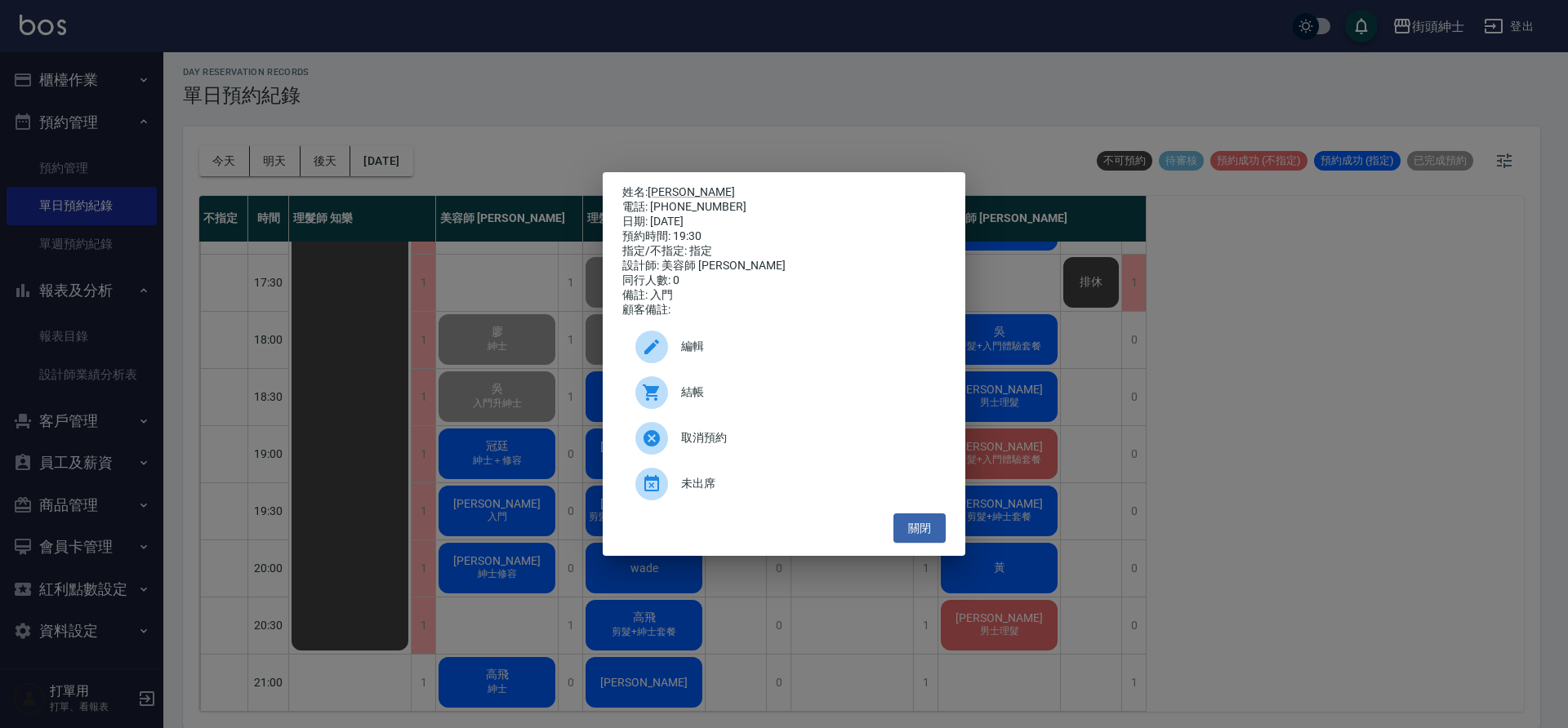
click at [728, 397] on span "結帳" at bounding box center [807, 392] width 252 height 17
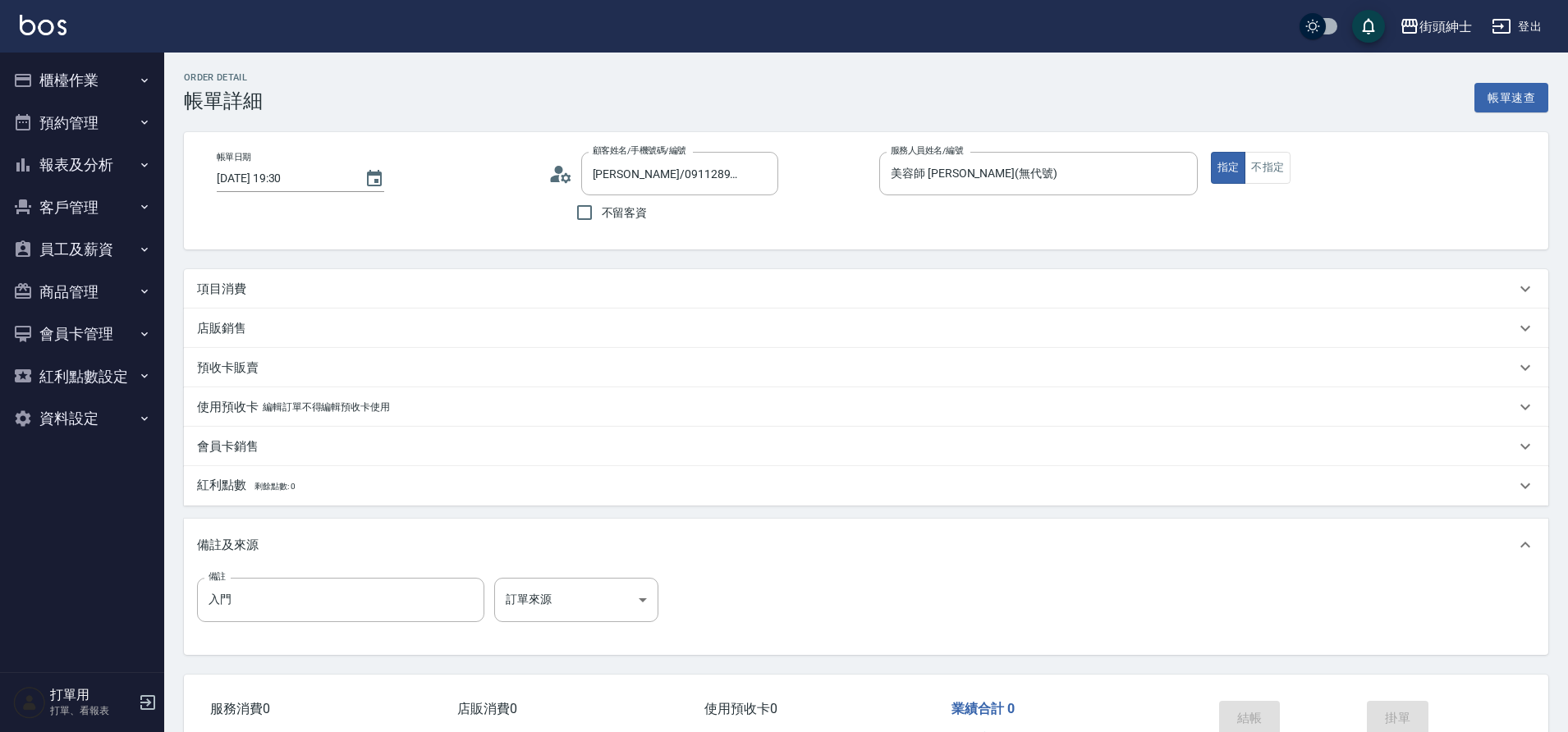
click at [295, 285] on div "項目消費" at bounding box center [856, 290] width 1318 height 17
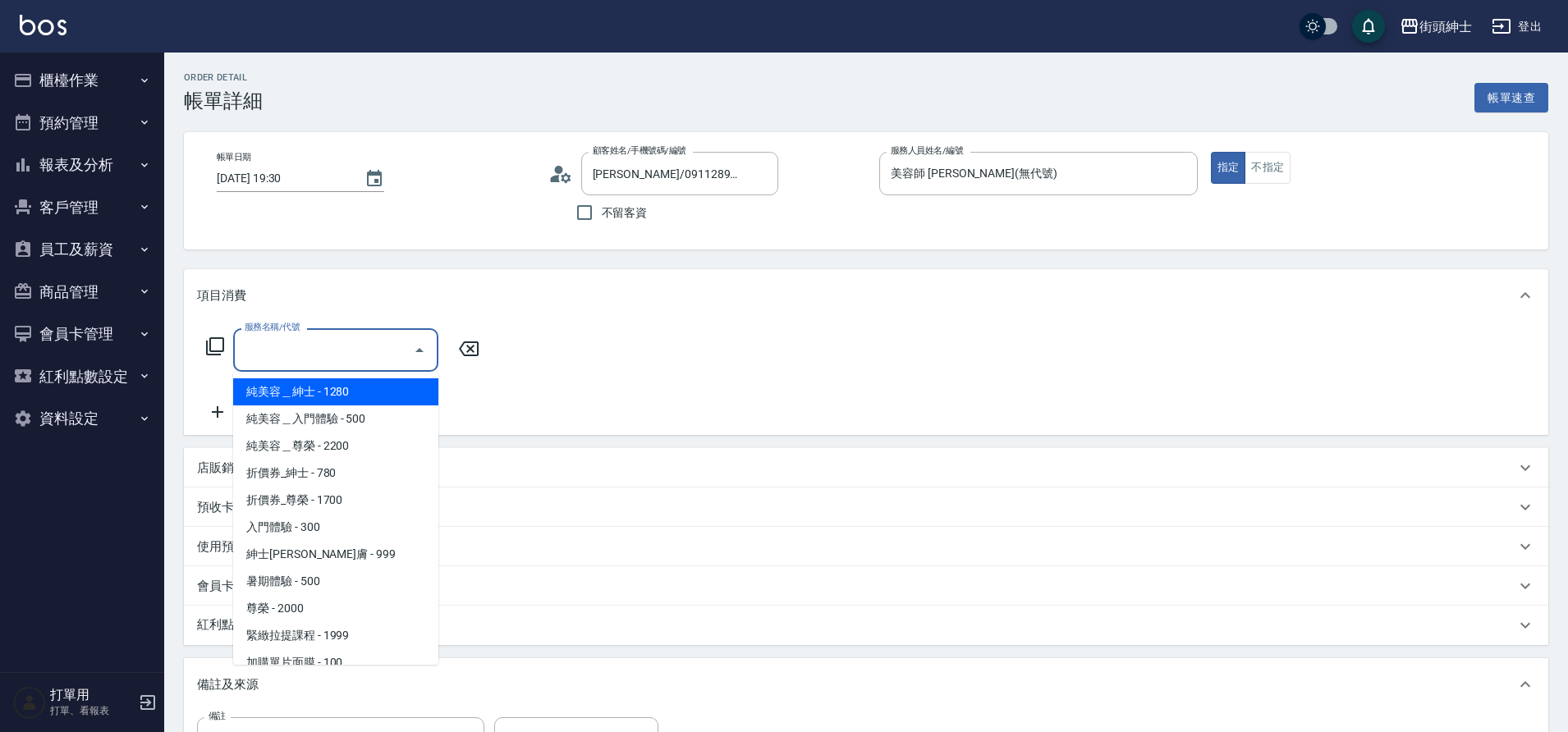
click at [281, 357] on input "服務名稱/代號" at bounding box center [324, 351] width 166 height 29
click at [341, 519] on span "入門體驗 - 300" at bounding box center [335, 528] width 205 height 27
type input "入門體驗"
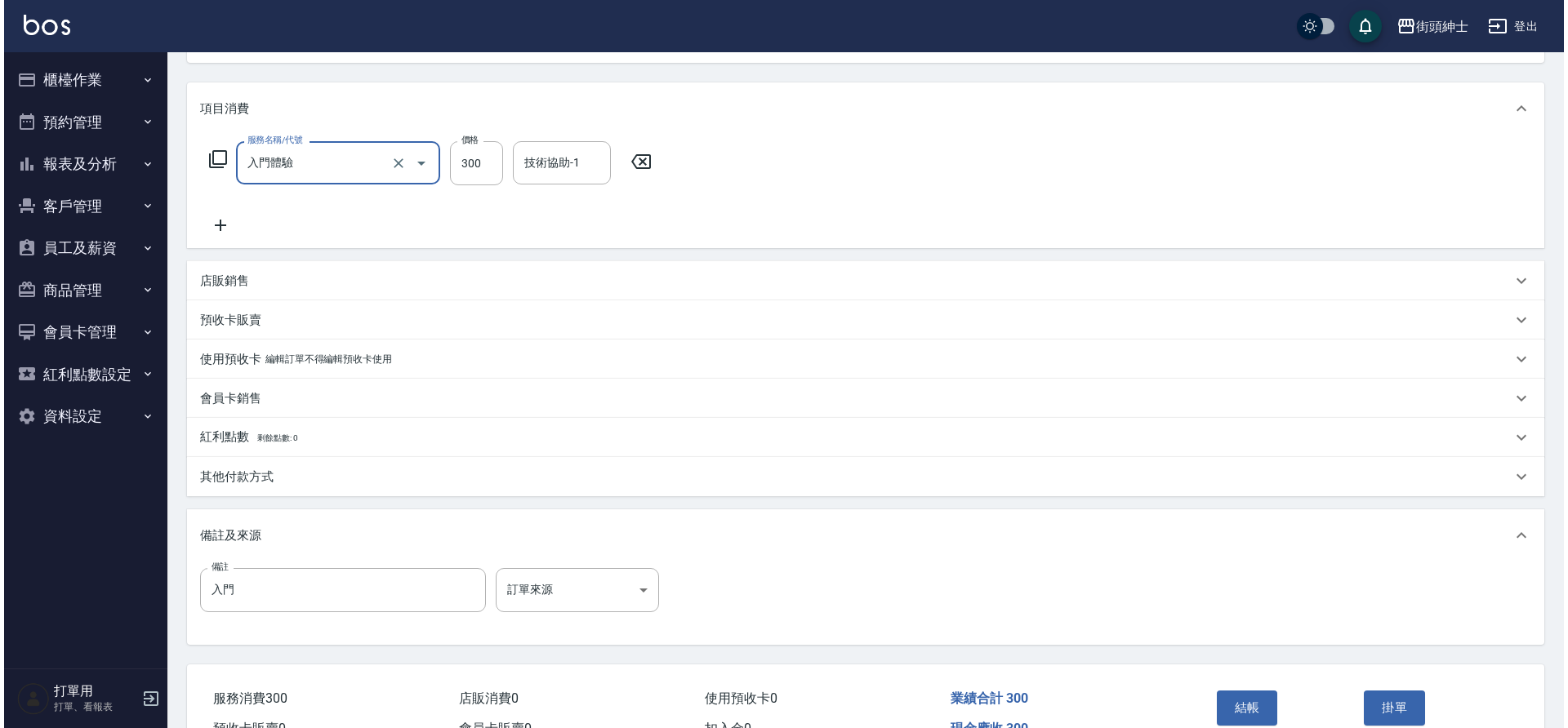
scroll to position [260, 0]
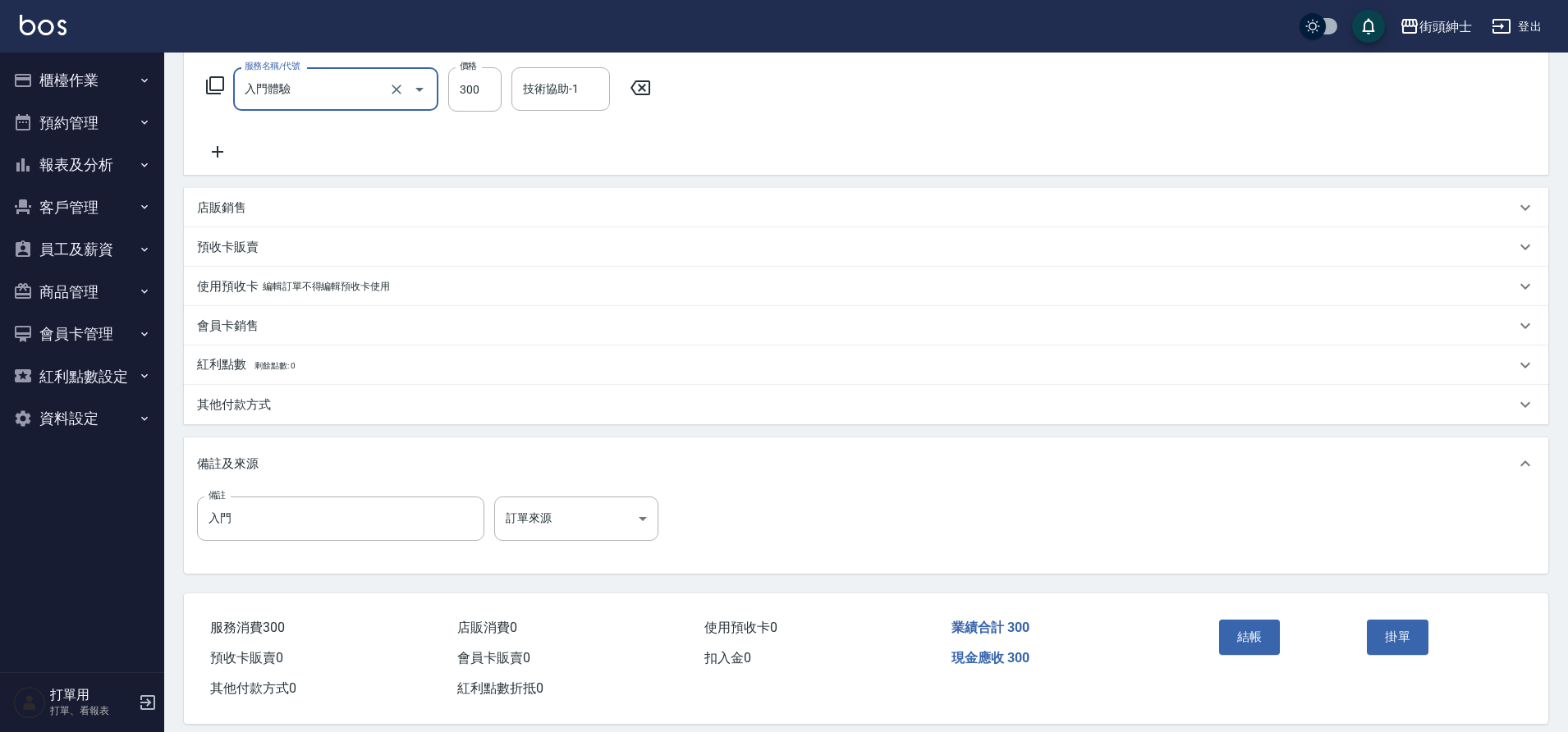
click at [1254, 645] on button "結帳" at bounding box center [1250, 637] width 62 height 34
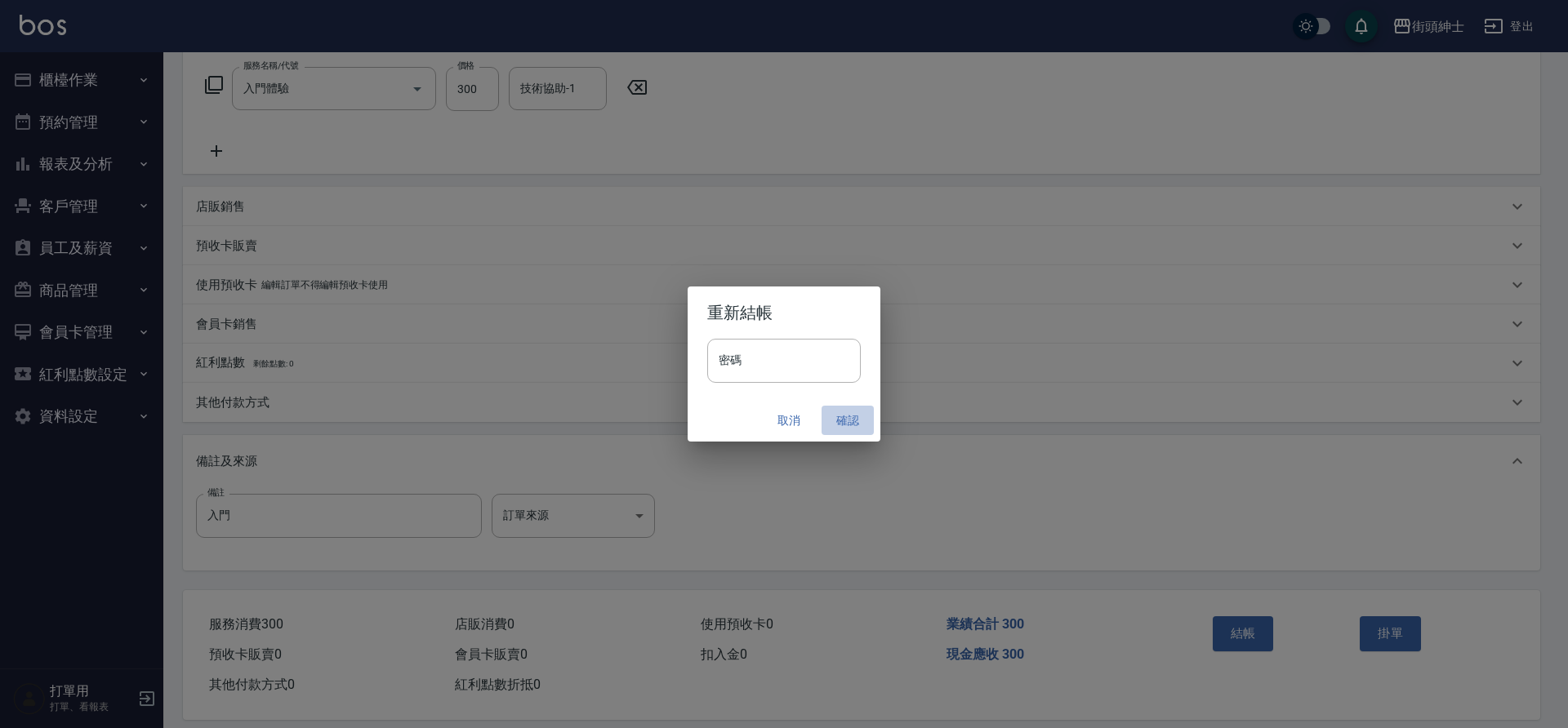
click at [848, 425] on button "確認" at bounding box center [848, 420] width 52 height 30
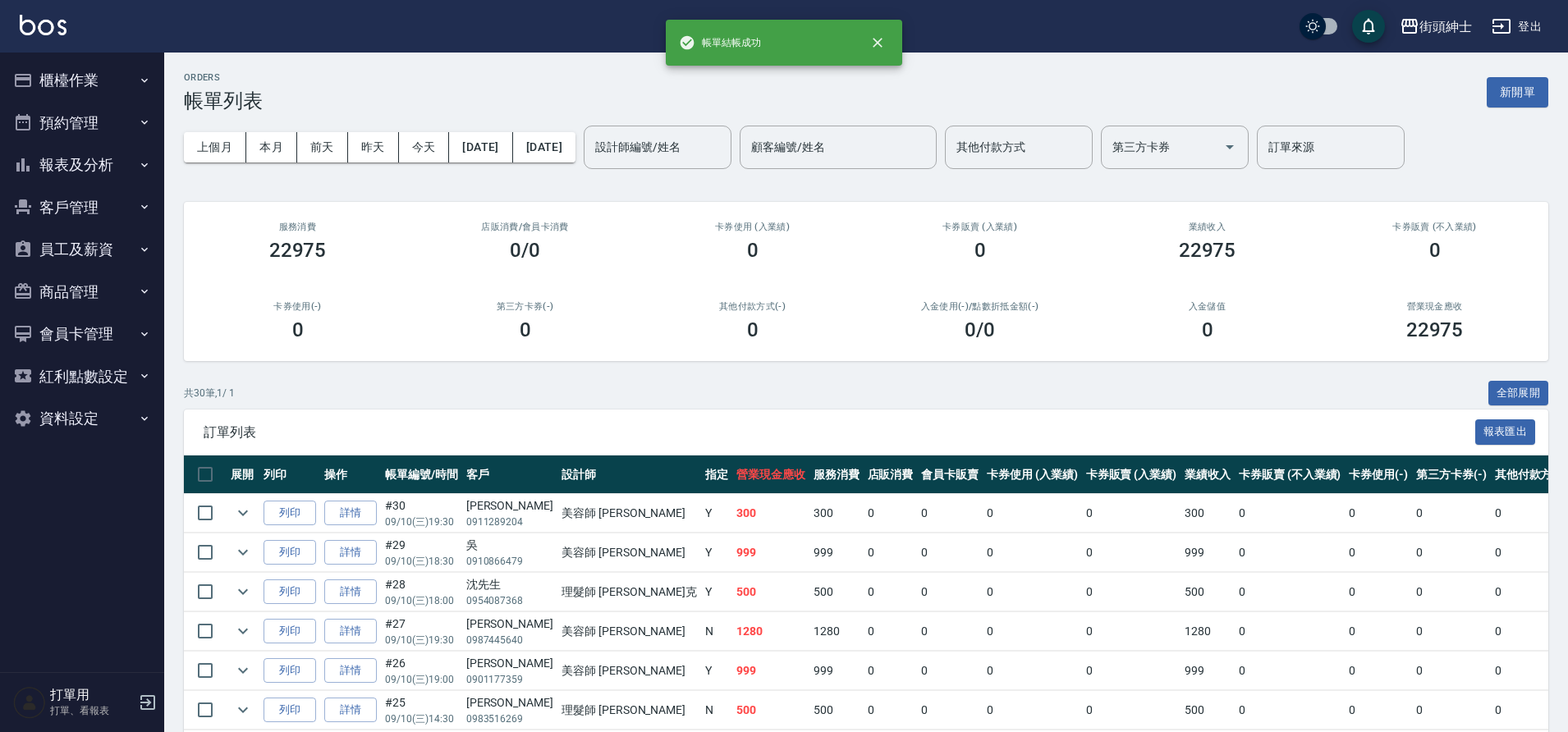
click at [93, 129] on button "預約管理" at bounding box center [82, 123] width 151 height 43
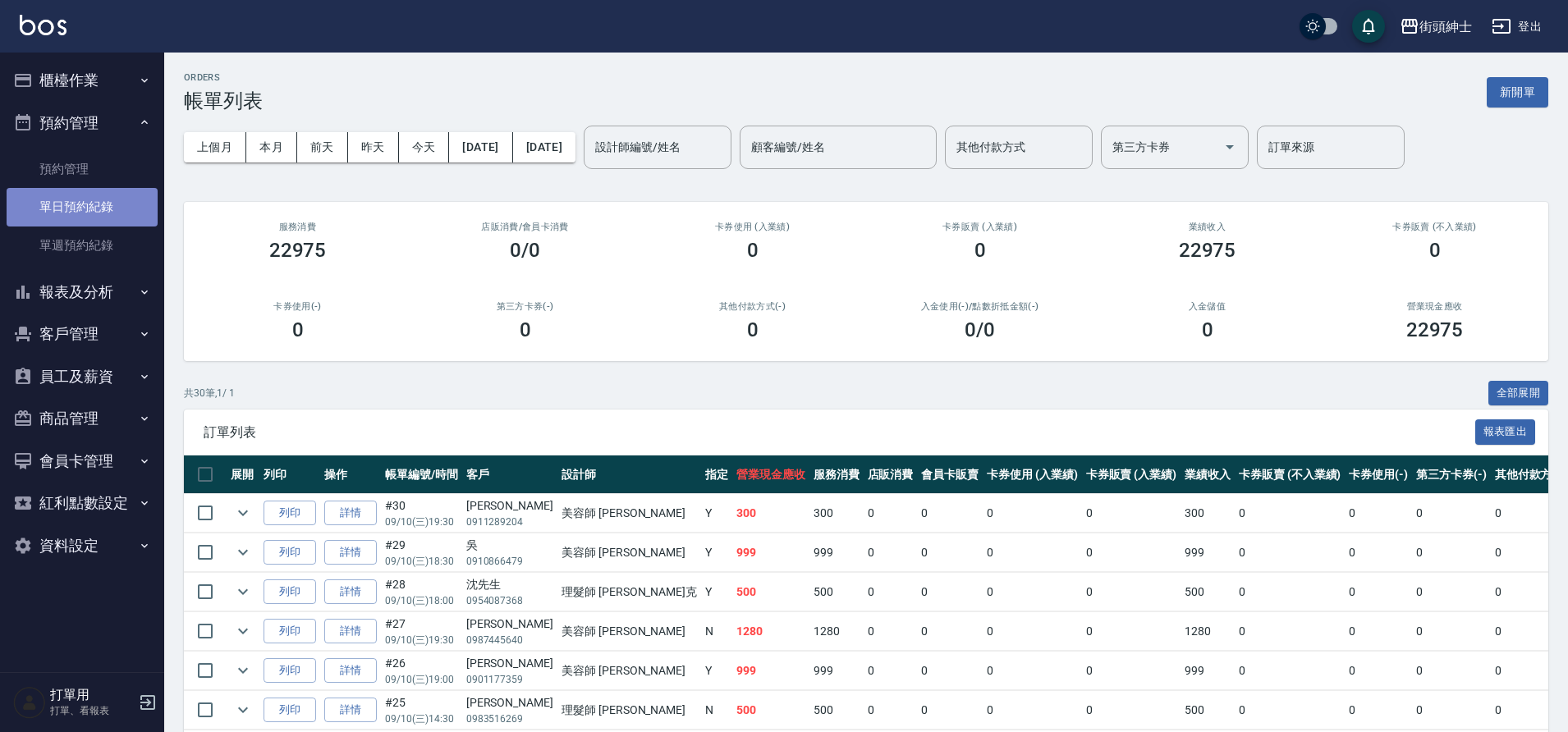
drag, startPoint x: 0, startPoint y: 0, endPoint x: 99, endPoint y: 210, distance: 232.2
click at [99, 210] on link "單日預約紀錄" at bounding box center [82, 207] width 151 height 38
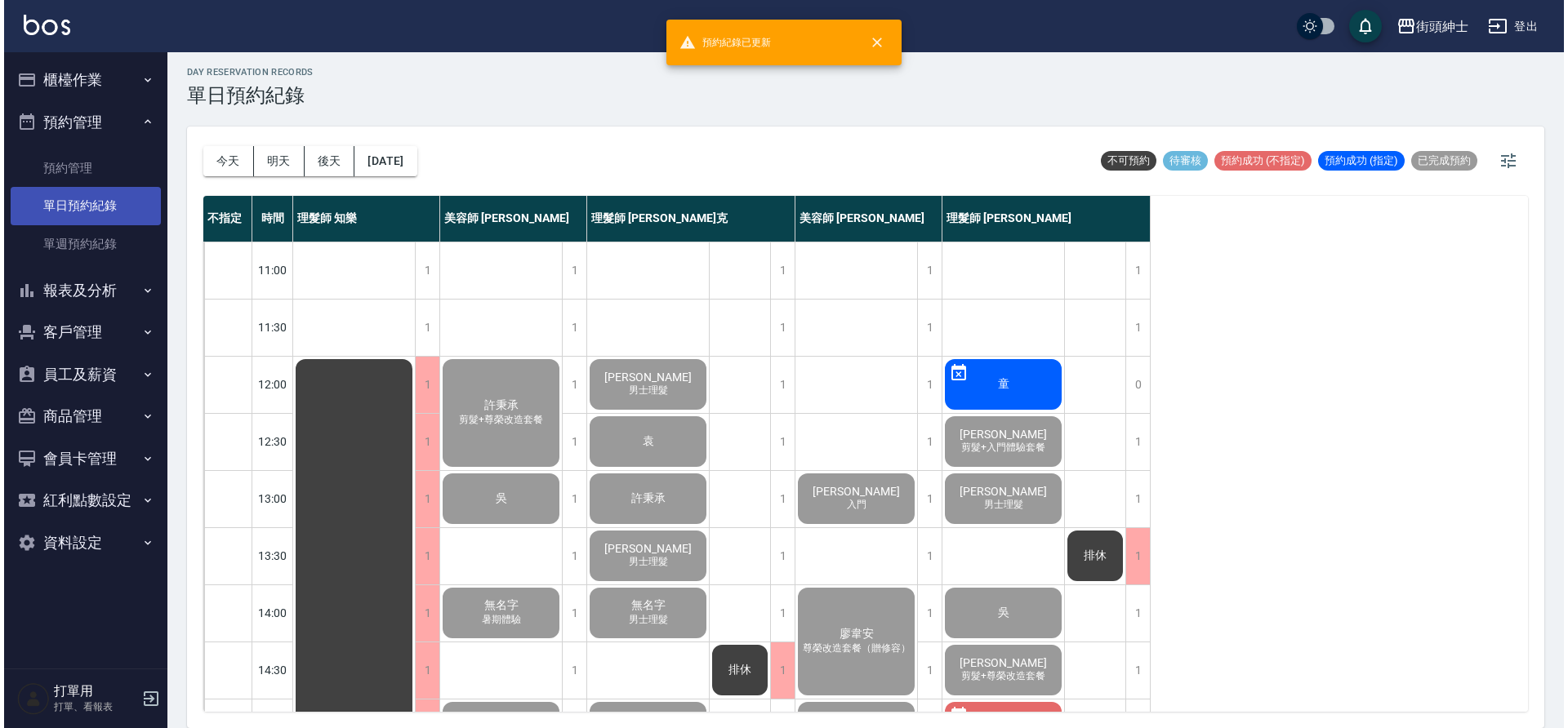
scroll to position [743, 0]
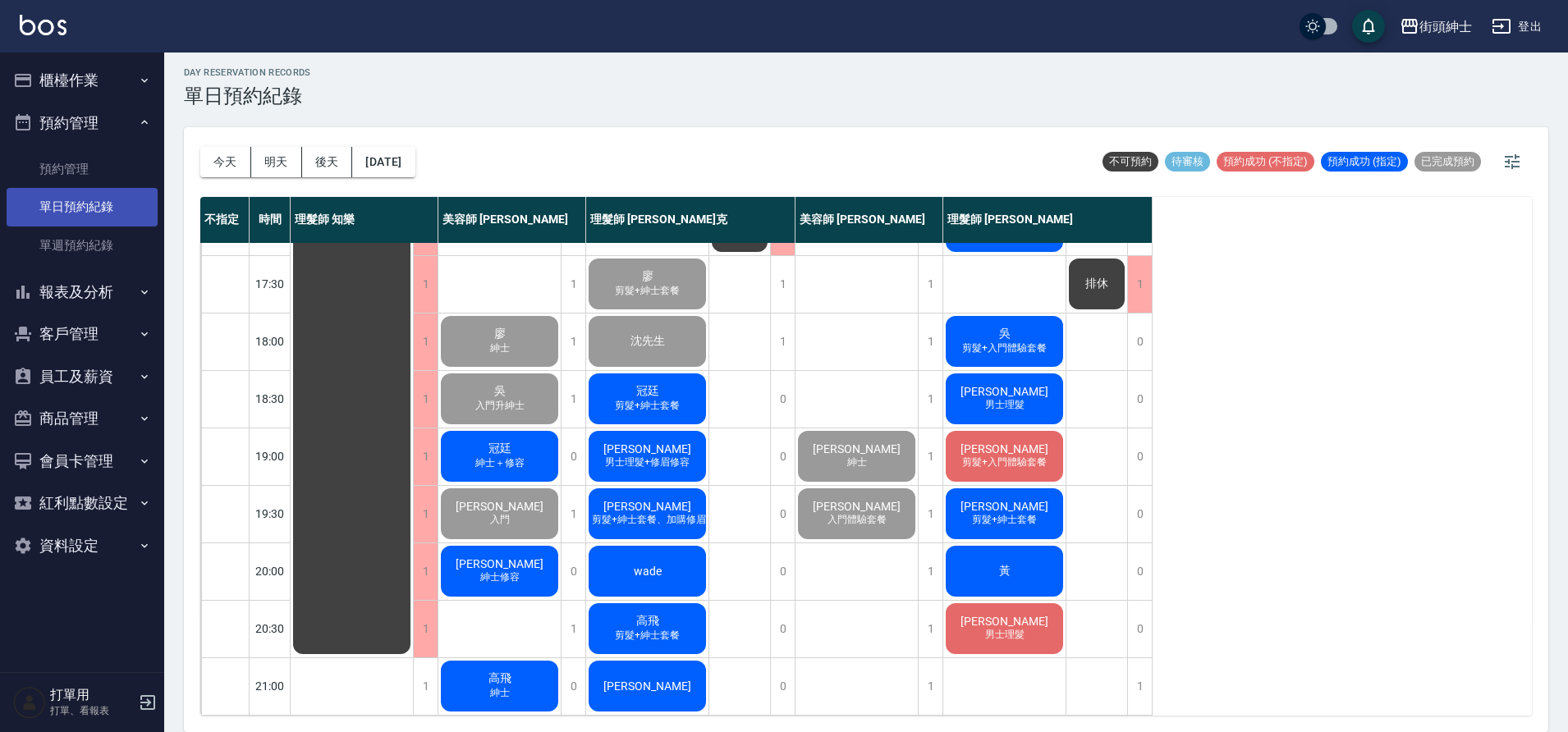
click at [519, 571] on span "紳士修容" at bounding box center [500, 578] width 46 height 14
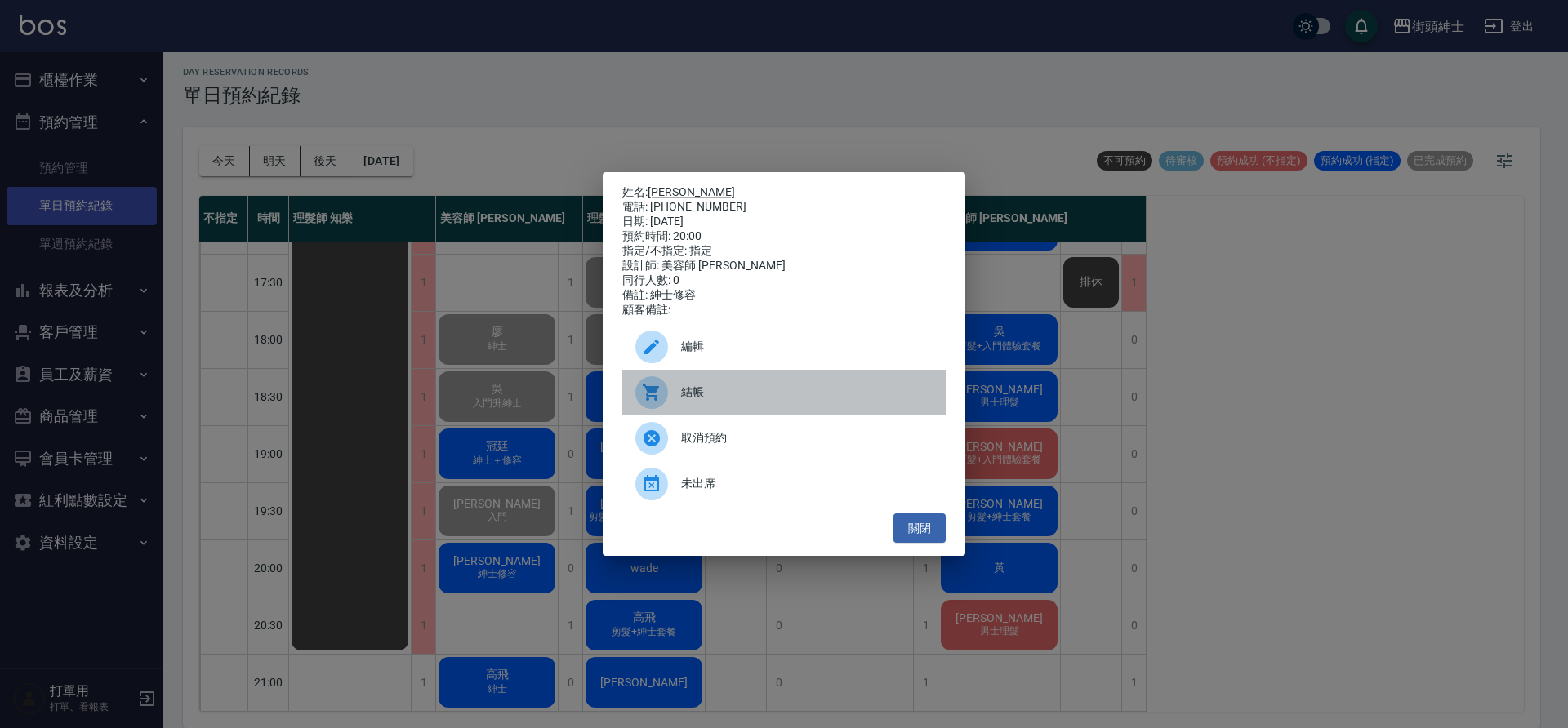
click at [689, 395] on span "結帳" at bounding box center [807, 392] width 252 height 17
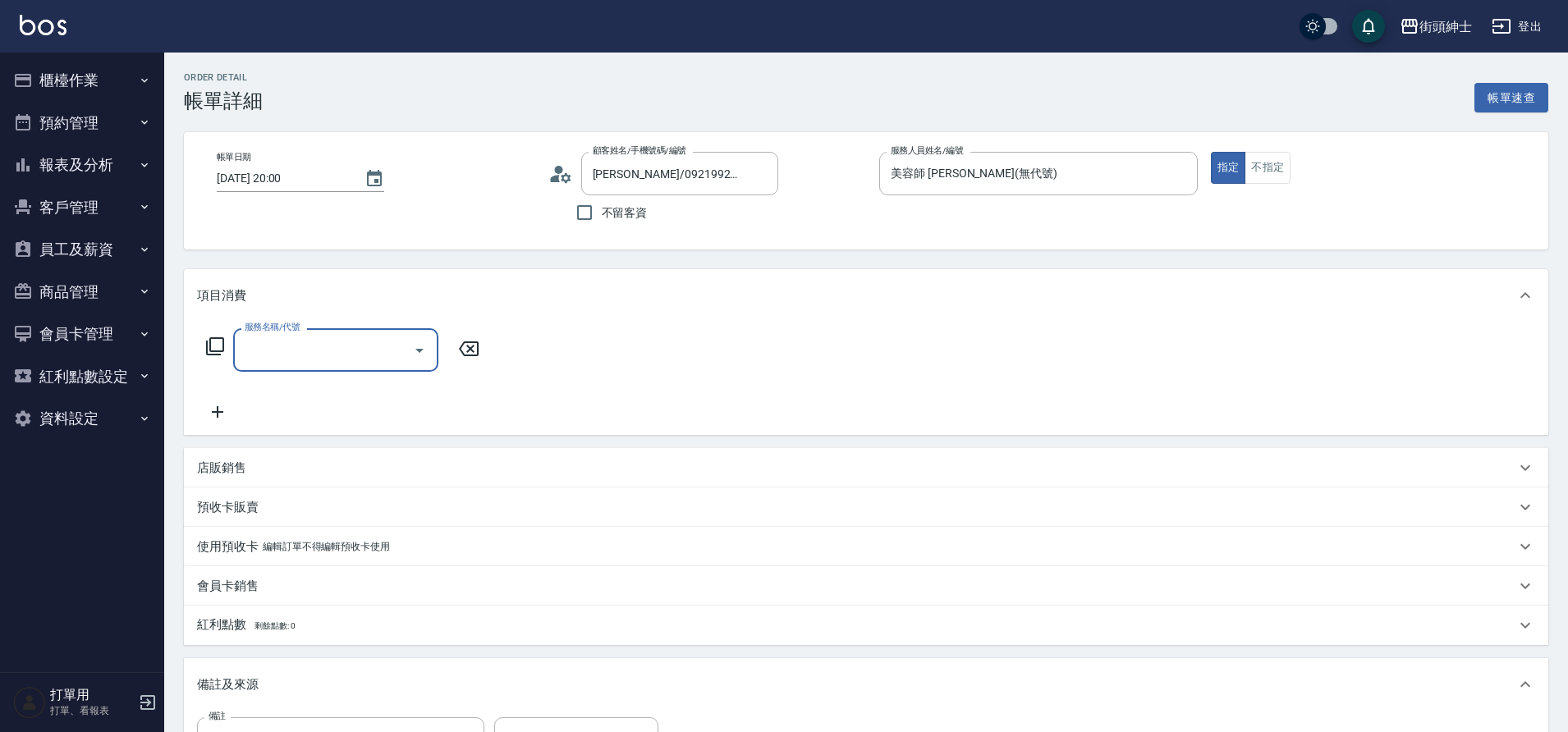
click at [299, 363] on input "服務名稱/代號" at bounding box center [324, 351] width 166 height 29
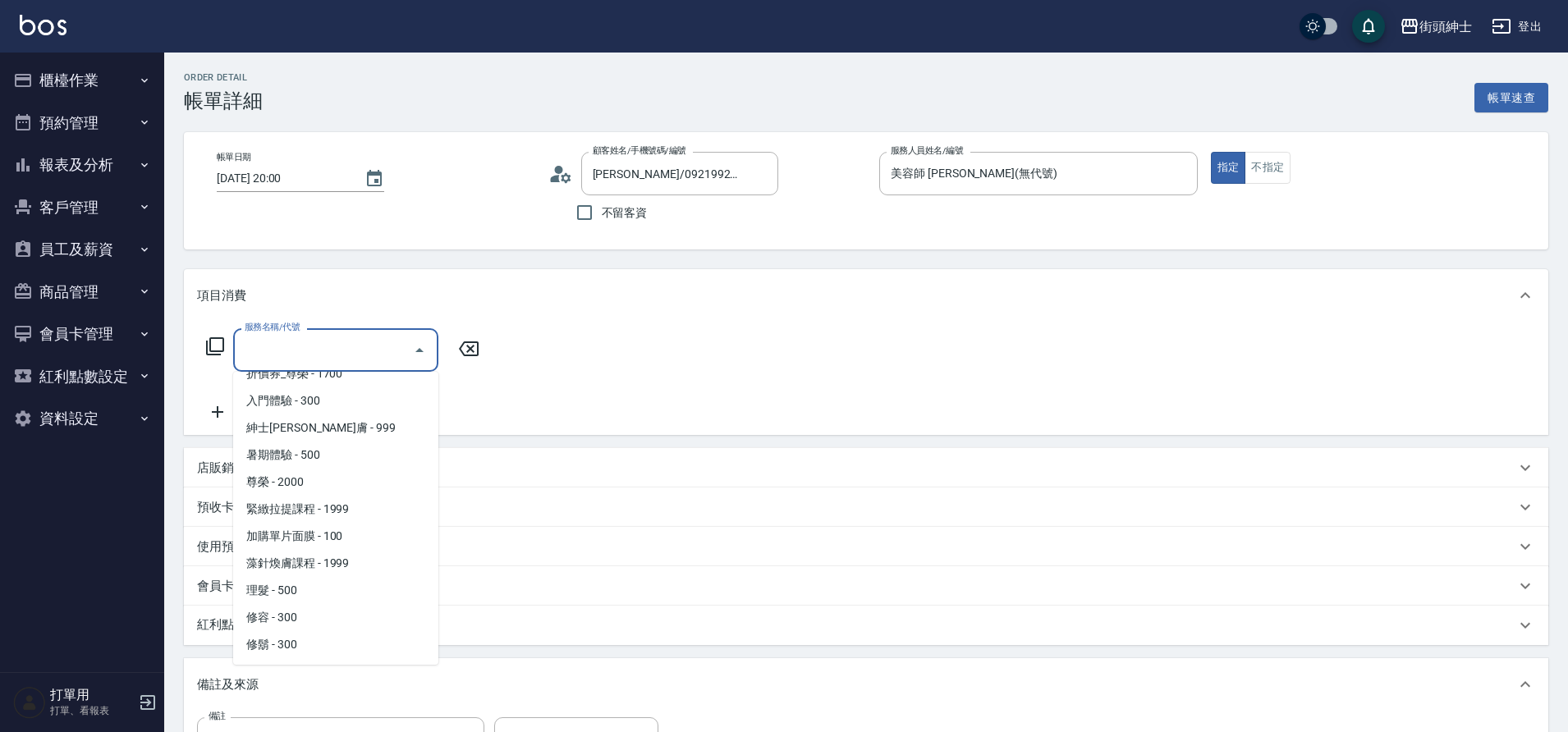
scroll to position [123, 0]
click at [335, 438] on span "紳士[PERSON_NAME]膚 - 999" at bounding box center [335, 432] width 205 height 27
type input "紳士全效煥膚"
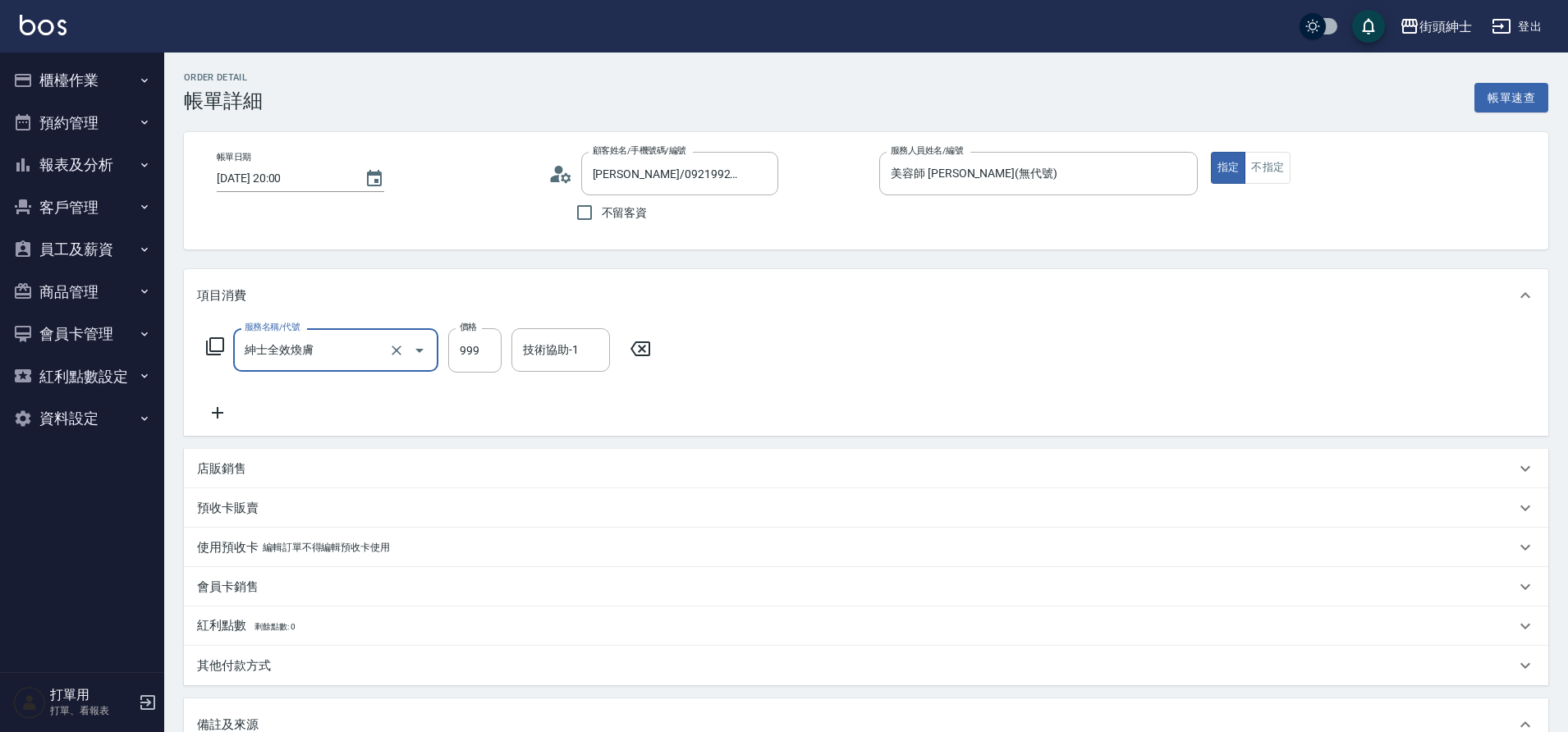
click at [231, 404] on icon at bounding box center [218, 412] width 41 height 20
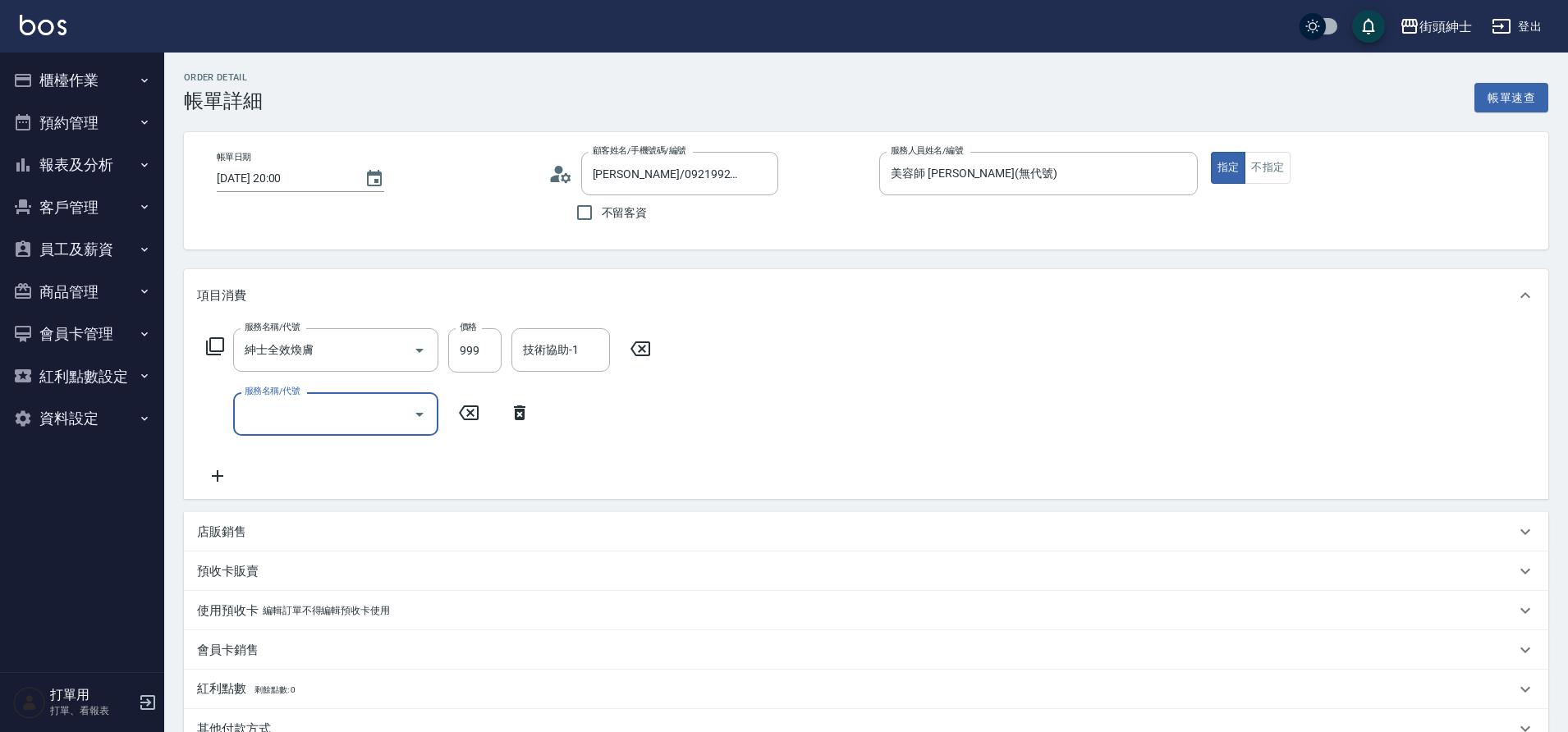
click at [318, 424] on input "服務名稱/代號" at bounding box center [324, 415] width 166 height 29
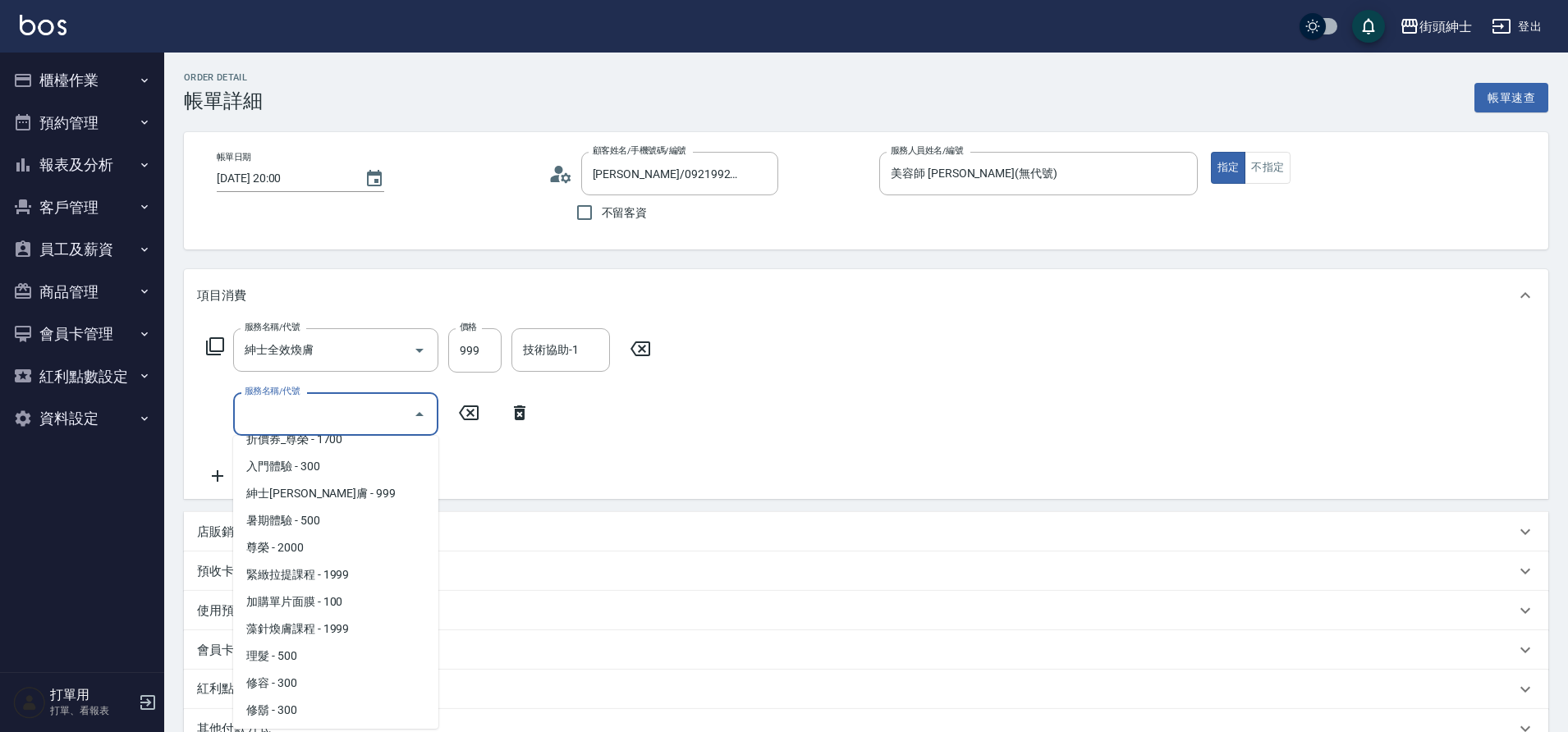
scroll to position [127, 0]
drag, startPoint x: 0, startPoint y: 0, endPoint x: 300, endPoint y: 681, distance: 744.2
click at [300, 681] on span "修容 - 300" at bounding box center [335, 682] width 205 height 27
type input "修容(A03)"
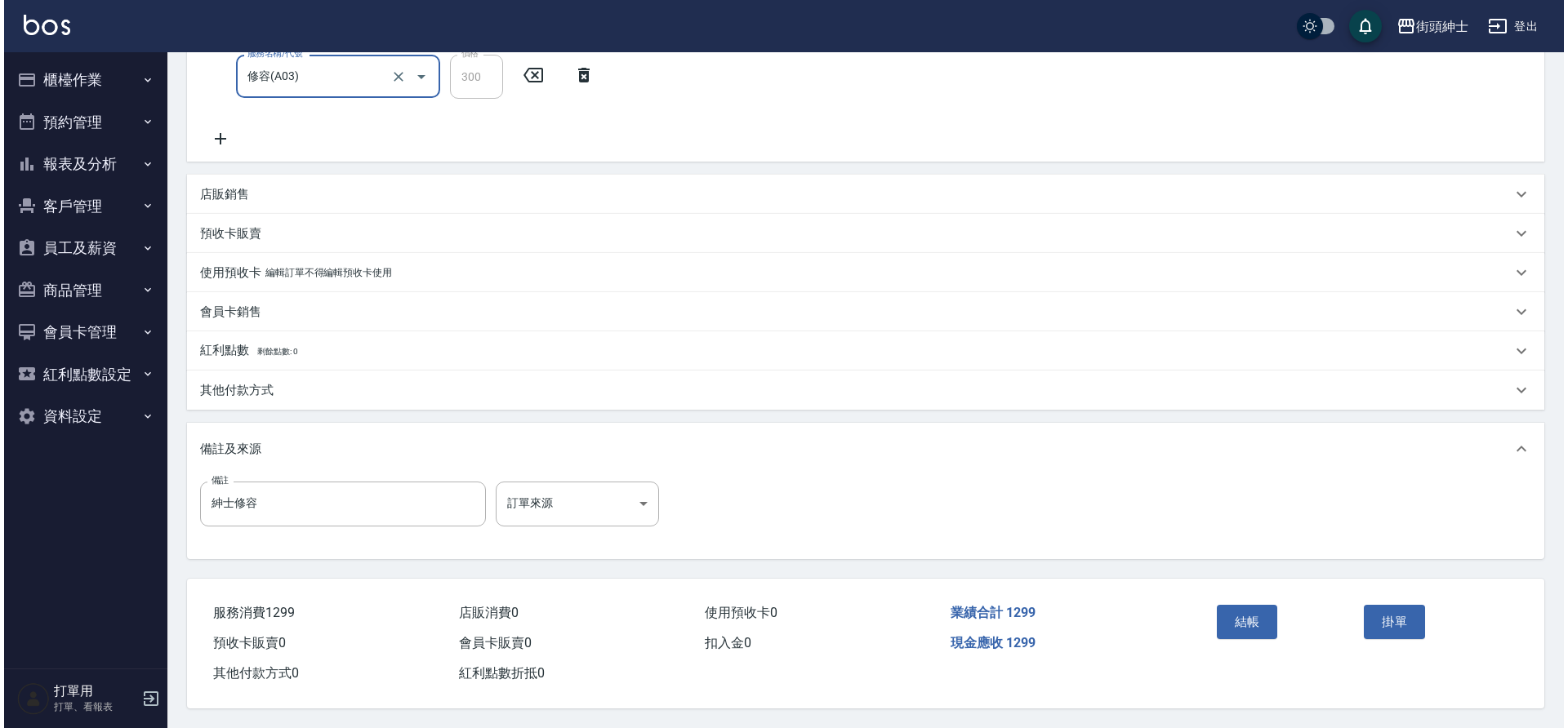
scroll to position [343, 0]
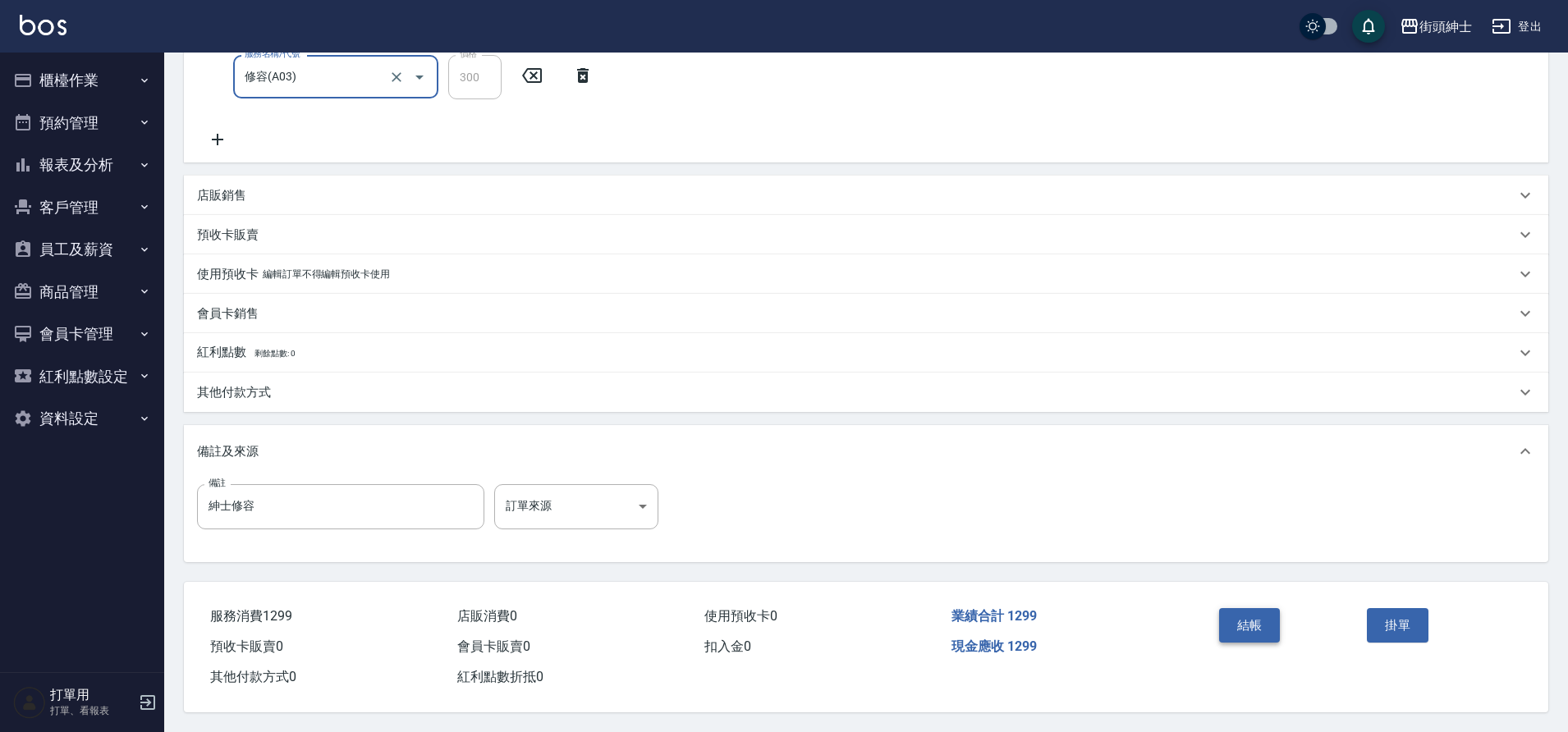
drag, startPoint x: 300, startPoint y: 681, endPoint x: 1264, endPoint y: 615, distance: 966.3
click at [1264, 615] on button "結帳" at bounding box center [1250, 626] width 62 height 34
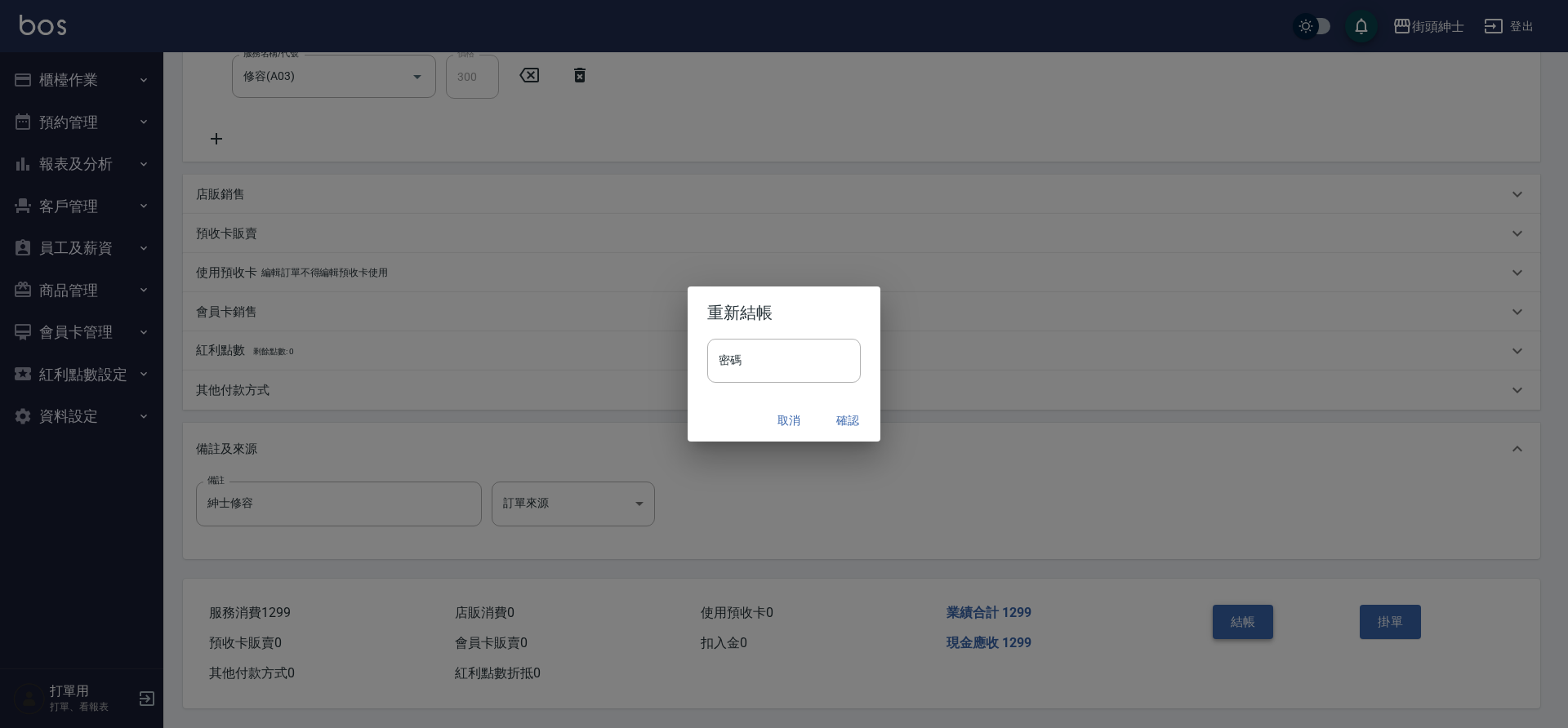
click at [848, 420] on button "確認" at bounding box center [848, 420] width 52 height 30
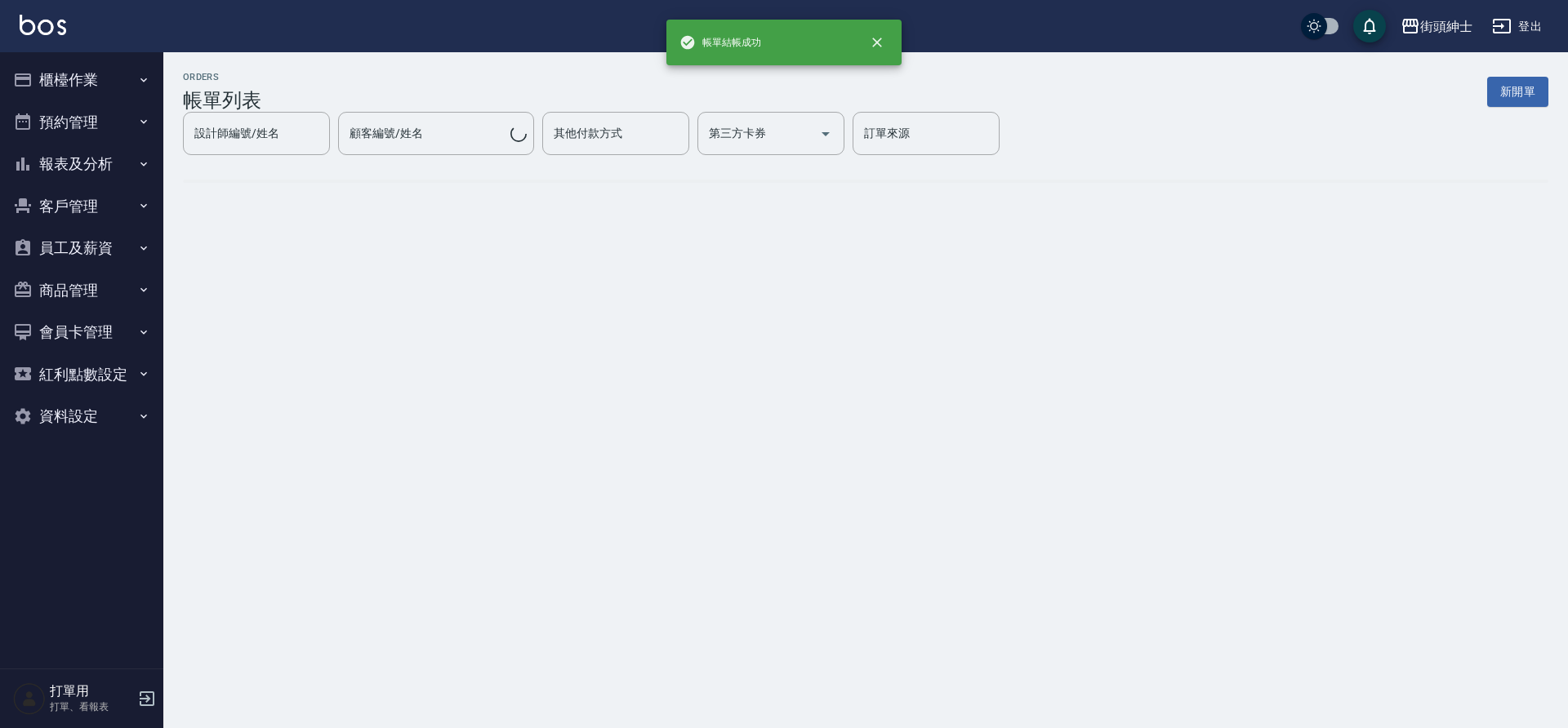
click at [75, 123] on button "預約管理" at bounding box center [82, 123] width 150 height 43
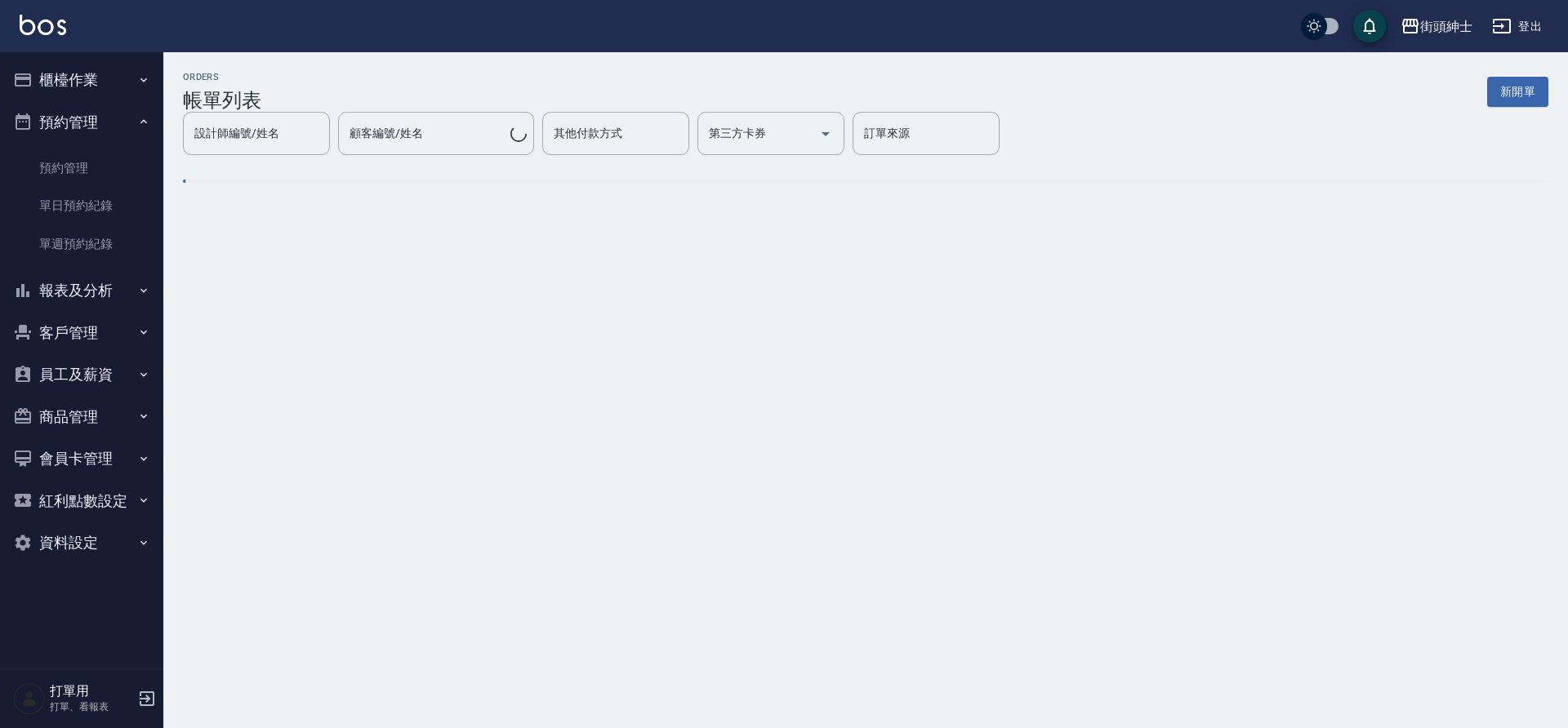
drag, startPoint x: 1258, startPoint y: 611, endPoint x: 104, endPoint y: 203, distance: 1224.0
click at [104, 203] on link "單日預約紀錄" at bounding box center [82, 205] width 150 height 38
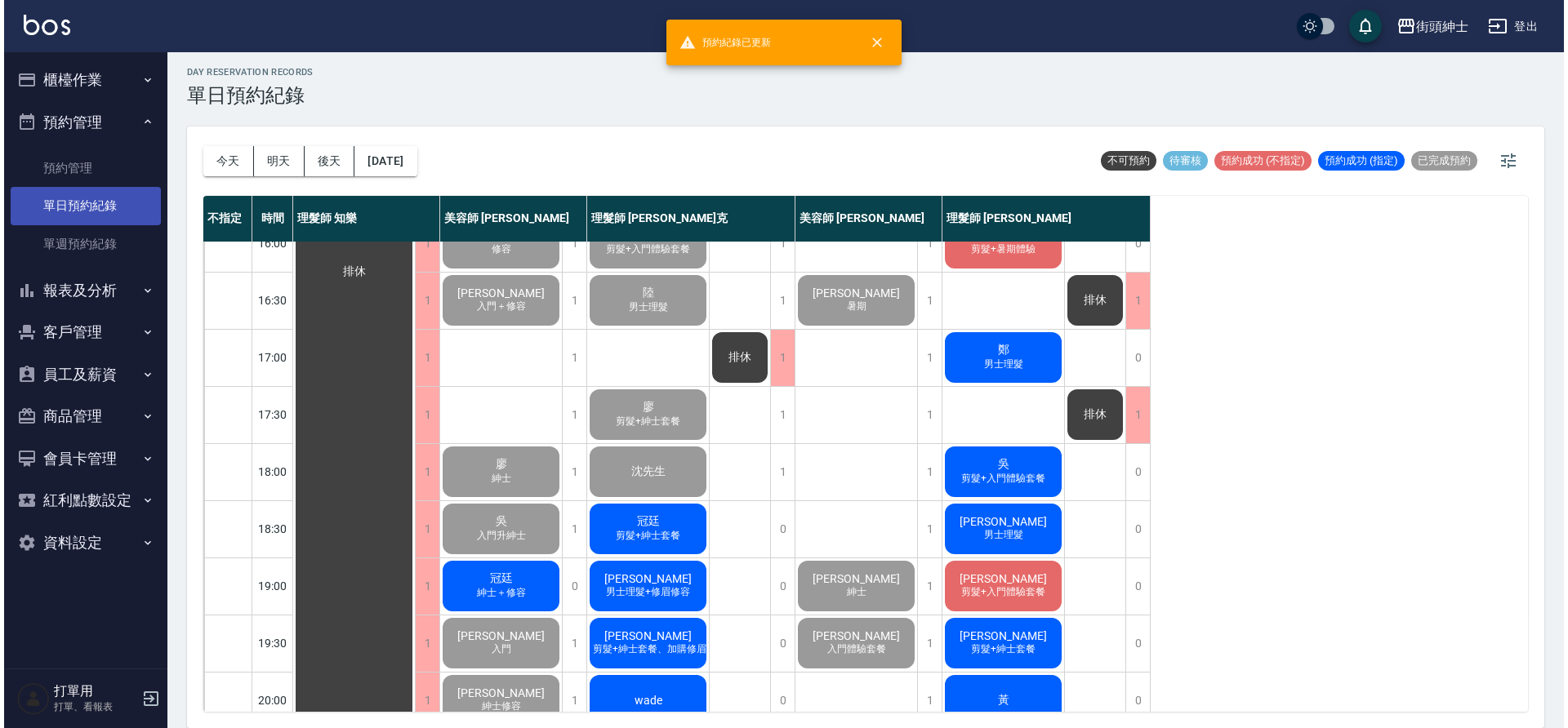
scroll to position [743, 0]
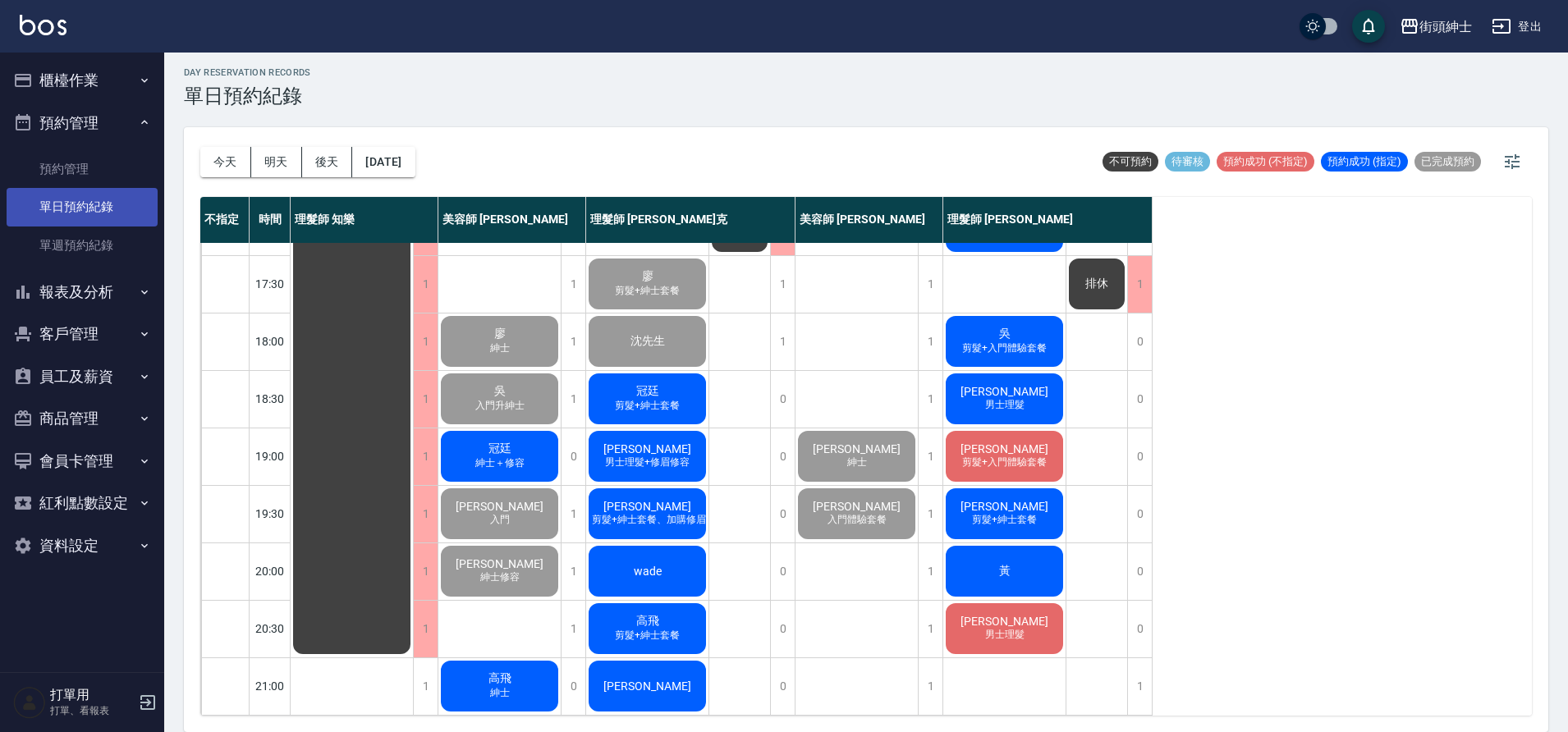
click at [518, 658] on div "高飛 紳士" at bounding box center [500, 686] width 123 height 56
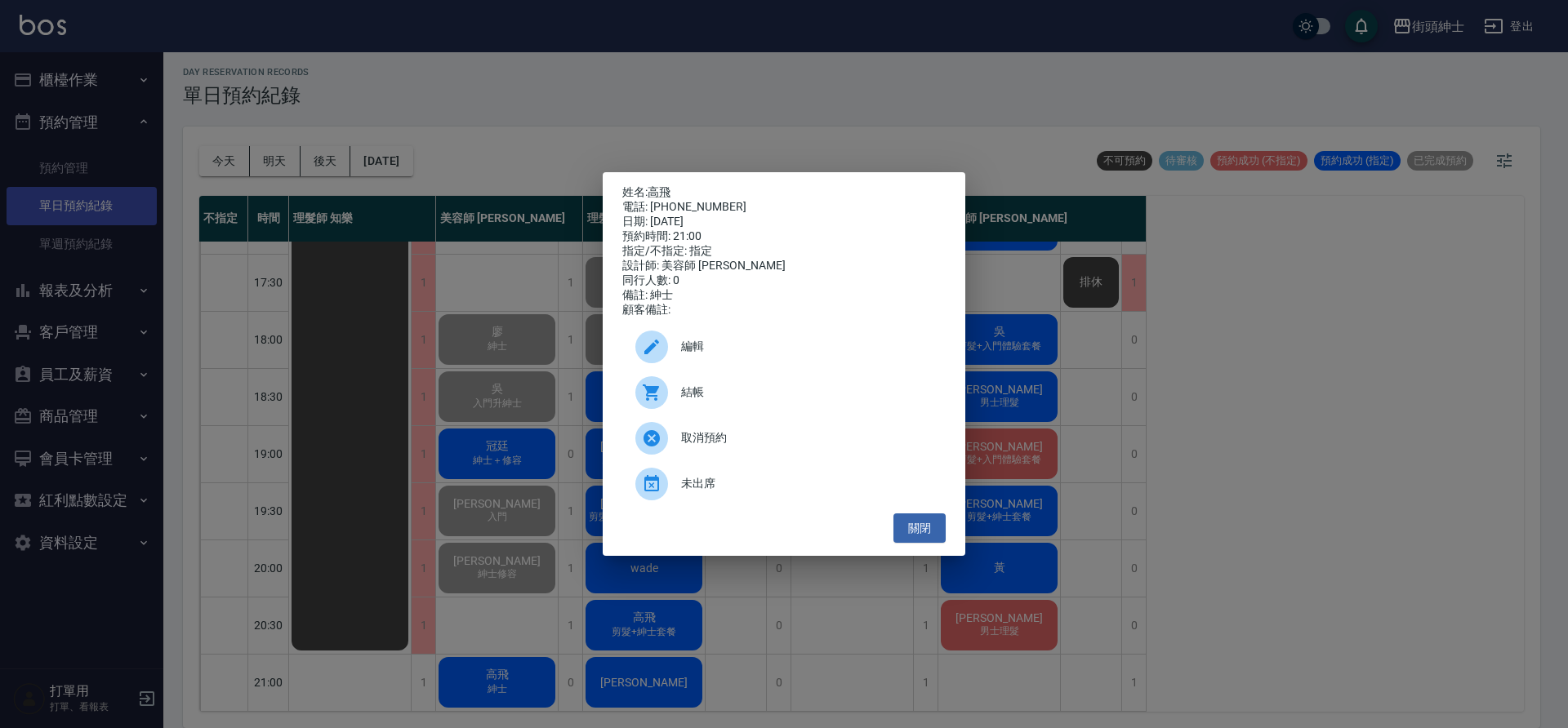
click at [691, 401] on span "結帳" at bounding box center [807, 392] width 252 height 17
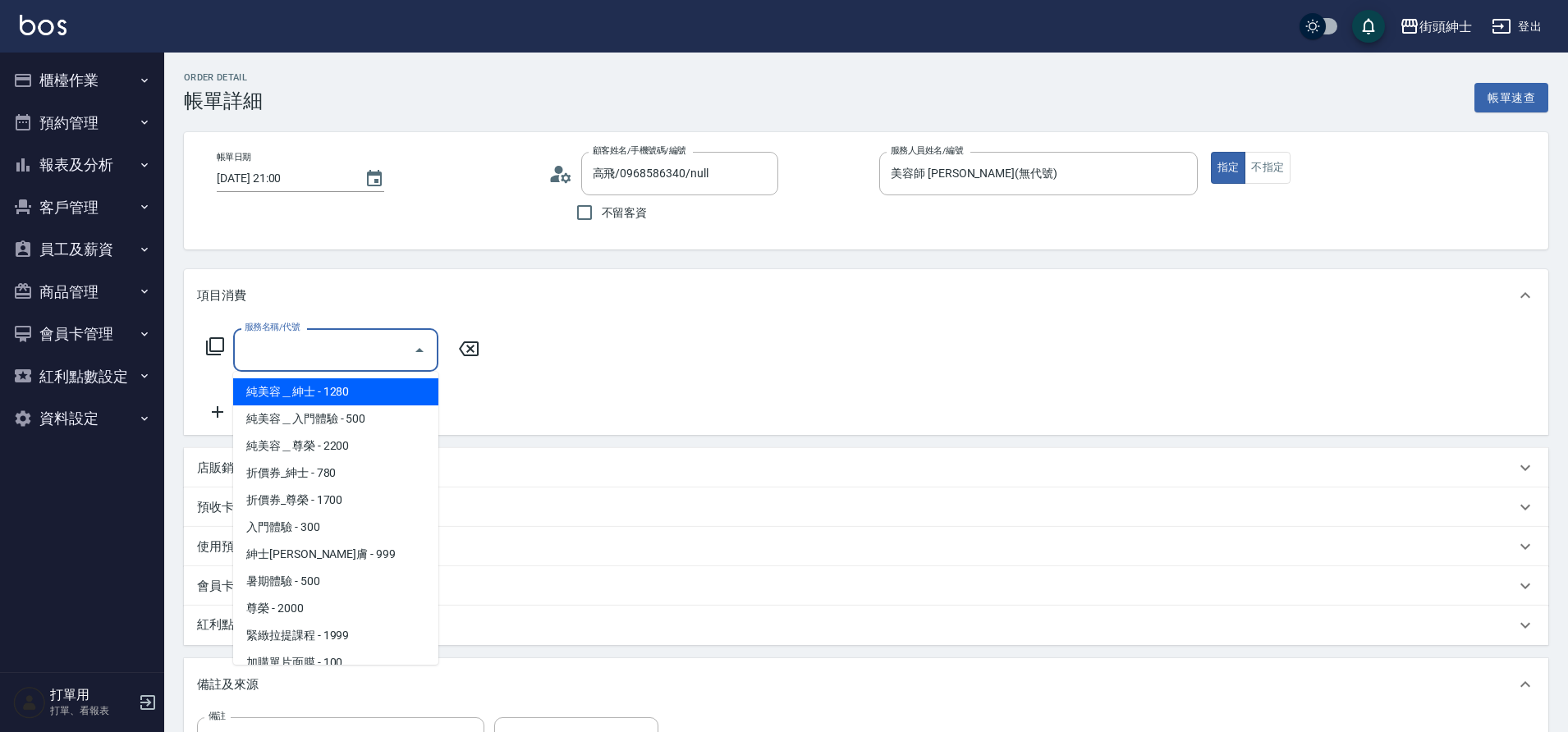
drag, startPoint x: 0, startPoint y: 0, endPoint x: 332, endPoint y: 556, distance: 647.6
click at [332, 556] on span "紳士[PERSON_NAME]膚 - 999" at bounding box center [335, 555] width 205 height 27
type input "紳士全效煥膚"
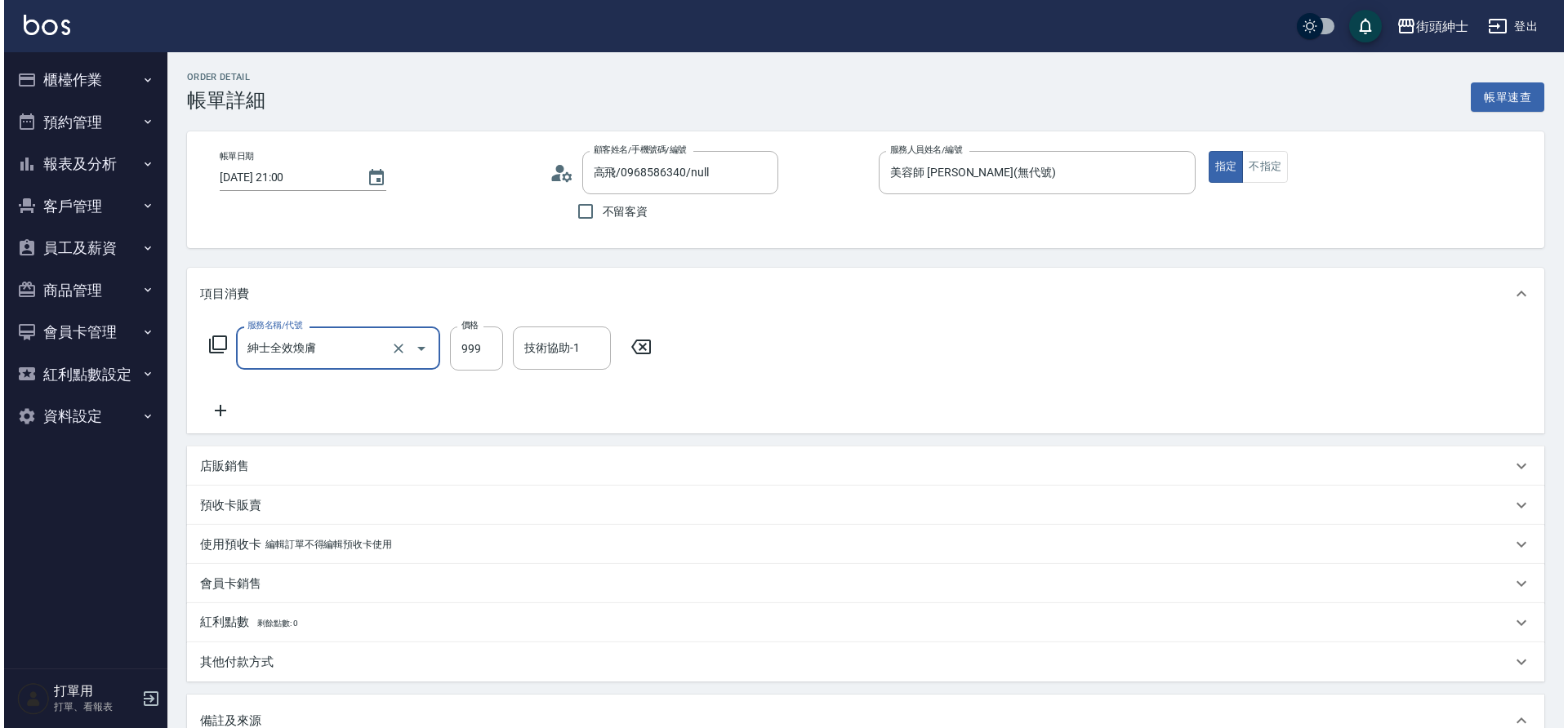
scroll to position [279, 0]
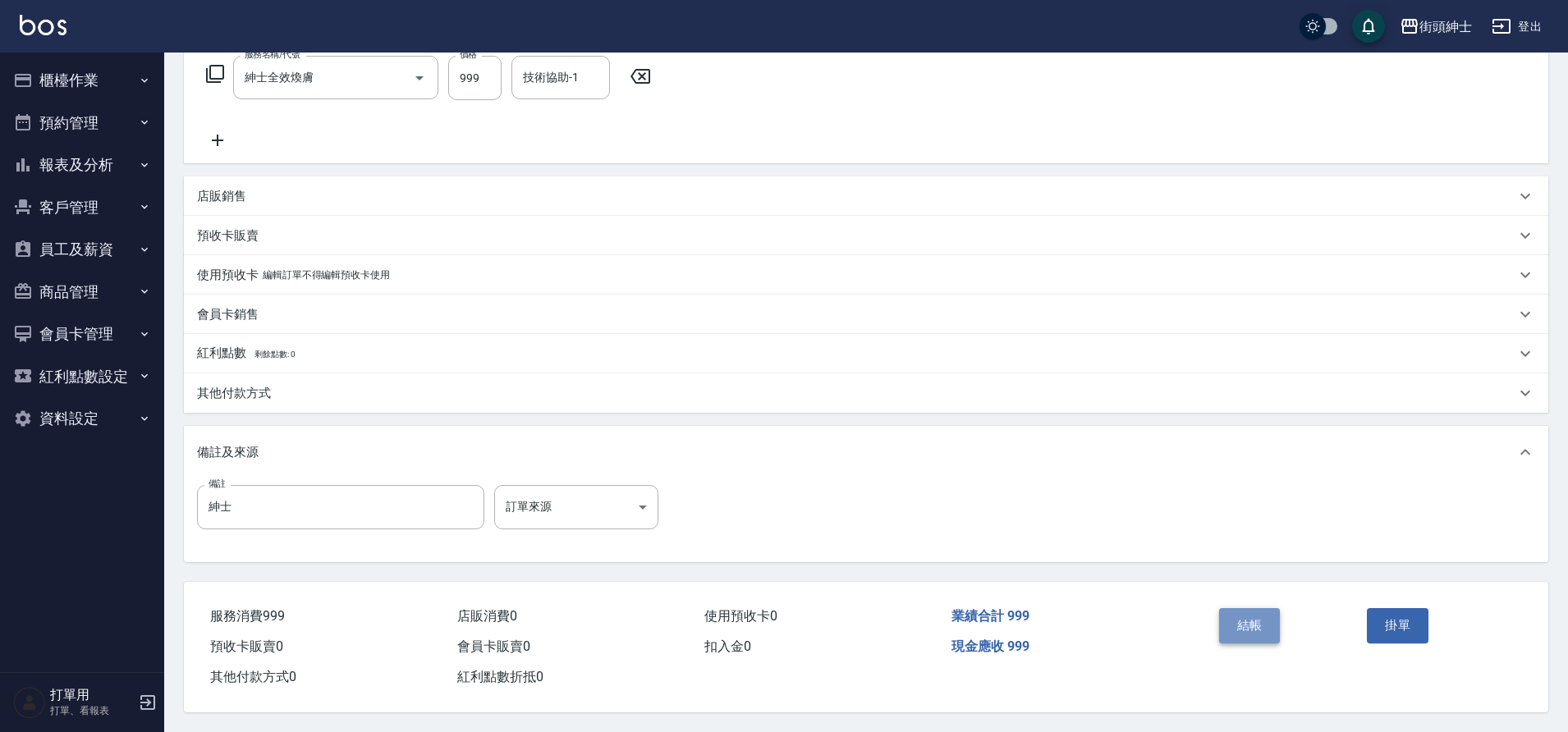
drag, startPoint x: 332, startPoint y: 556, endPoint x: 1233, endPoint y: 602, distance: 902.2
click at [1233, 609] on button "結帳" at bounding box center [1250, 626] width 62 height 34
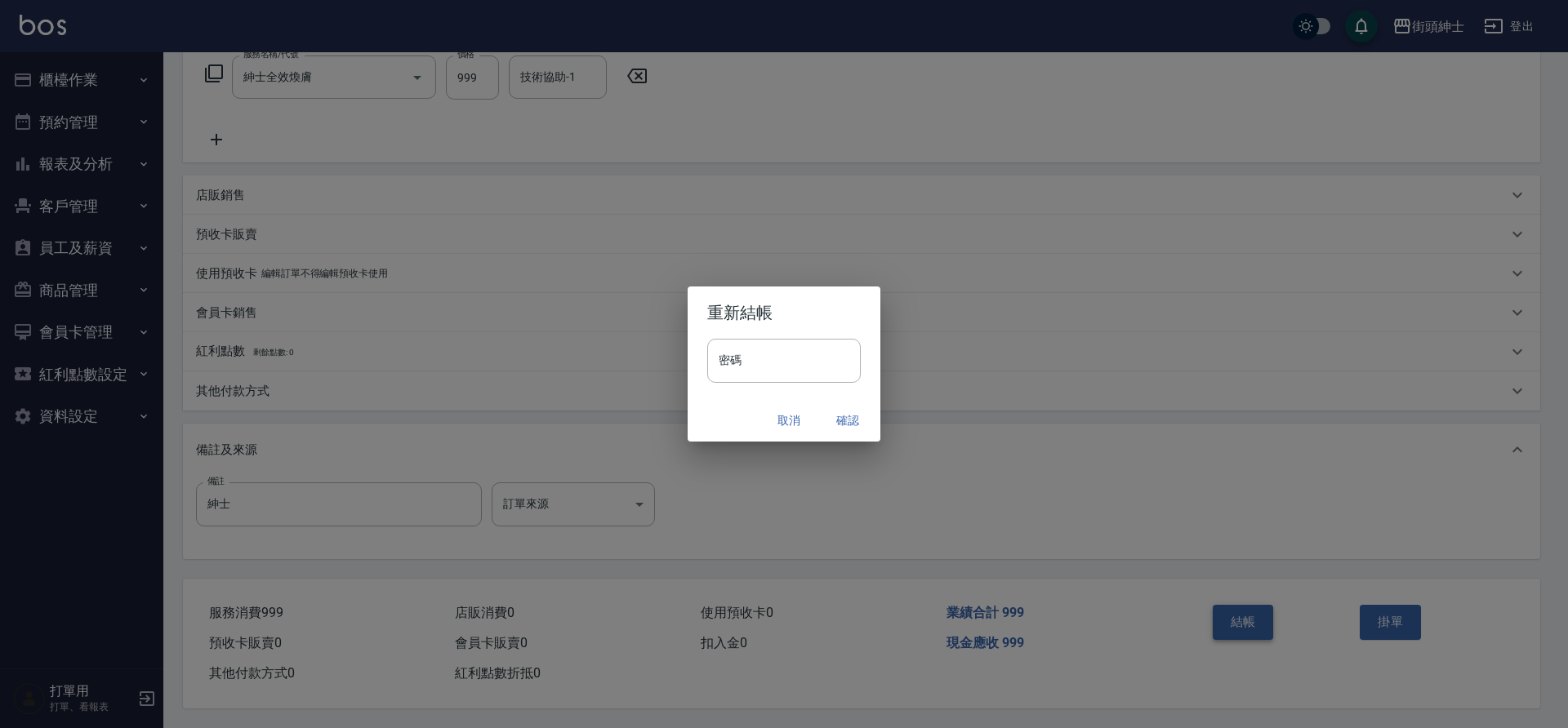
click at [823, 404] on div "取消 確認" at bounding box center [784, 420] width 193 height 43
drag, startPoint x: 1227, startPoint y: 598, endPoint x: 841, endPoint y: 415, distance: 427.2
click at [841, 415] on button "確認" at bounding box center [848, 420] width 52 height 30
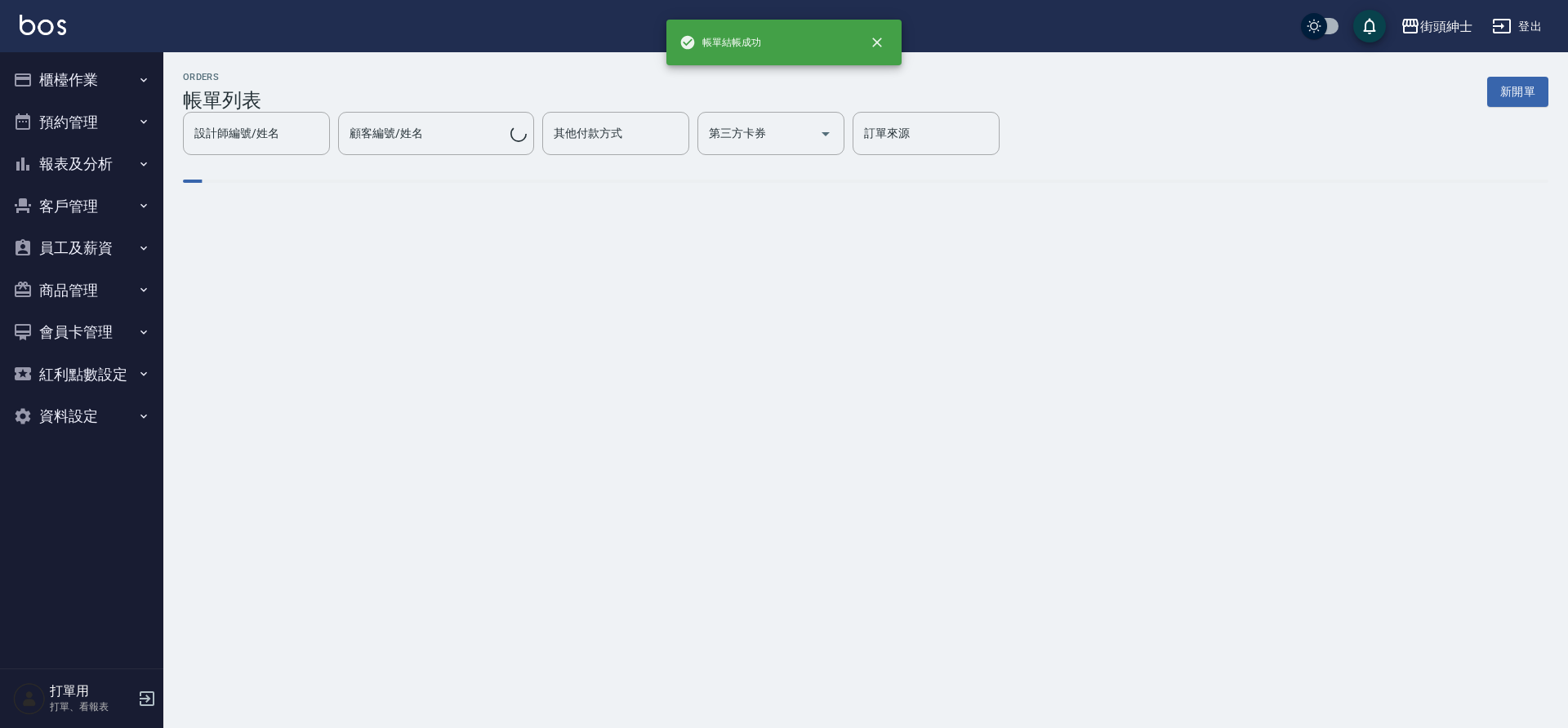
click at [91, 126] on button "預約管理" at bounding box center [82, 123] width 150 height 43
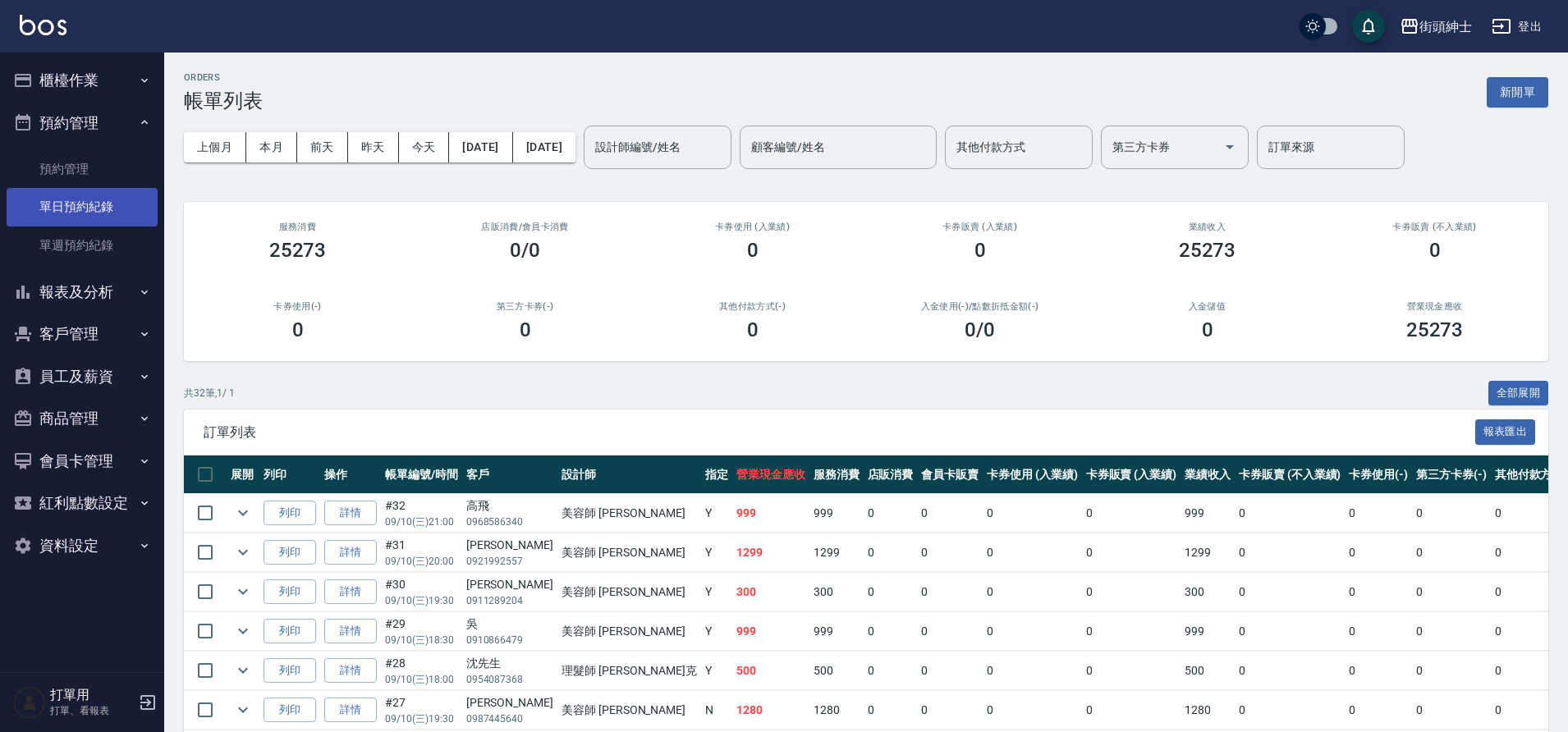
drag, startPoint x: 845, startPoint y: 417, endPoint x: 99, endPoint y: 199, distance: 777.2
click at [99, 199] on link "單日預約紀錄" at bounding box center [82, 207] width 151 height 38
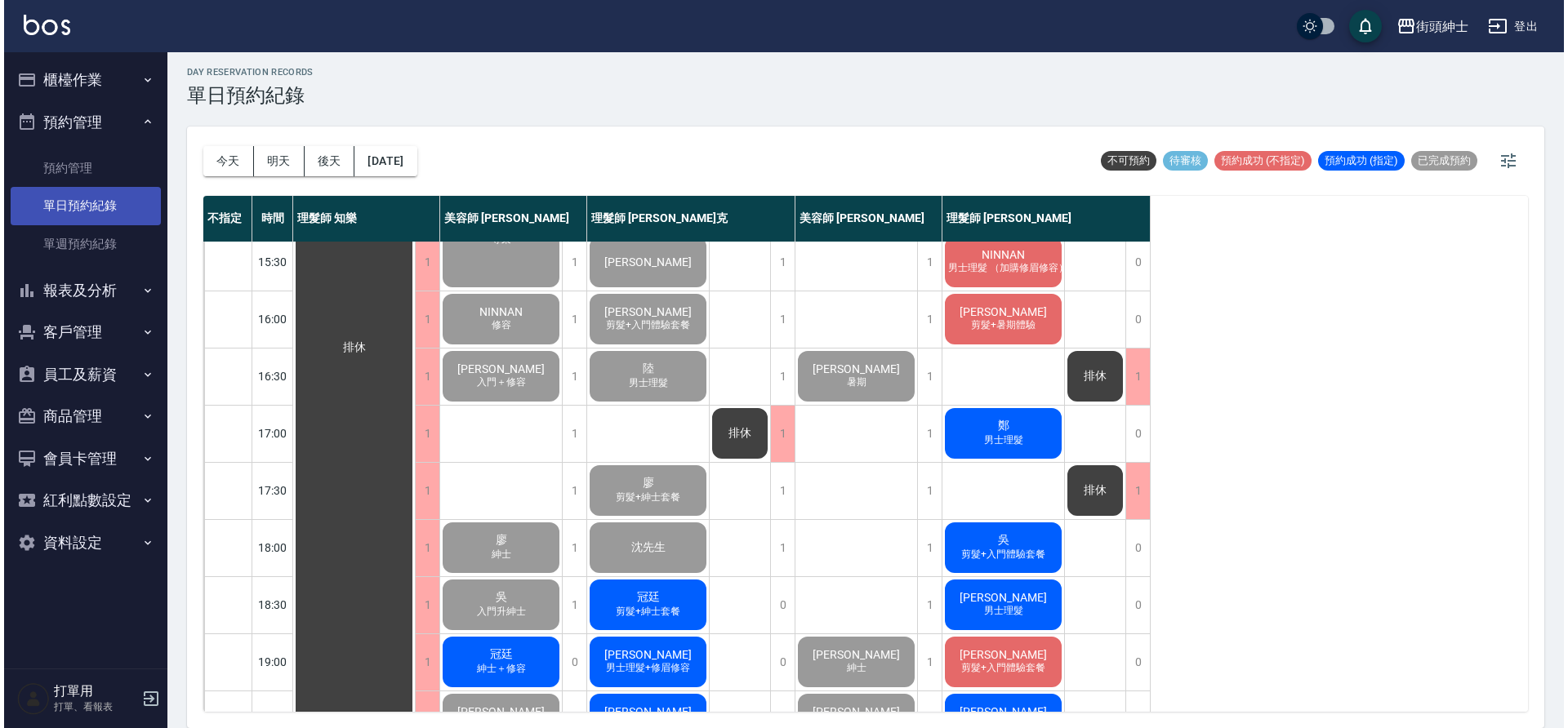
scroll to position [595, 0]
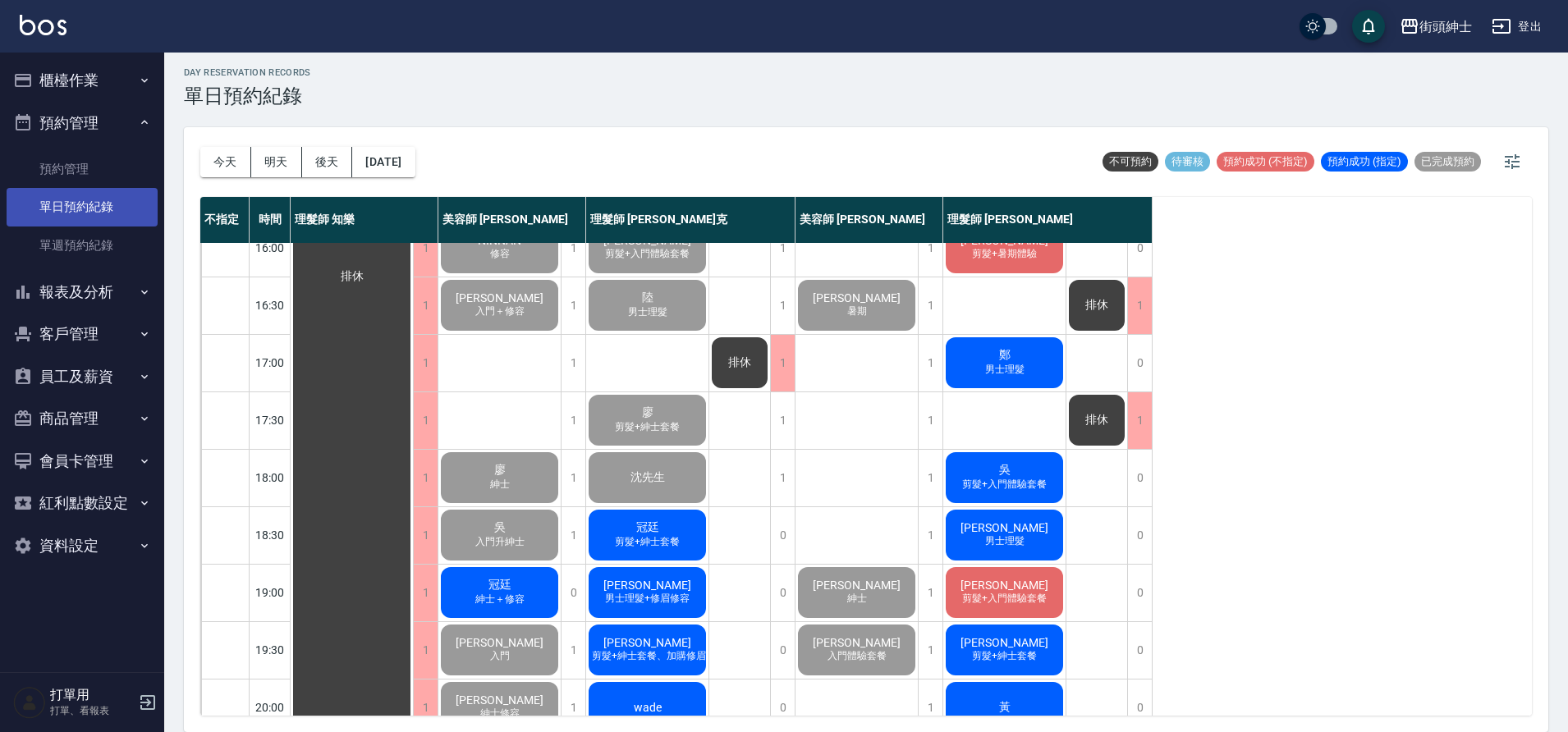
click at [501, 588] on span "冠廷" at bounding box center [500, 585] width 29 height 15
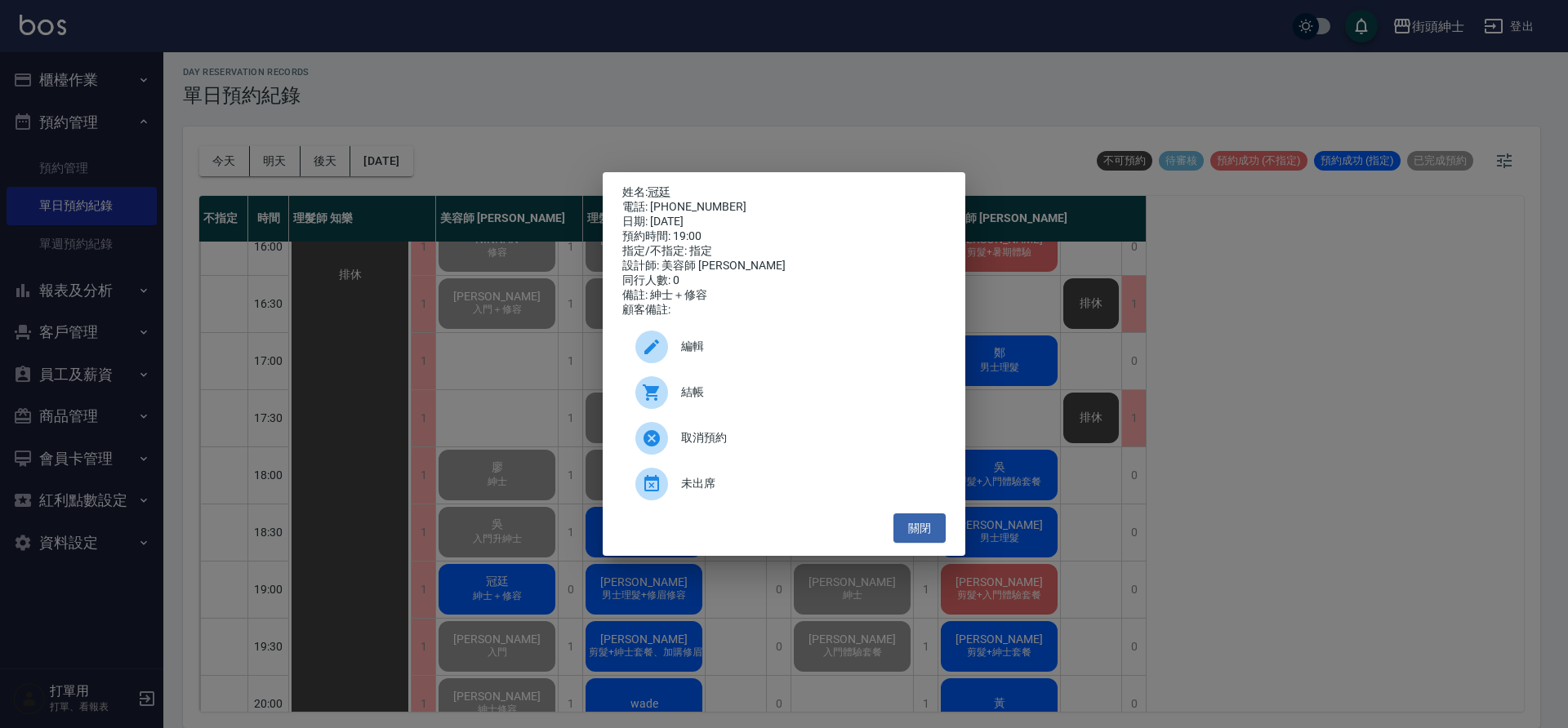
drag, startPoint x: 99, startPoint y: 198, endPoint x: 683, endPoint y: 404, distance: 619.3
click at [683, 401] on span "結帳" at bounding box center [807, 392] width 252 height 17
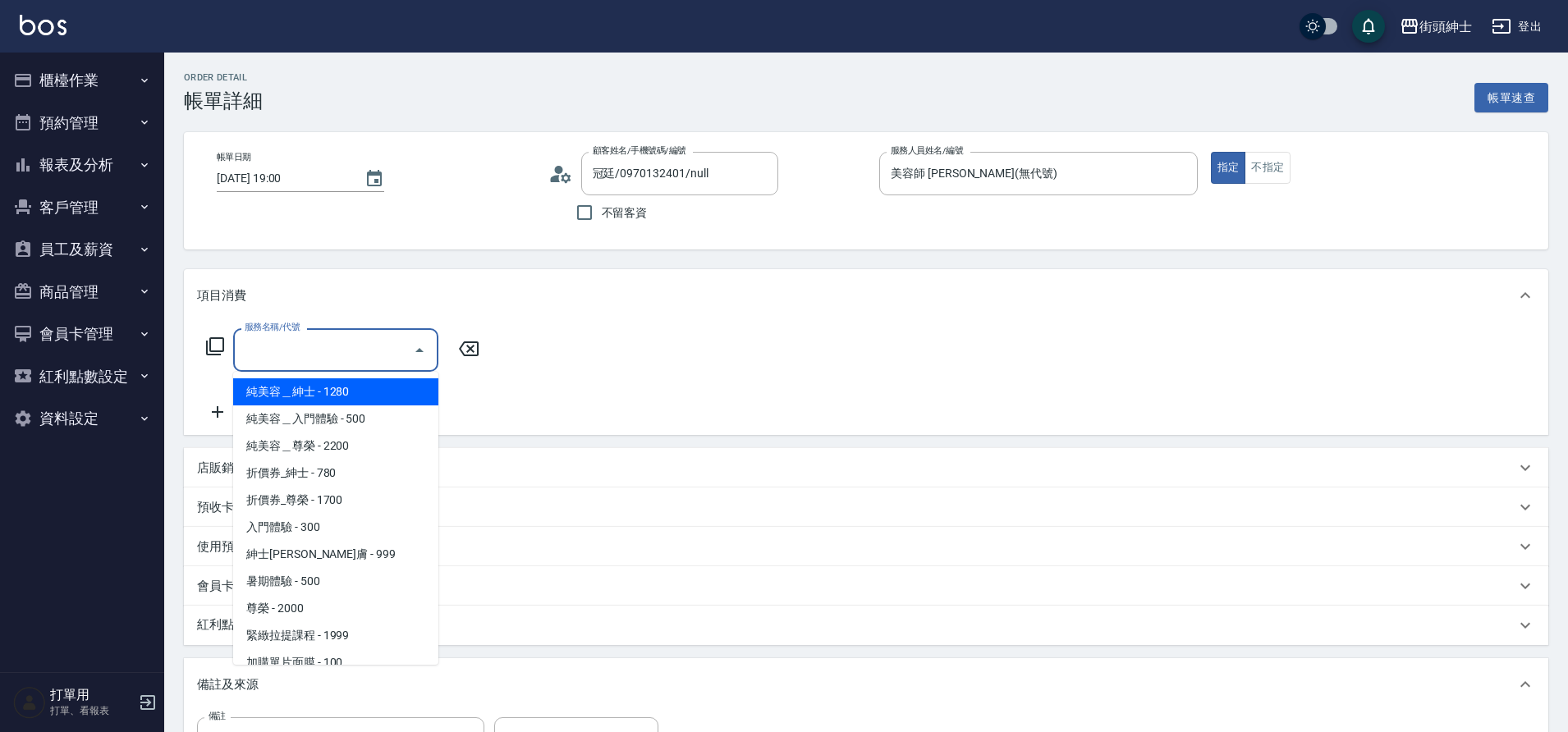
drag, startPoint x: 0, startPoint y: 0, endPoint x: 358, endPoint y: 553, distance: 658.8
click at [358, 553] on span "紳士[PERSON_NAME]膚 - 999" at bounding box center [335, 555] width 205 height 27
type input "紳士全效煥膚"
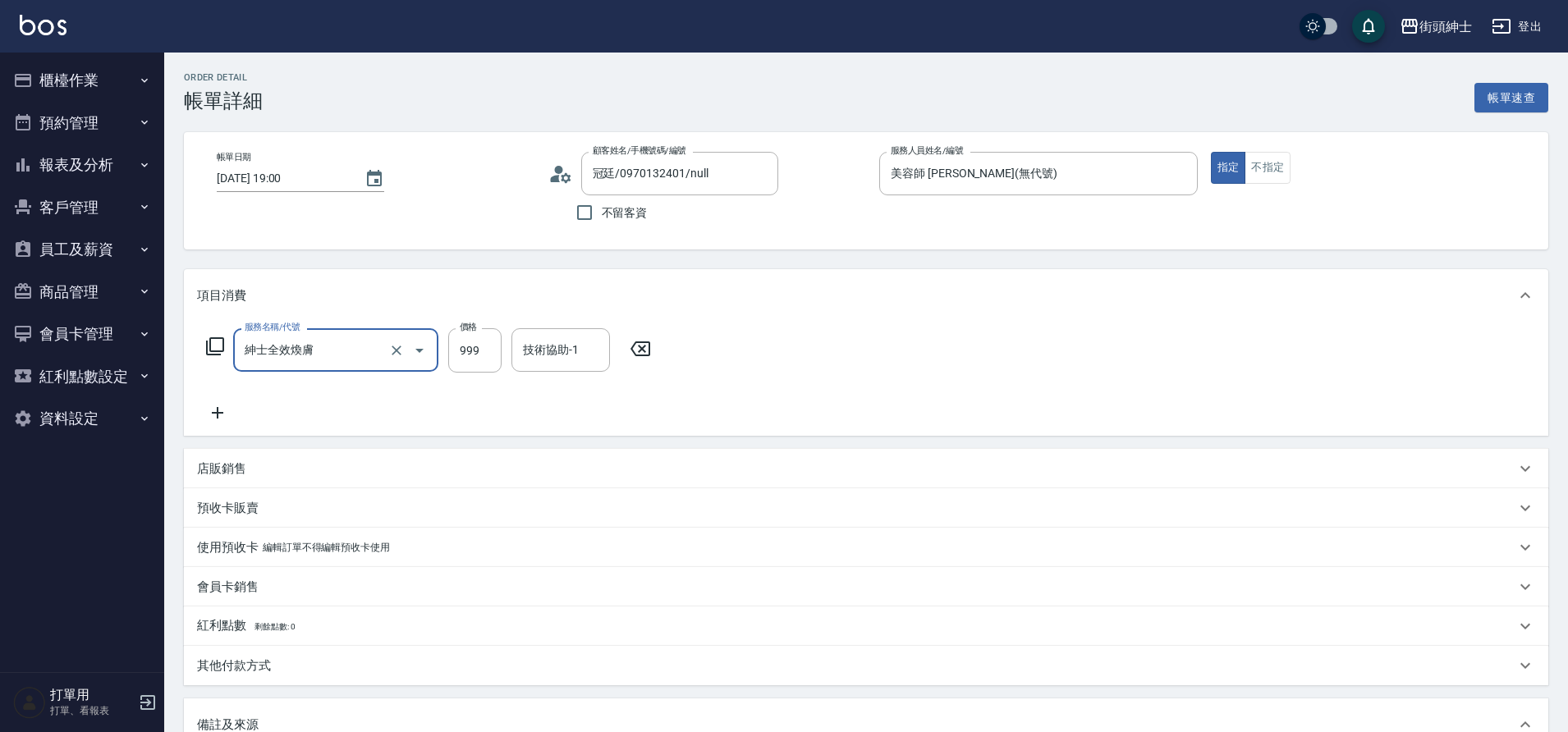
click at [224, 411] on icon at bounding box center [218, 412] width 41 height 20
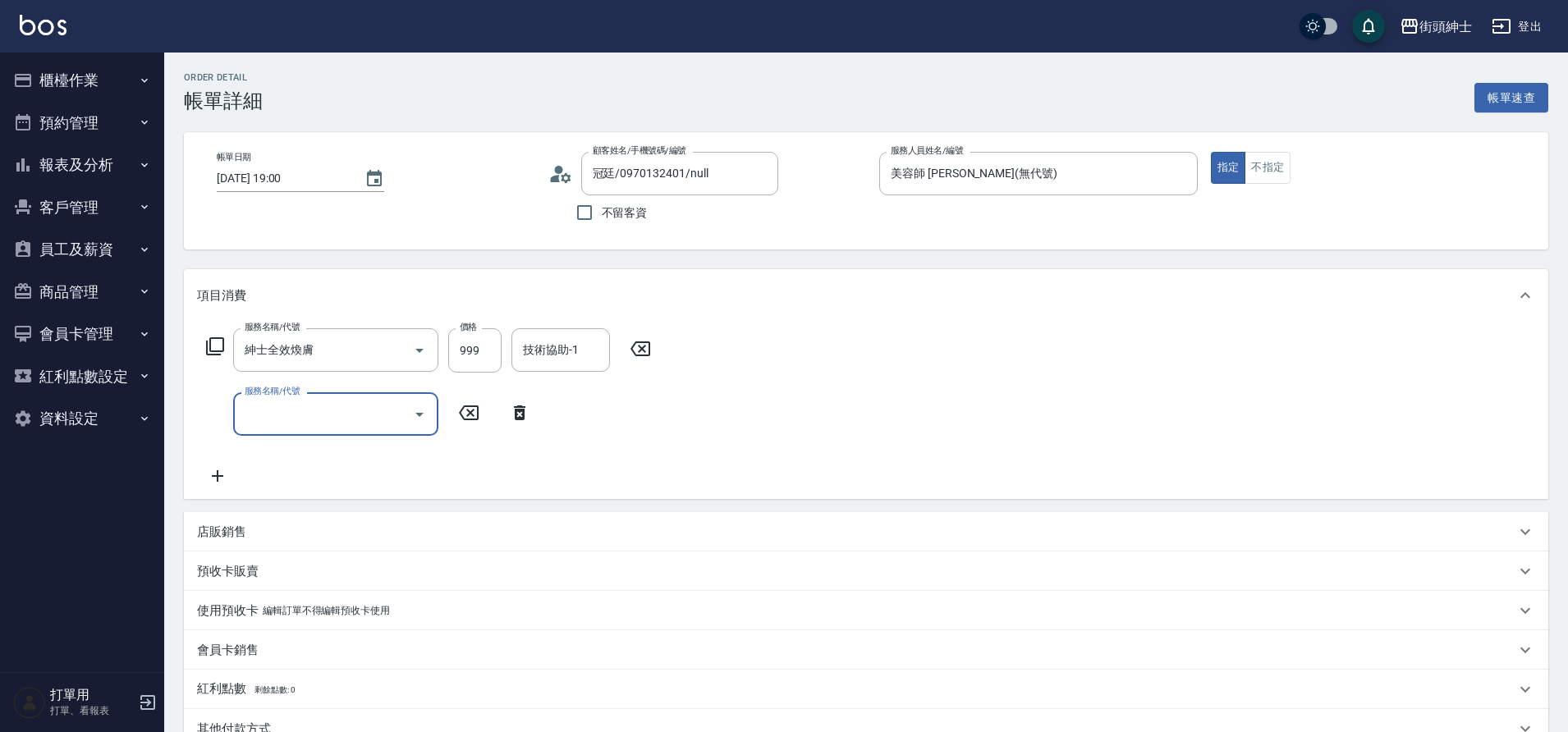
drag, startPoint x: 358, startPoint y: 553, endPoint x: 88, endPoint y: 136, distance: 496.8
click at [88, 136] on button "預約管理" at bounding box center [82, 123] width 151 height 43
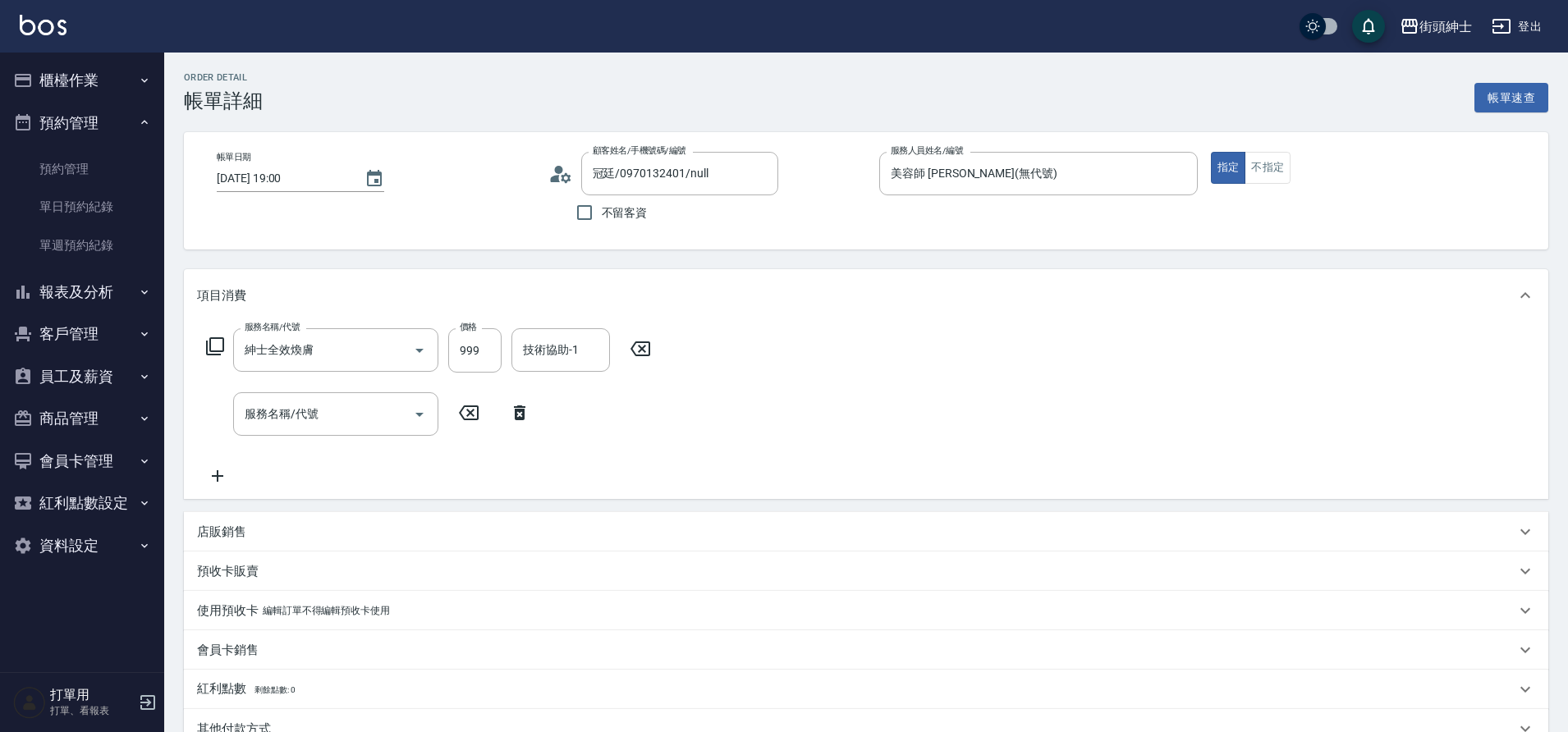
click at [74, 202] on link "單日預約紀錄" at bounding box center [82, 207] width 151 height 38
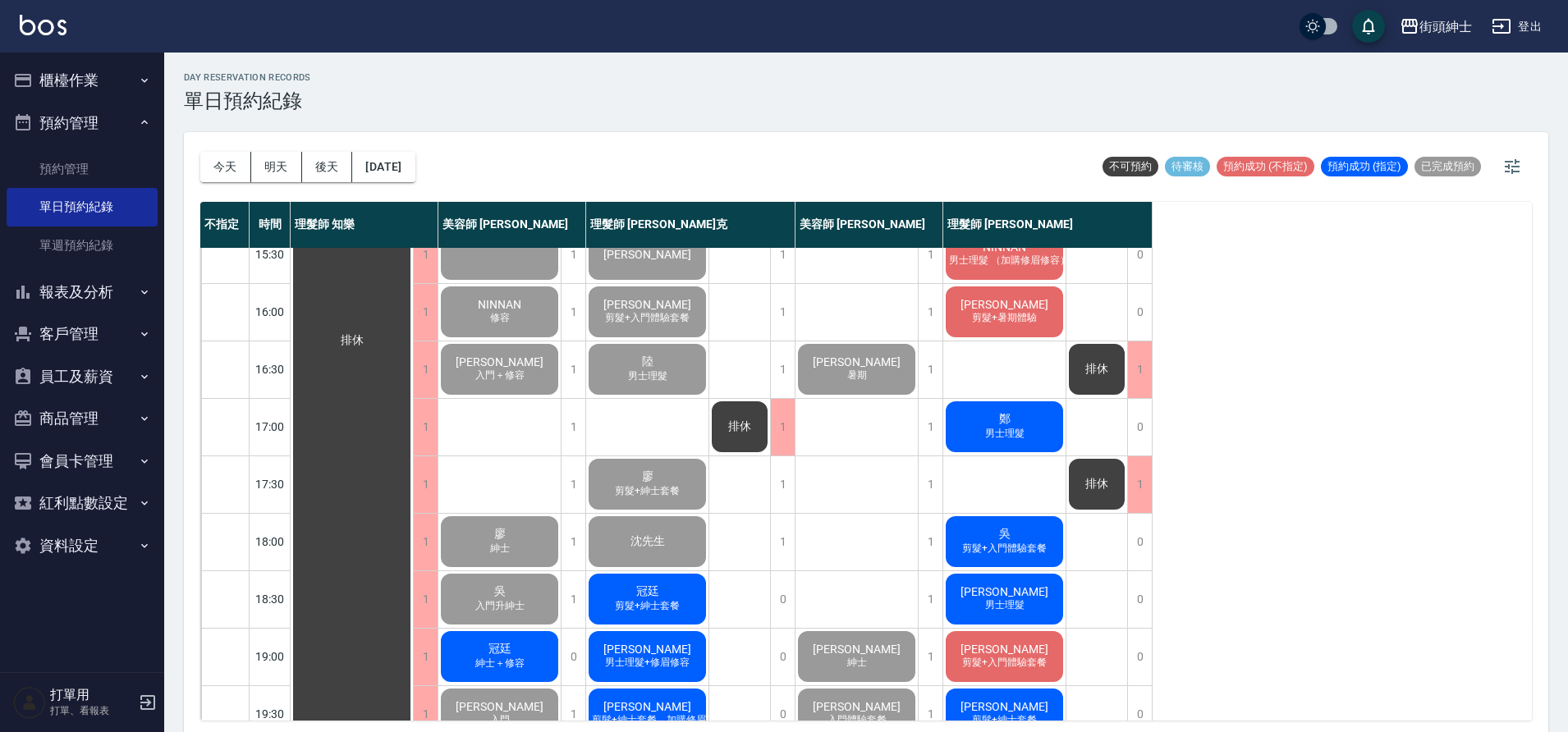
scroll to position [747, 0]
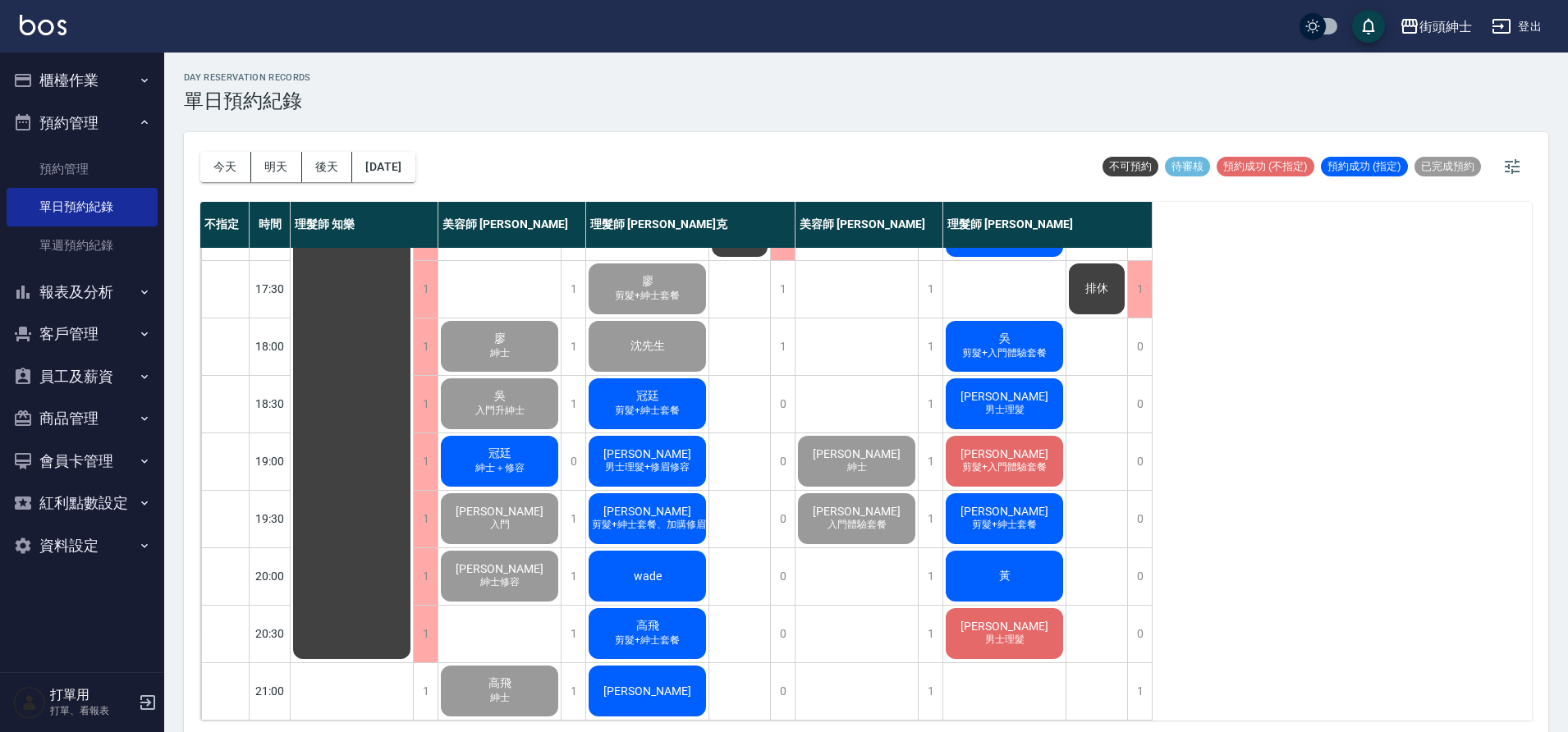
drag, startPoint x: 88, startPoint y: 136, endPoint x: 534, endPoint y: 454, distance: 547.8
click at [534, 454] on div "冠廷 紳士＋修容" at bounding box center [500, 461] width 123 height 56
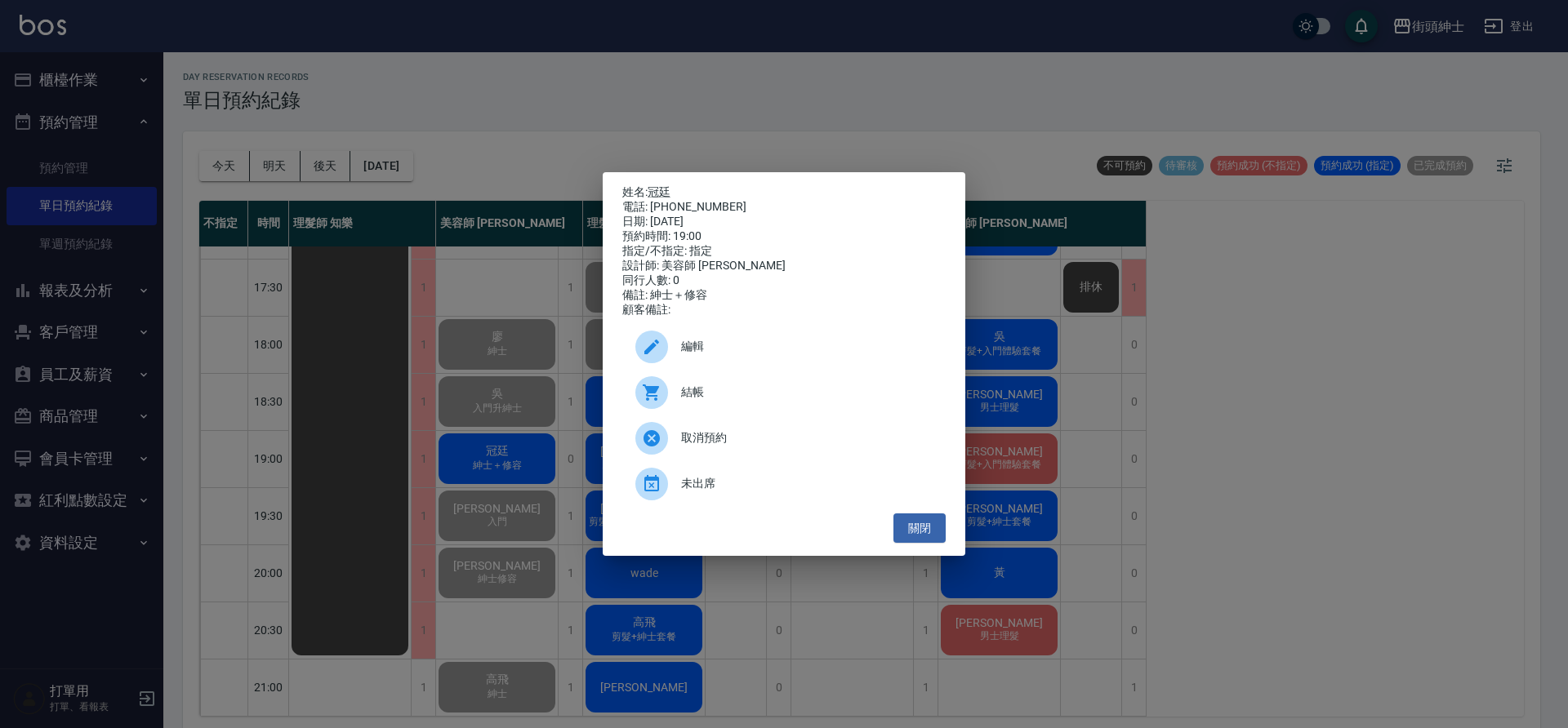
click at [918, 537] on button "關閉" at bounding box center [919, 529] width 52 height 30
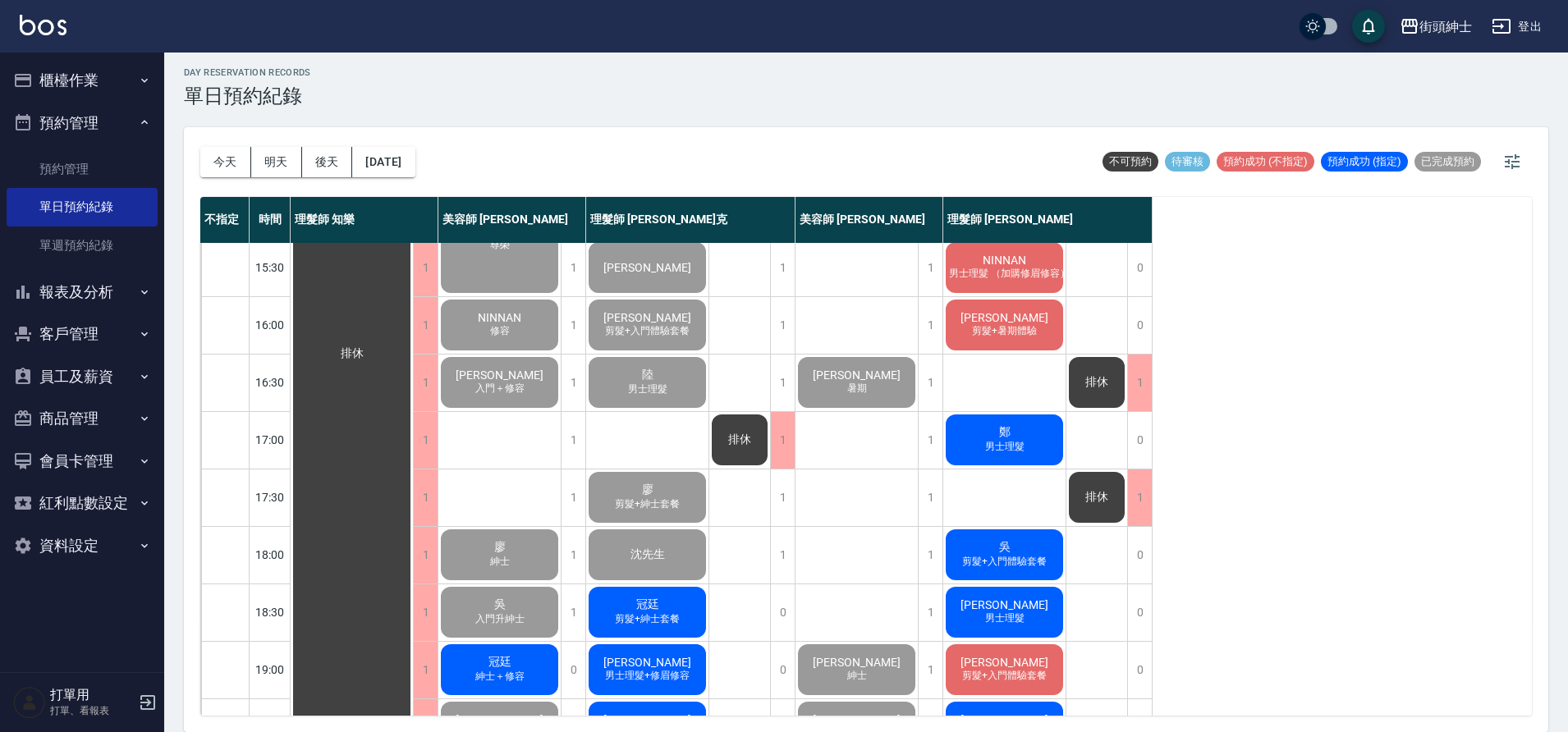
scroll to position [525, 0]
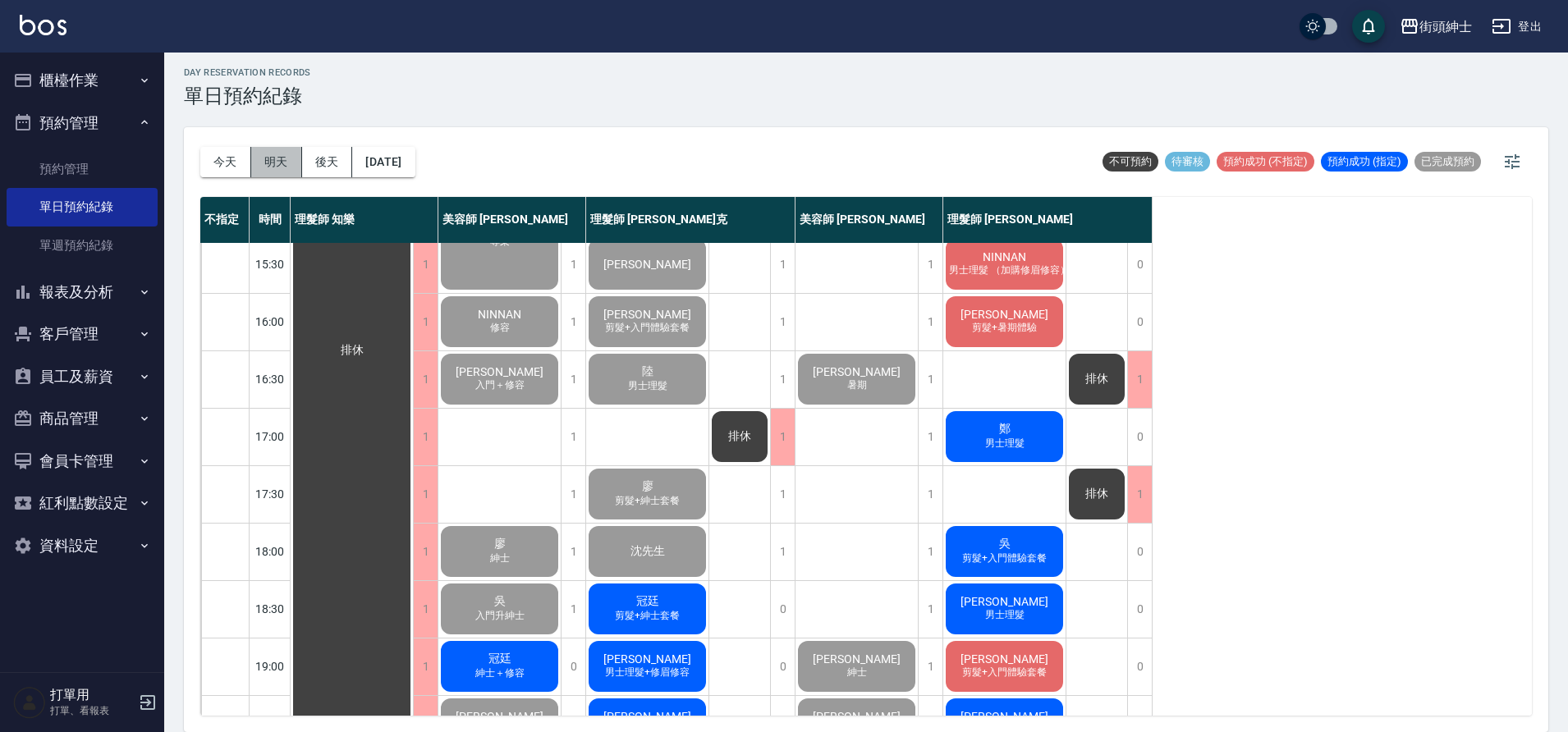
click at [278, 161] on button "明天" at bounding box center [276, 161] width 51 height 30
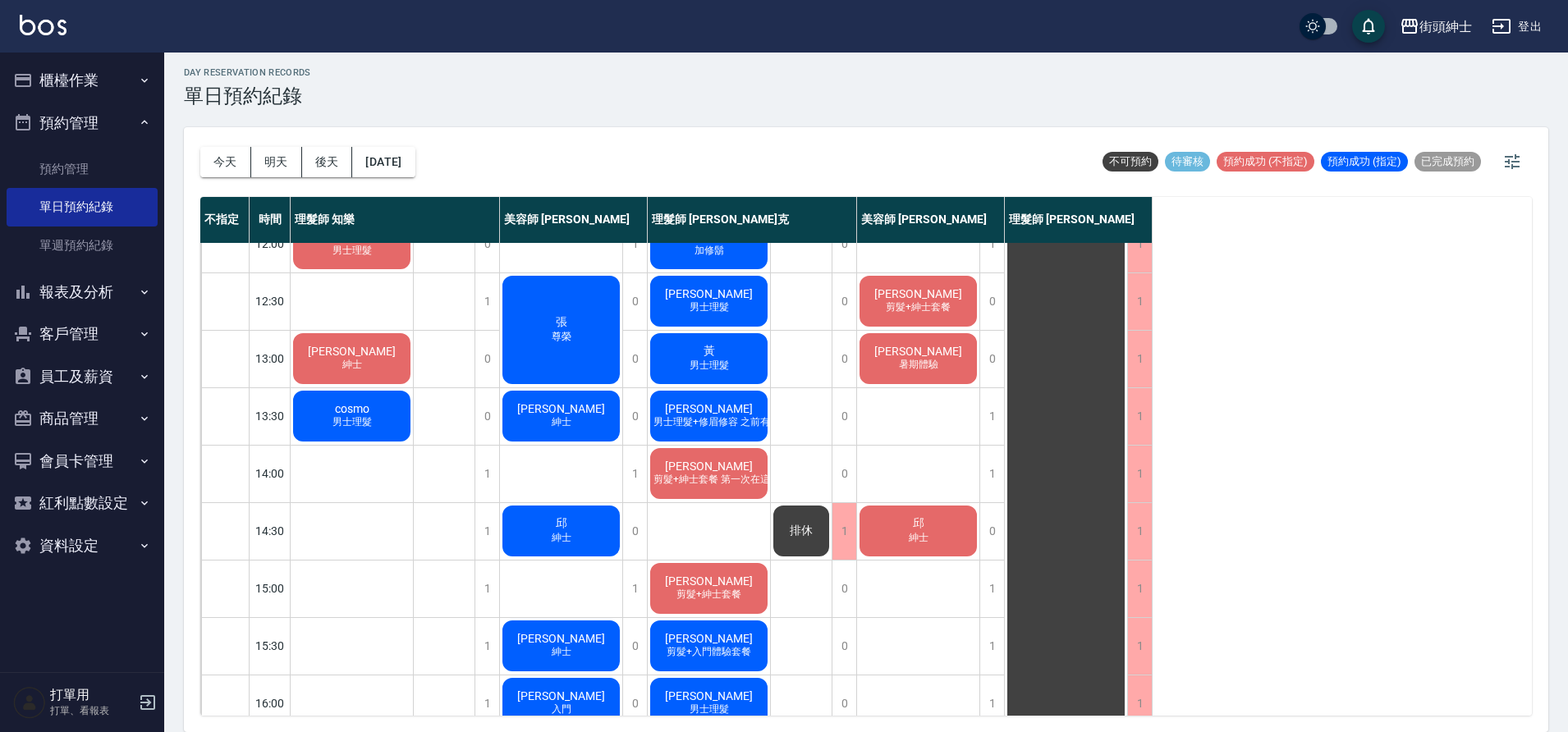
scroll to position [145, 0]
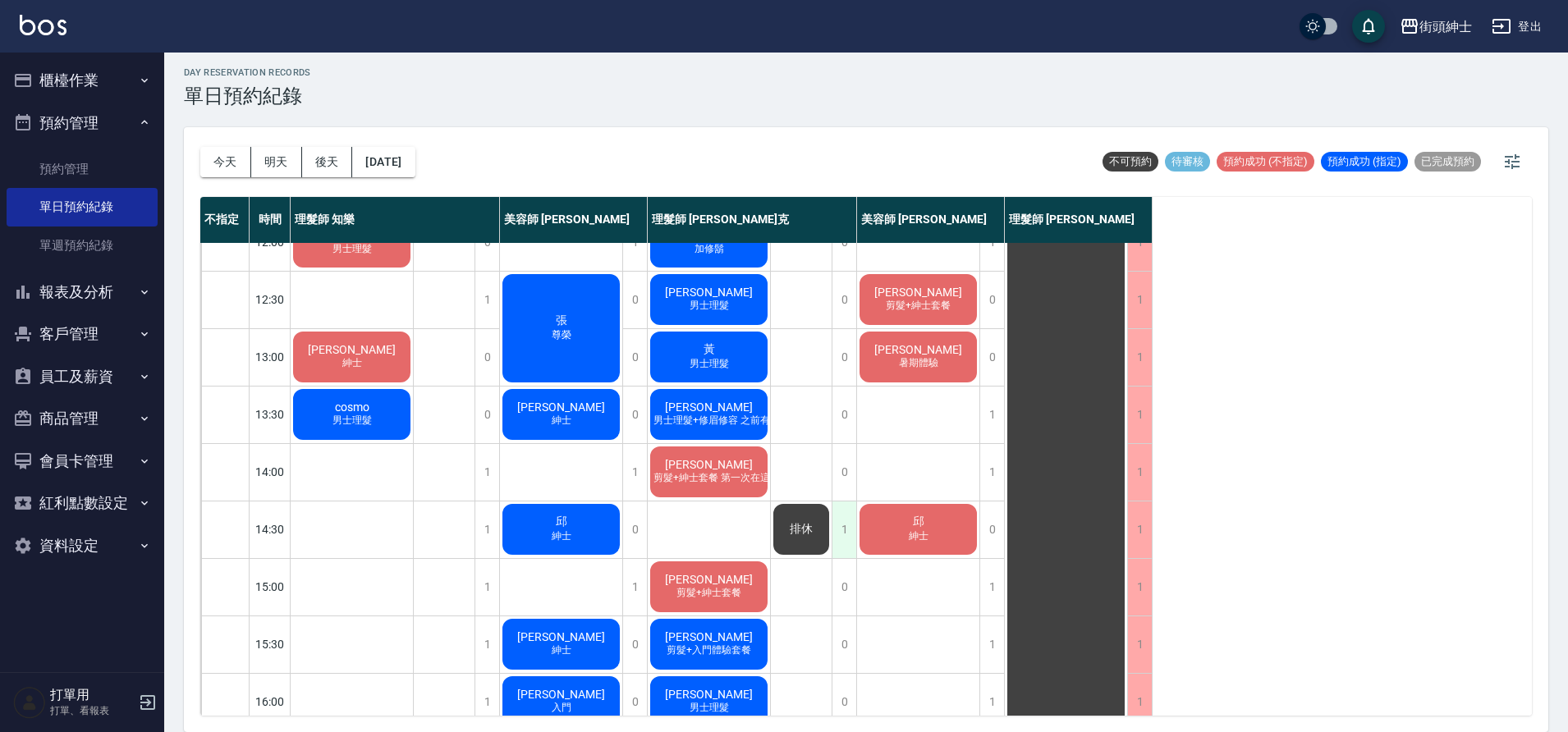
drag, startPoint x: 534, startPoint y: 454, endPoint x: 843, endPoint y: 528, distance: 317.7
click at [843, 528] on div "1" at bounding box center [843, 530] width 25 height 57
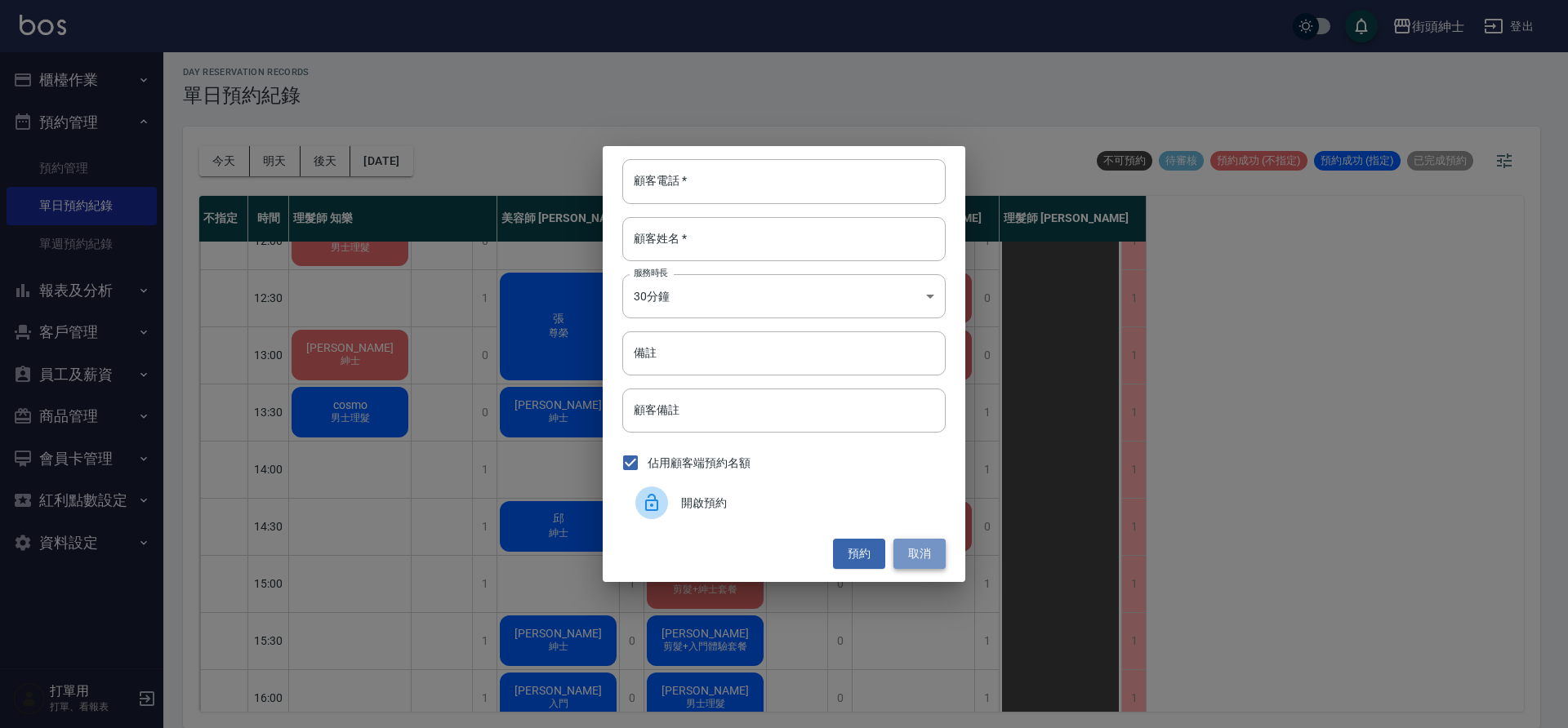
drag, startPoint x: 839, startPoint y: 525, endPoint x: 916, endPoint y: 548, distance: 80.4
click at [916, 548] on button "取消" at bounding box center [919, 553] width 52 height 30
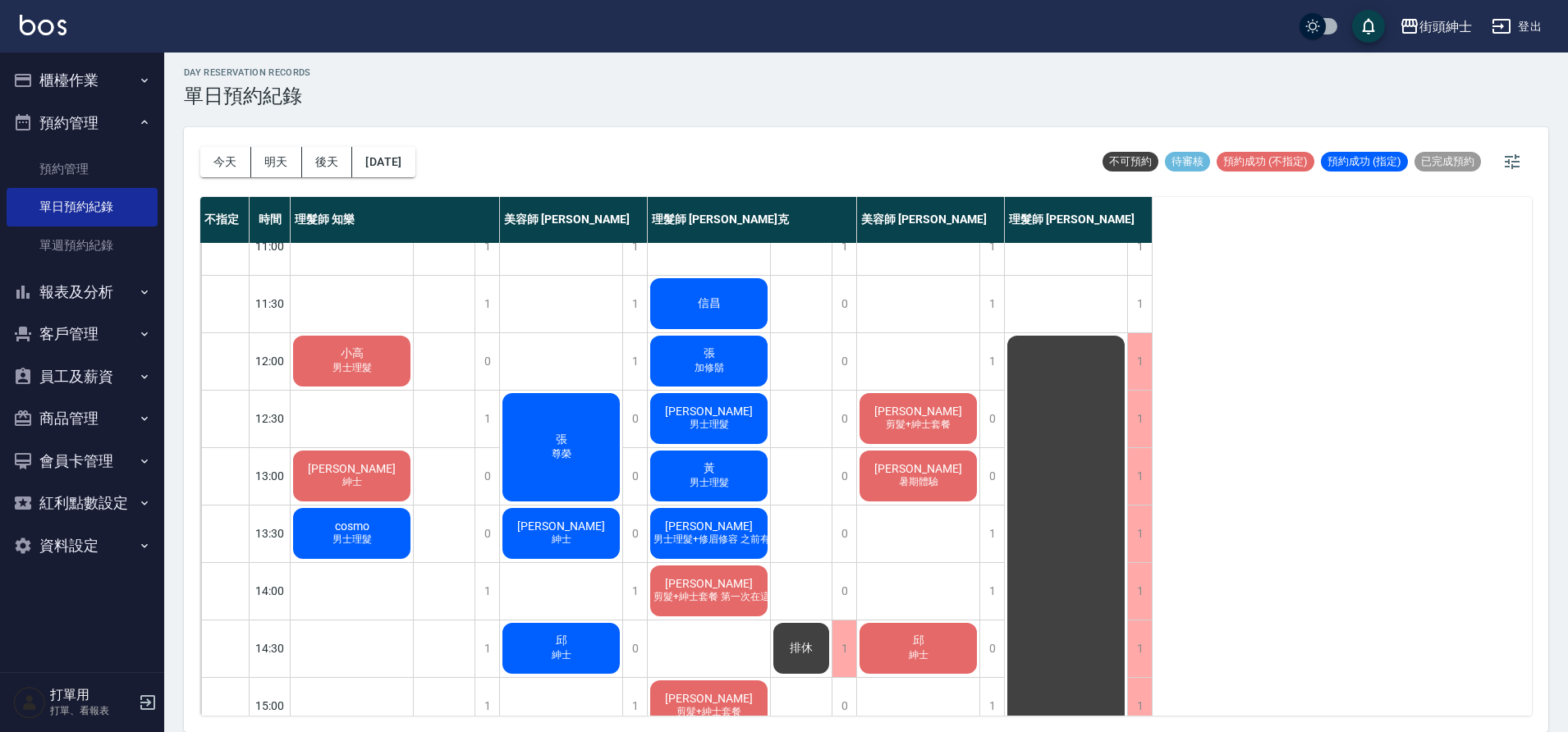
scroll to position [0, 0]
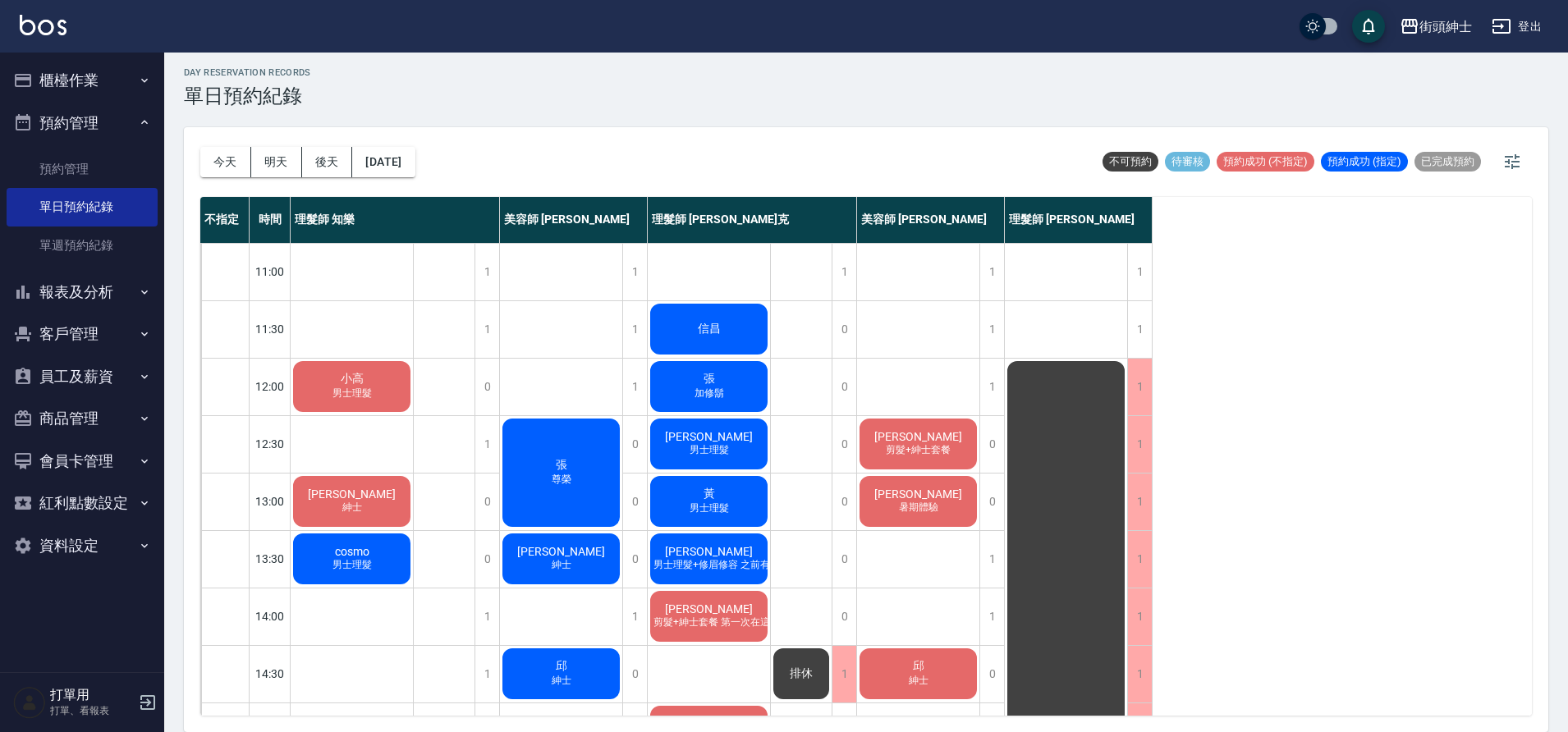
click at [386, 387] on div "小高 男士理髮" at bounding box center [351, 387] width 123 height 56
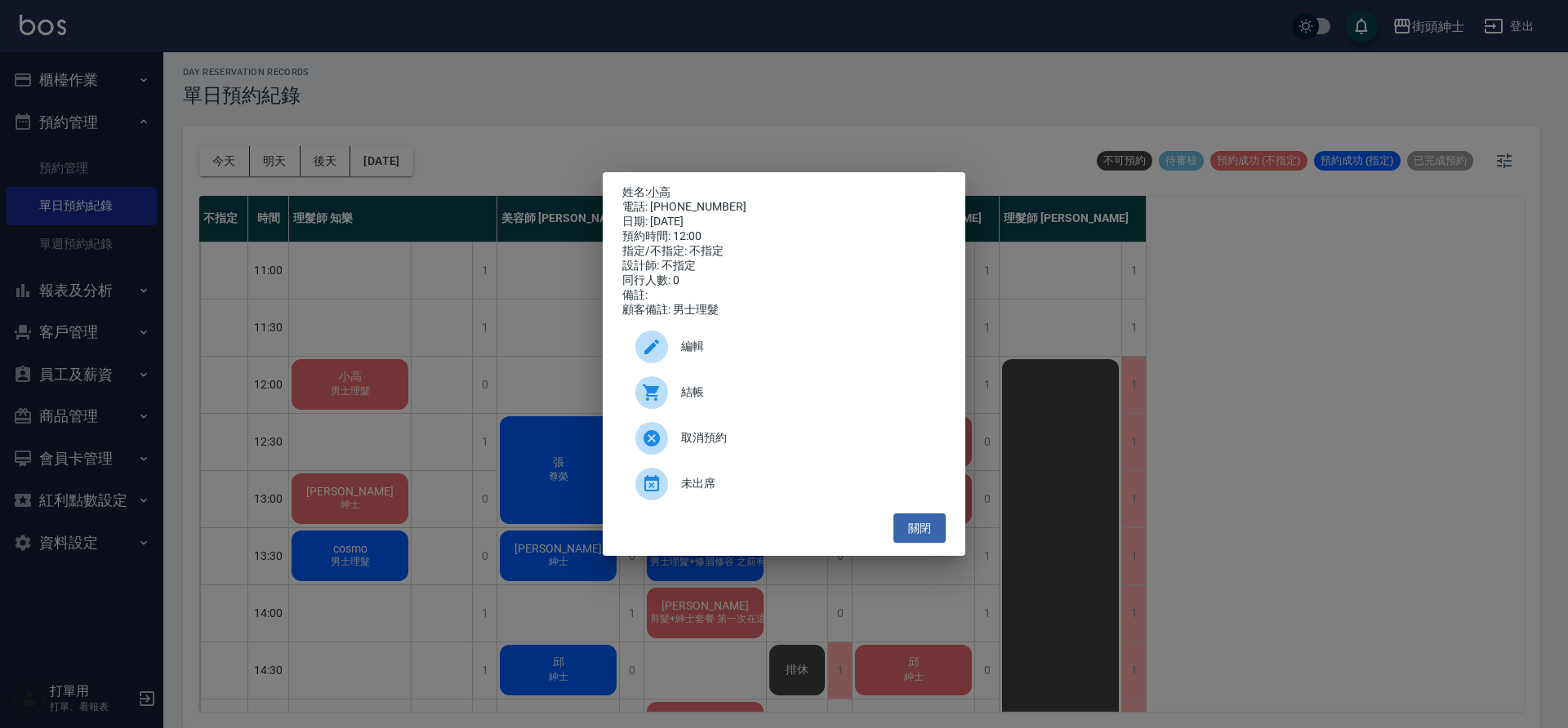
click at [925, 533] on button "關閉" at bounding box center [919, 529] width 52 height 30
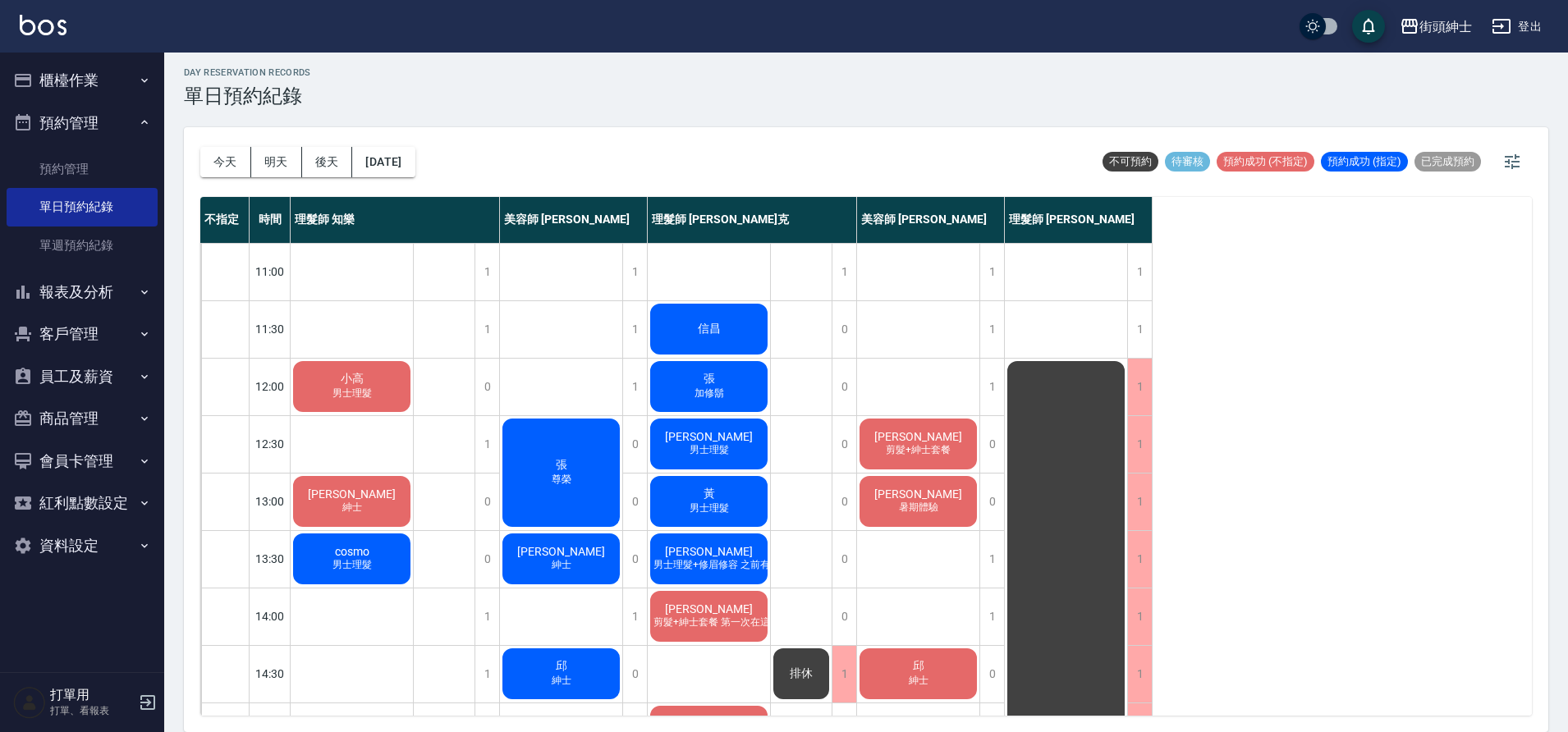
click at [488, 618] on div "1" at bounding box center [487, 617] width 25 height 57
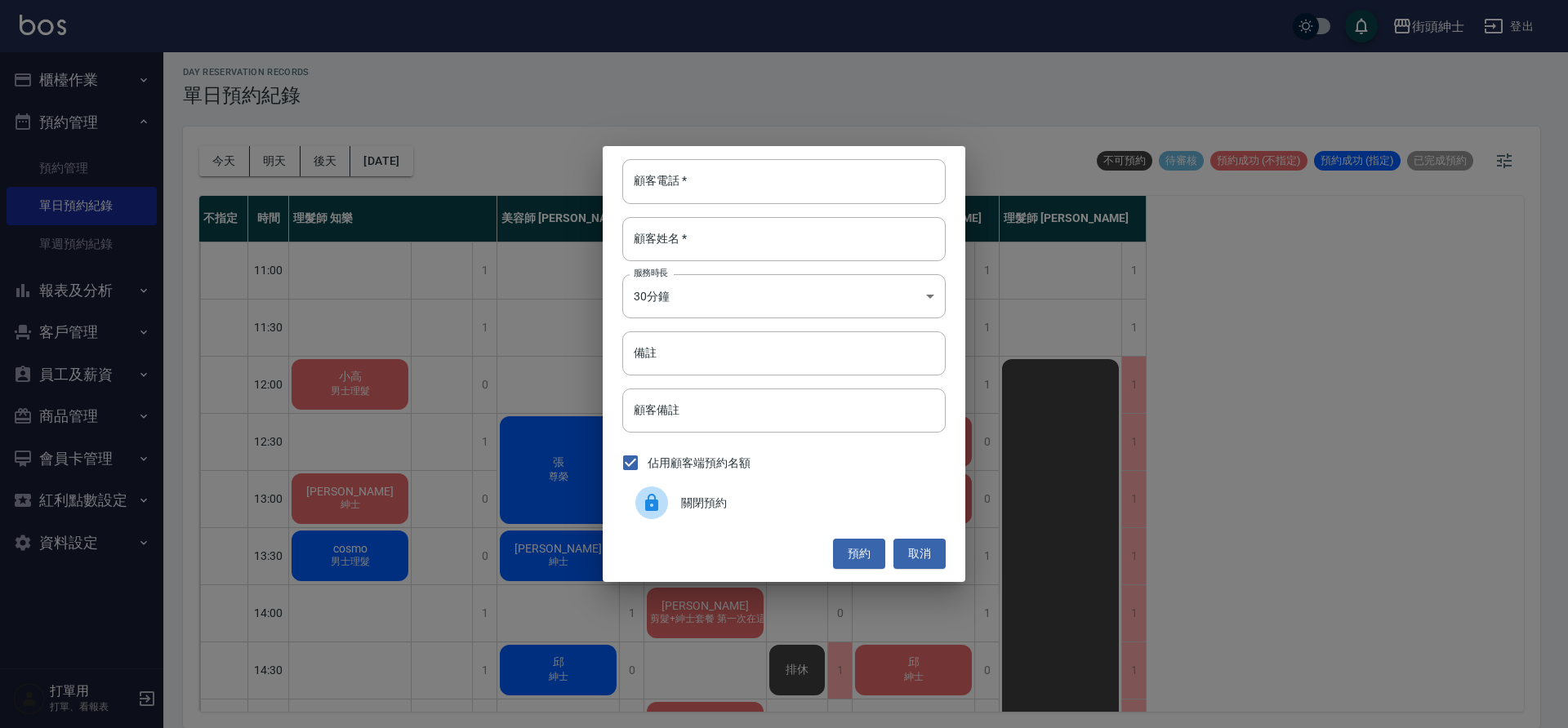
click at [472, 578] on div "顧客電話   * 顧客電話   * 顧客姓名   * 顧客姓名   * 服務時長 30分鐘 1 服務時長 備註 備註 顧客備註 顧客備註 佔用顧客端預約名額 …" at bounding box center [784, 364] width 1568 height 728
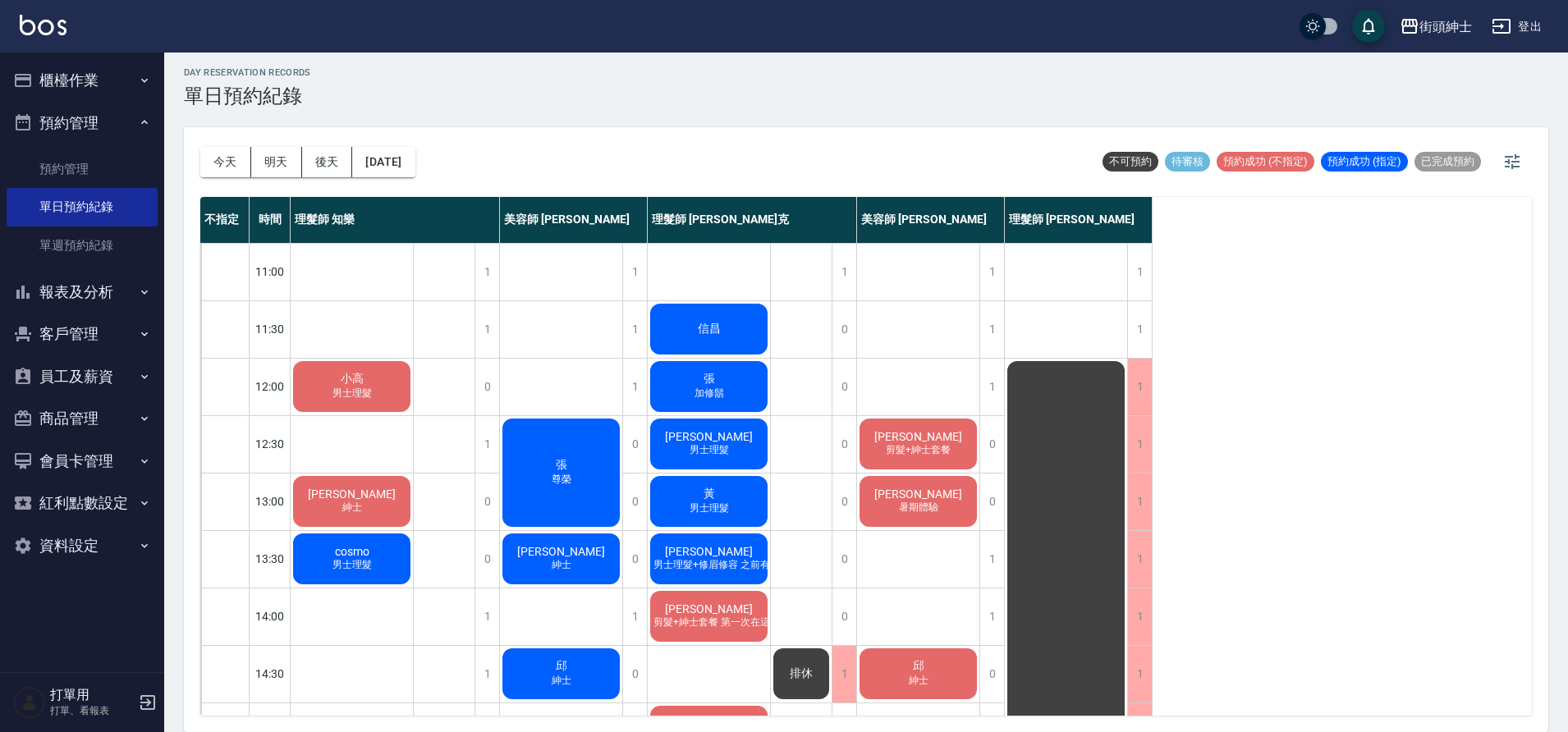
click at [366, 384] on div "小高 男士理髮" at bounding box center [351, 387] width 123 height 56
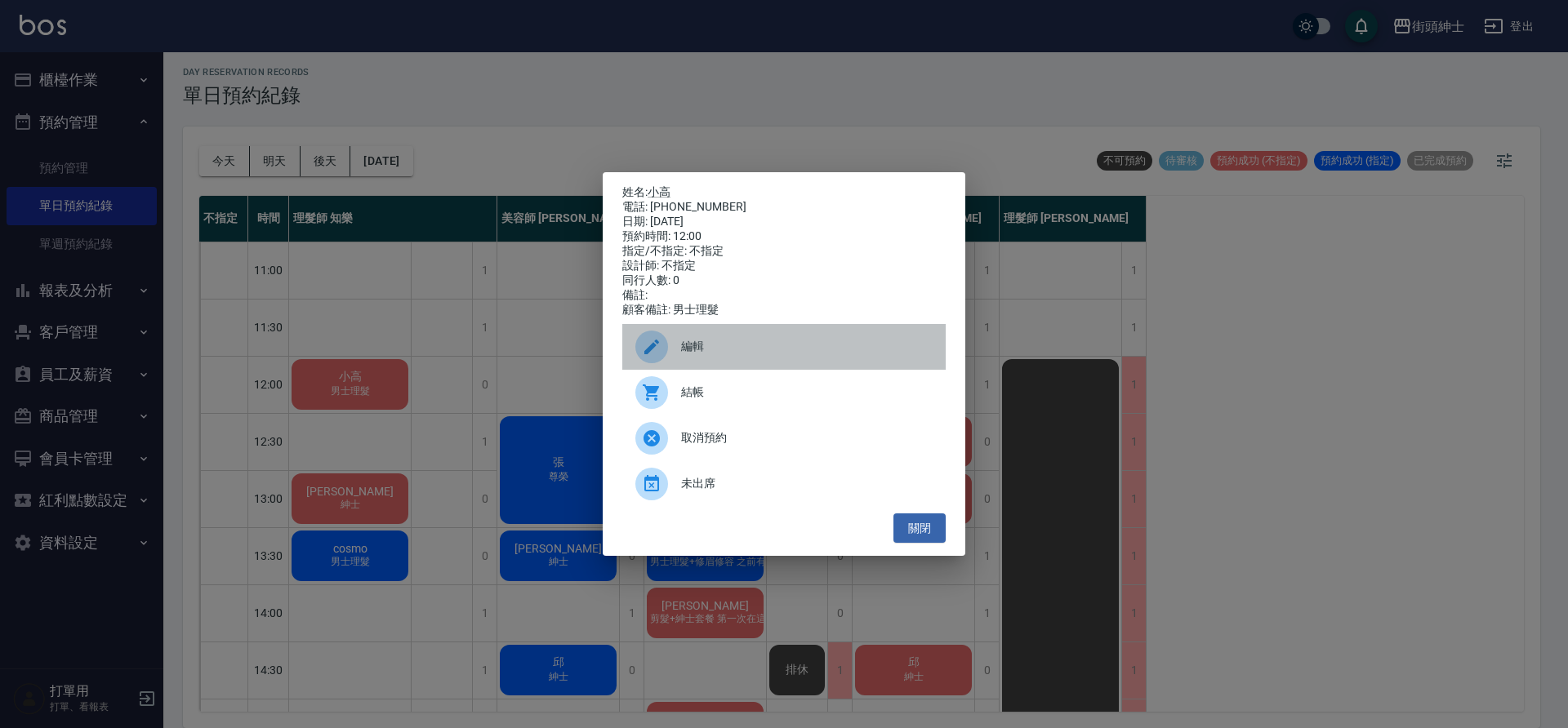
click at [732, 343] on div "編輯" at bounding box center [784, 347] width 323 height 46
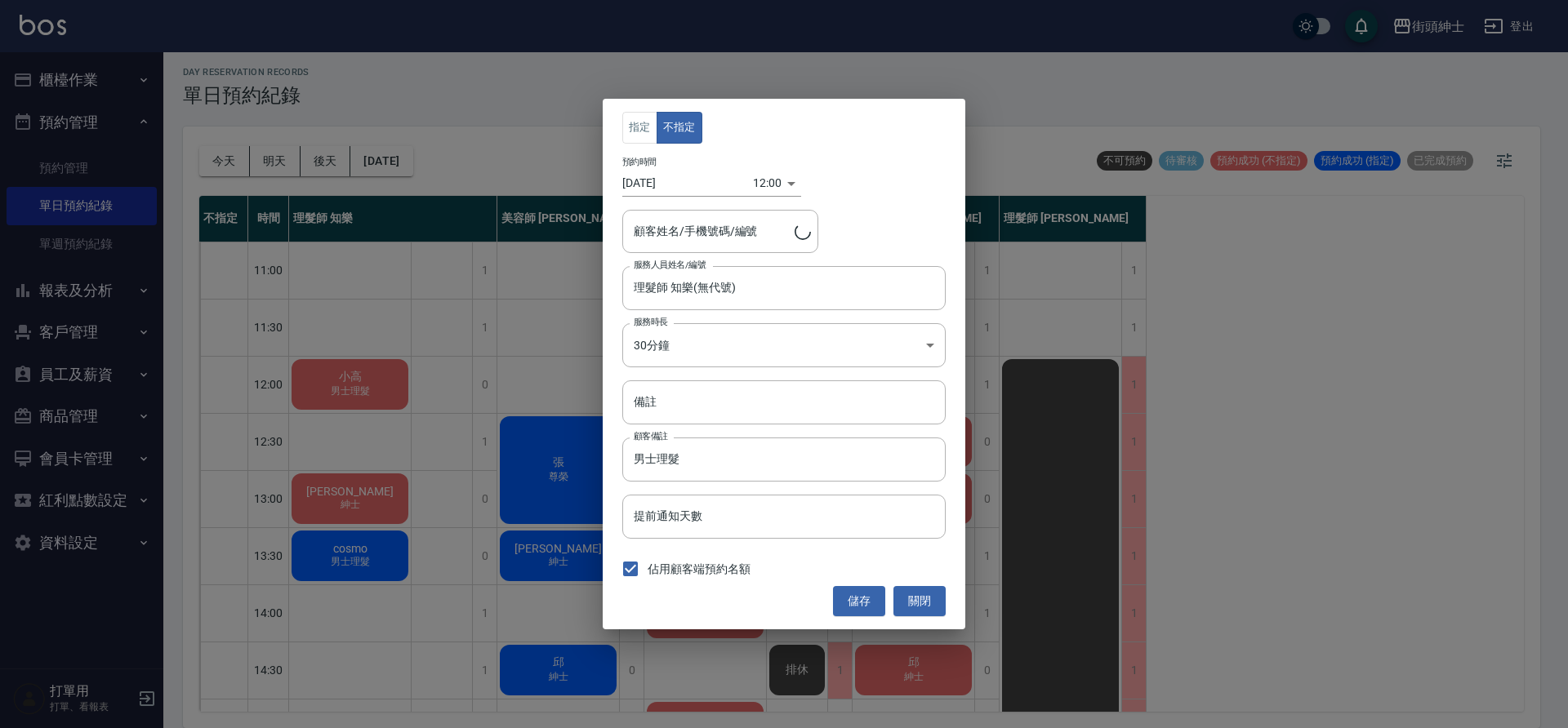
type input "小高/0901236215"
drag, startPoint x: 916, startPoint y: 548, endPoint x: 935, endPoint y: 592, distance: 47.9
click at [935, 592] on button "關閉" at bounding box center [919, 601] width 52 height 30
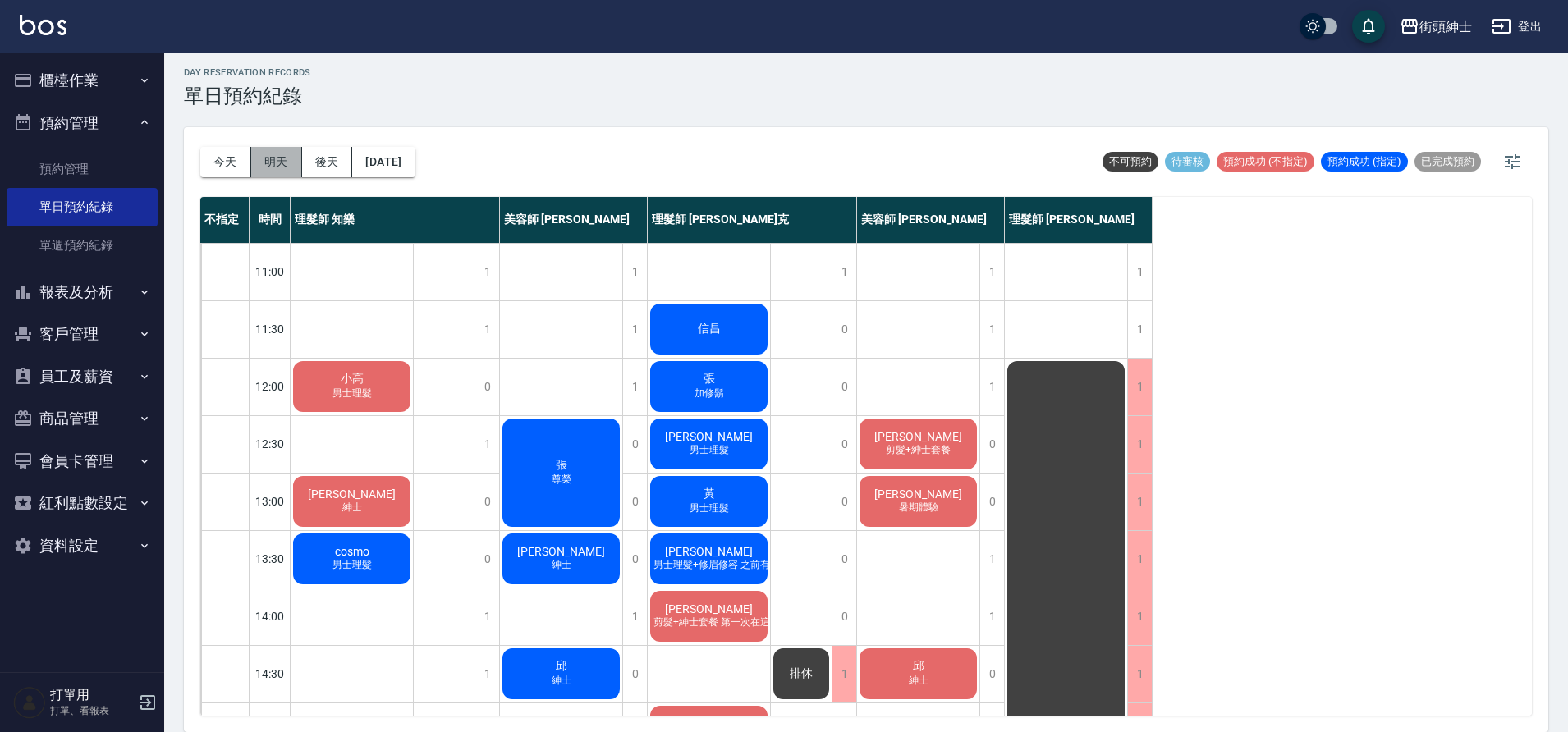
drag, startPoint x: 940, startPoint y: 595, endPoint x: 272, endPoint y: 166, distance: 793.9
click at [272, 166] on button "明天" at bounding box center [276, 161] width 51 height 30
click at [324, 162] on button "後天" at bounding box center [327, 161] width 51 height 30
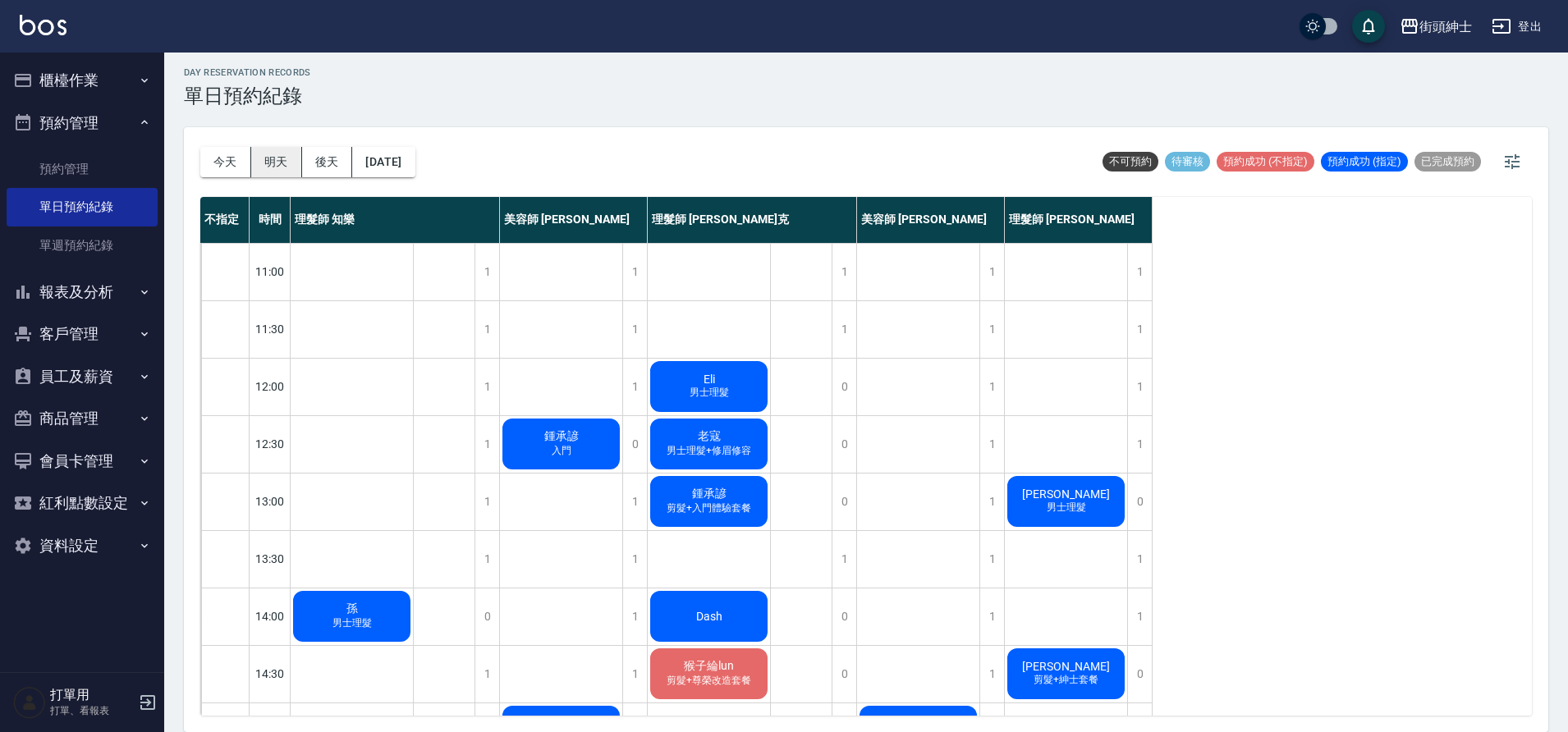
click at [722, 456] on span "男士理髮+修眉修容" at bounding box center [709, 451] width 91 height 14
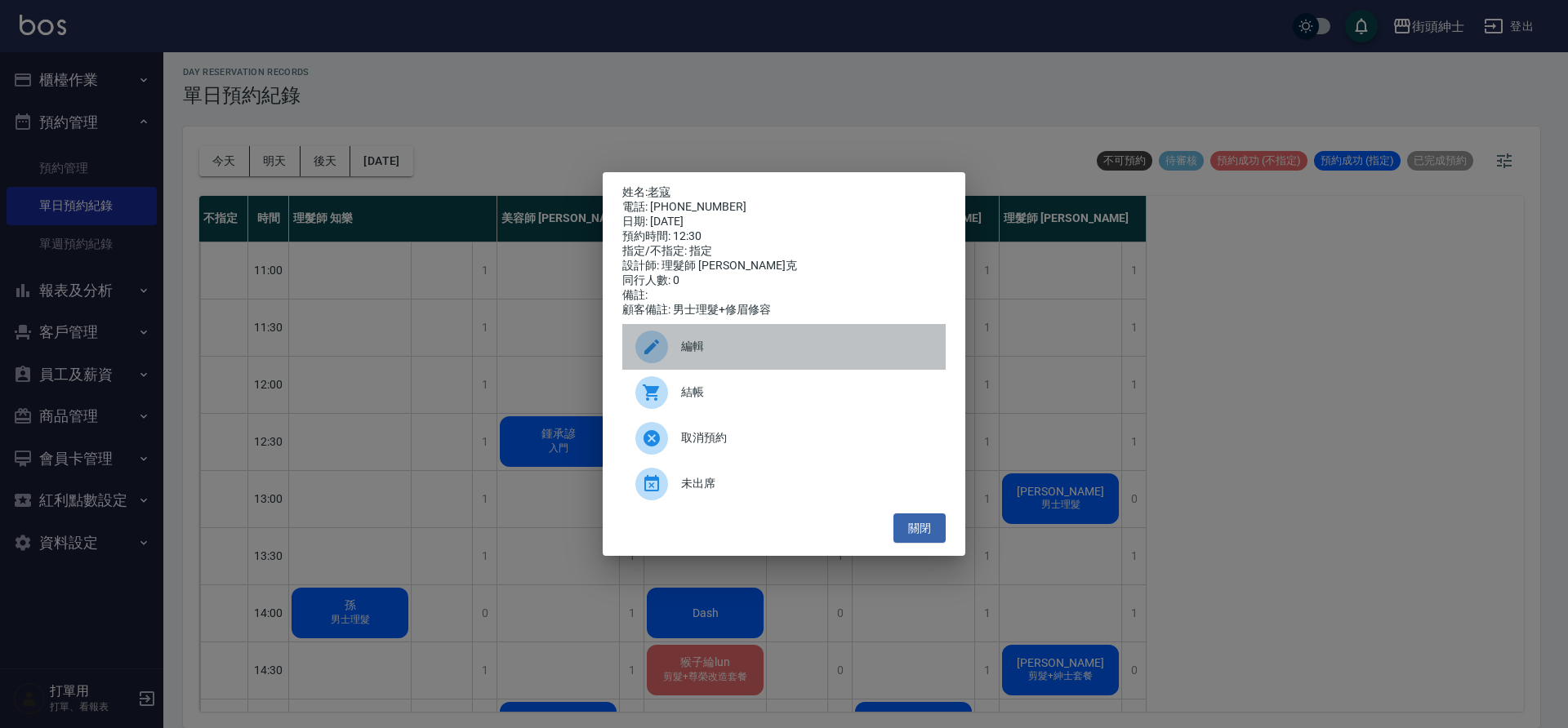
drag, startPoint x: 270, startPoint y: 165, endPoint x: 750, endPoint y: 344, distance: 512.3
click at [750, 344] on div "編輯" at bounding box center [784, 347] width 323 height 46
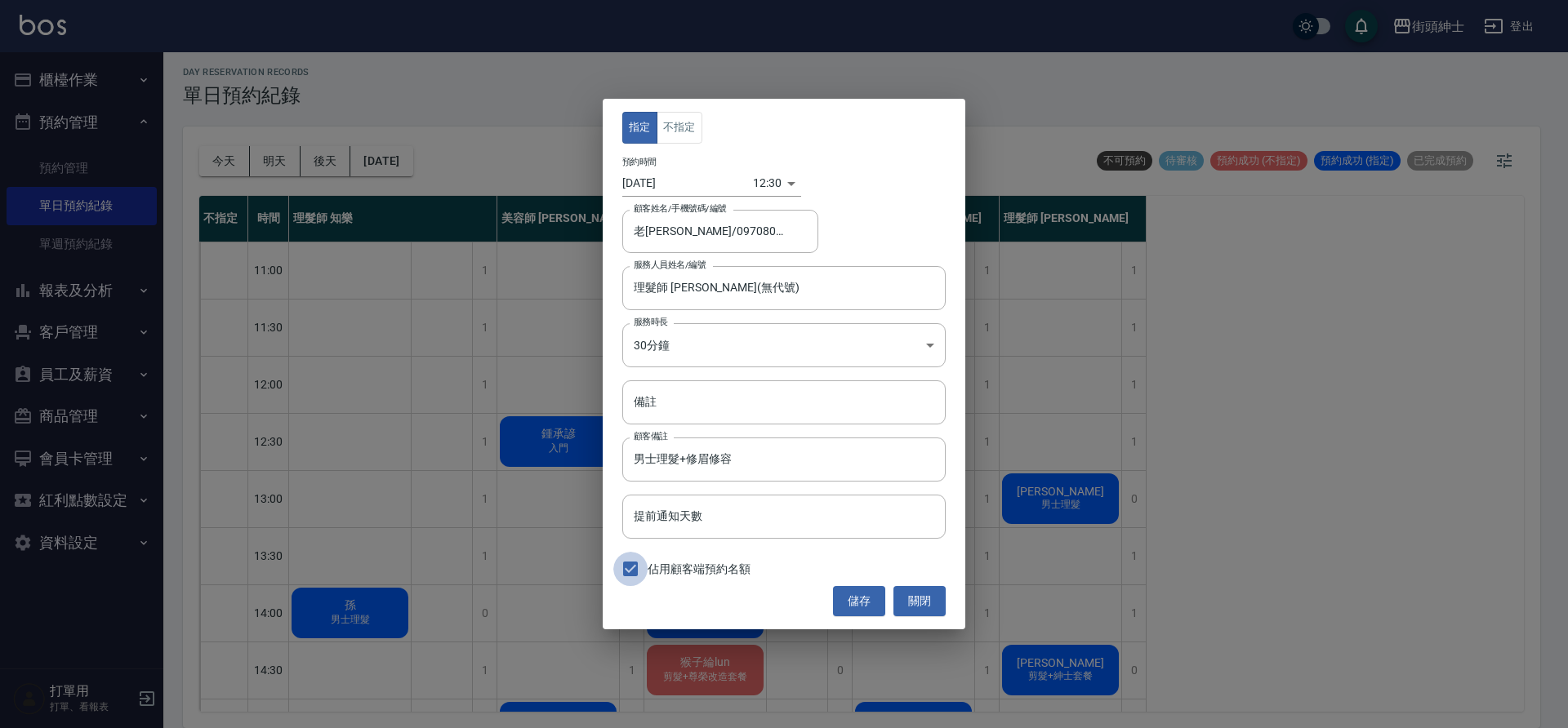
drag, startPoint x: 750, startPoint y: 344, endPoint x: 642, endPoint y: 565, distance: 246.0
click at [642, 565] on input "佔用顧客端預約名額" at bounding box center [630, 569] width 34 height 34
checkbox input "false"
click at [854, 588] on button "儲存" at bounding box center [859, 601] width 52 height 30
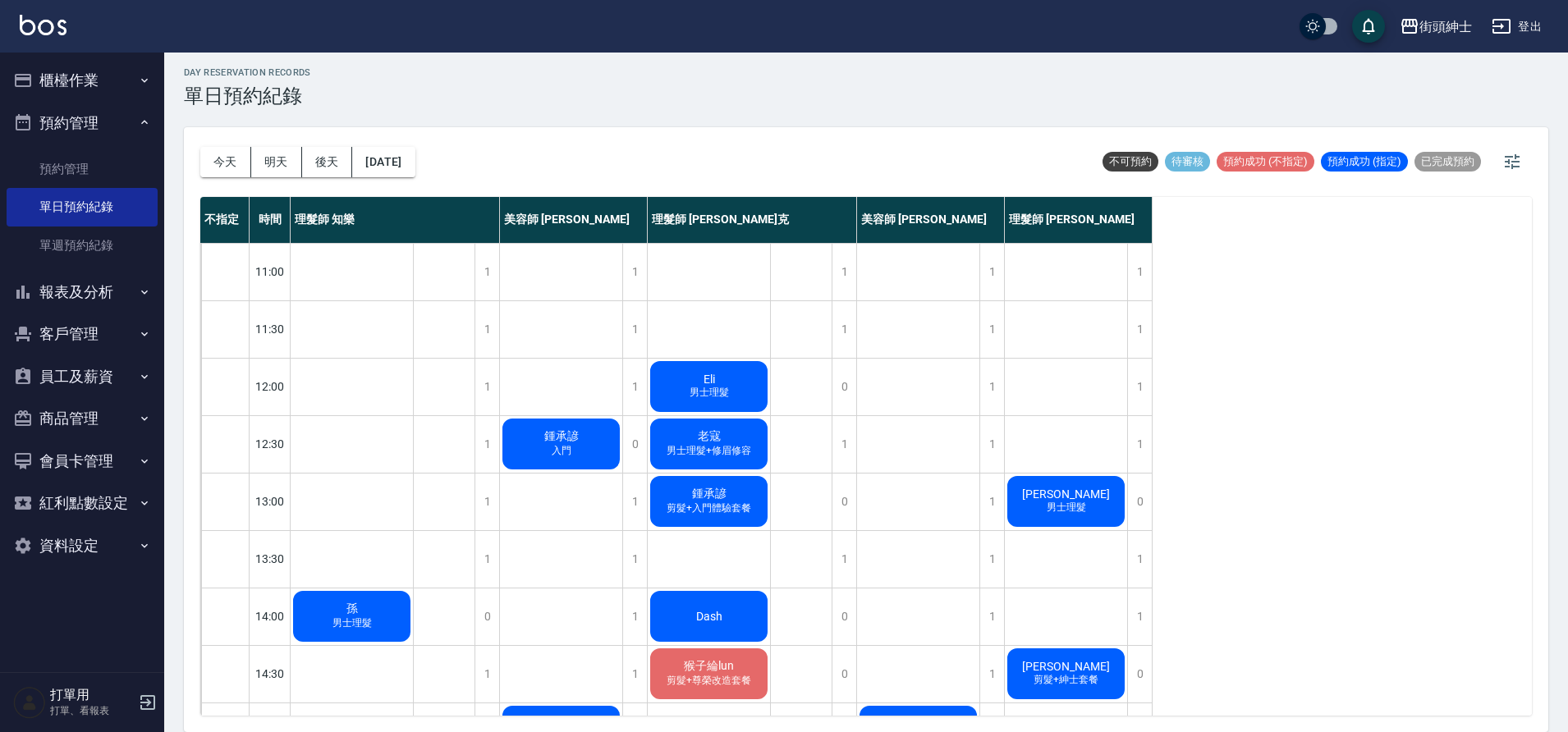
drag, startPoint x: 645, startPoint y: 568, endPoint x: 733, endPoint y: 436, distance: 158.6
click at [733, 436] on div "老寇 男士理髮+修眉修容" at bounding box center [709, 444] width 123 height 56
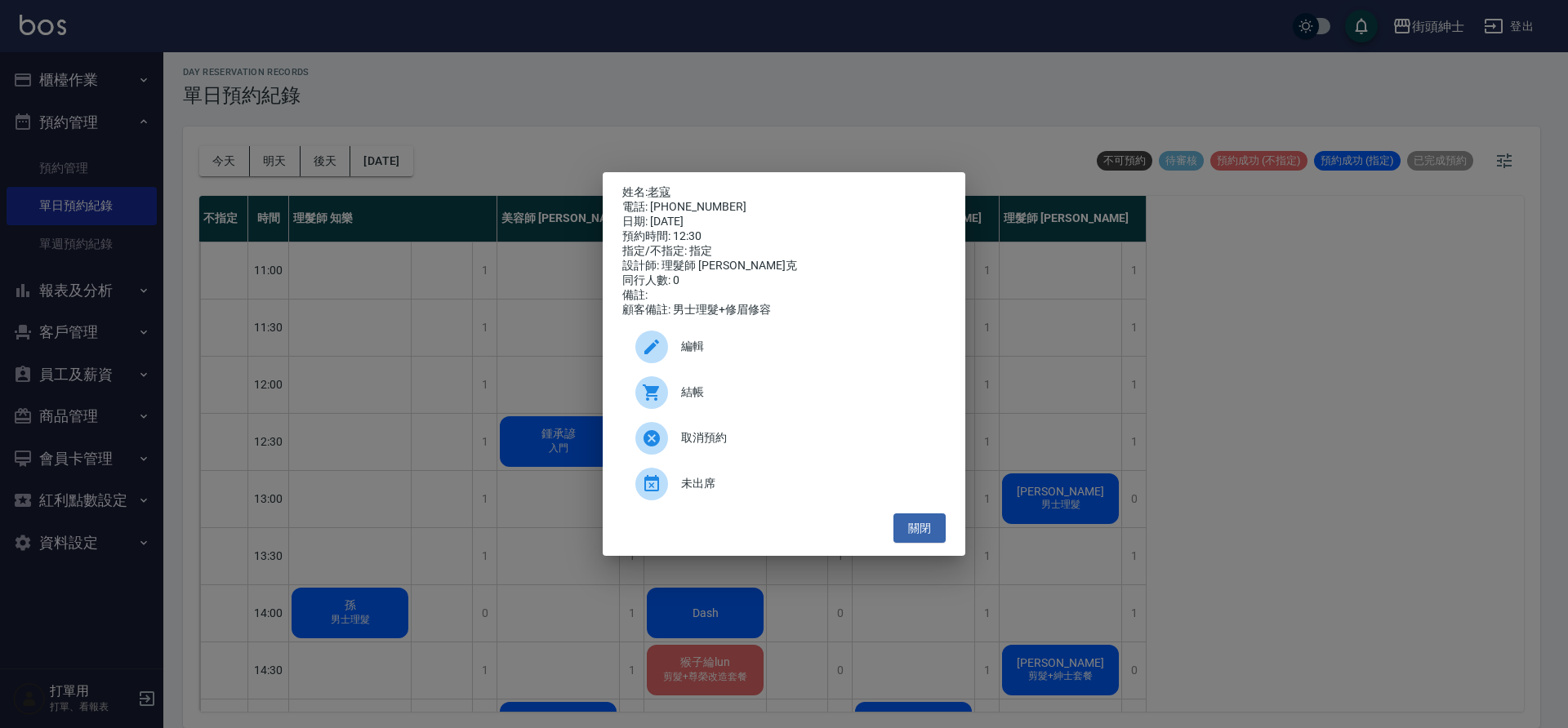
drag, startPoint x: 729, startPoint y: 434, endPoint x: 771, endPoint y: 343, distance: 100.2
click at [771, 343] on div "編輯" at bounding box center [784, 347] width 323 height 46
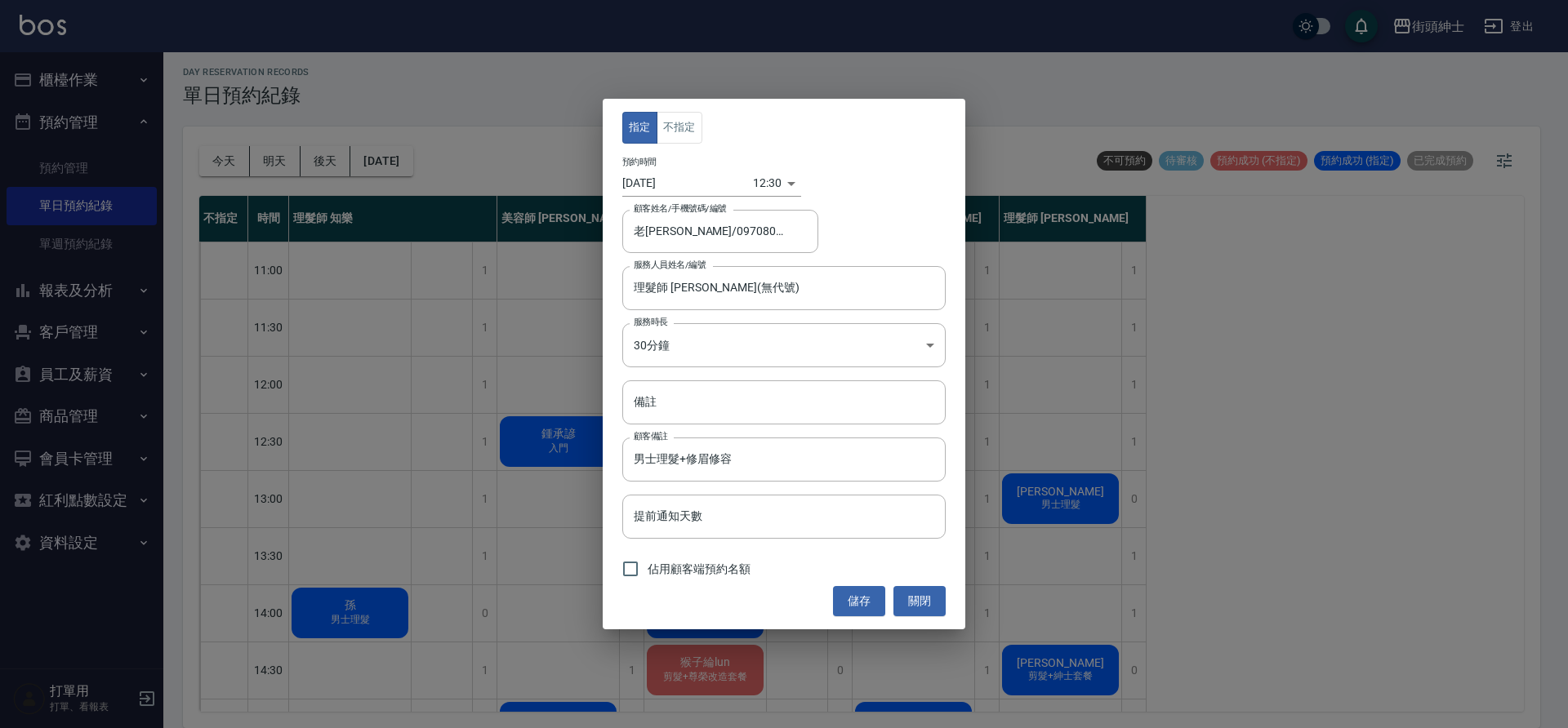
click at [670, 568] on span "佔用顧客端預約名額" at bounding box center [699, 569] width 103 height 17
click at [648, 568] on input "佔用顧客端預約名額" at bounding box center [630, 569] width 34 height 34
checkbox input "true"
drag, startPoint x: 771, startPoint y: 343, endPoint x: 859, endPoint y: 601, distance: 272.6
click at [859, 601] on button "儲存" at bounding box center [859, 601] width 52 height 30
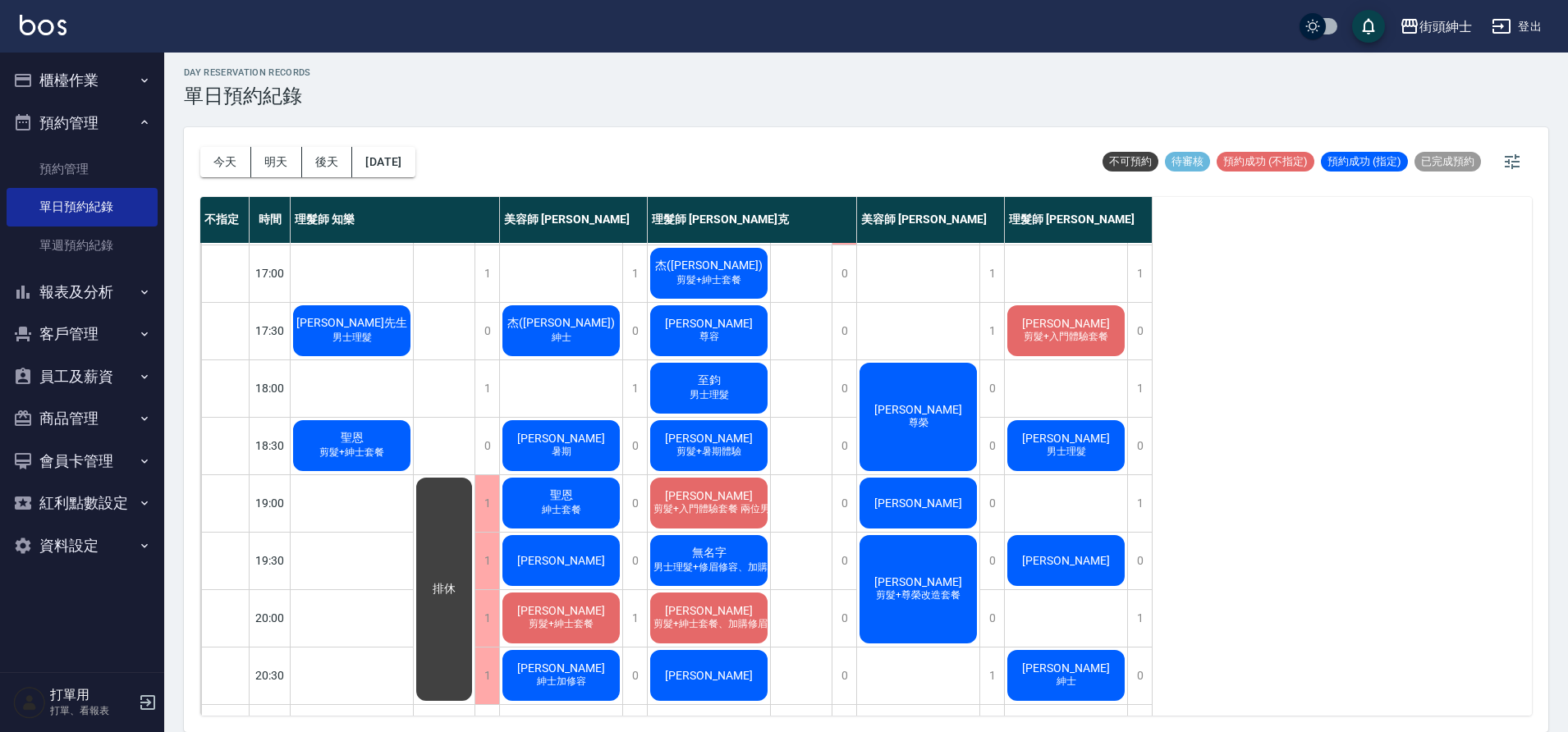
scroll to position [609, 0]
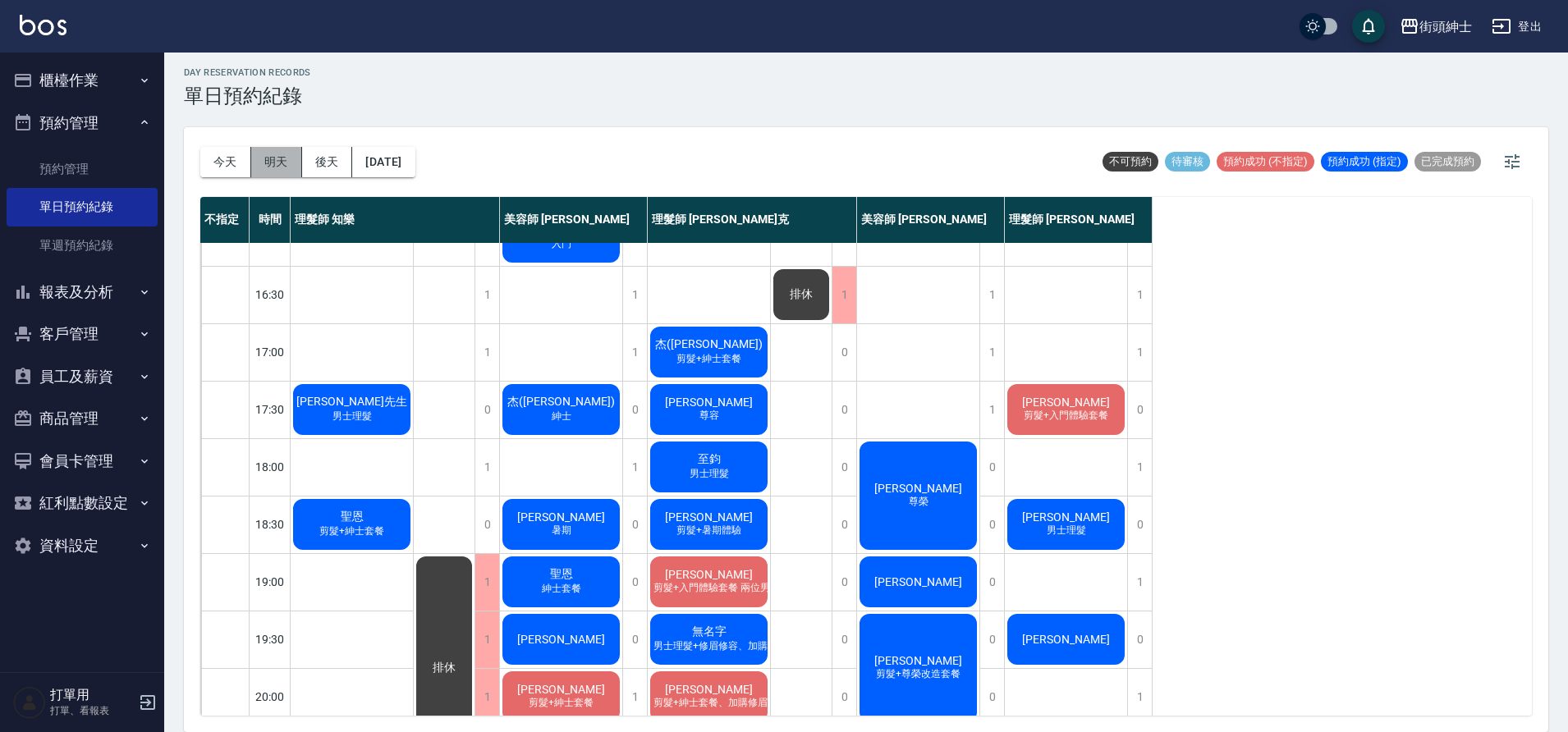
drag, startPoint x: 864, startPoint y: 604, endPoint x: 261, endPoint y: 153, distance: 753.0
click at [261, 153] on button "明天" at bounding box center [276, 161] width 51 height 30
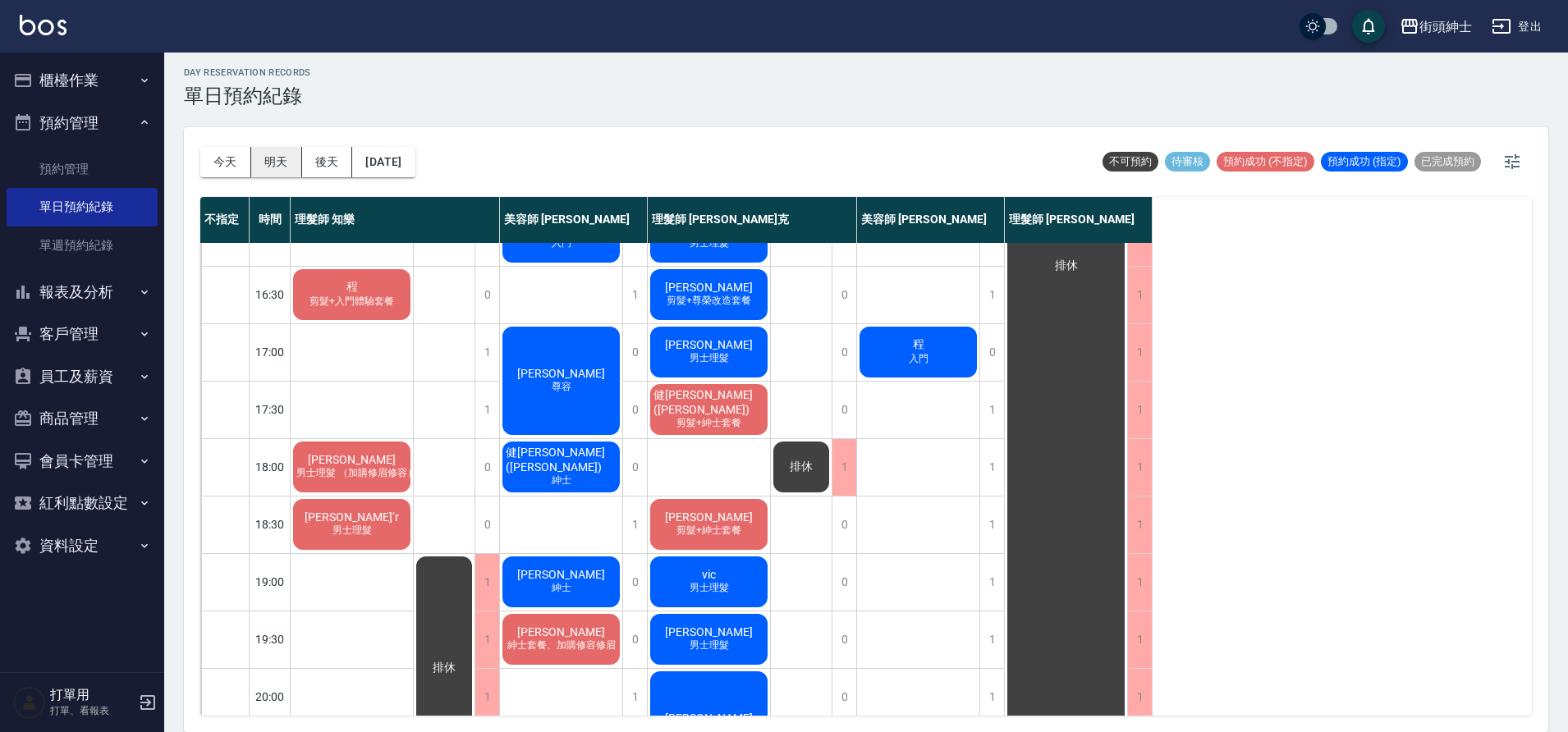
scroll to position [448, 0]
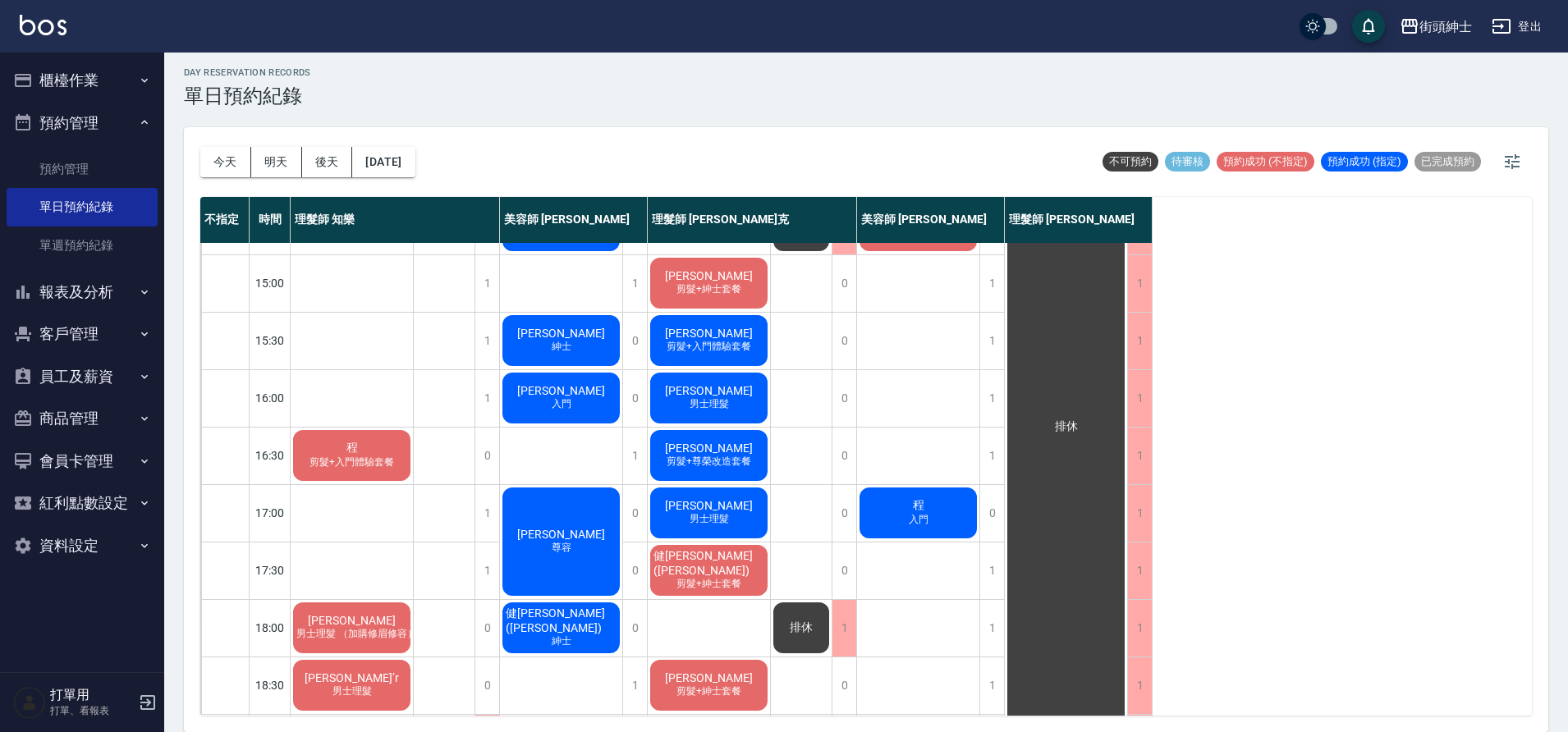
drag, startPoint x: 261, startPoint y: 153, endPoint x: 734, endPoint y: 441, distance: 553.8
click at [734, 441] on div "George 剪髮+尊榮改造套餐" at bounding box center [709, 455] width 123 height 56
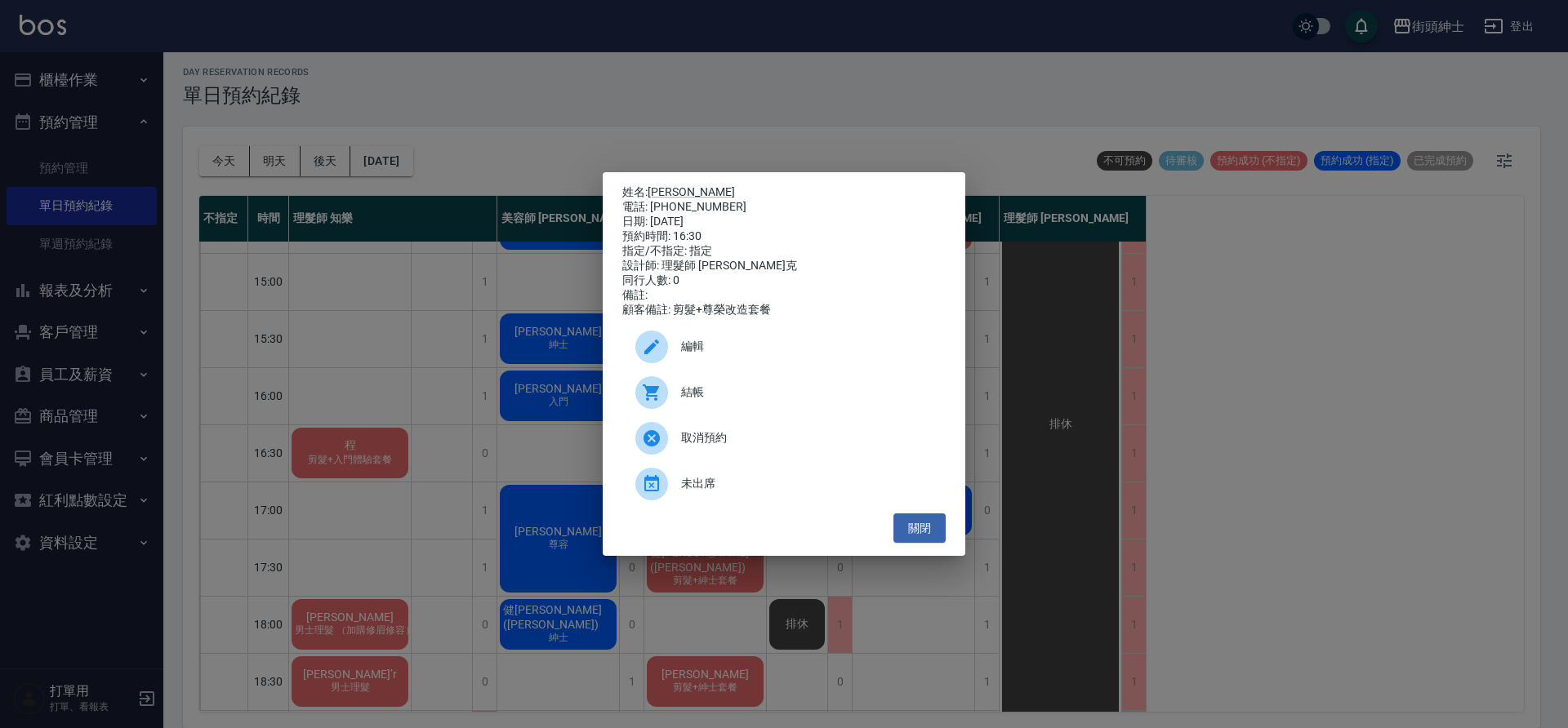
click at [767, 438] on span "取消預約" at bounding box center [807, 438] width 252 height 17
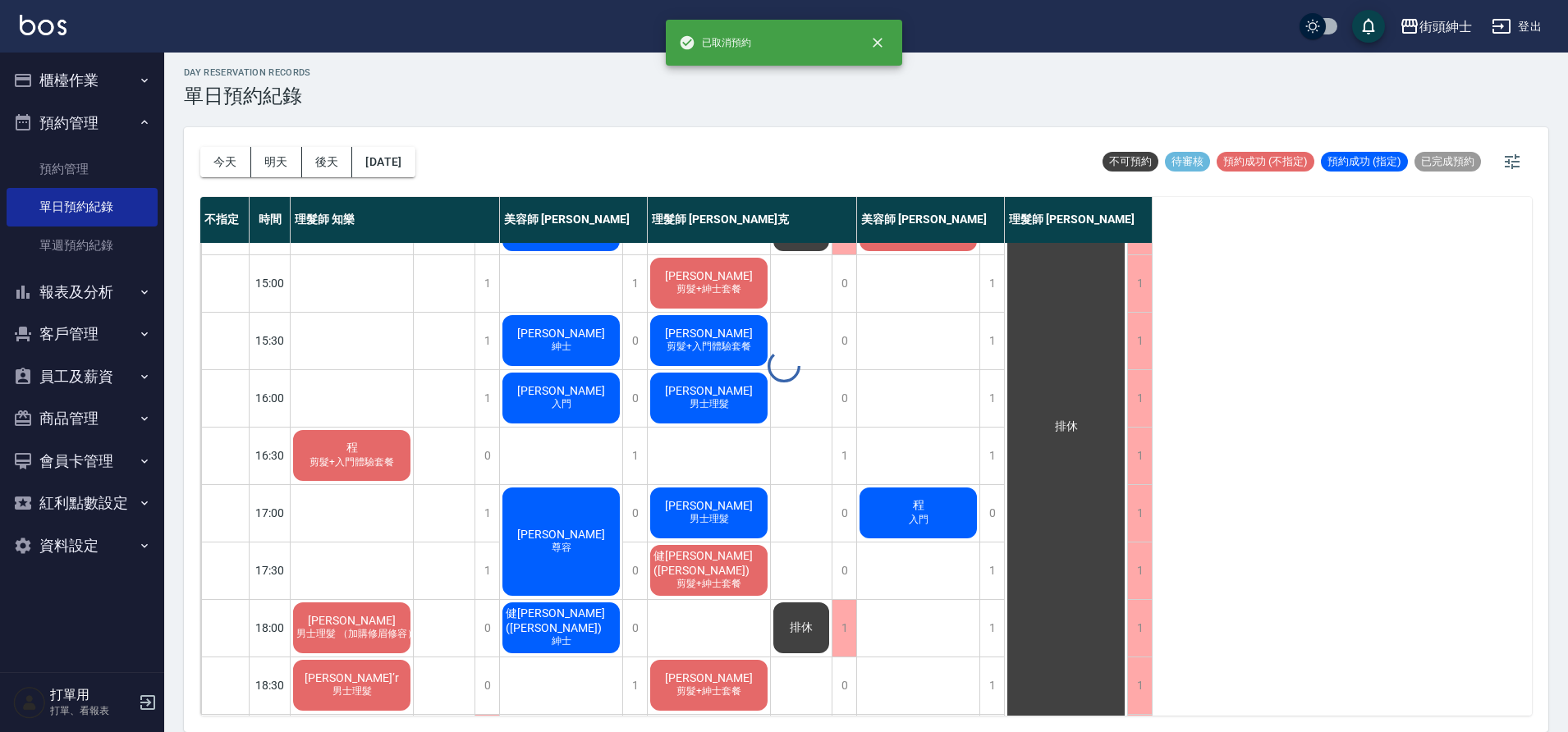
click at [562, 519] on div at bounding box center [784, 366] width 1568 height 732
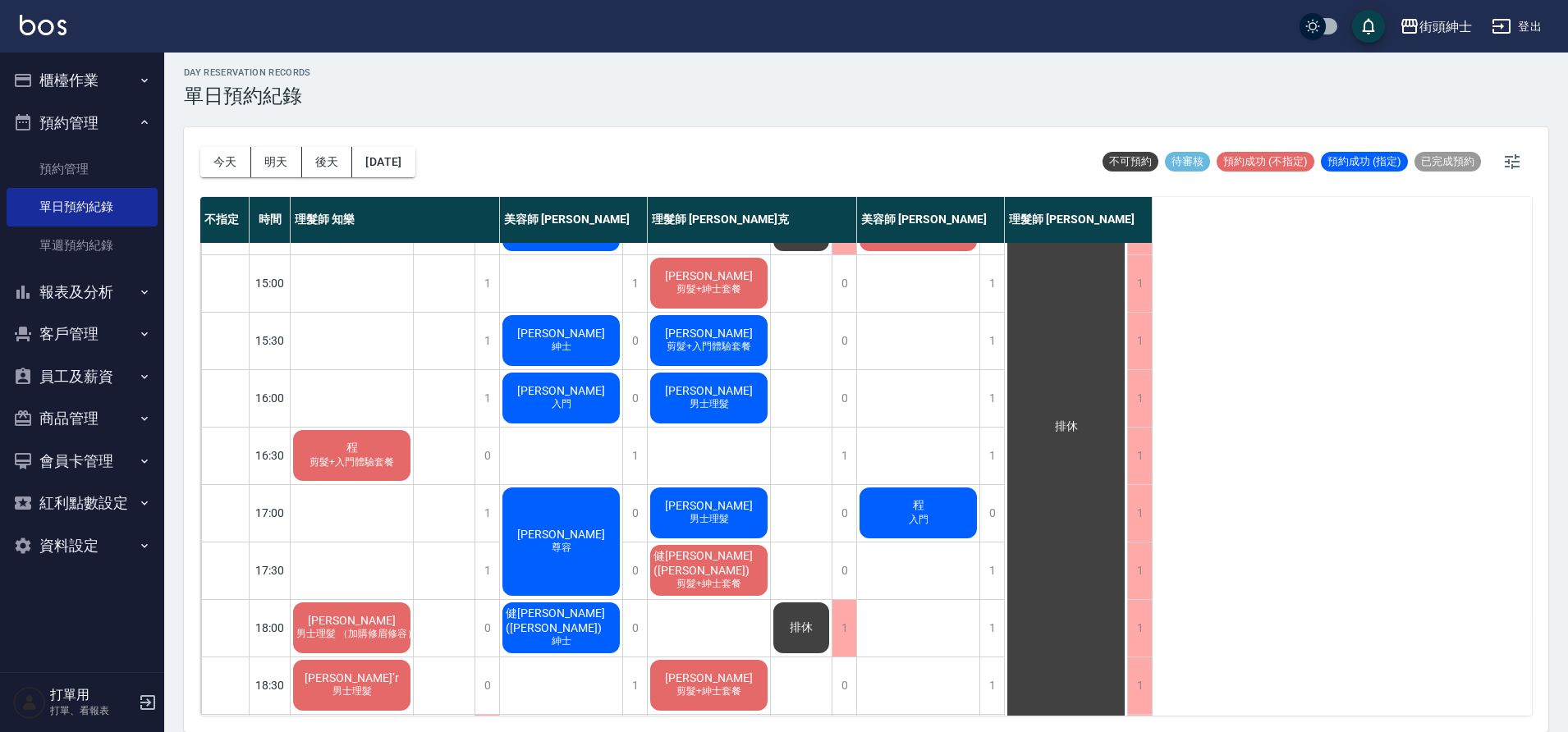
click at [600, 538] on div "George 尊容" at bounding box center [560, 542] width 123 height 113
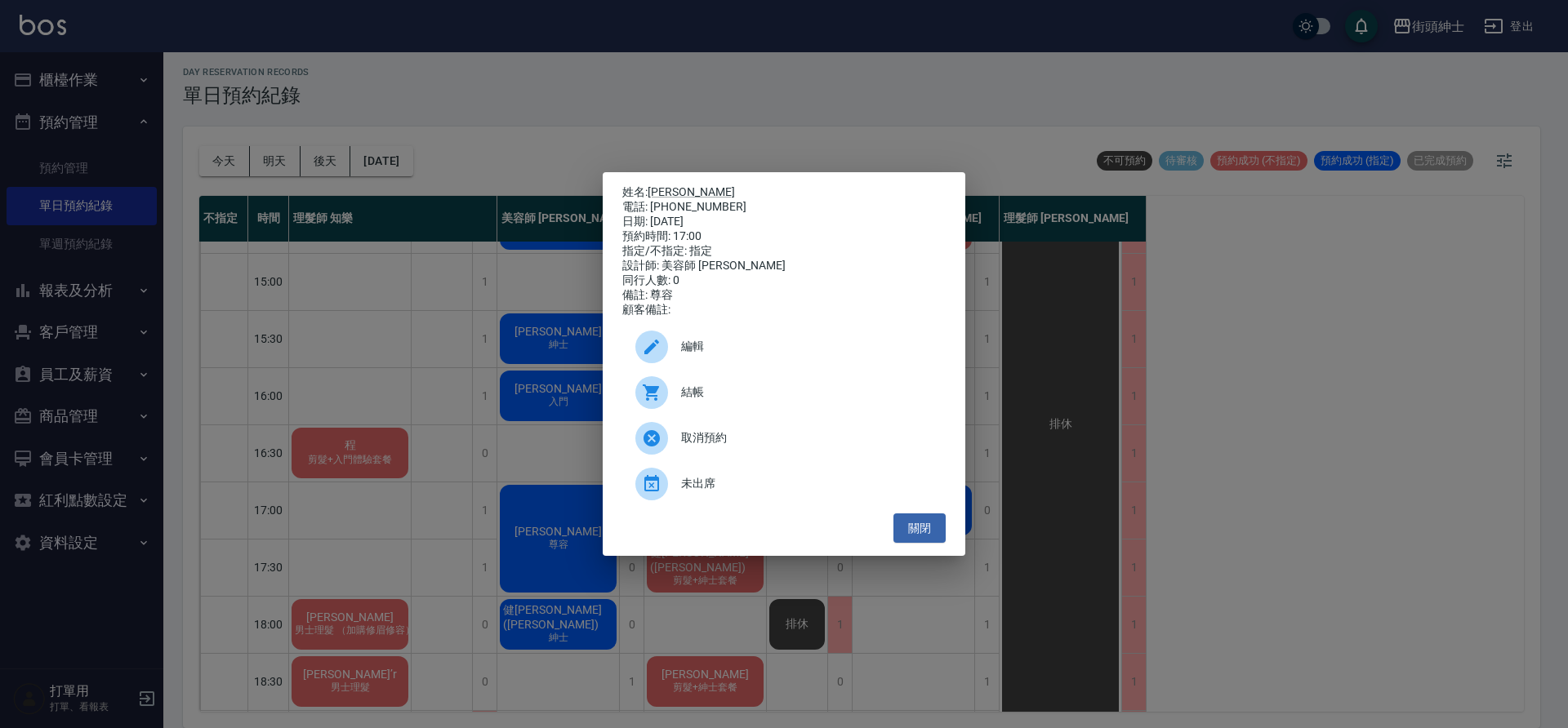
click at [749, 441] on span "取消預約" at bounding box center [807, 438] width 252 height 17
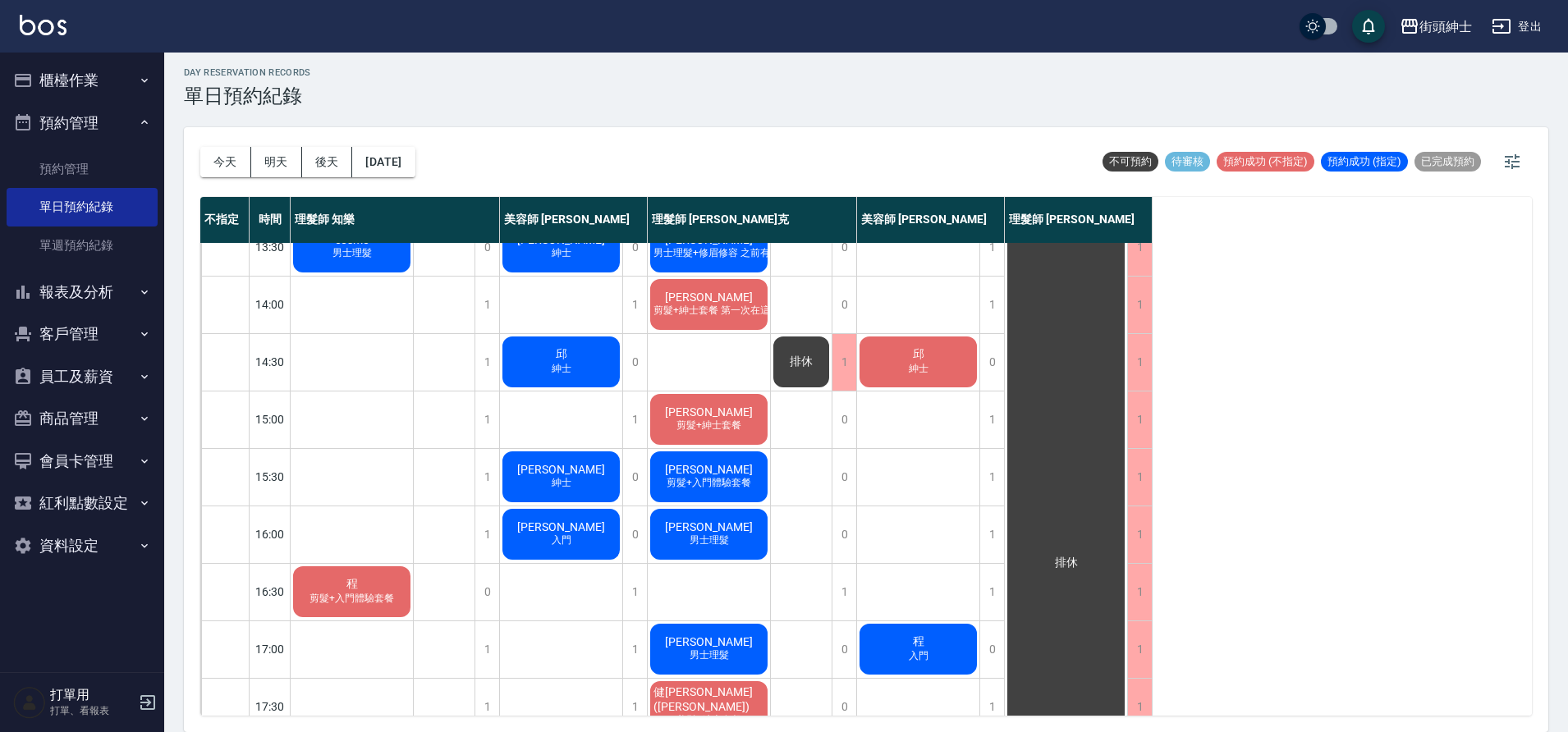
scroll to position [0, 0]
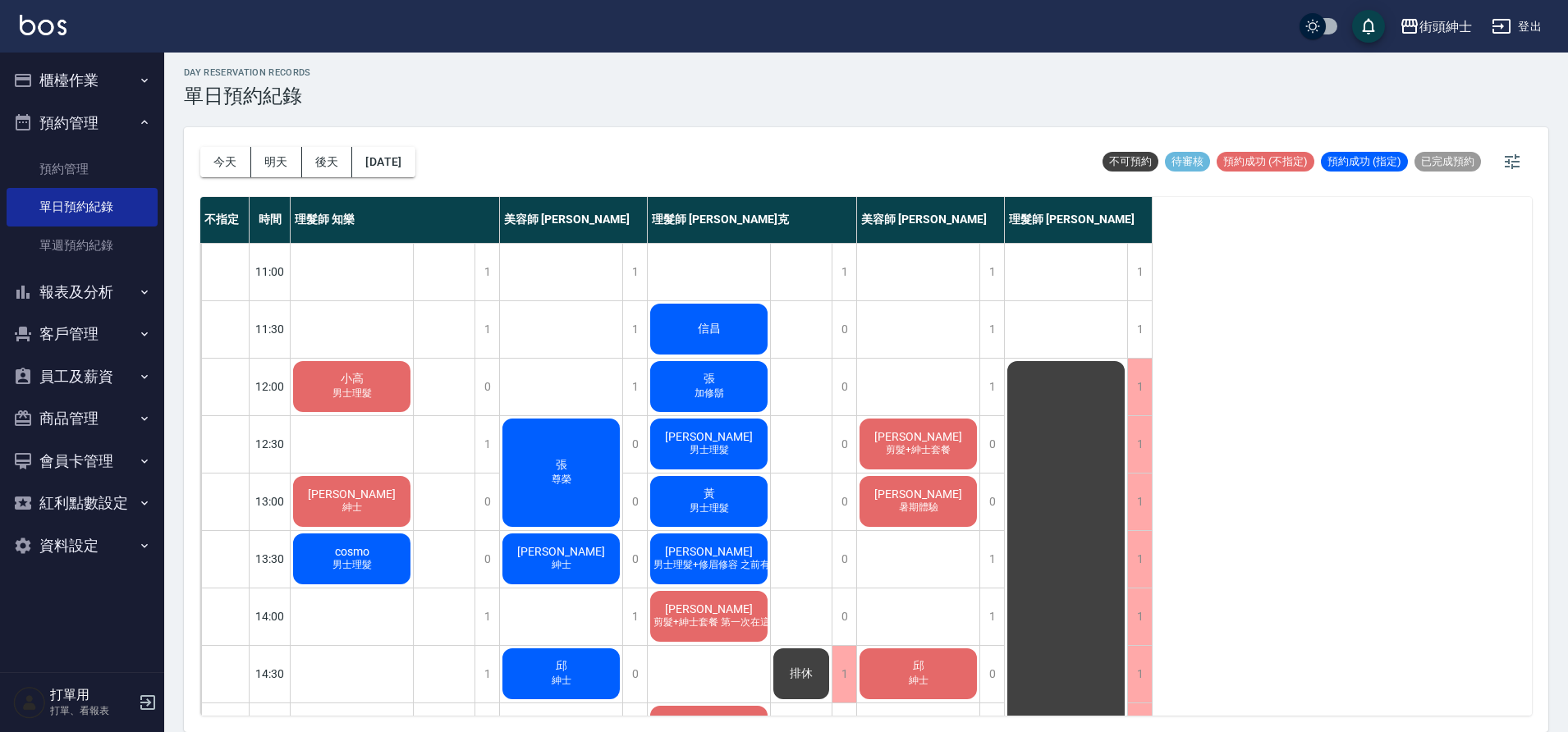
click at [278, 160] on button "明天" at bounding box center [276, 161] width 51 height 30
click at [333, 164] on button "後天" at bounding box center [327, 161] width 51 height 30
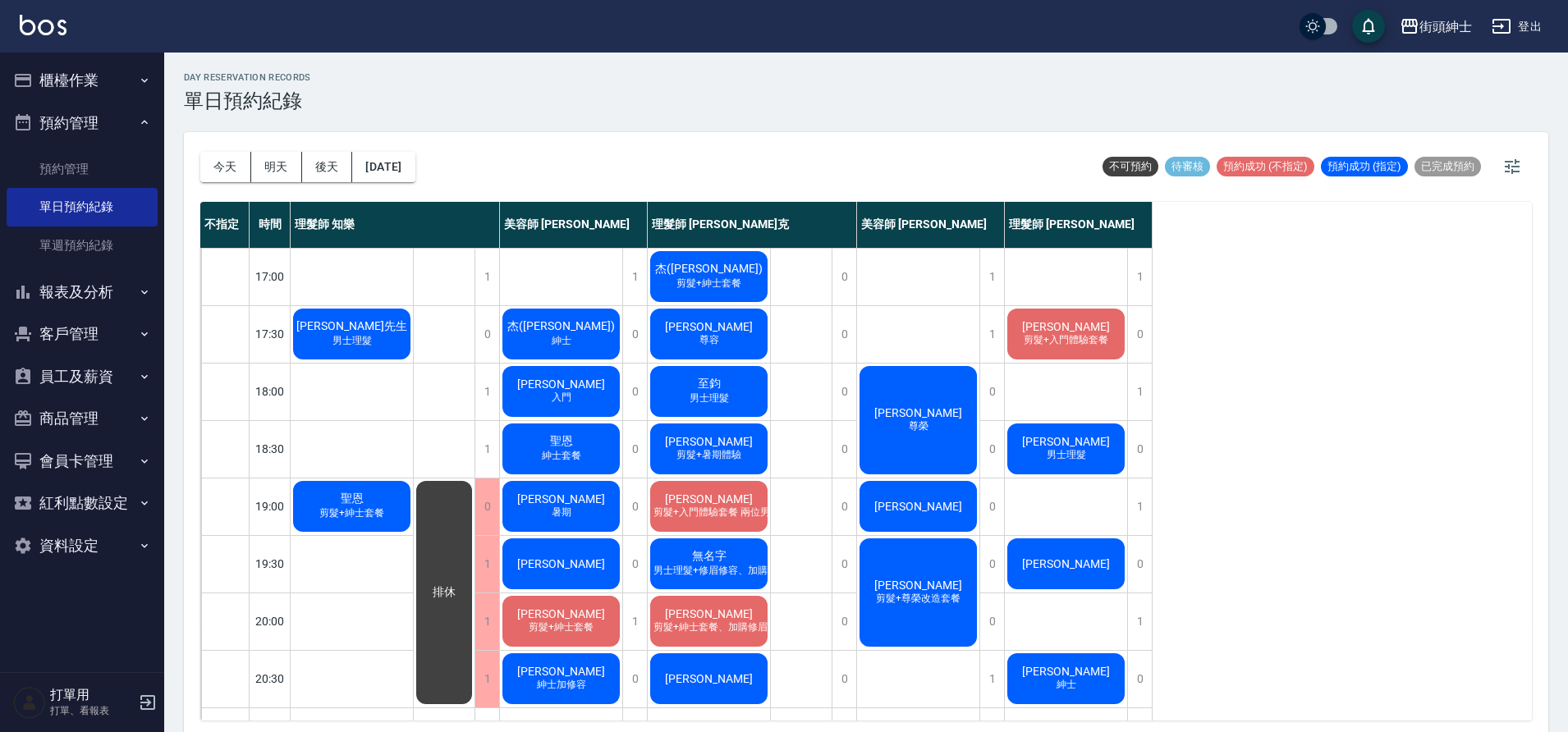
scroll to position [747, 0]
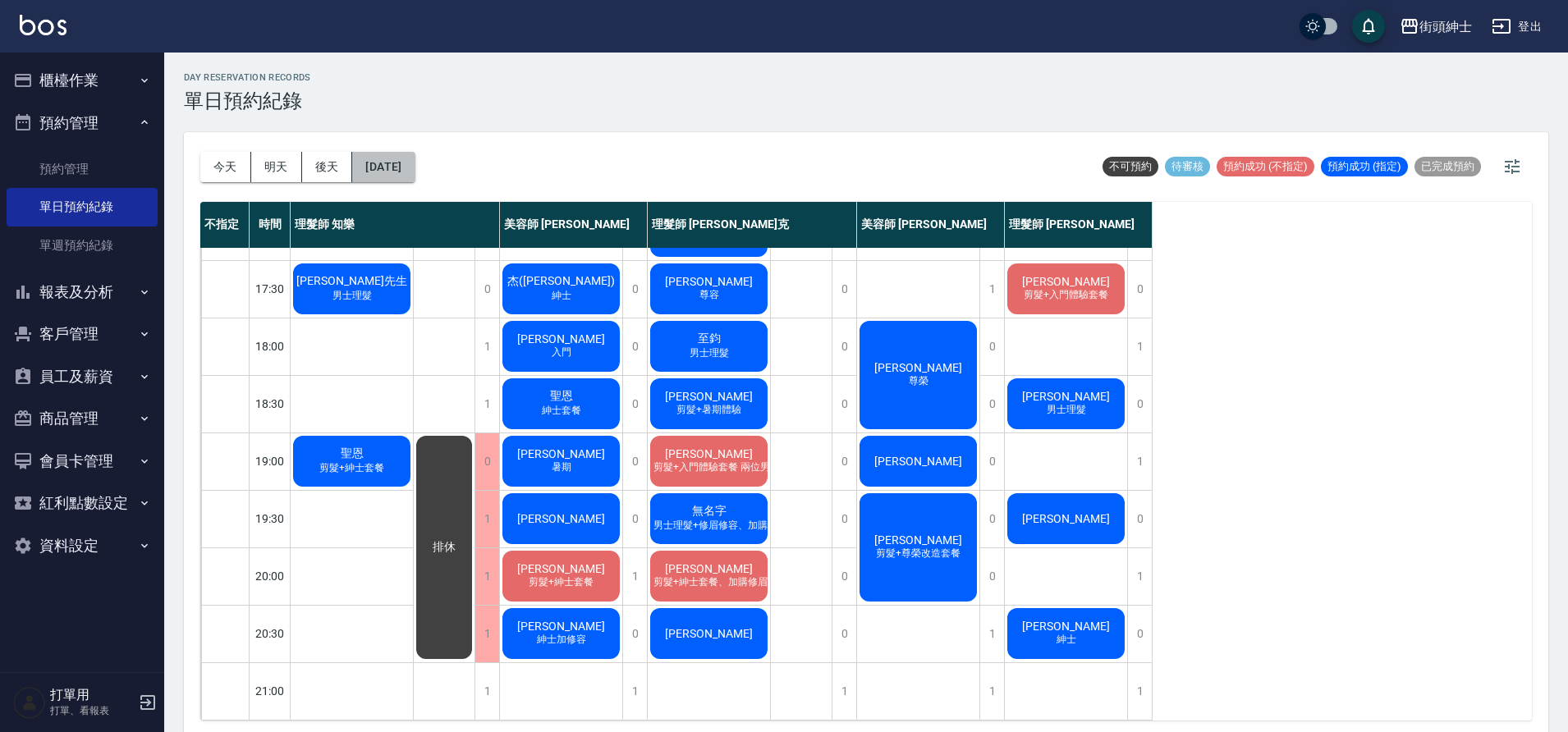
click at [406, 173] on button "2025/09/12" at bounding box center [383, 166] width 63 height 30
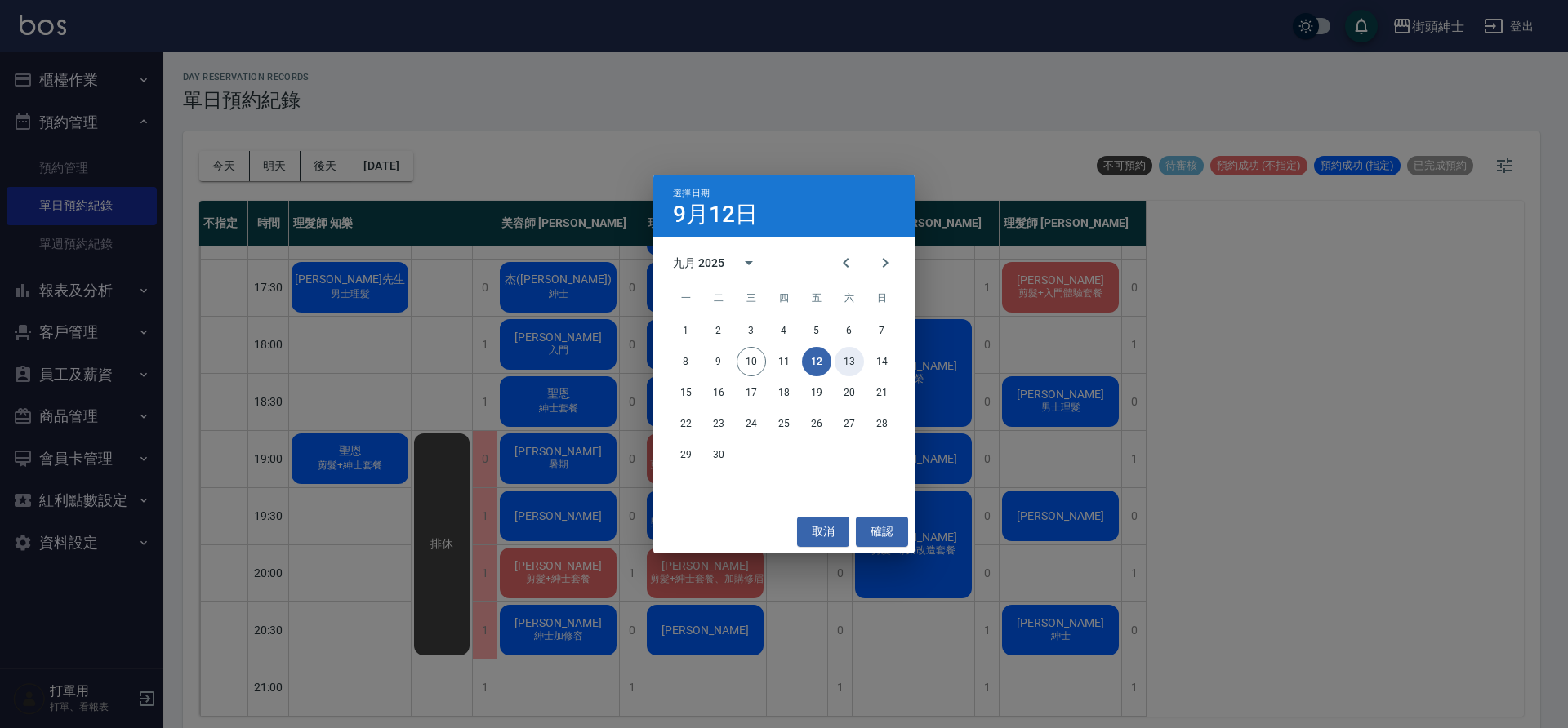
click at [842, 359] on button "13" at bounding box center [849, 361] width 29 height 29
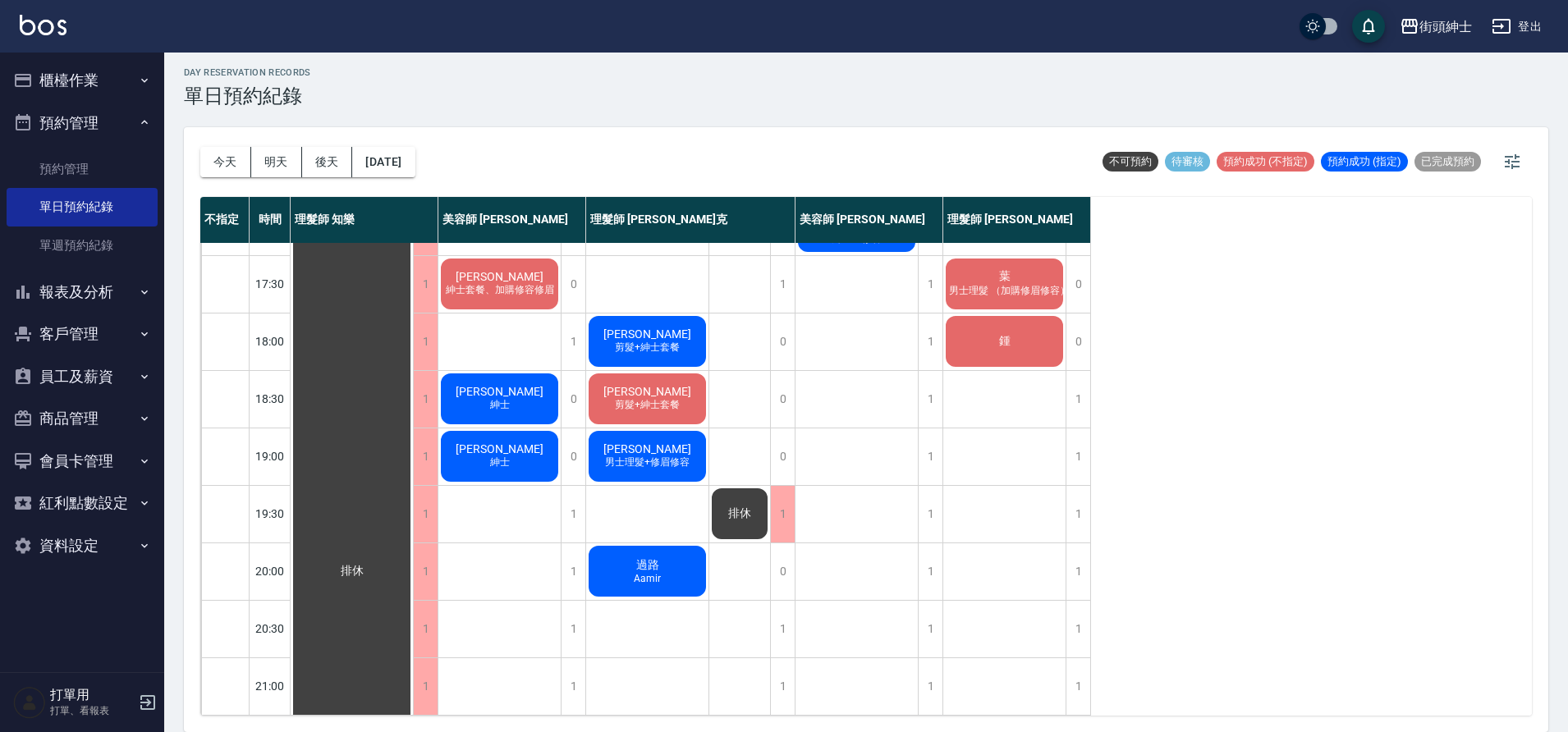
scroll to position [425, 0]
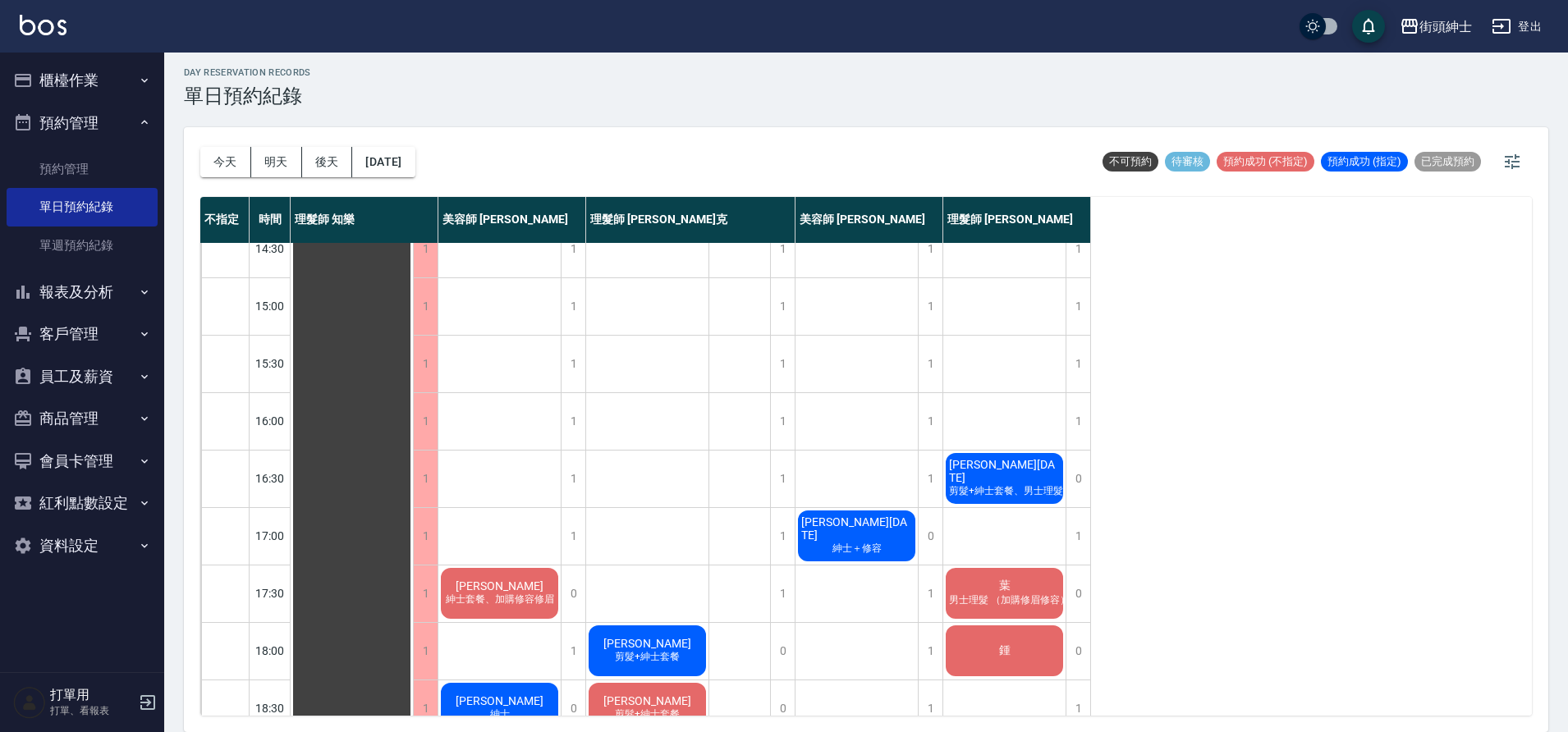
click at [238, 162] on button "今天" at bounding box center [225, 161] width 51 height 30
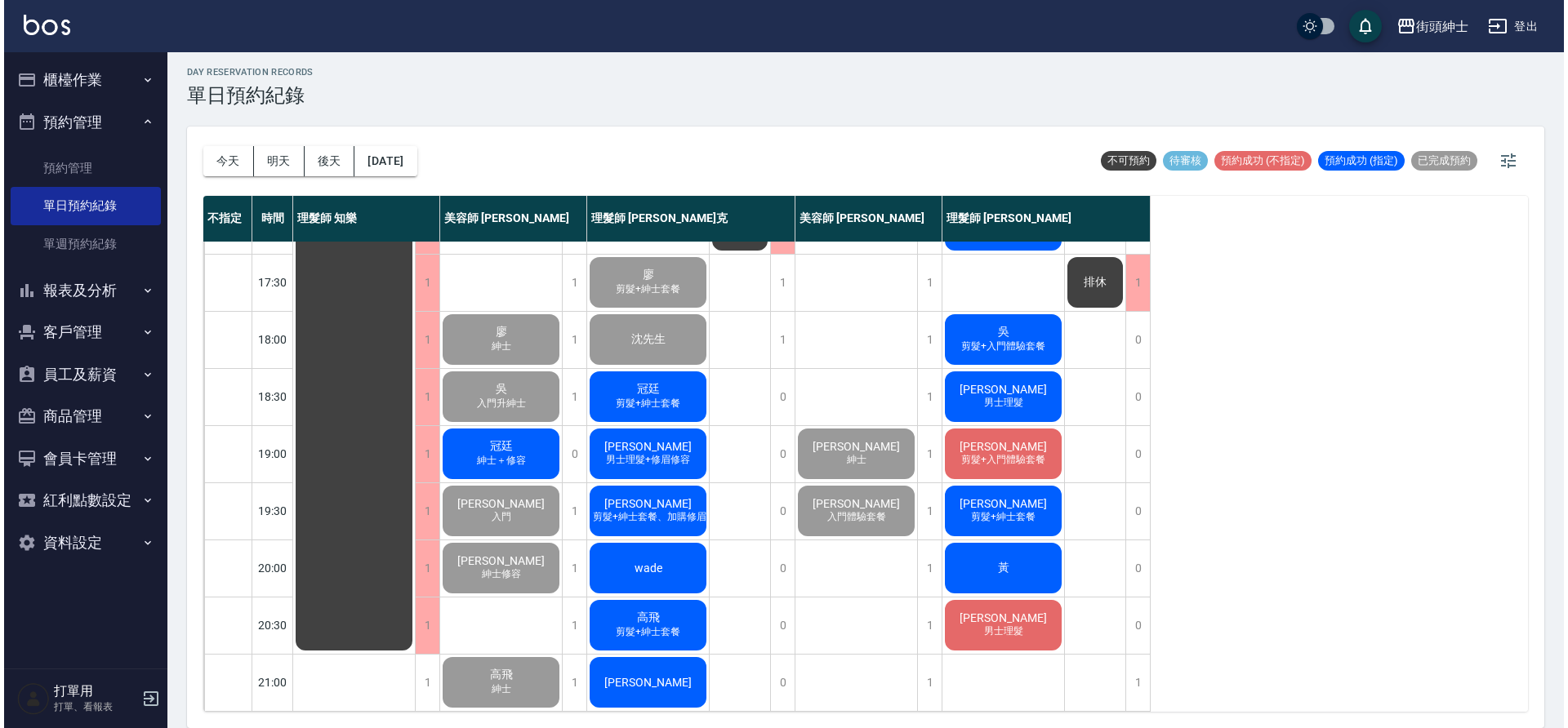
scroll to position [743, 0]
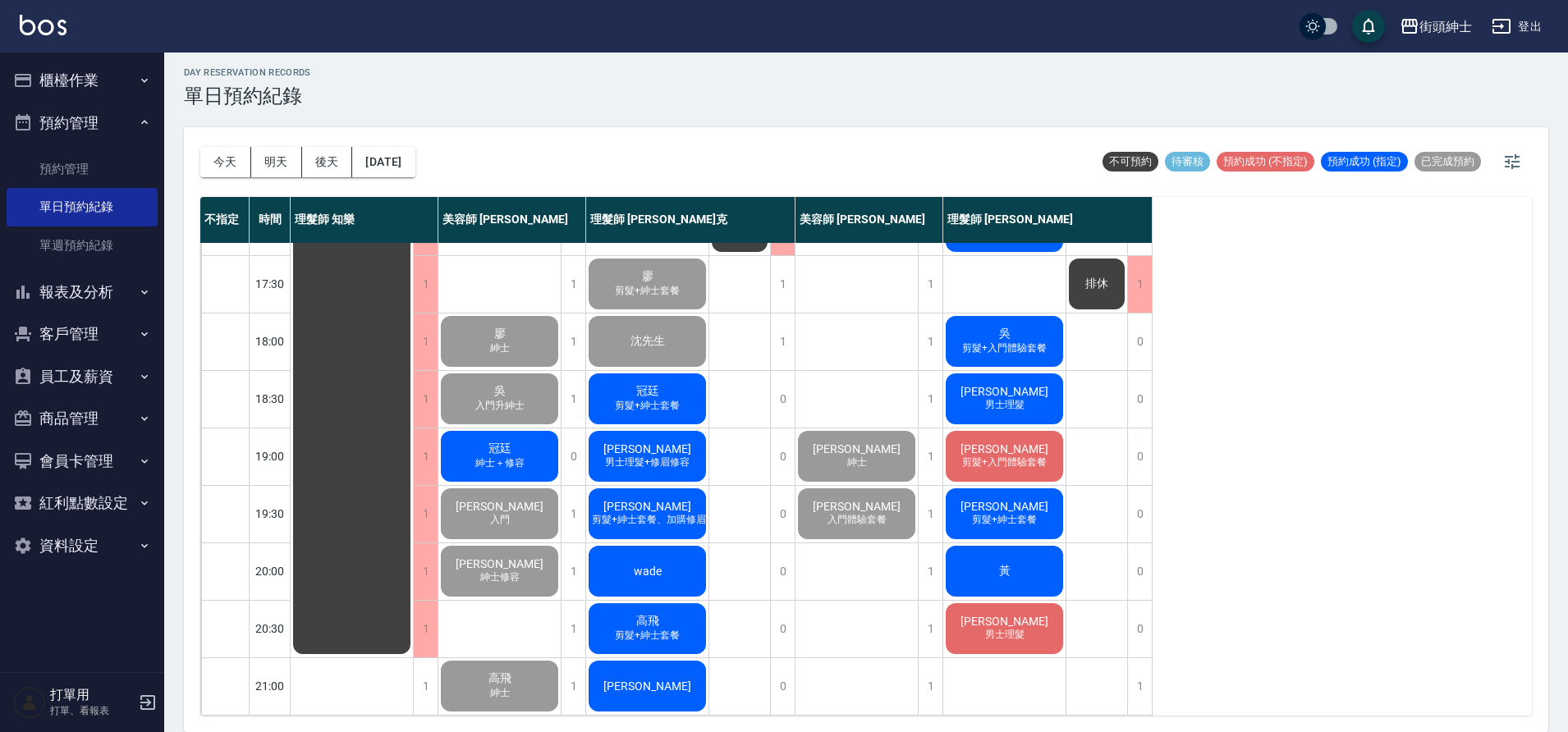
click at [487, 457] on span "紳士＋修容" at bounding box center [500, 464] width 56 height 14
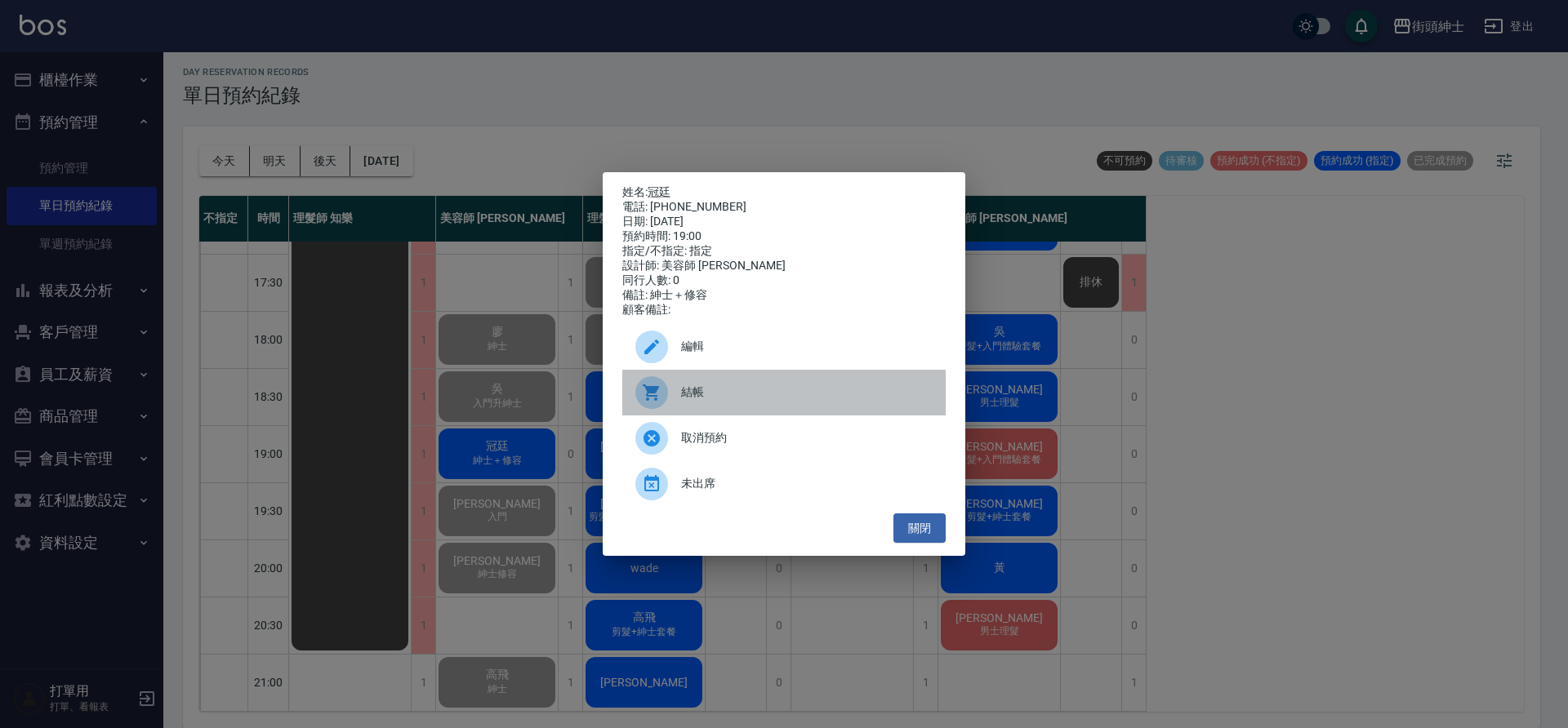
click at [791, 401] on span "結帳" at bounding box center [807, 392] width 252 height 17
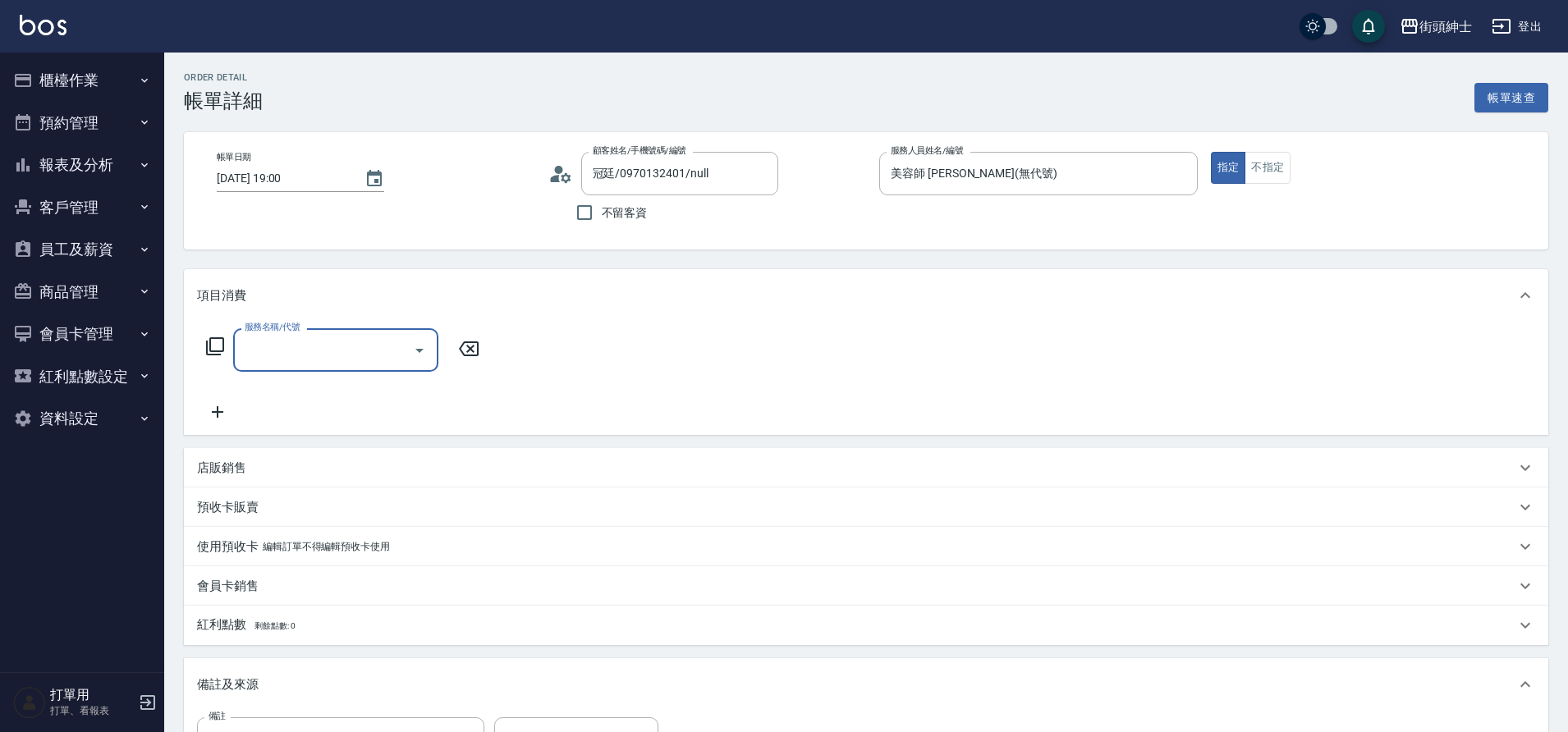
drag, startPoint x: 0, startPoint y: 0, endPoint x: 302, endPoint y: 357, distance: 467.6
click at [302, 357] on input "服務名稱/代號" at bounding box center [324, 351] width 166 height 29
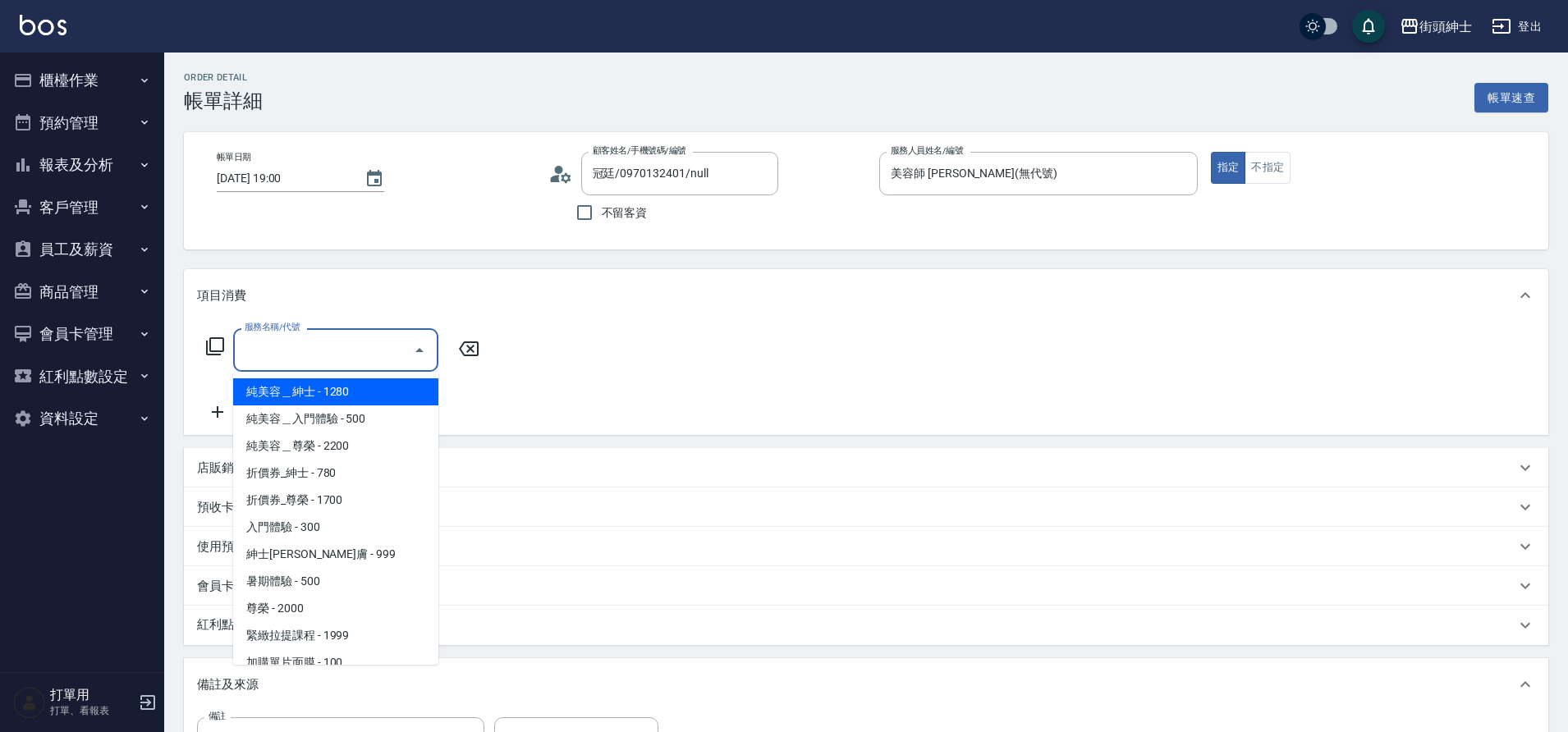
drag, startPoint x: 302, startPoint y: 357, endPoint x: 357, endPoint y: 560, distance: 210.3
click at [357, 560] on span "紳士[PERSON_NAME]膚 - 999" at bounding box center [335, 555] width 205 height 27
type input "紳士全效煥膚"
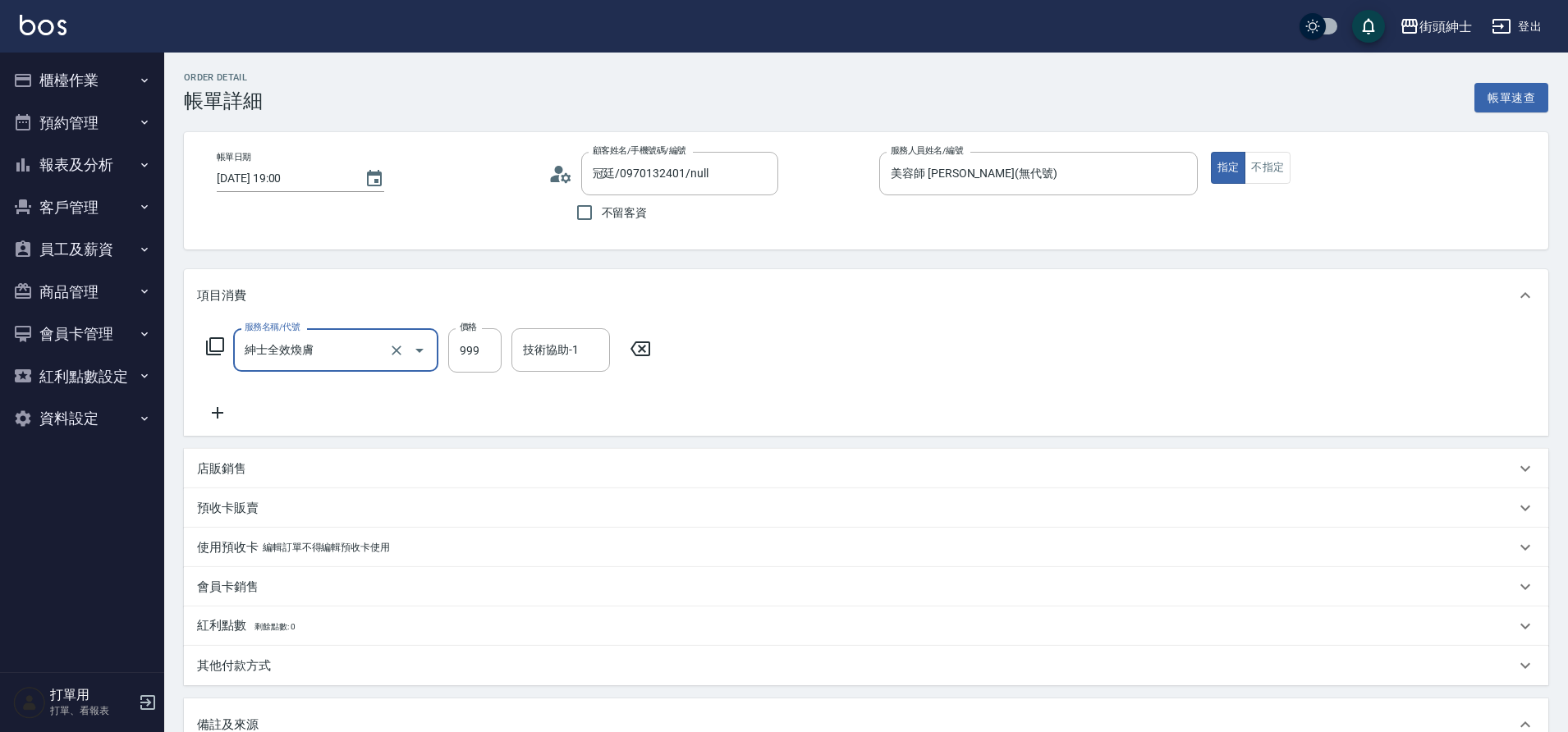
click at [224, 406] on icon at bounding box center [218, 412] width 41 height 20
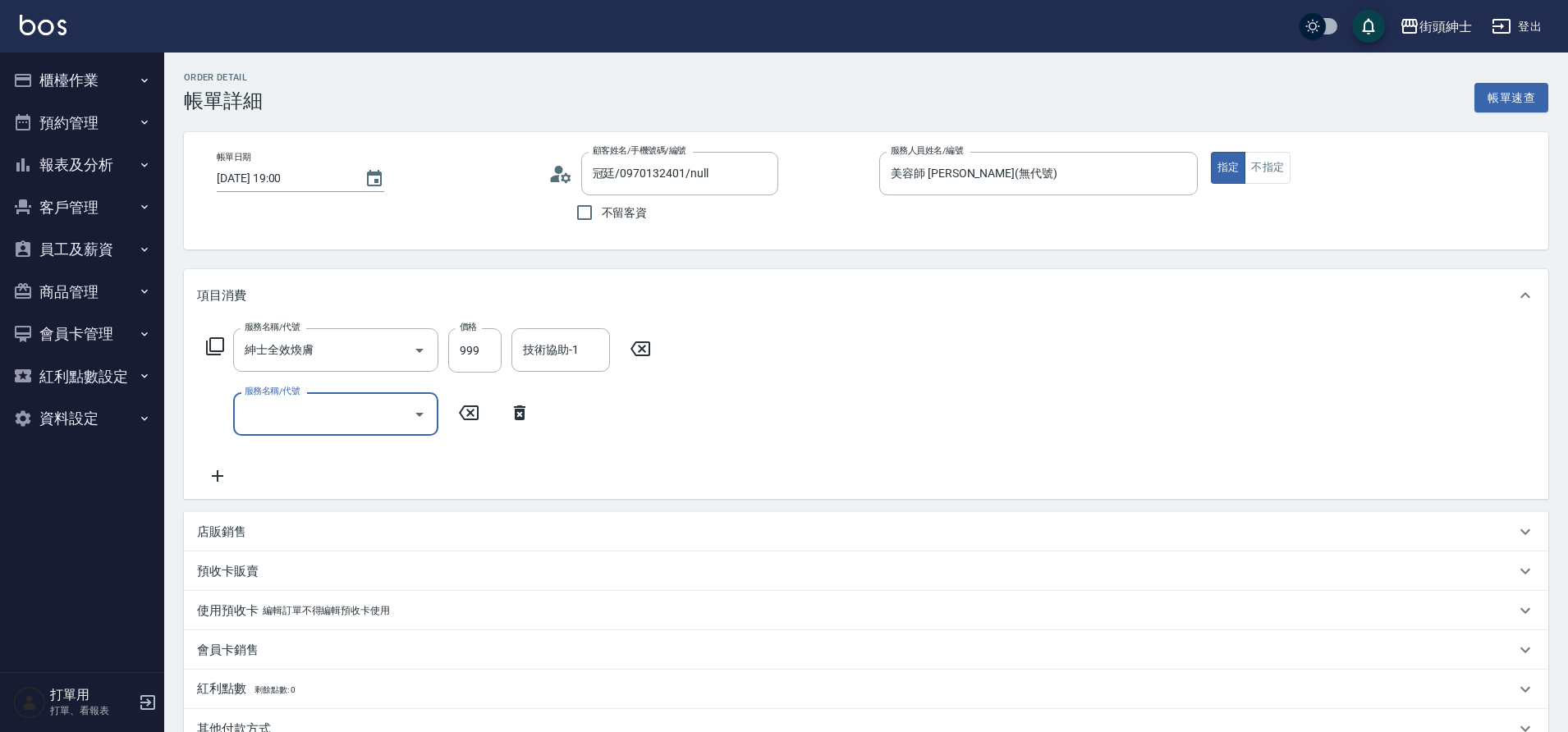
click at [342, 427] on input "服務名稱/代號" at bounding box center [324, 415] width 166 height 29
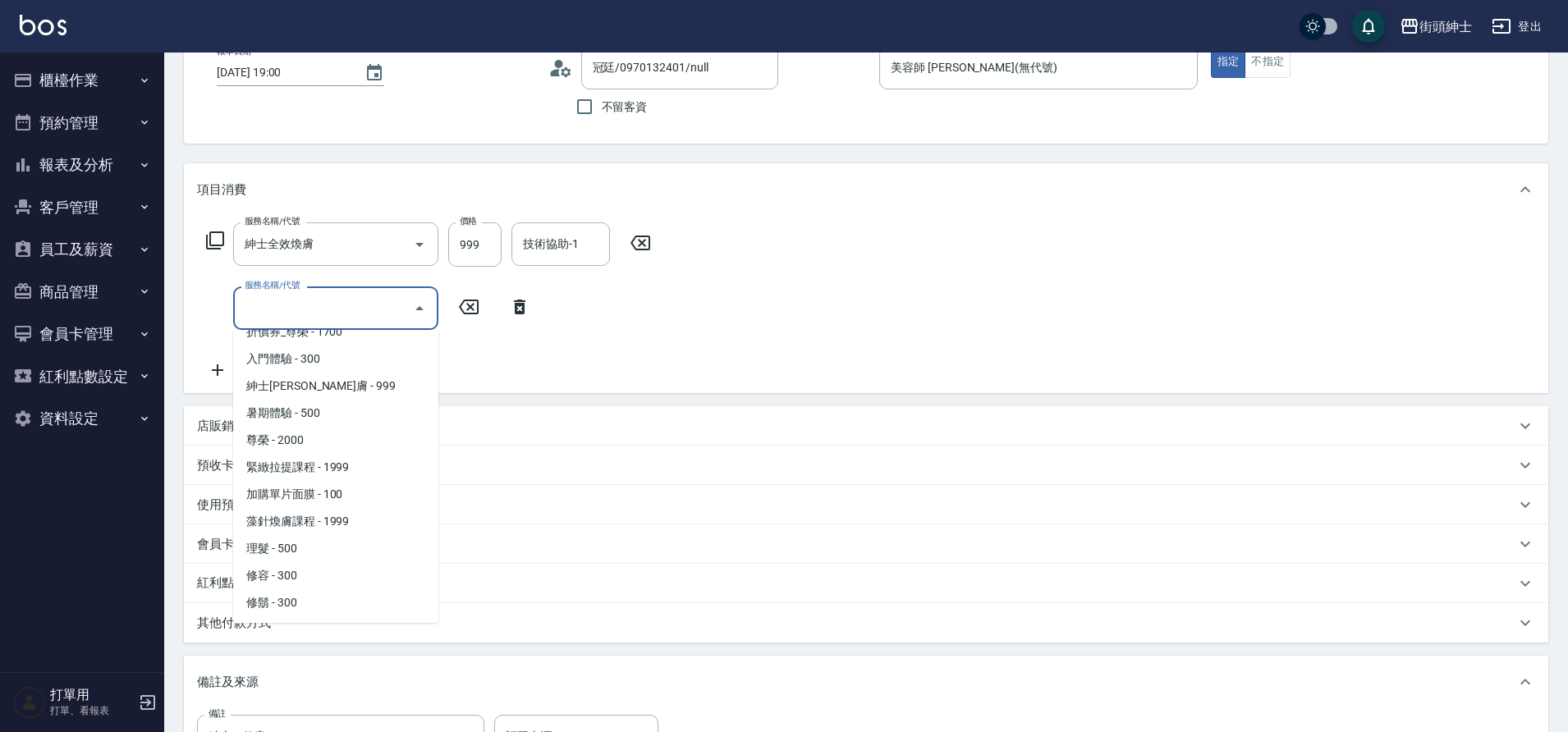
scroll to position [117, 0]
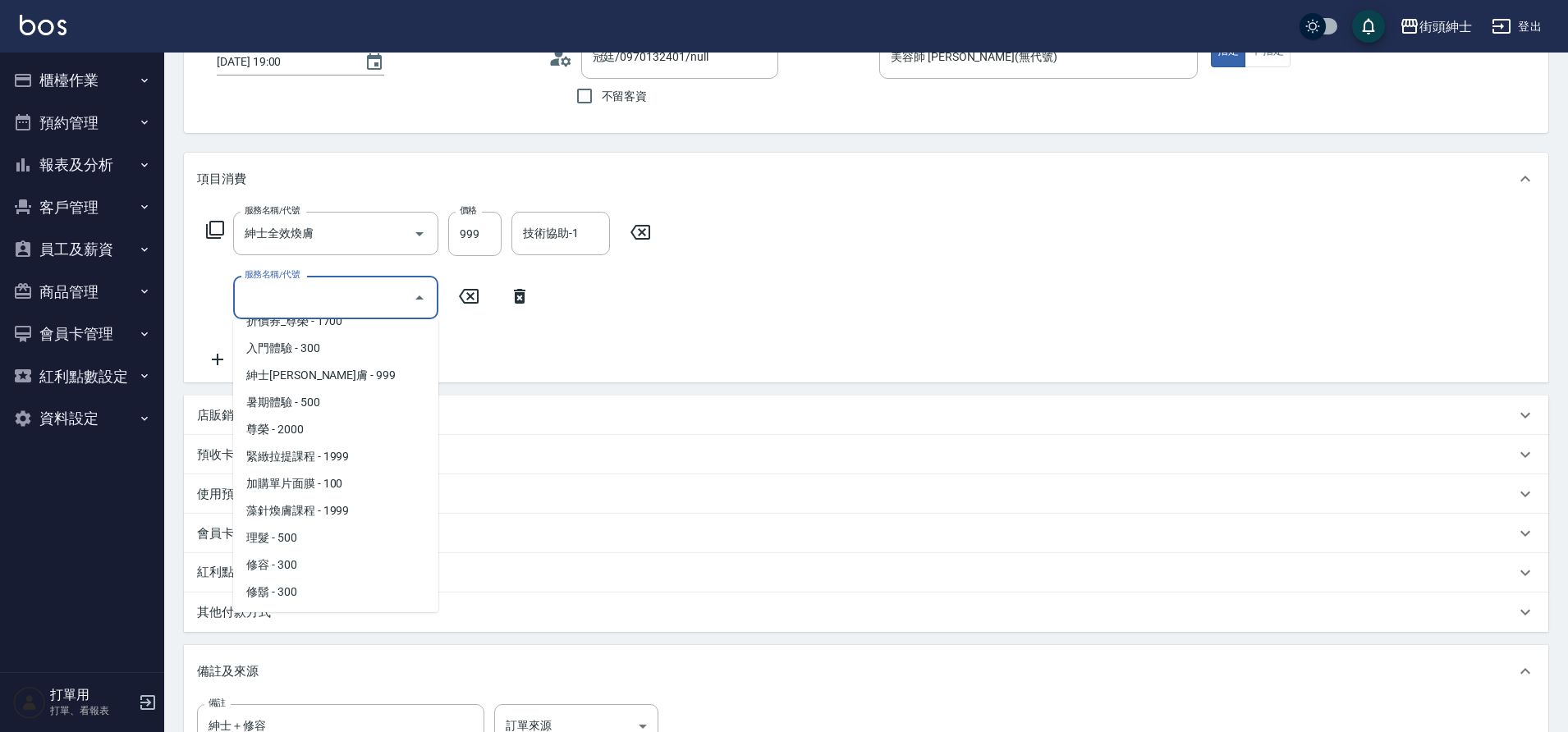
click at [314, 566] on span "修容 - 300" at bounding box center [335, 566] width 205 height 27
type input "修容(A03)"
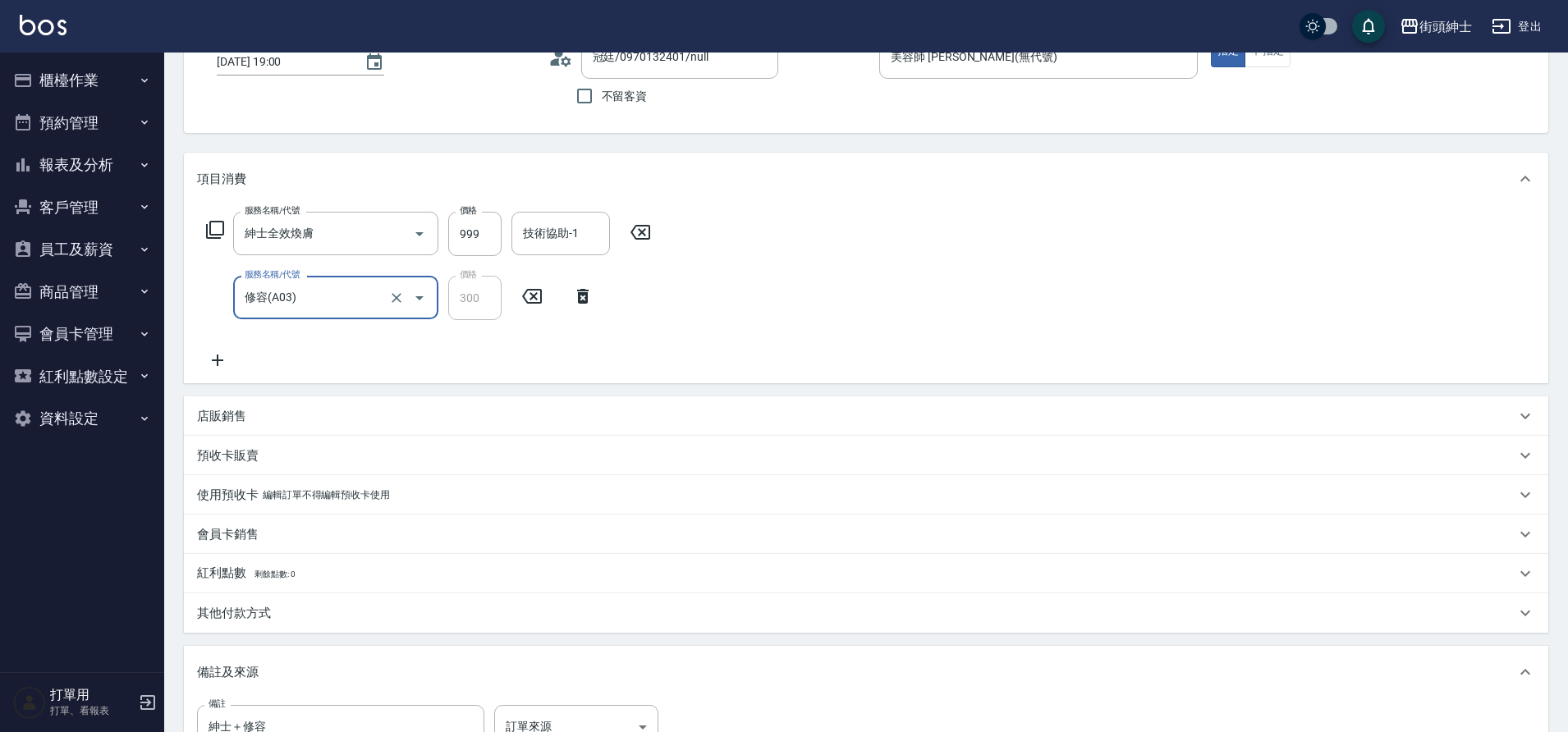
drag, startPoint x: 357, startPoint y: 560, endPoint x: 261, endPoint y: 429, distance: 162.4
click at [261, 429] on div "店販銷售" at bounding box center [866, 417] width 1364 height 39
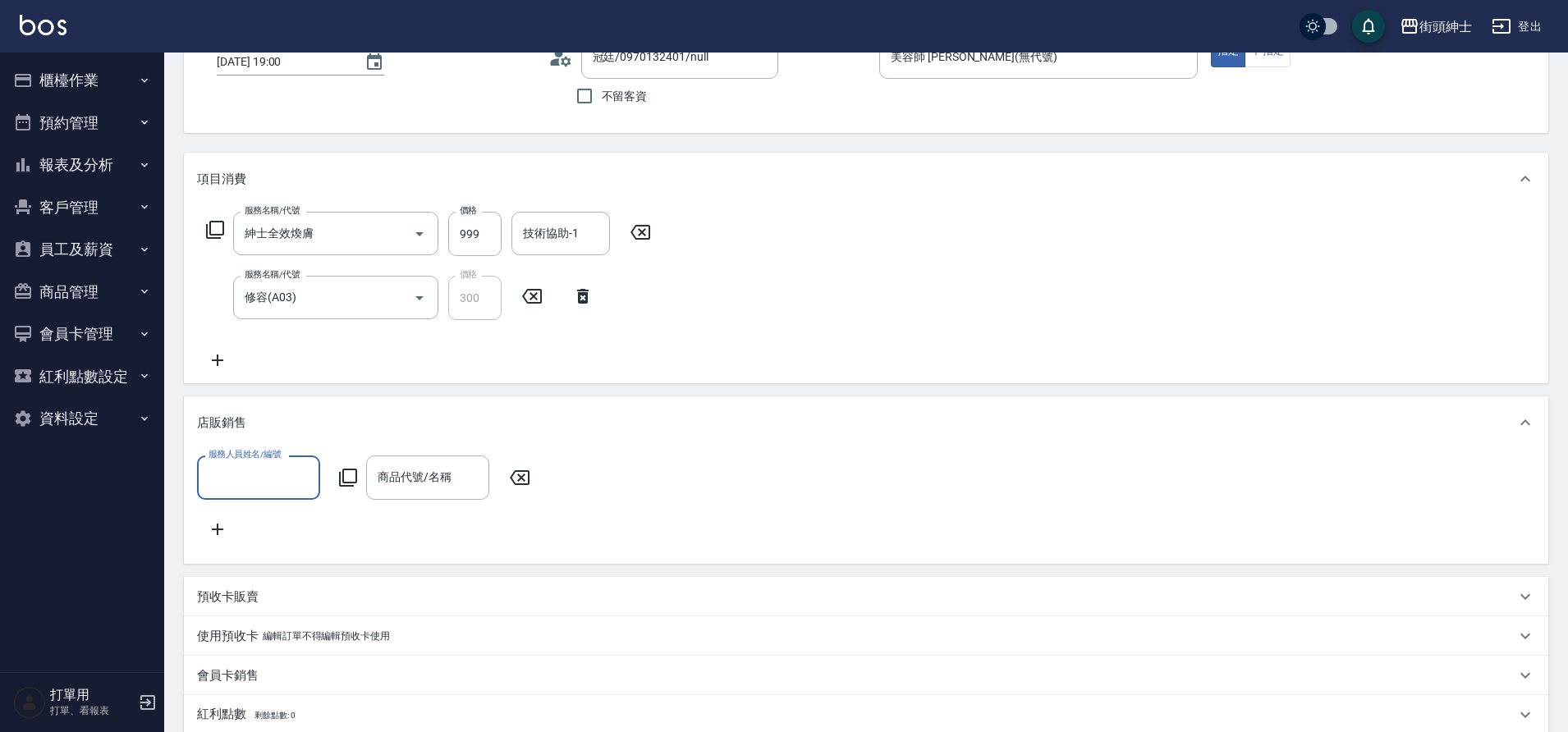
scroll to position [0, 0]
drag, startPoint x: 261, startPoint y: 429, endPoint x: 218, endPoint y: 459, distance: 52.4
click at [218, 459] on label "服務人員姓名/編號" at bounding box center [244, 454] width 72 height 12
click at [218, 463] on input "服務人員姓名/編號" at bounding box center [259, 477] width 108 height 29
click at [257, 496] on div "服務人員姓名/編號" at bounding box center [259, 477] width 123 height 44
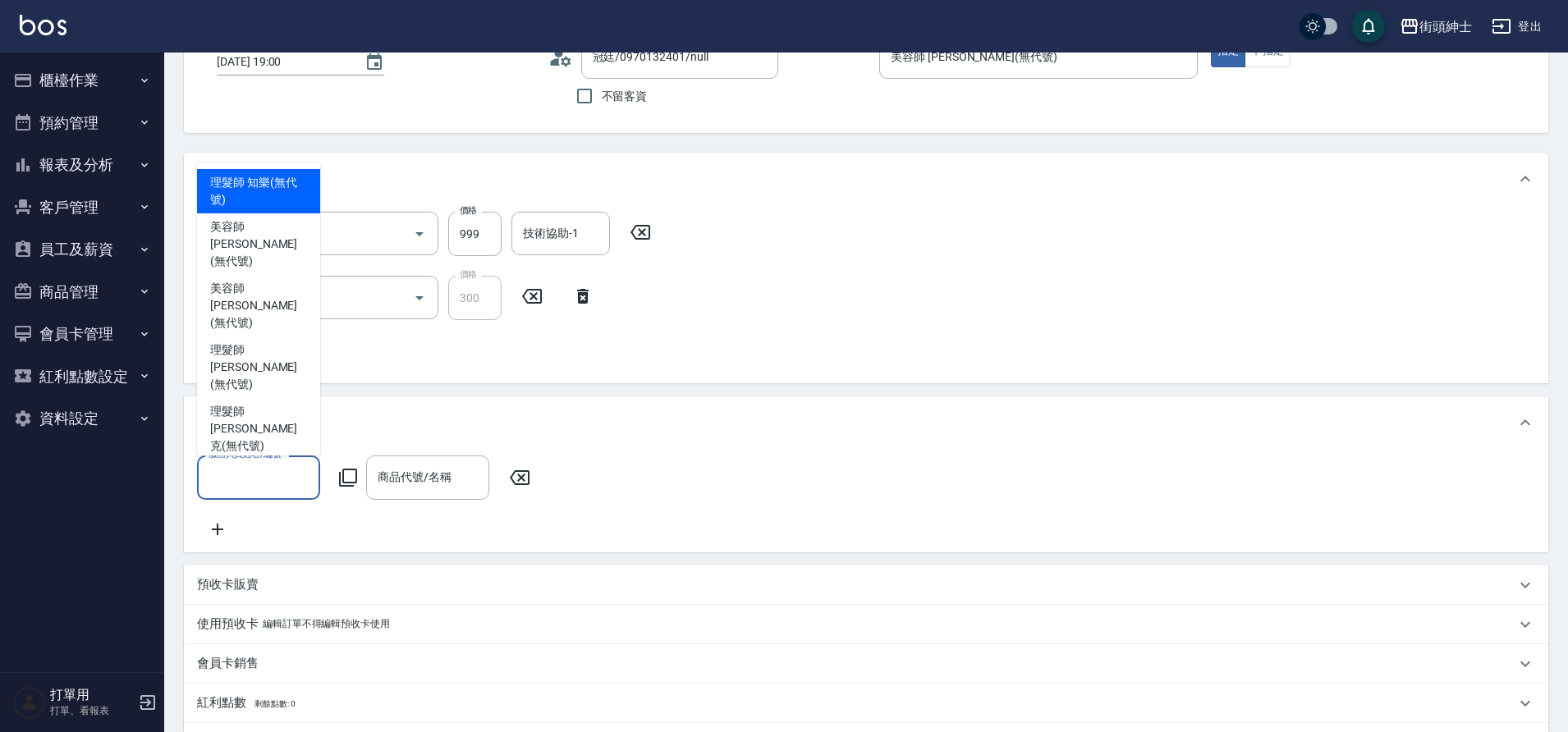
click at [272, 332] on span "美容師 [PERSON_NAME] (無代號)" at bounding box center [258, 306] width 97 height 51
type input "美容師 [PERSON_NAME](無代號)"
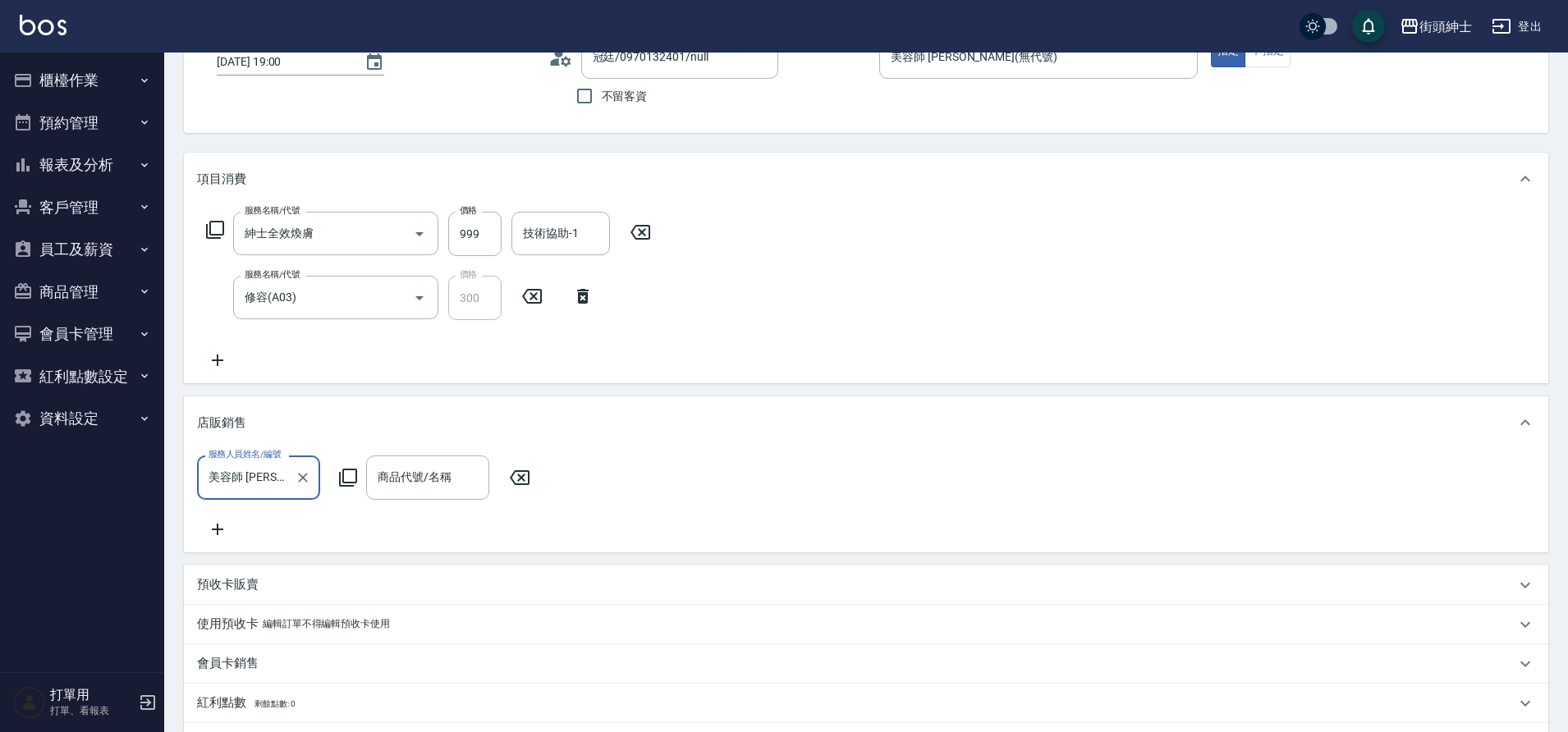
click at [434, 483] on input "商品代號/名稱" at bounding box center [428, 477] width 108 height 29
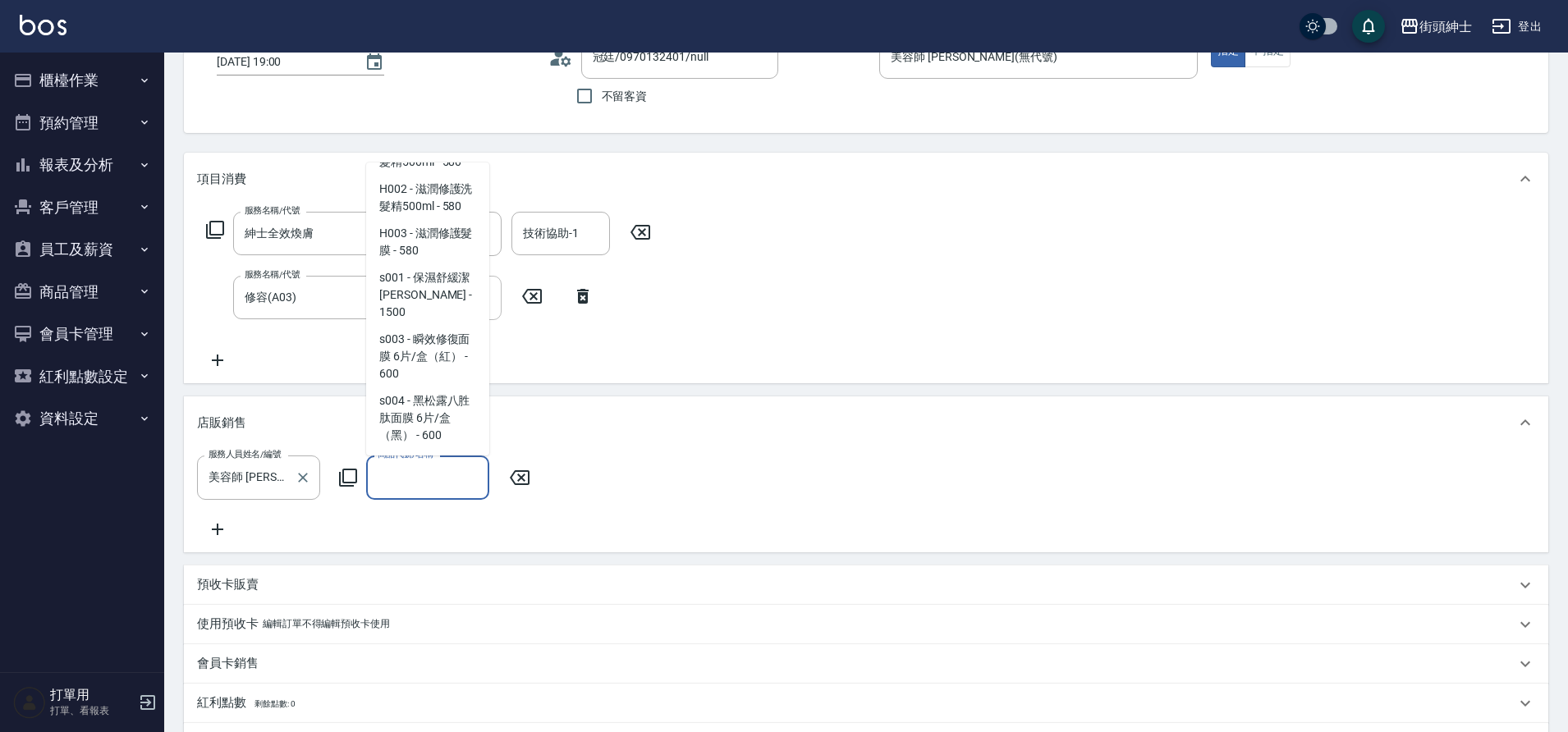
scroll to position [276, 0]
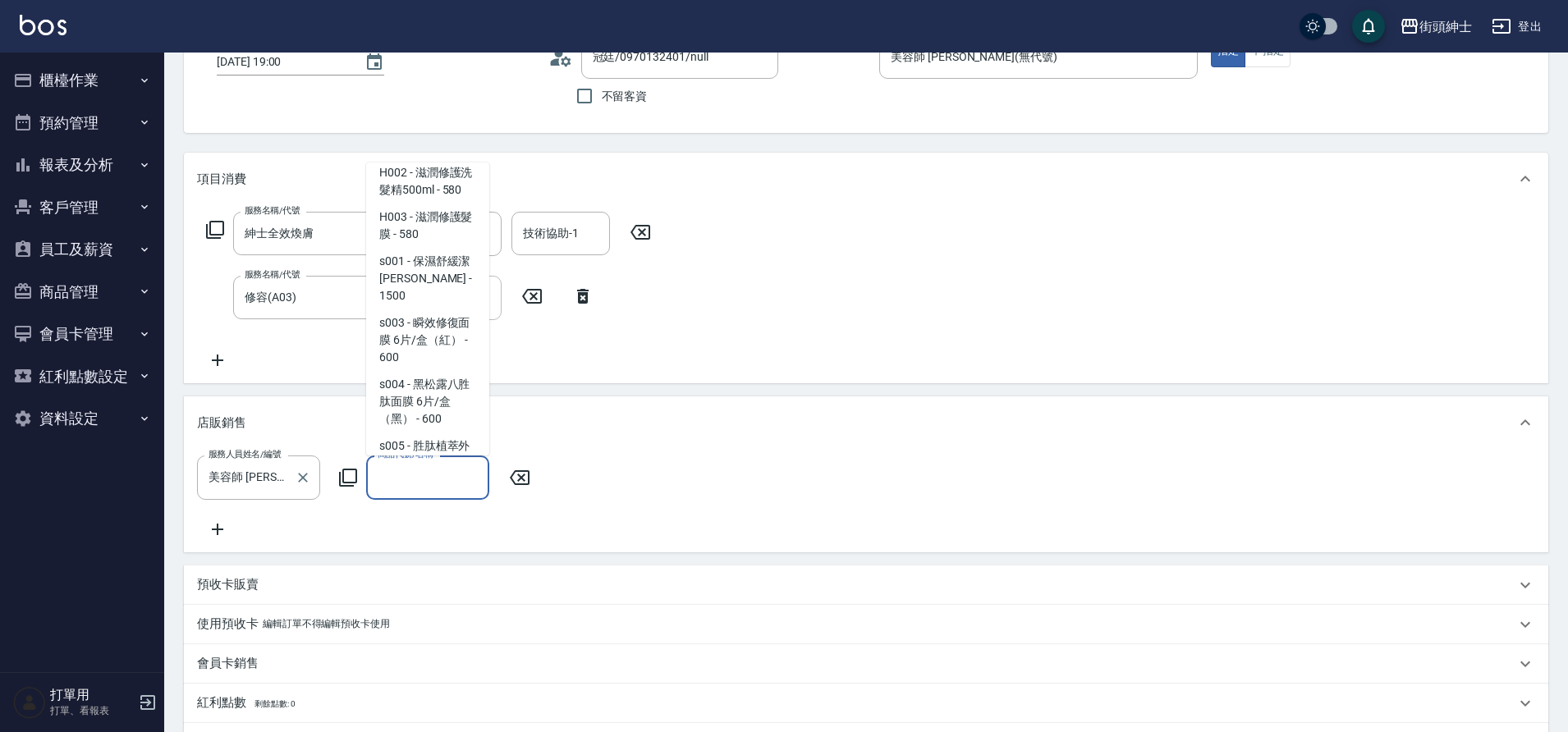
click at [432, 335] on span "s003 - 瞬效修復面膜 6片/盒（紅） - 600" at bounding box center [428, 340] width 123 height 62
type input "瞬效修復面膜 6片/盒（紅）"
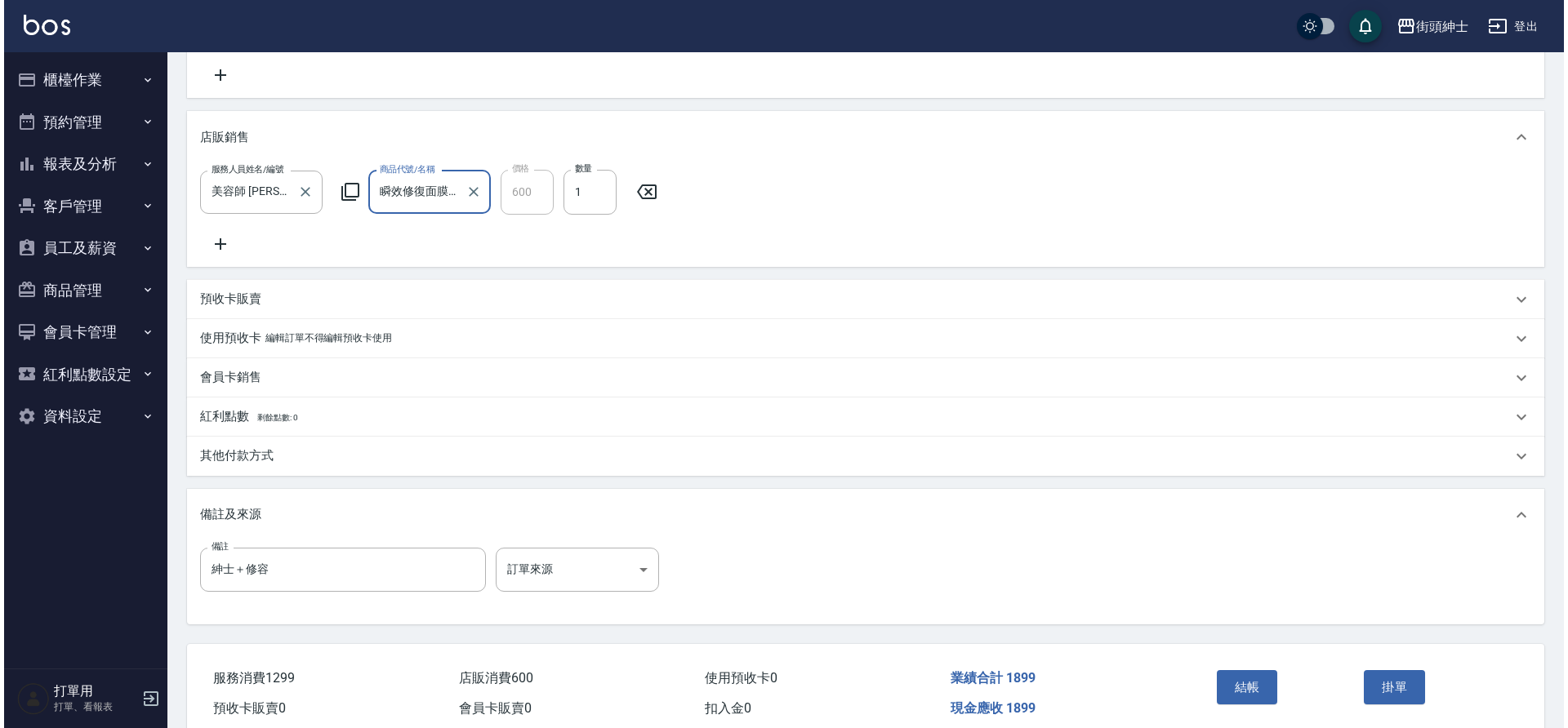
scroll to position [484, 0]
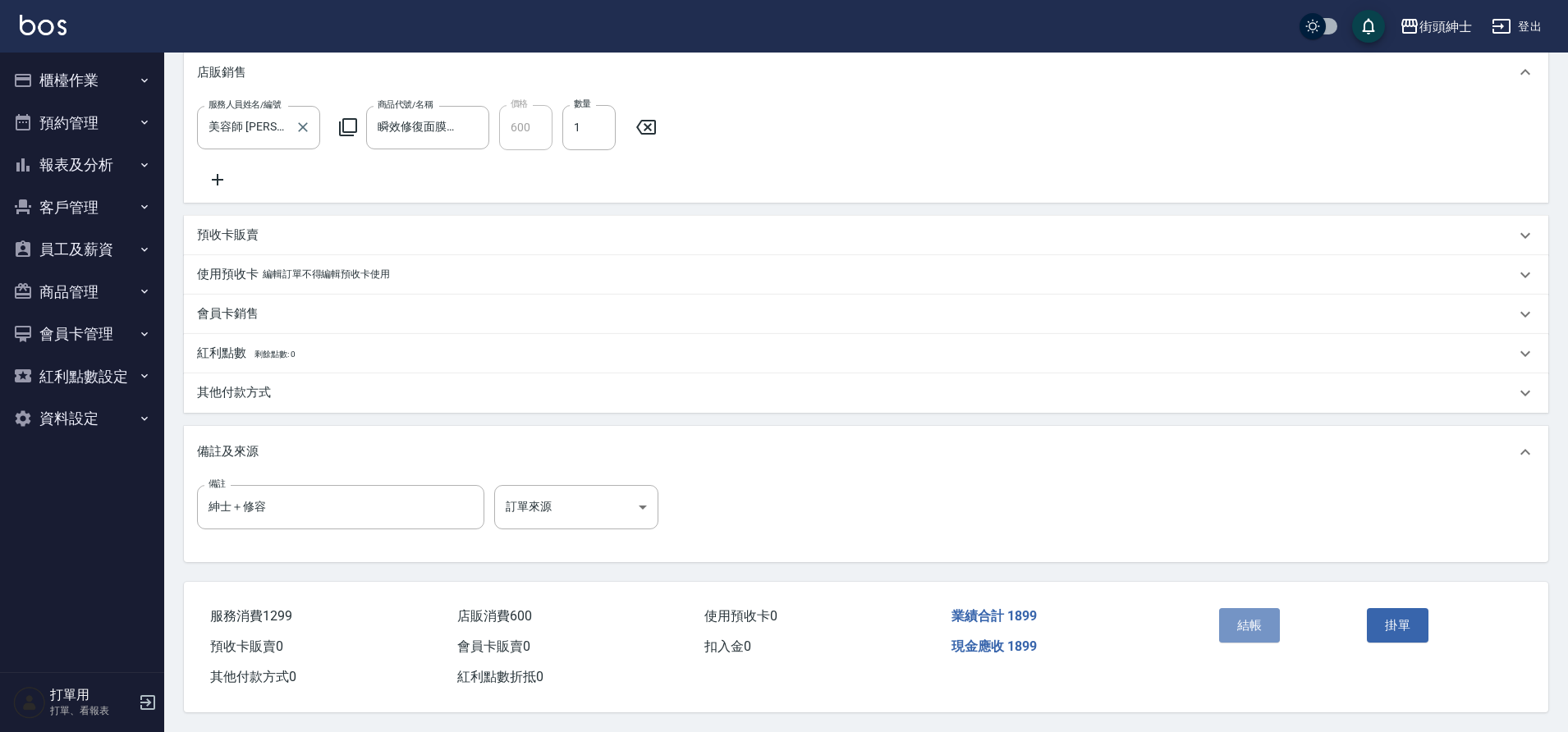
click at [1233, 619] on button "結帳" at bounding box center [1250, 626] width 62 height 34
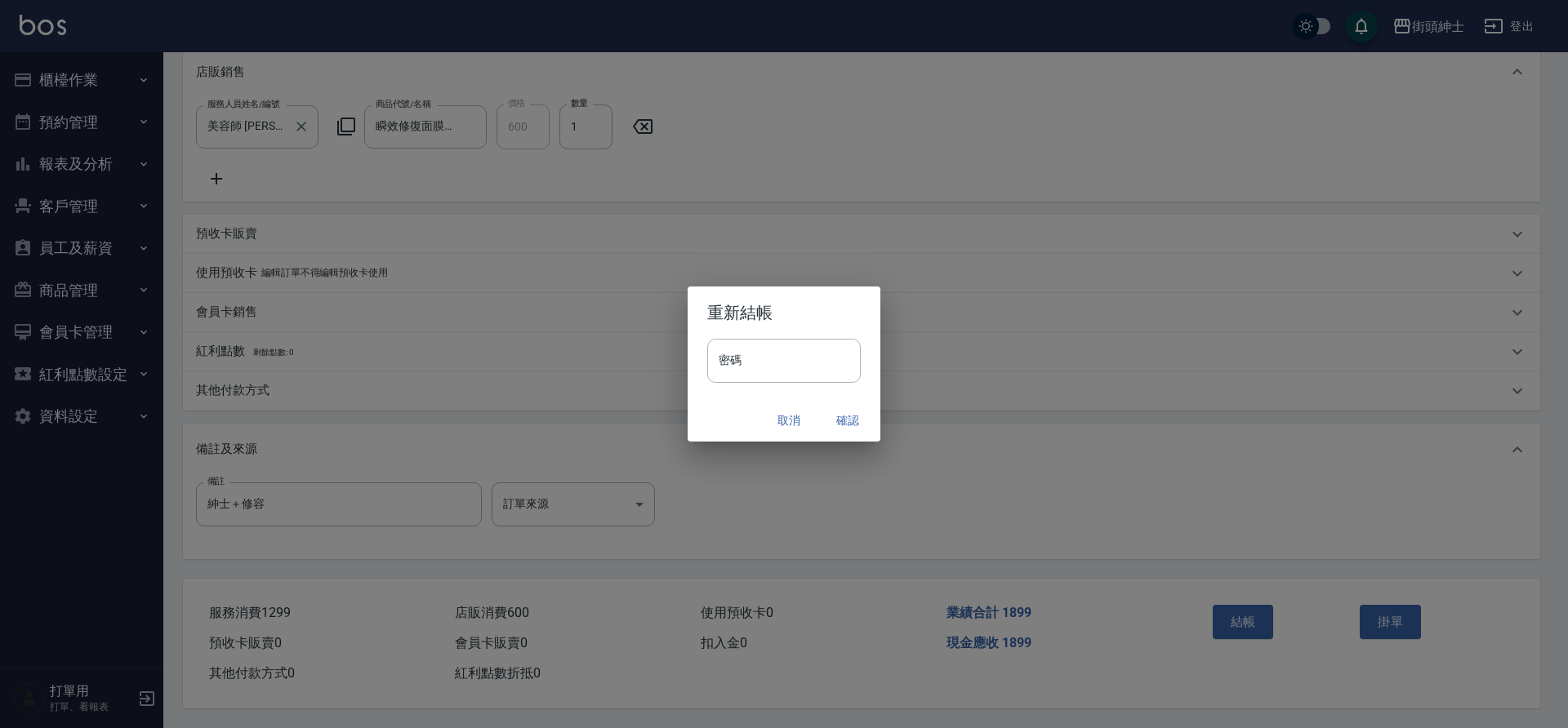
click at [835, 420] on button "確認" at bounding box center [848, 420] width 52 height 30
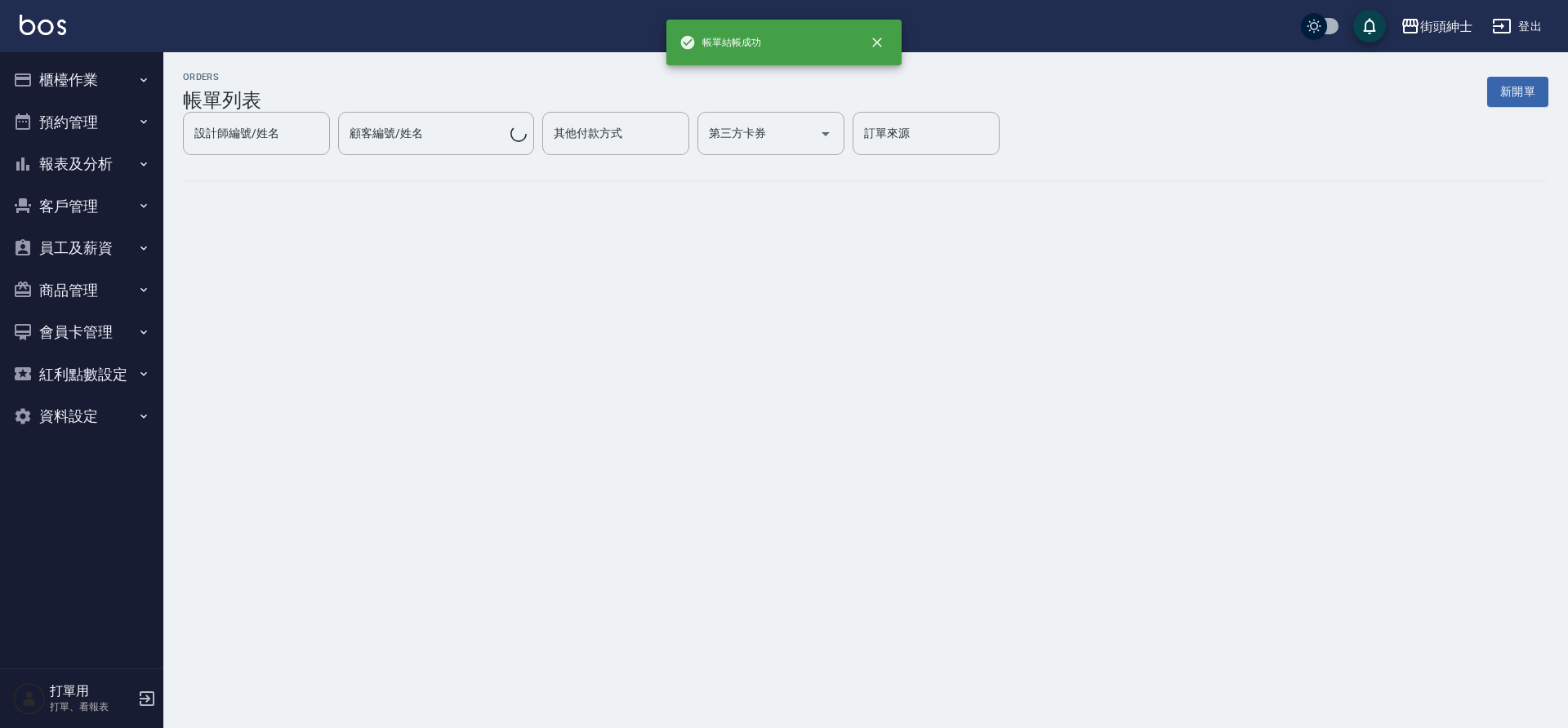
click at [107, 134] on button "預約管理" at bounding box center [82, 123] width 150 height 43
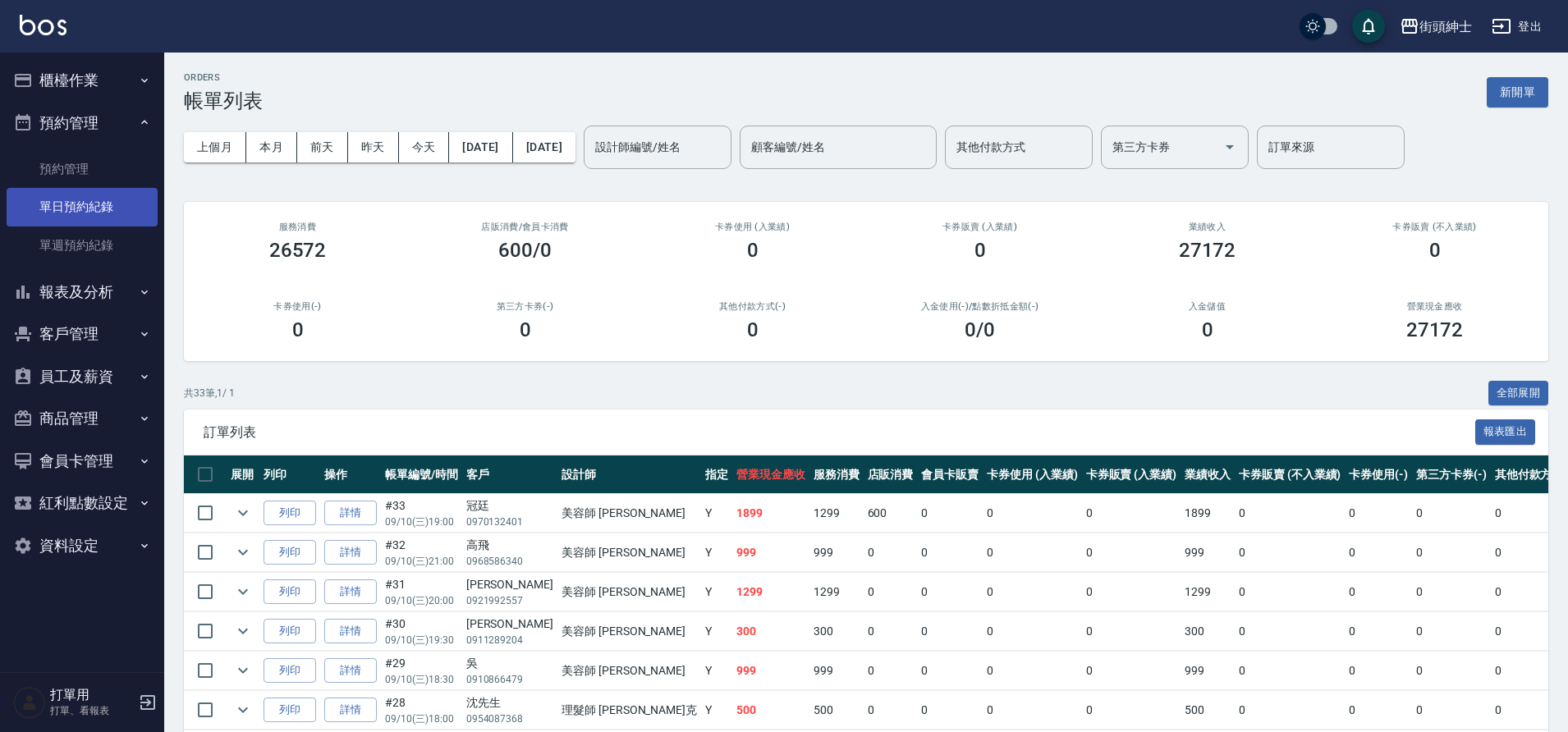
drag, startPoint x: 218, startPoint y: 459, endPoint x: 99, endPoint y: 215, distance: 271.5
click at [99, 215] on link "單日預約紀錄" at bounding box center [82, 207] width 151 height 38
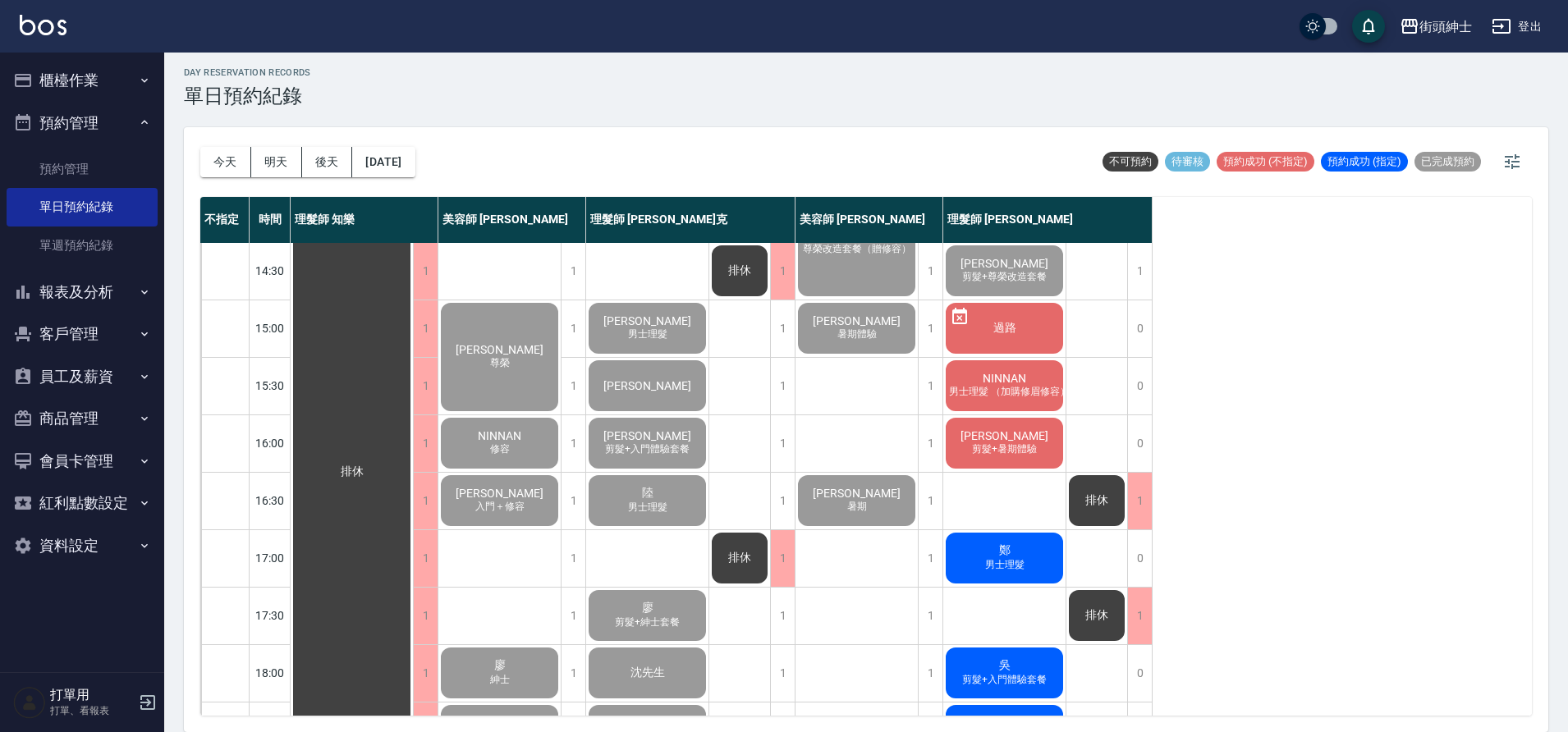
scroll to position [363, 0]
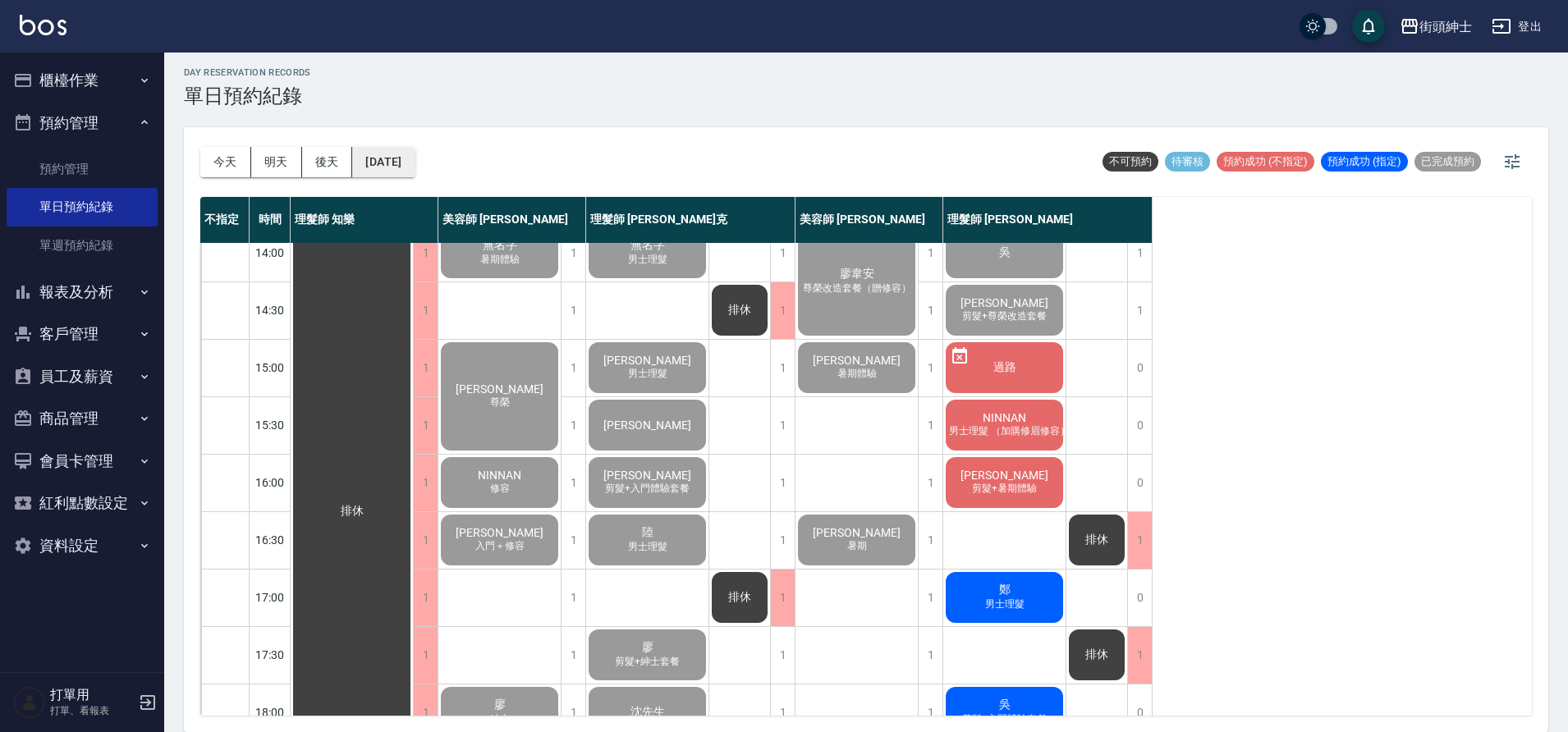
click at [403, 160] on button "[DATE]" at bounding box center [383, 161] width 63 height 30
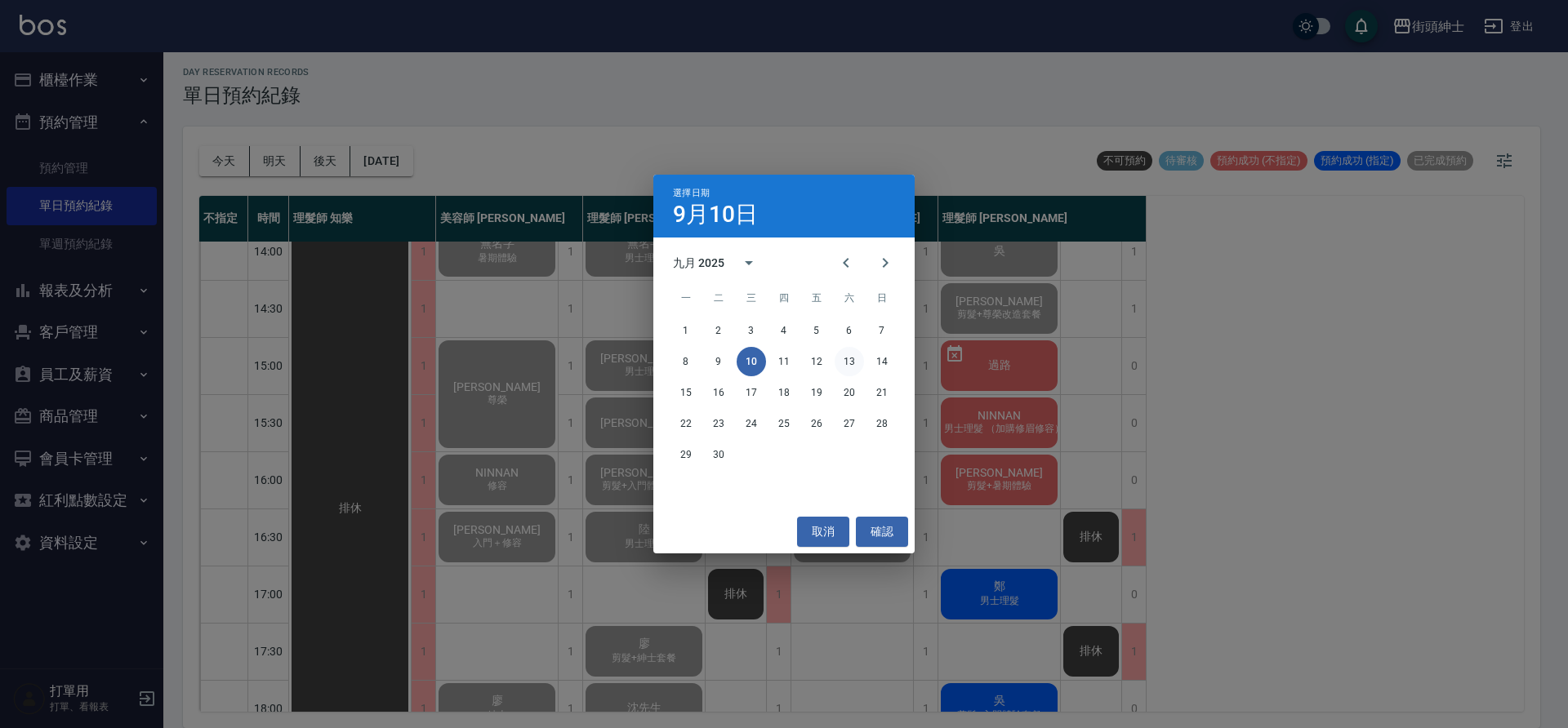
click at [848, 356] on button "13" at bounding box center [849, 361] width 29 height 29
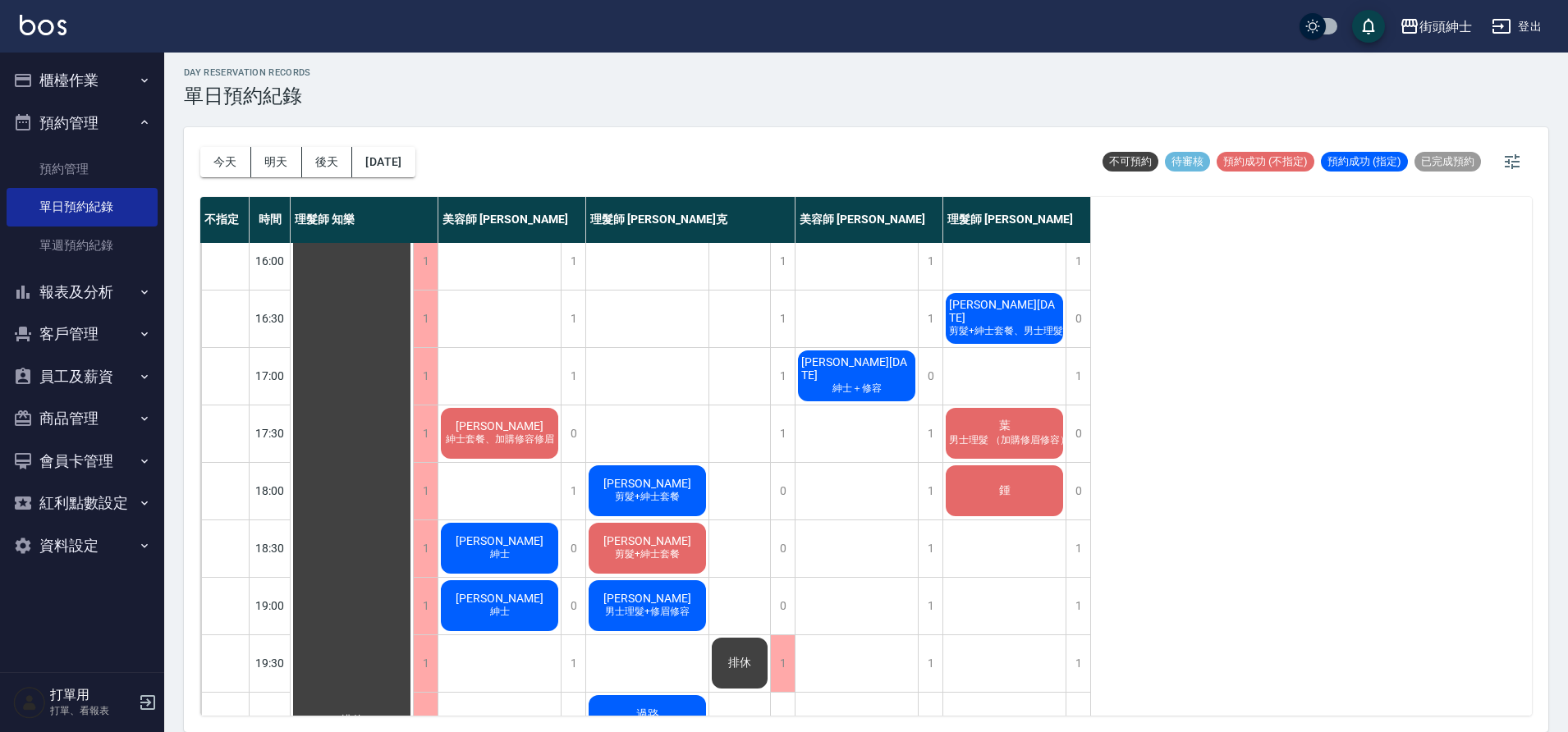
scroll to position [584, 0]
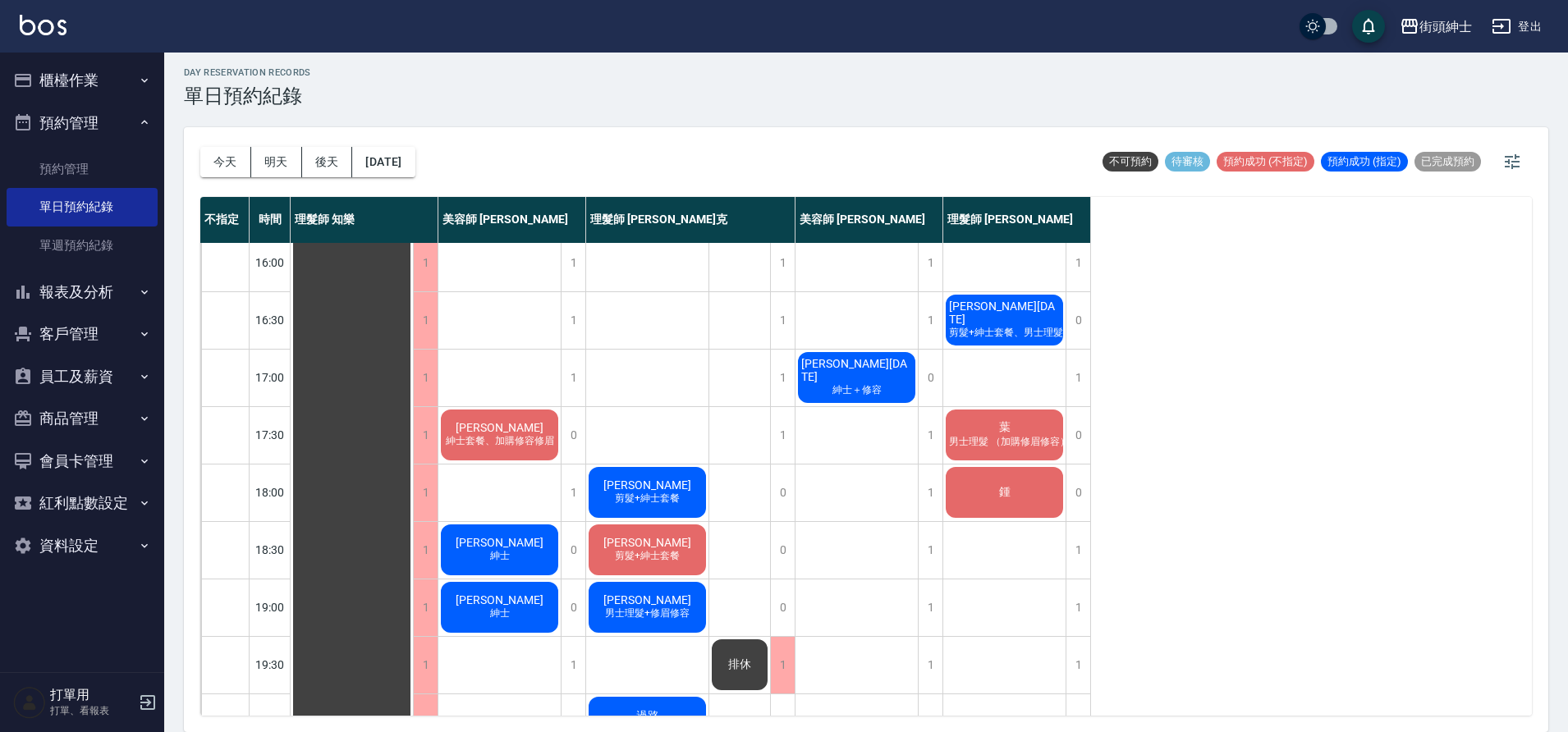
click at [239, 174] on button "今天" at bounding box center [225, 161] width 51 height 30
click at [234, 170] on div at bounding box center [784, 366] width 1568 height 732
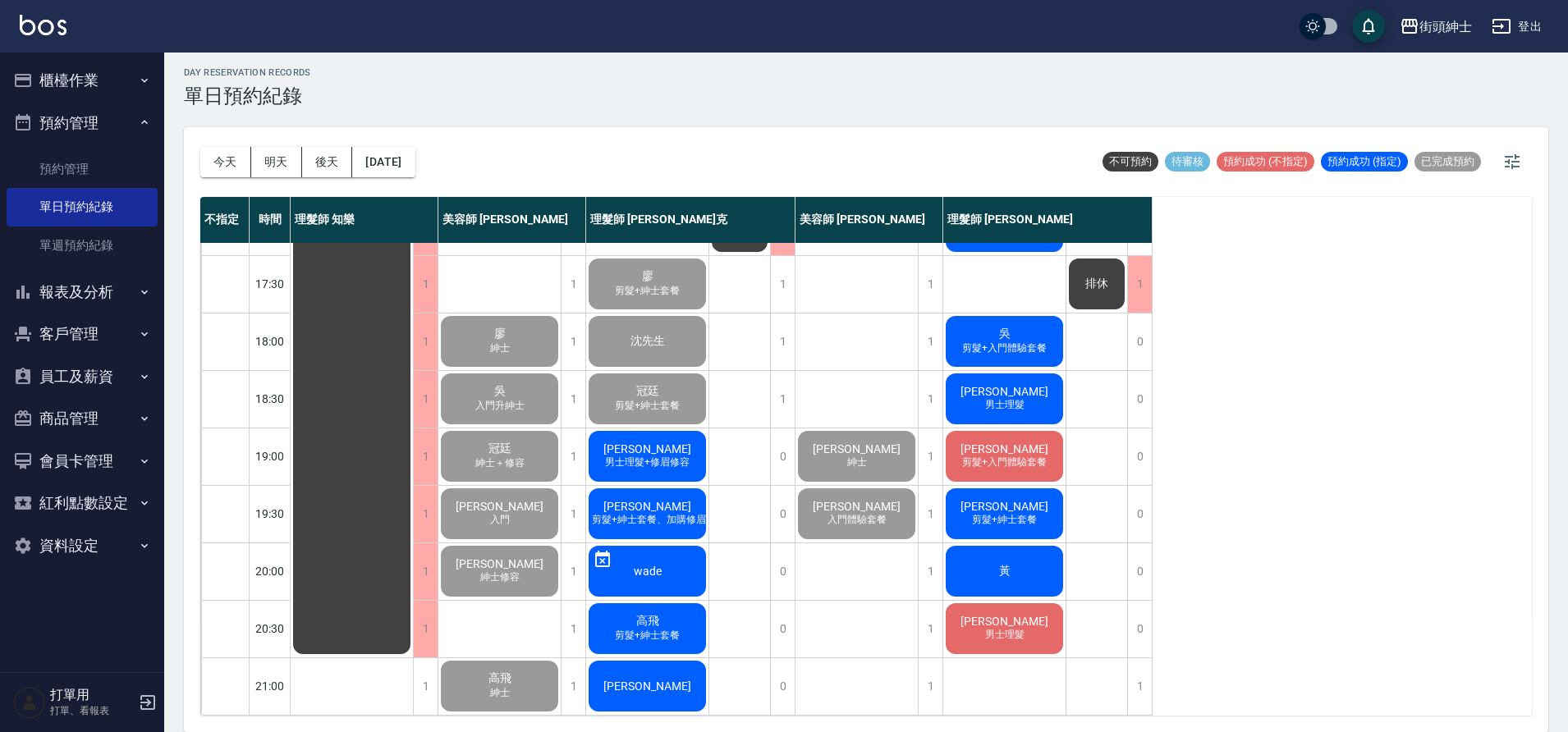
scroll to position [747, 0]
click at [380, 173] on button "[DATE]" at bounding box center [383, 161] width 63 height 30
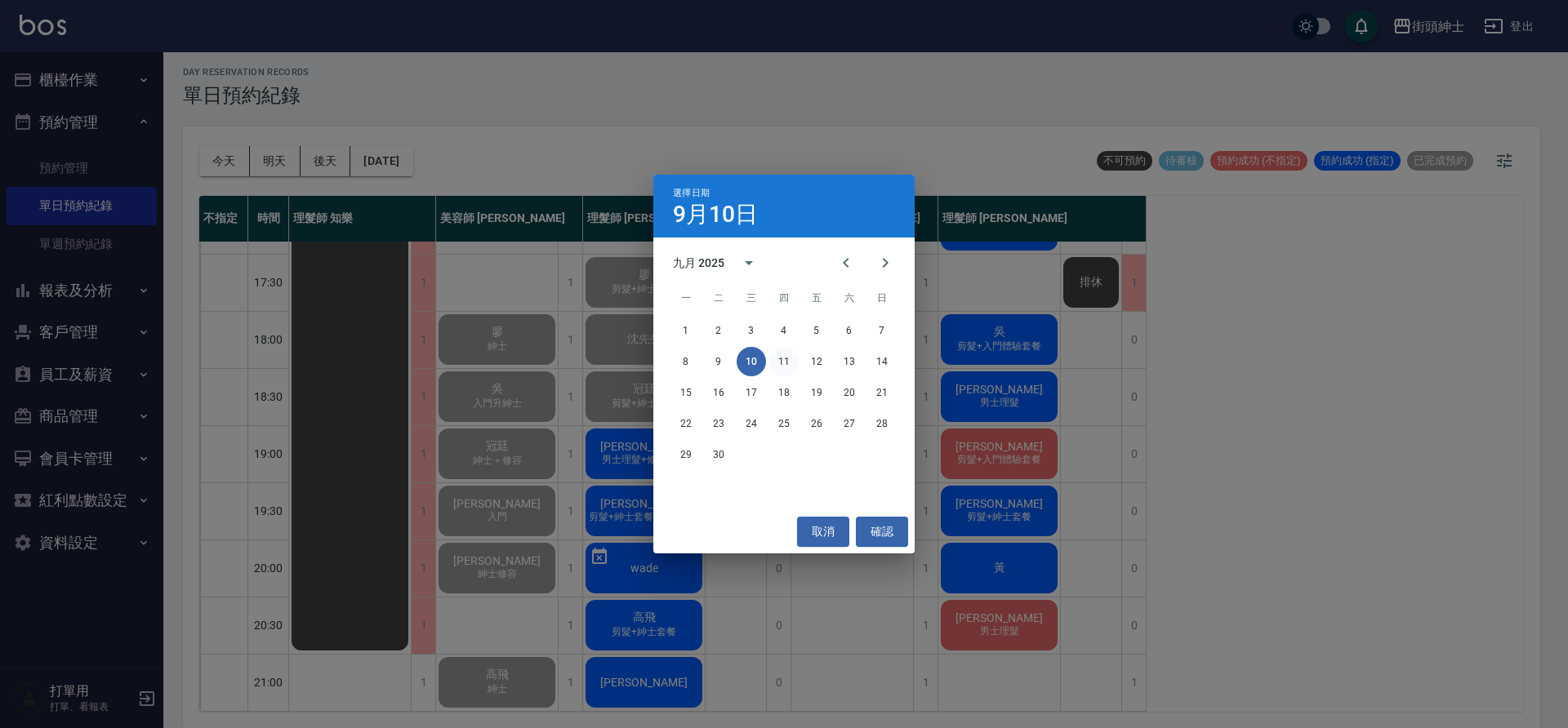
click at [779, 367] on button "11" at bounding box center [784, 361] width 29 height 29
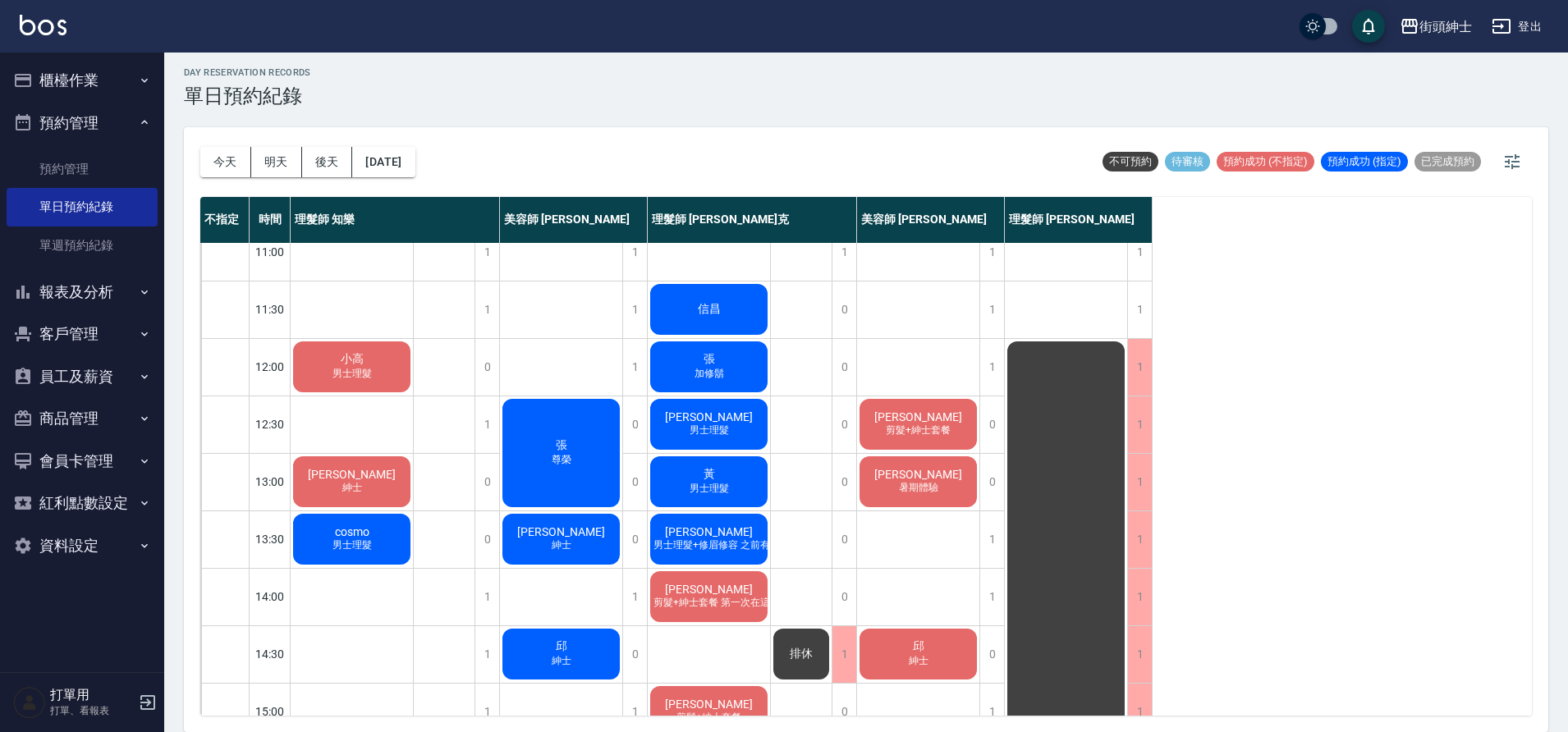
scroll to position [23, 0]
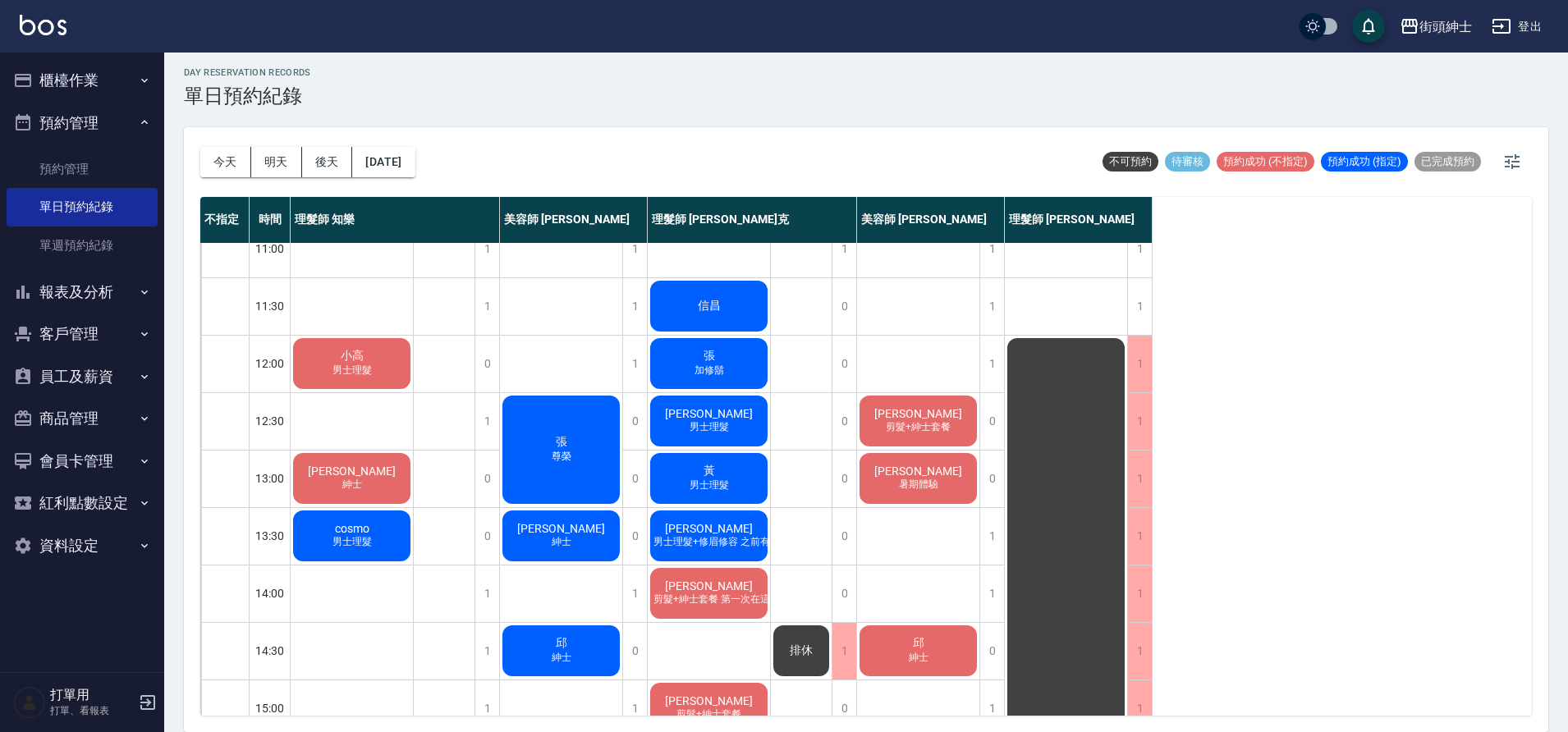
click at [669, 377] on div "[PERSON_NAME]鬍" at bounding box center [709, 363] width 123 height 56
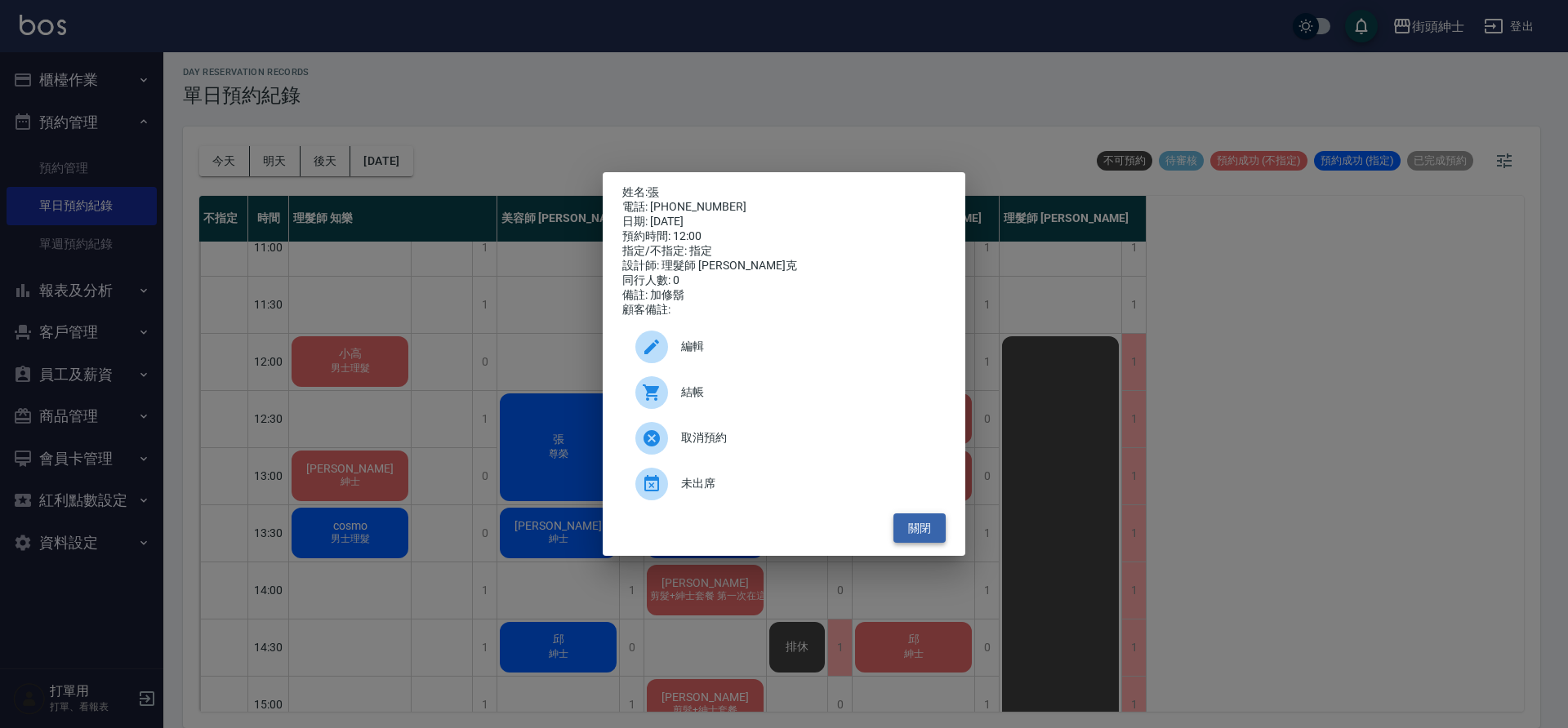
click at [929, 536] on button "關閉" at bounding box center [919, 529] width 52 height 30
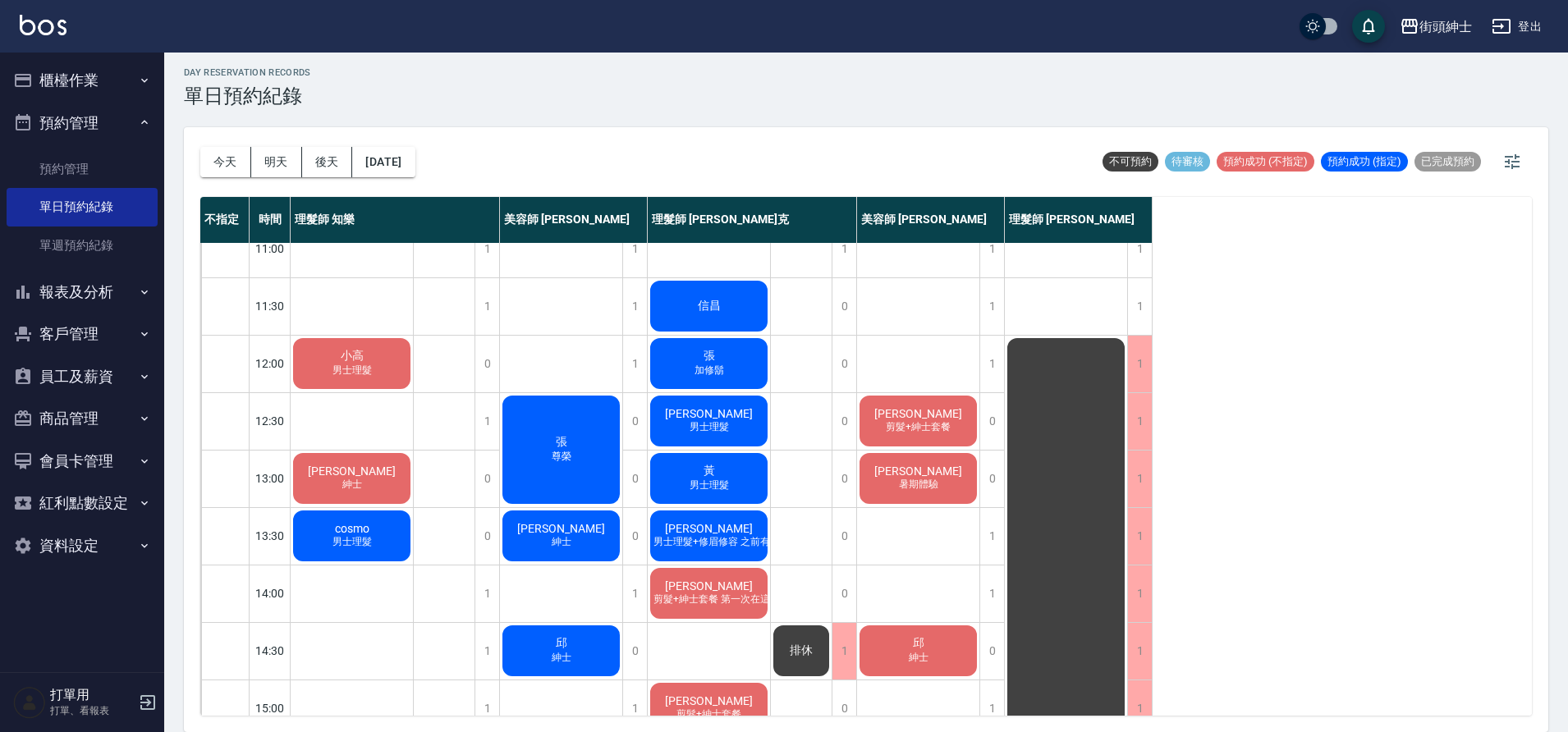
click at [591, 461] on div "[PERSON_NAME]" at bounding box center [560, 450] width 123 height 113
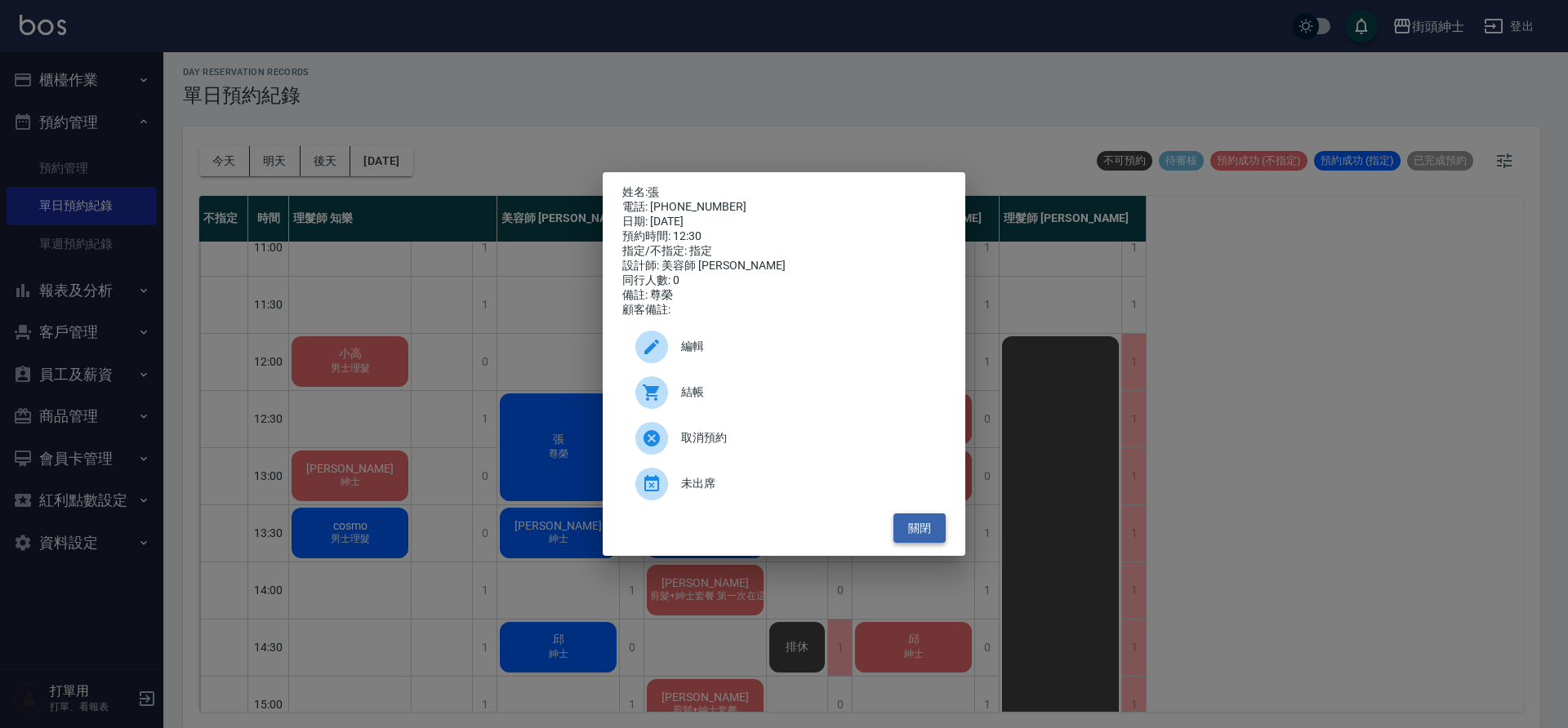
click at [931, 530] on button "關閉" at bounding box center [919, 529] width 52 height 30
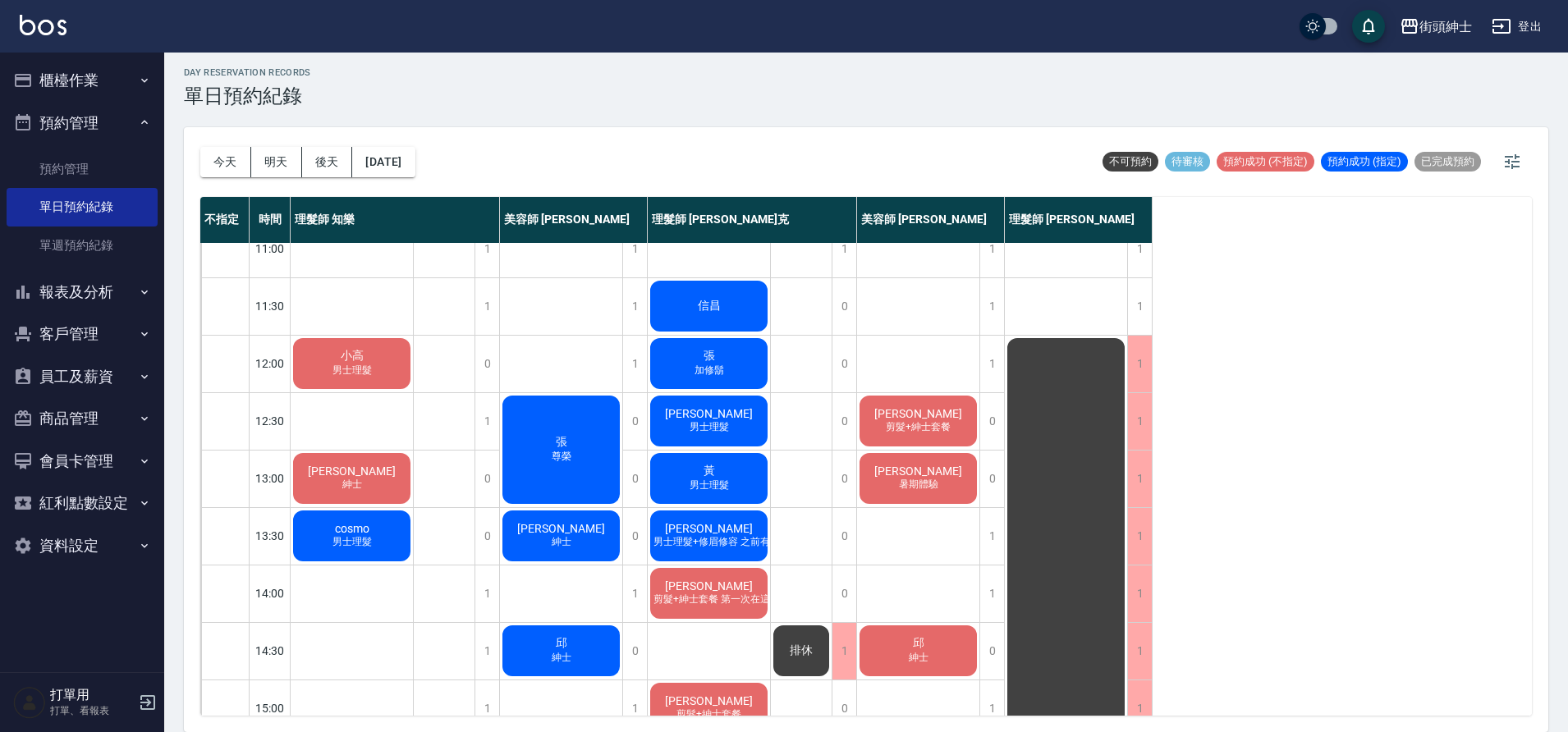
click at [666, 348] on div "[PERSON_NAME]鬍" at bounding box center [709, 363] width 123 height 56
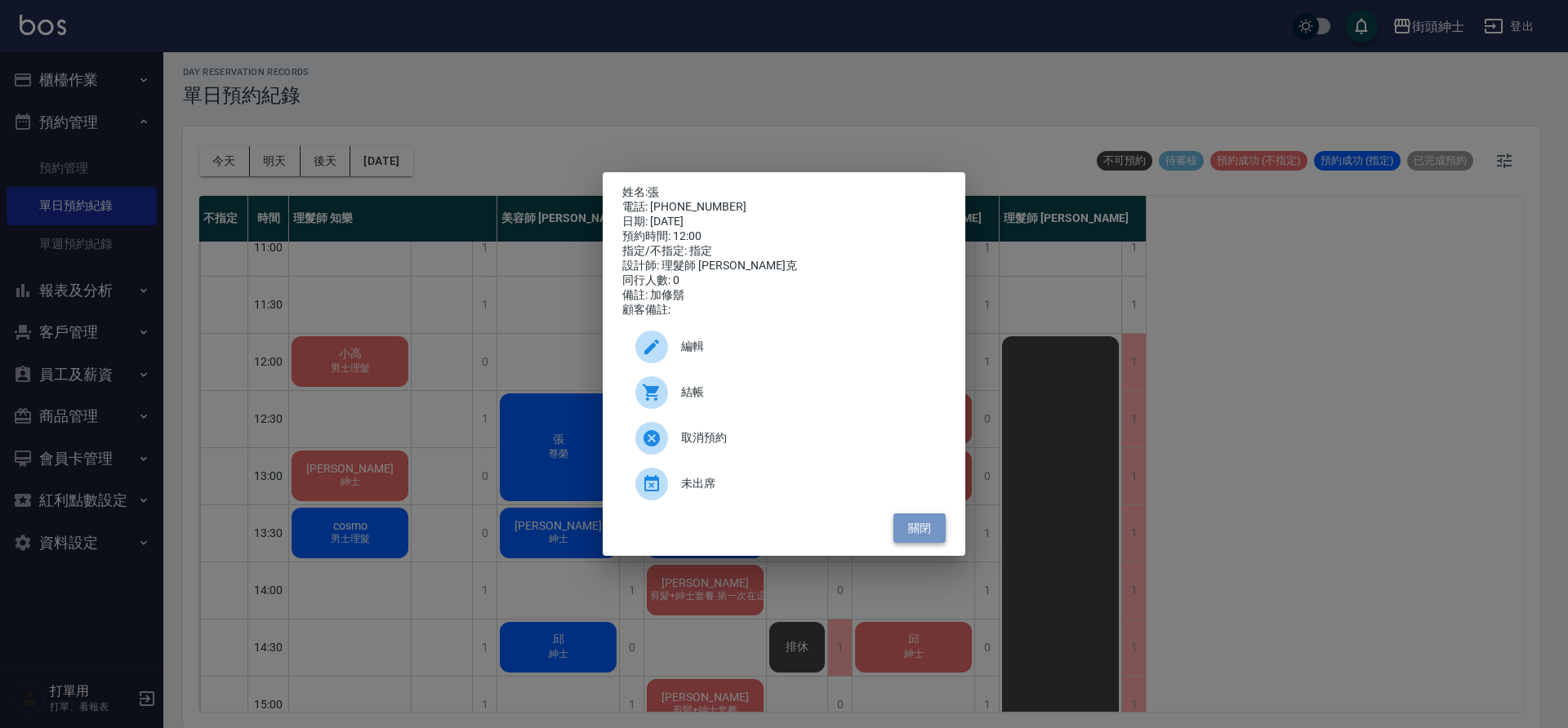
click at [911, 524] on button "關閉" at bounding box center [919, 529] width 52 height 30
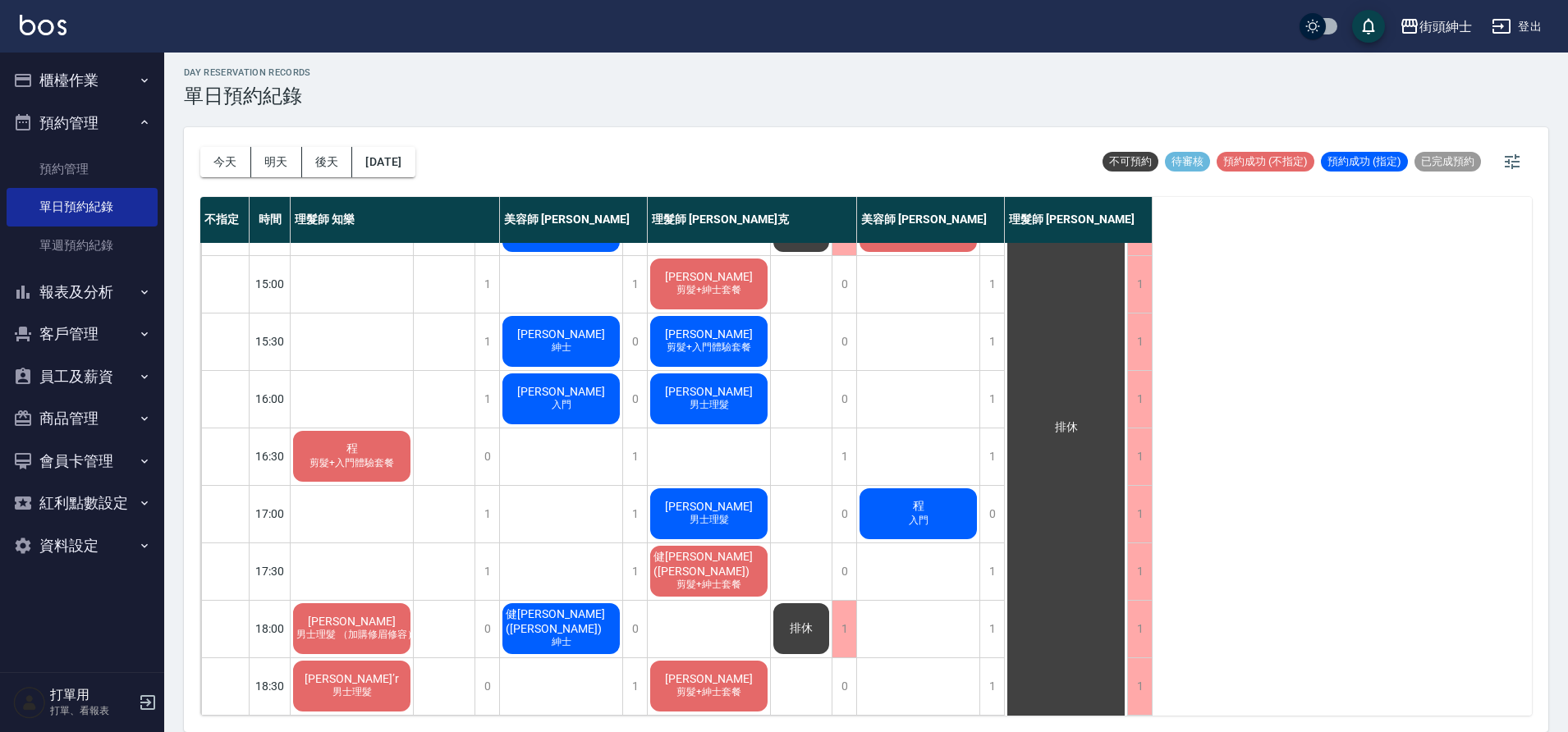
scroll to position [280, 0]
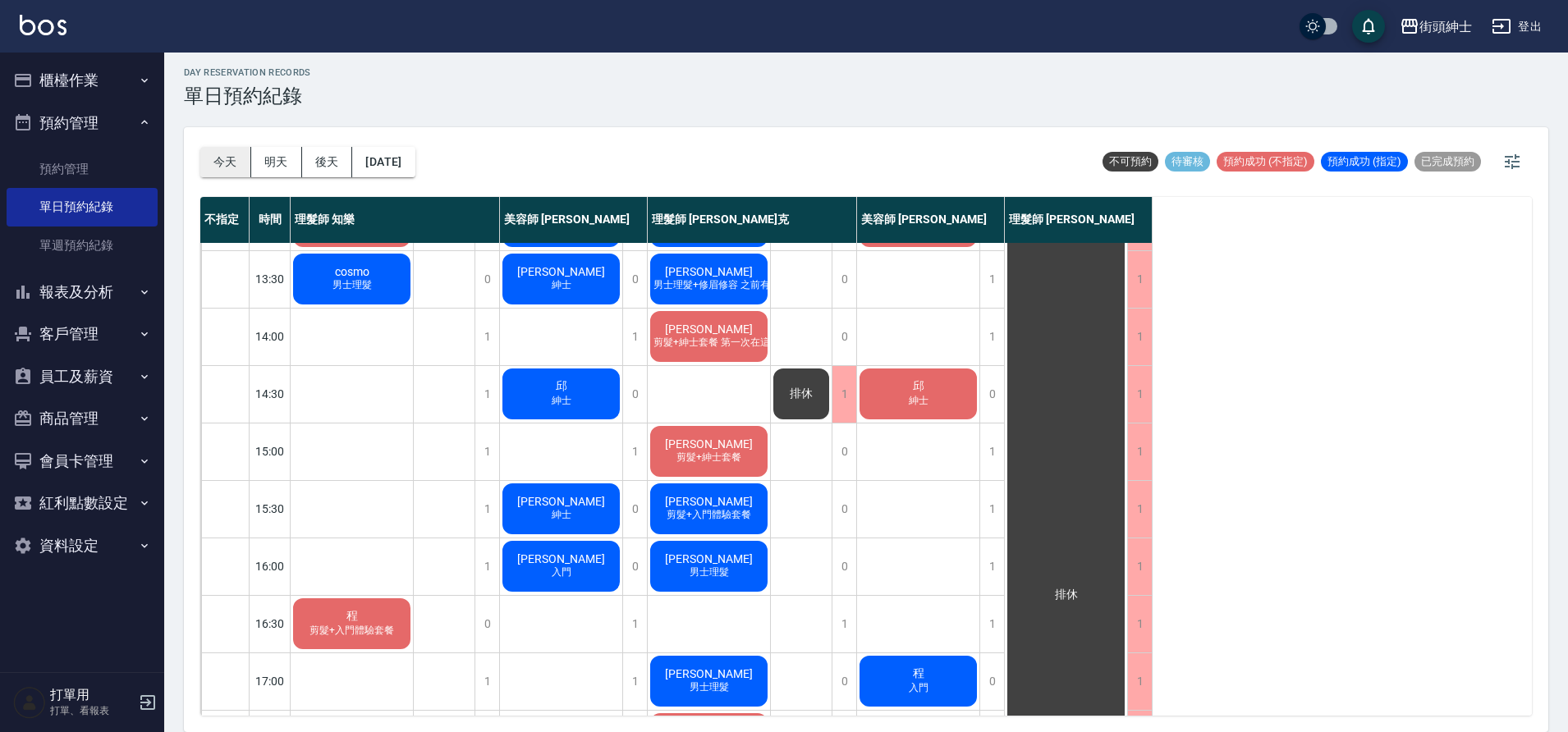
click at [240, 173] on button "今天" at bounding box center [225, 161] width 51 height 30
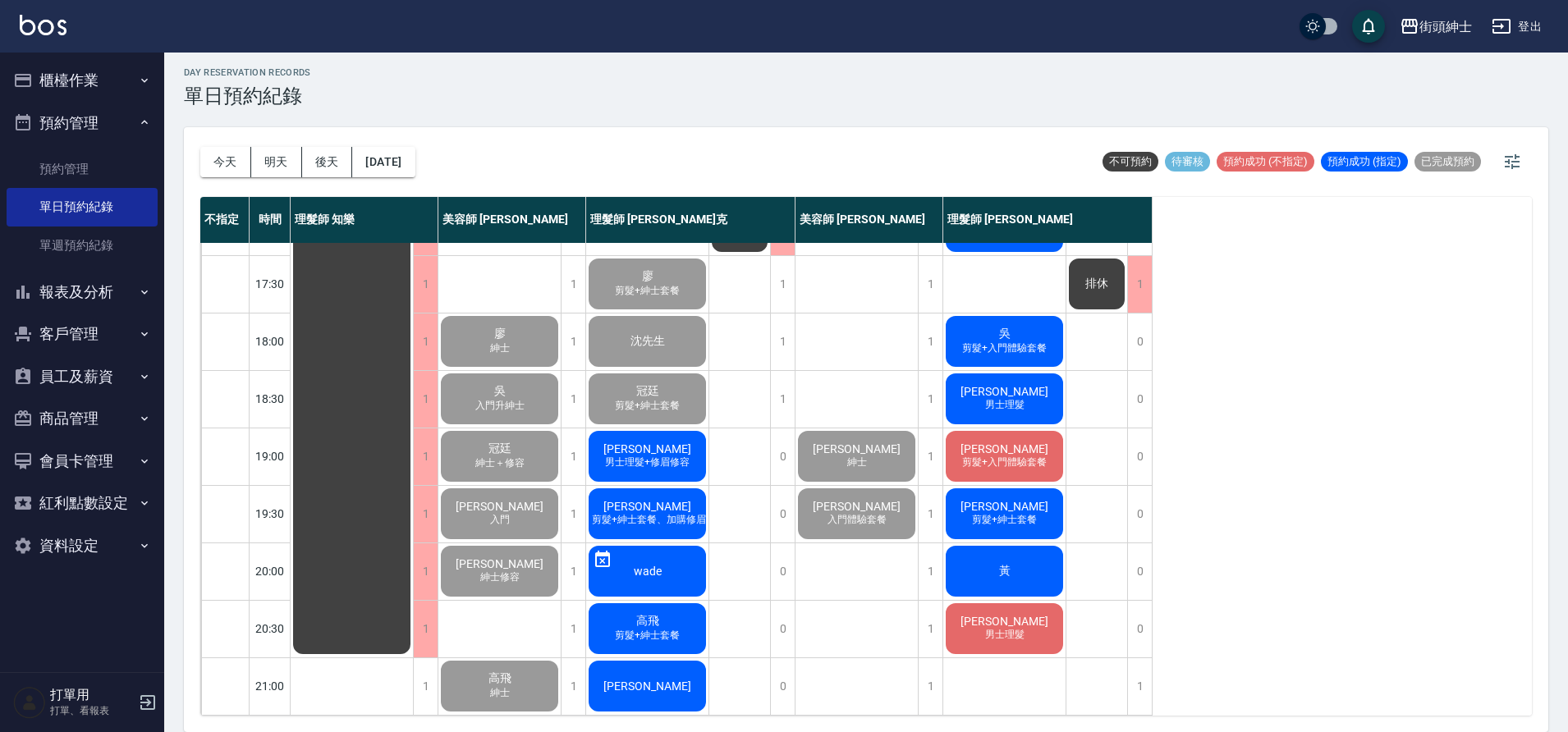
scroll to position [747, 0]
click at [415, 162] on button "[DATE]" at bounding box center [383, 161] width 63 height 30
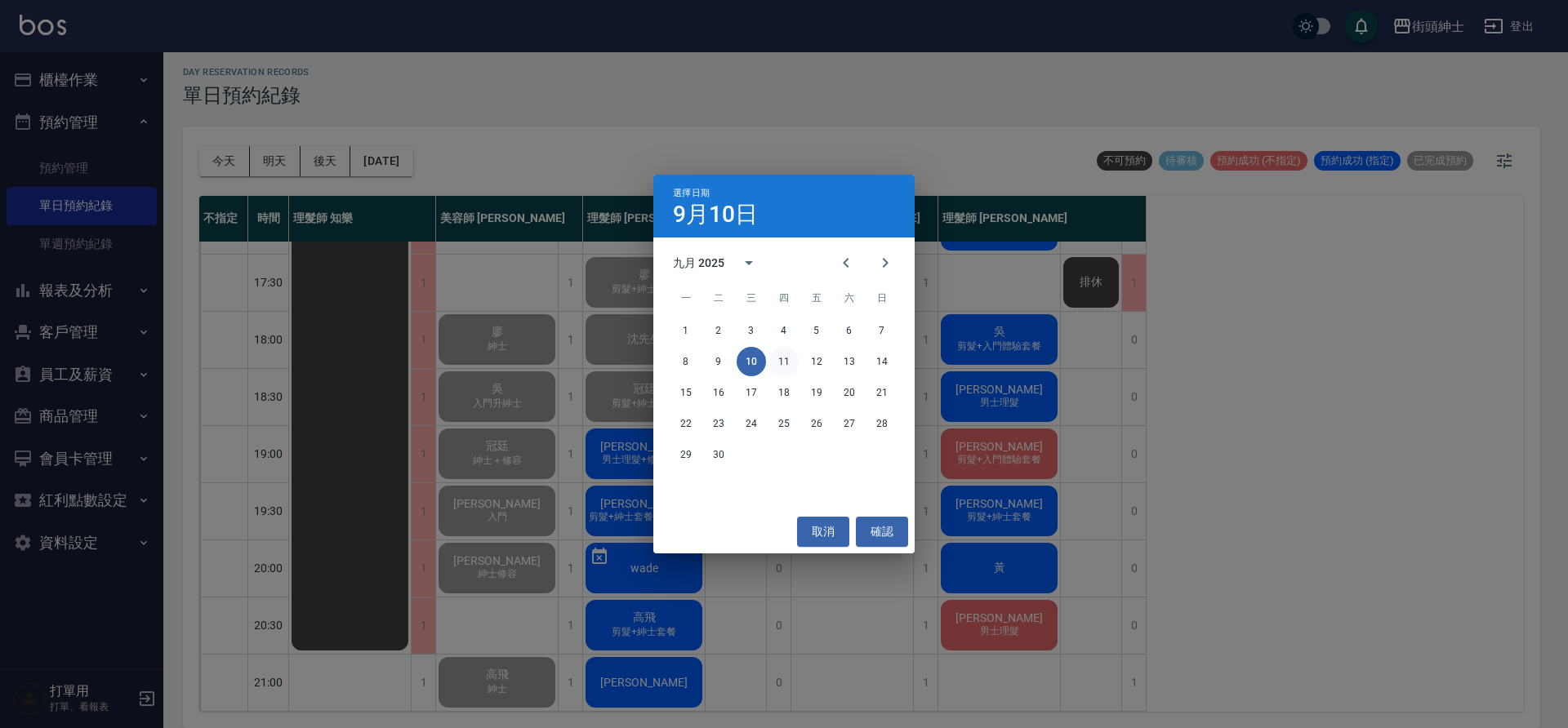
click at [787, 364] on button "11" at bounding box center [784, 361] width 29 height 29
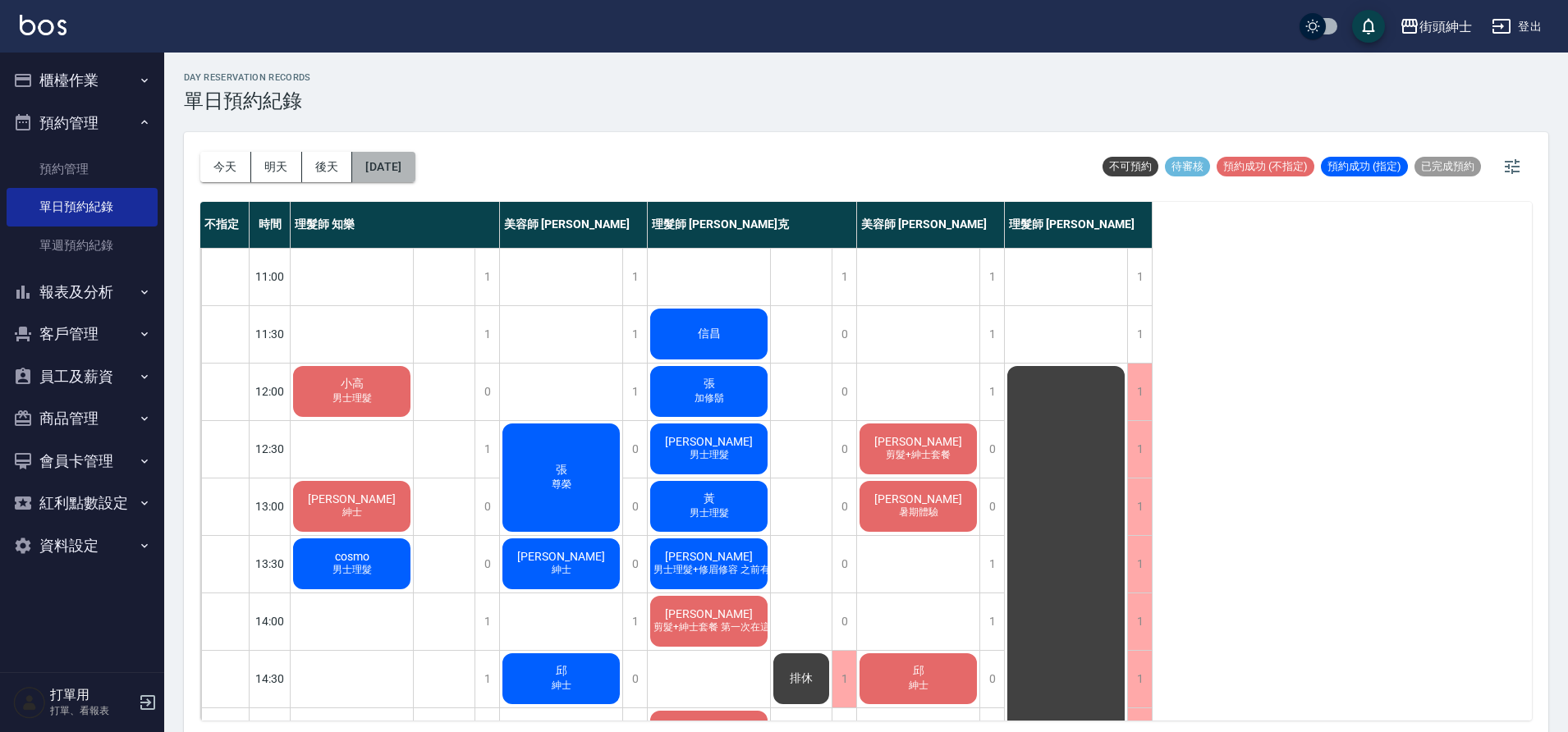
click at [412, 155] on button "[DATE]" at bounding box center [383, 166] width 63 height 30
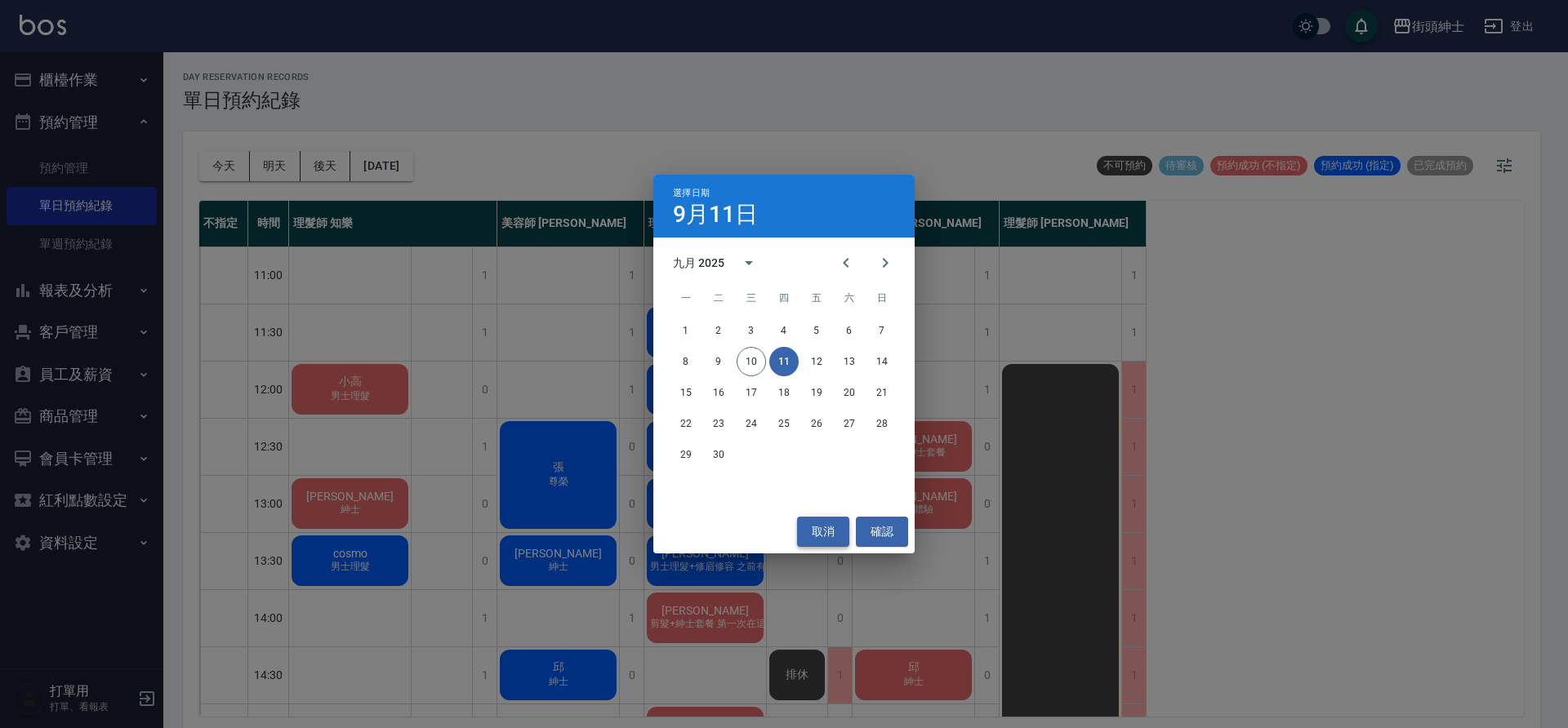
click at [848, 528] on button "取消" at bounding box center [823, 531] width 52 height 30
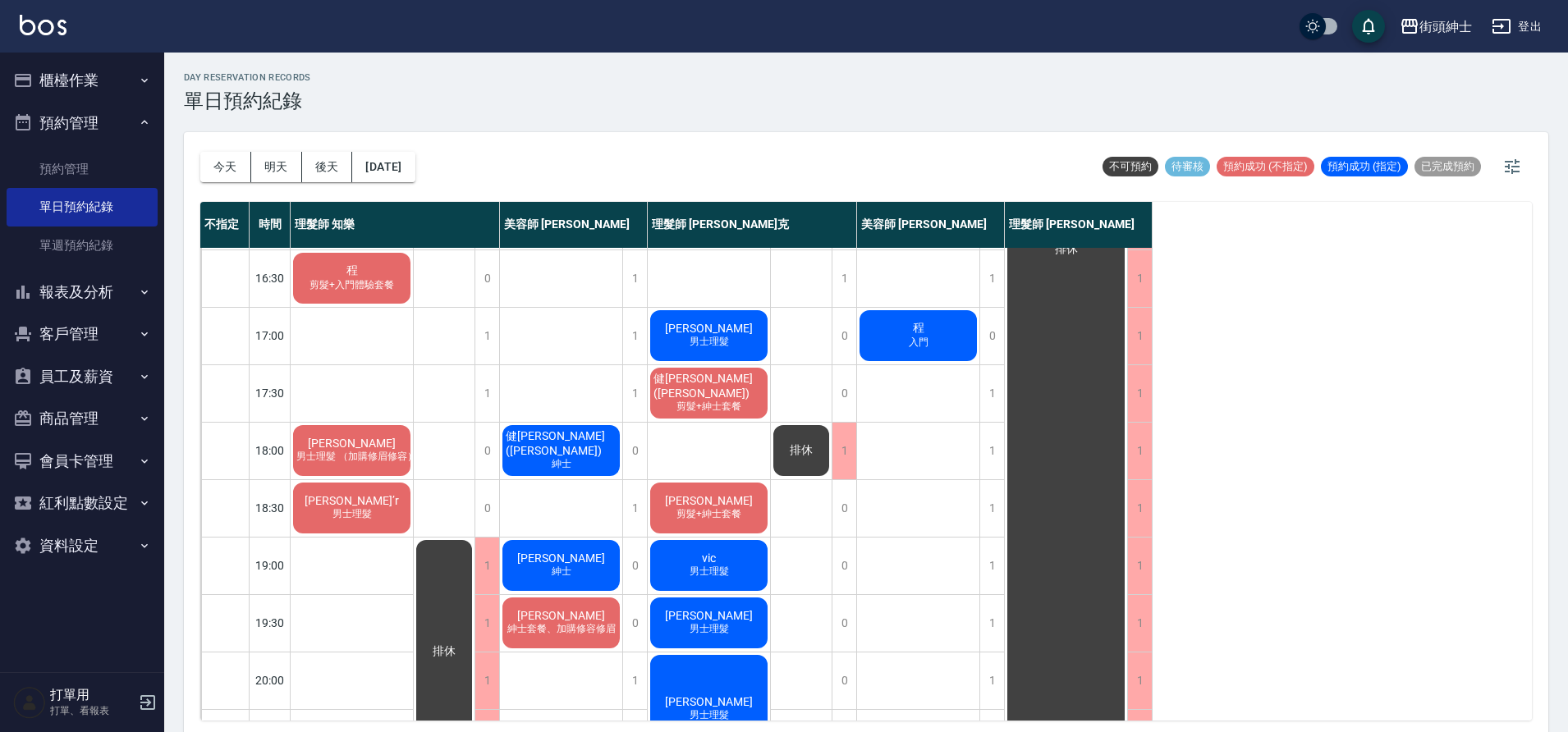
scroll to position [633, 0]
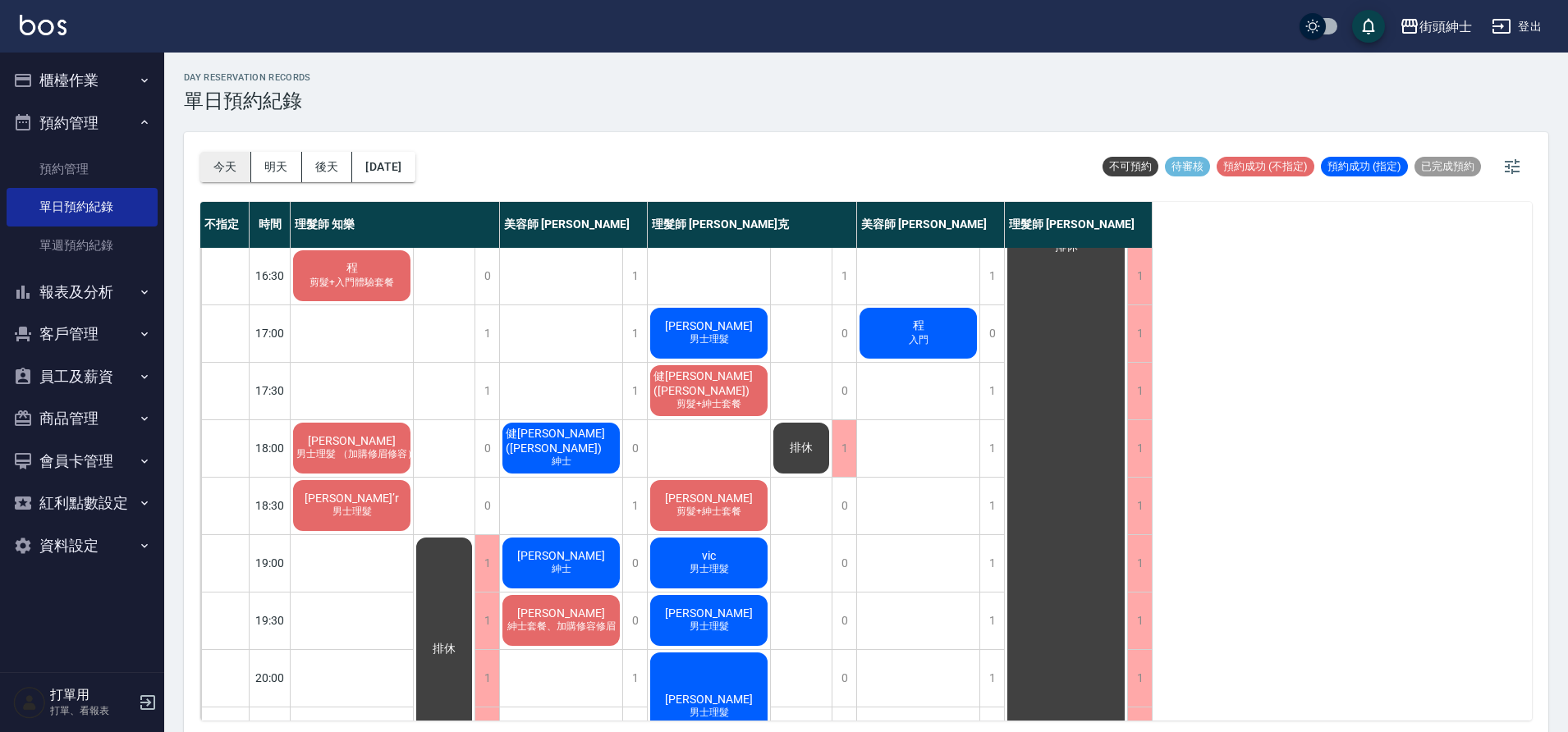
click at [215, 177] on button "今天" at bounding box center [225, 166] width 51 height 30
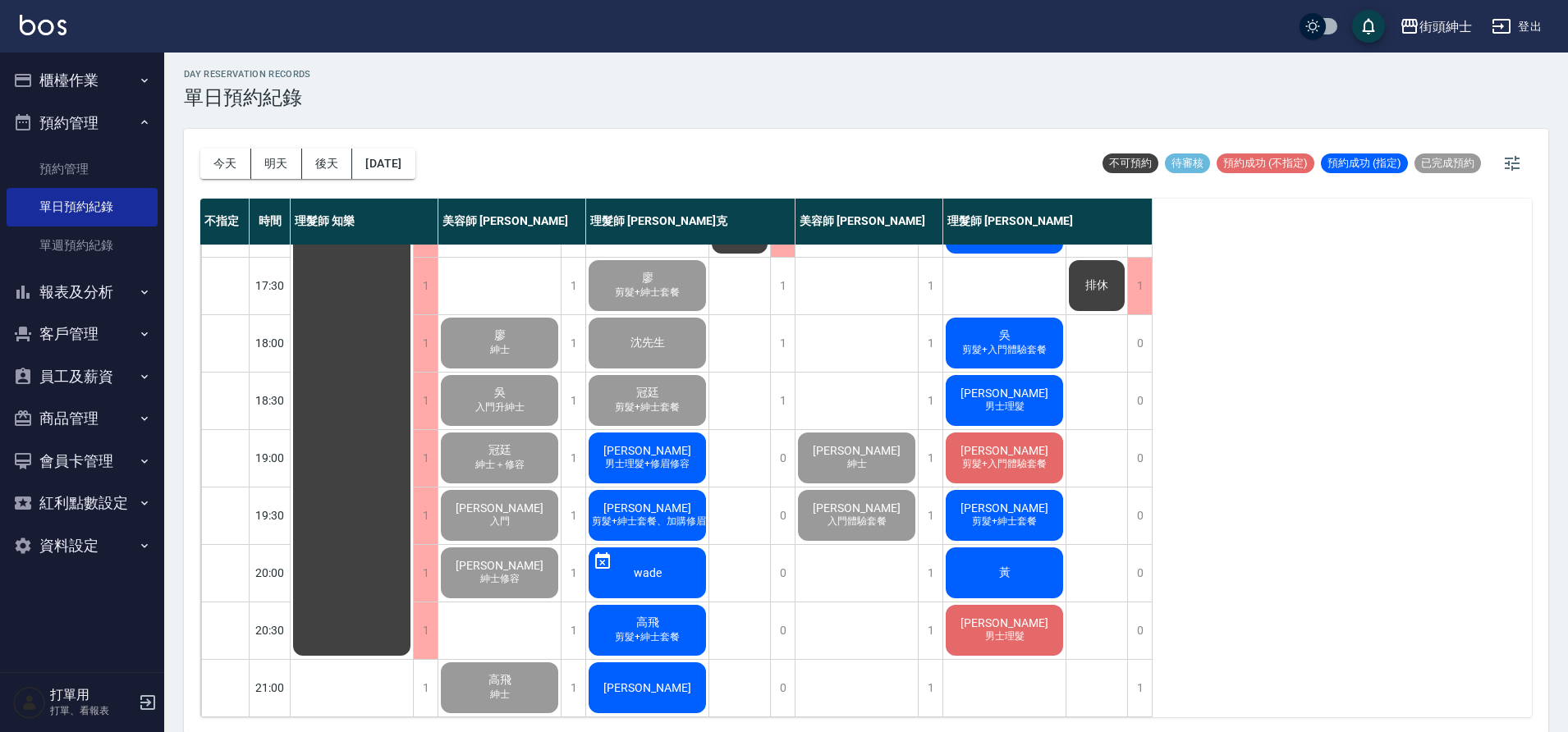
scroll to position [5, 0]
